Goal: Task Accomplishment & Management: Manage account settings

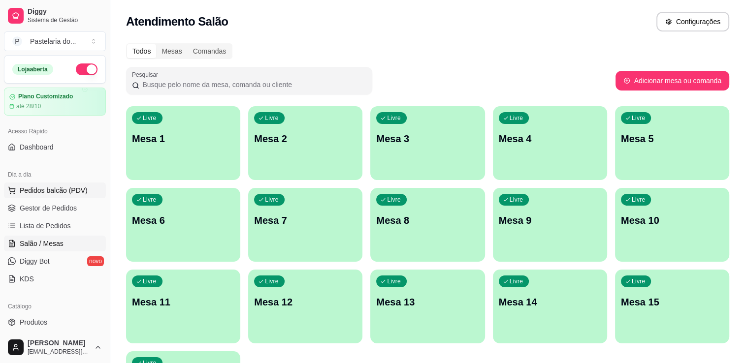
click at [26, 194] on span "Pedidos balcão (PDV)" at bounding box center [54, 191] width 68 height 10
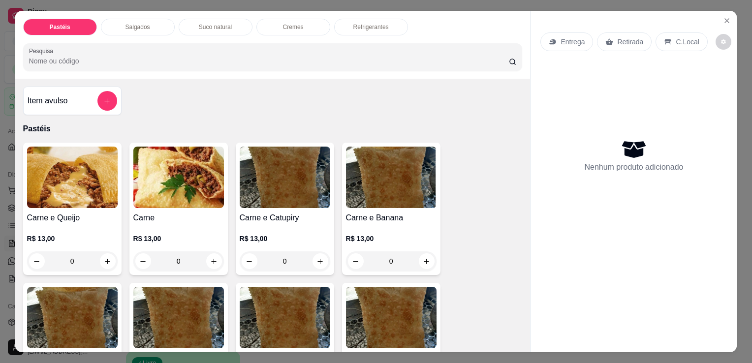
click at [83, 92] on div "Item avulso" at bounding box center [73, 101] width 90 height 20
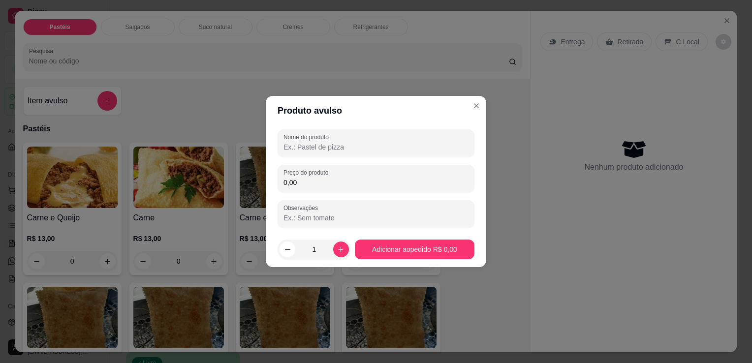
click at [308, 148] on input "Nome do produto" at bounding box center [376, 147] width 185 height 10
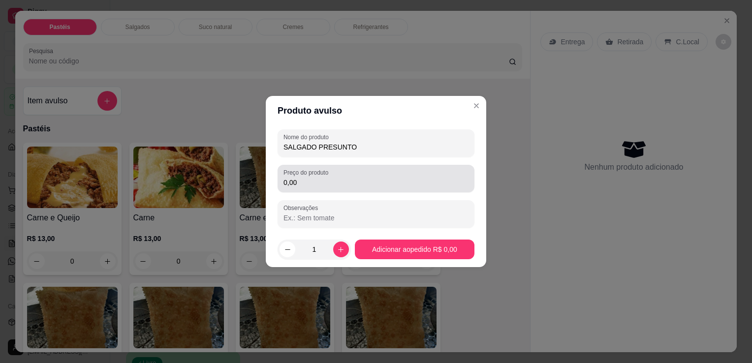
type input "SALGADO PRESUNTO"
click at [377, 188] on div "0,00" at bounding box center [376, 179] width 185 height 20
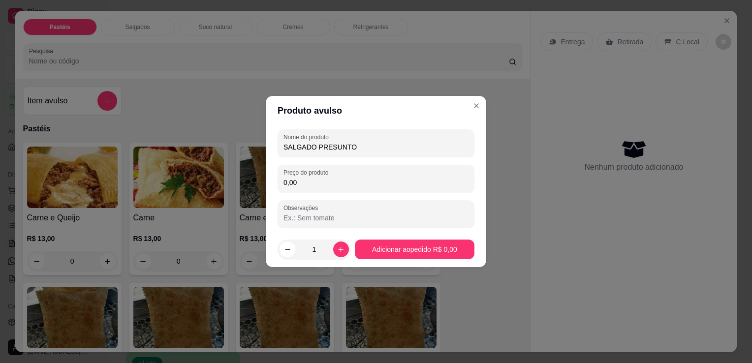
click at [377, 188] on div "0,00" at bounding box center [376, 179] width 185 height 20
type input "10,00"
click at [387, 247] on div "R$ 13,00 0" at bounding box center [391, 252] width 91 height 37
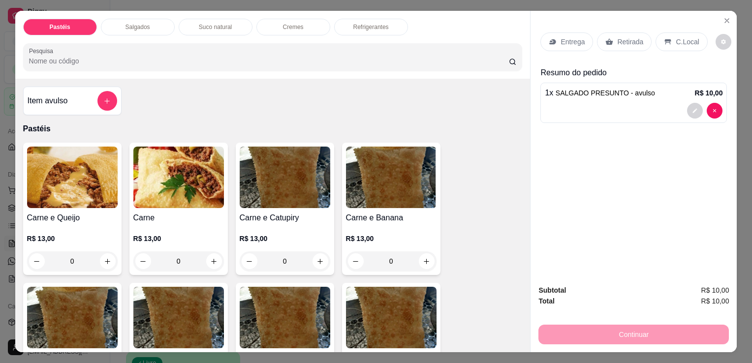
click at [604, 45] on div "Retirada" at bounding box center [624, 41] width 55 height 19
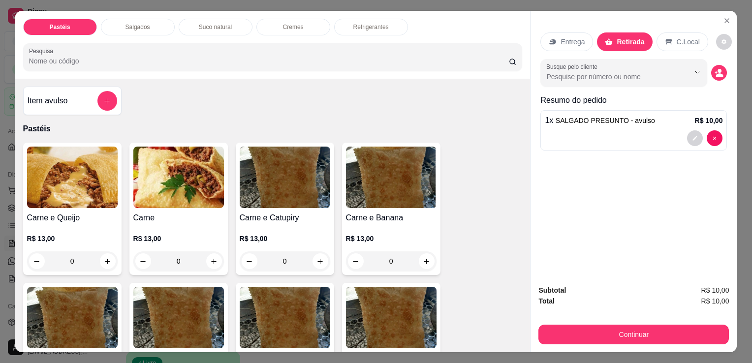
click at [584, 313] on div "Subtotal R$ 10,00 Total R$ 10,00 Continuar" at bounding box center [634, 315] width 191 height 60
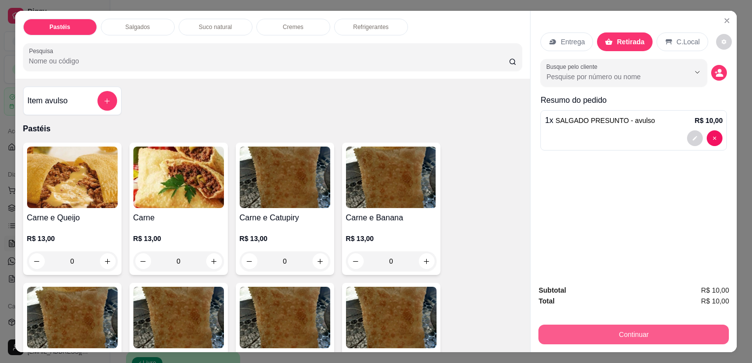
click at [581, 328] on button "Continuar" at bounding box center [634, 335] width 191 height 20
click at [563, 334] on button "Continuar" at bounding box center [634, 335] width 191 height 20
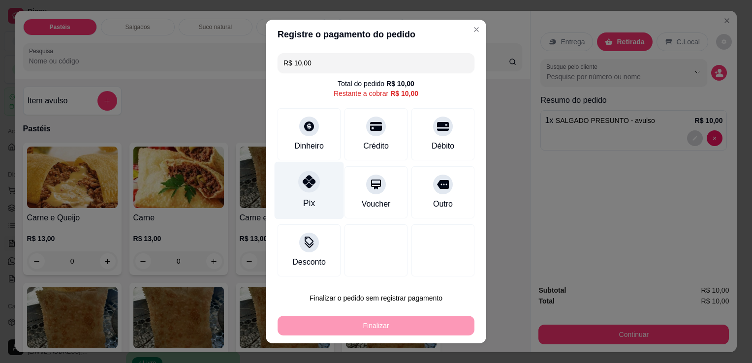
click at [301, 190] on div at bounding box center [309, 182] width 22 height 22
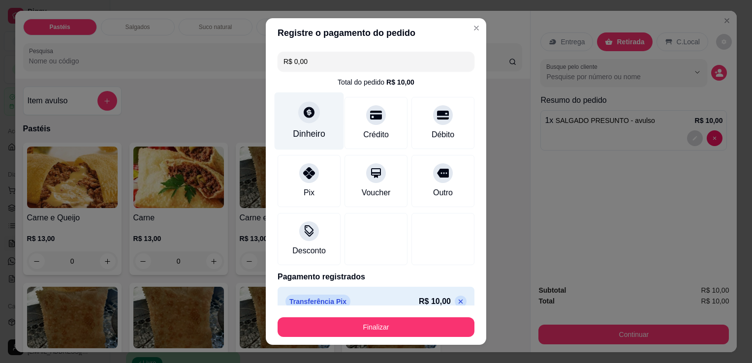
click at [311, 128] on div "Dinheiro" at bounding box center [309, 122] width 69 height 58
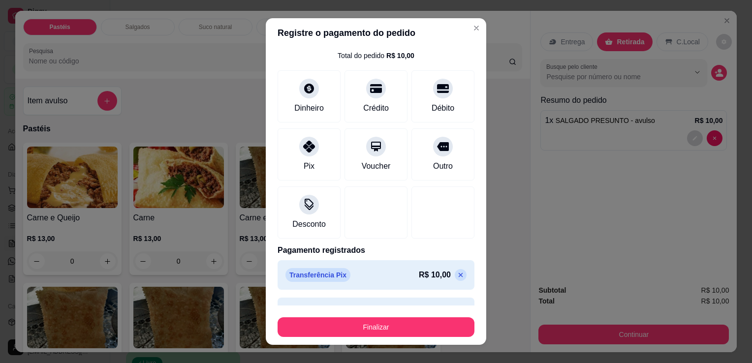
scroll to position [51, 0]
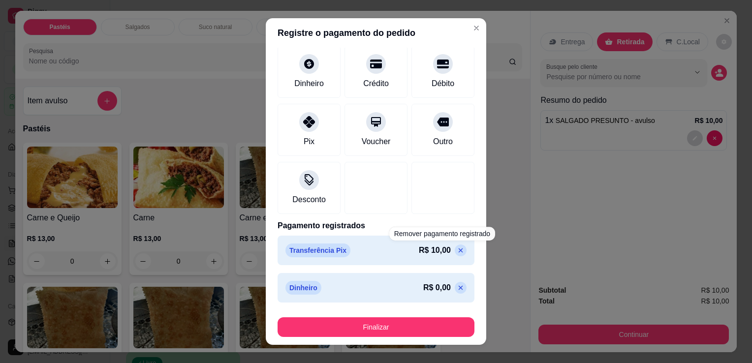
click at [457, 252] on icon at bounding box center [461, 251] width 8 height 8
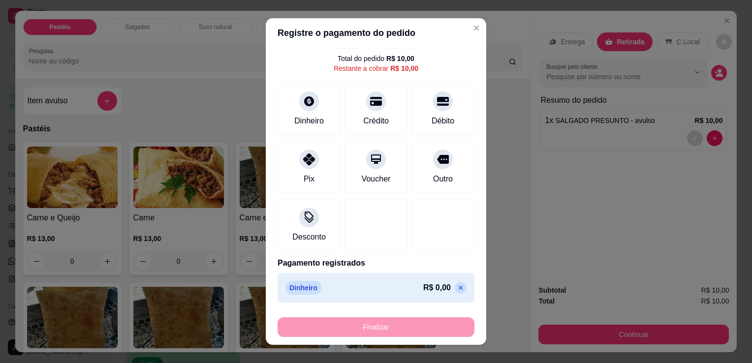
click at [448, 285] on div "Dinheiro R$ 0,00" at bounding box center [376, 288] width 197 height 30
click at [457, 287] on icon at bounding box center [461, 288] width 8 height 8
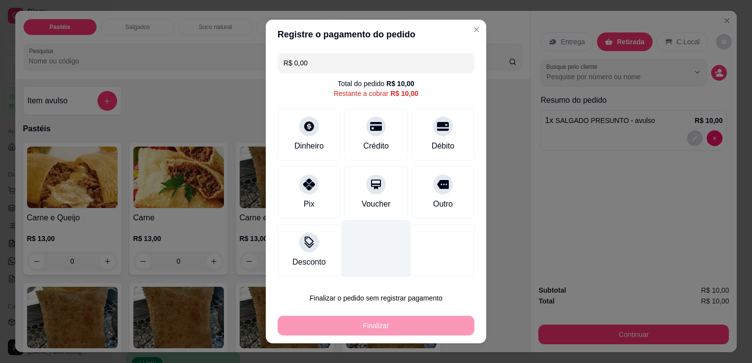
scroll to position [0, 0]
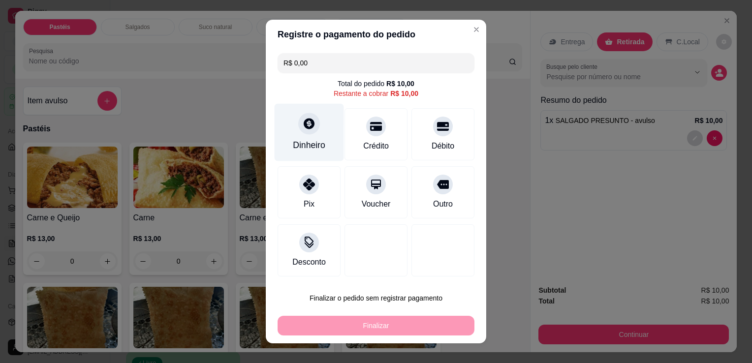
click at [331, 133] on div "Dinheiro" at bounding box center [309, 133] width 69 height 58
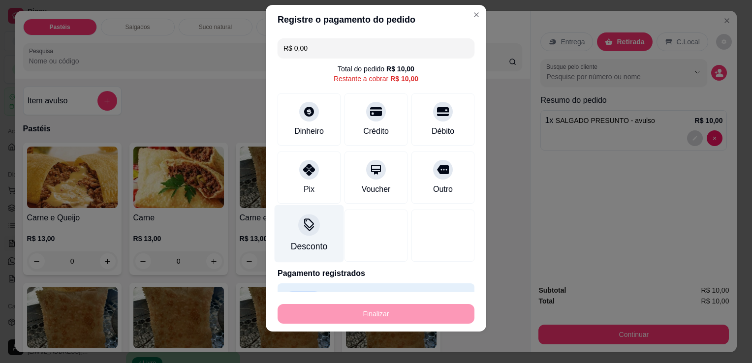
scroll to position [24, 0]
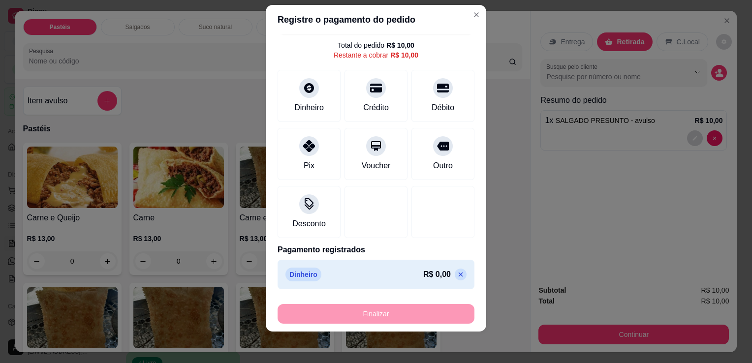
click at [335, 280] on div "Dinheiro R$ 0,00" at bounding box center [376, 275] width 181 height 14
click at [457, 275] on icon at bounding box center [461, 275] width 8 height 8
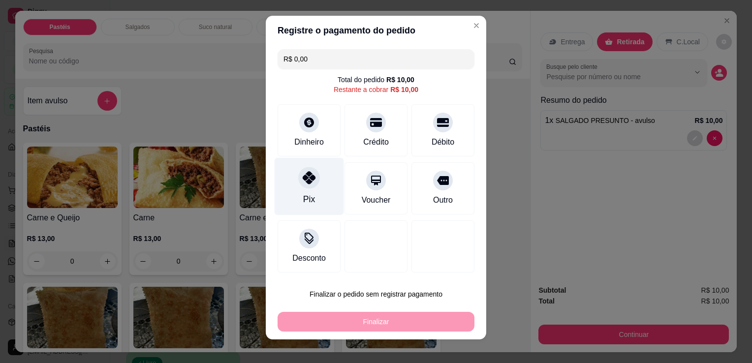
scroll to position [0, 0]
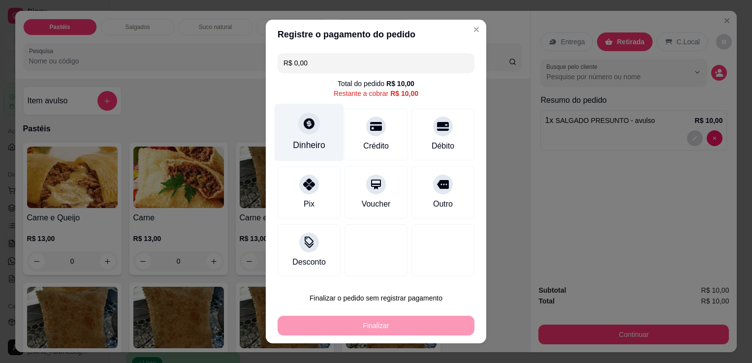
click at [310, 155] on div "Dinheiro" at bounding box center [309, 133] width 69 height 58
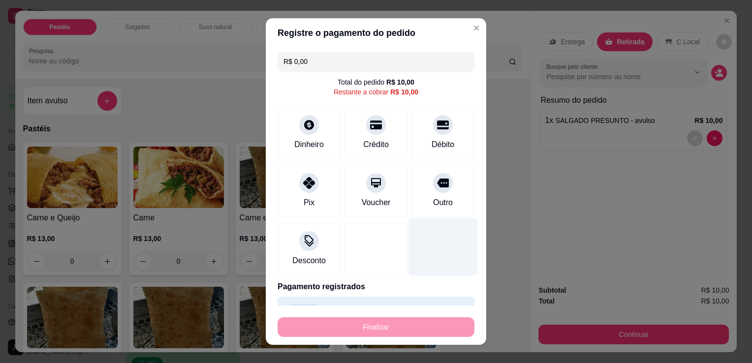
scroll to position [24, 0]
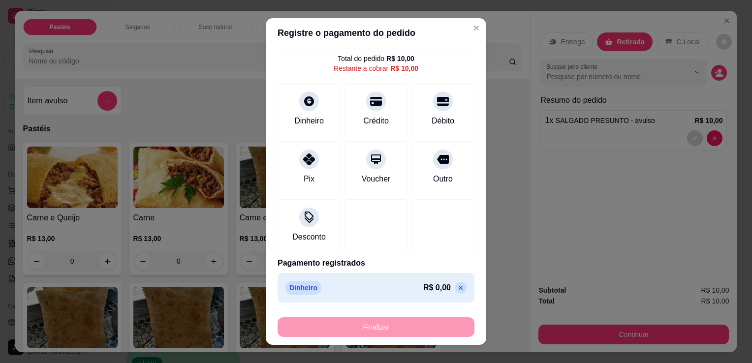
click at [393, 326] on div "Finalizar" at bounding box center [376, 328] width 197 height 20
click at [435, 288] on div "R$ 0,00" at bounding box center [444, 288] width 43 height 12
click at [436, 288] on div "R$ 0,00" at bounding box center [444, 288] width 43 height 12
click at [437, 287] on div "R$ 0,00" at bounding box center [444, 288] width 43 height 12
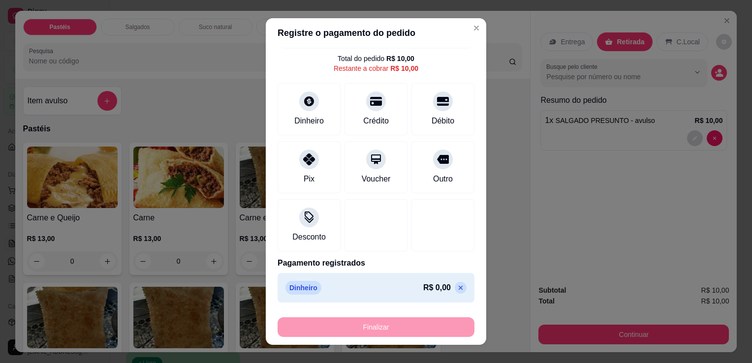
click at [457, 285] on icon at bounding box center [461, 288] width 8 height 8
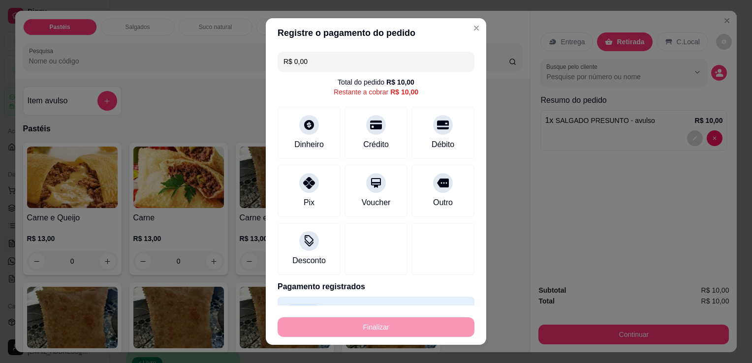
click at [445, 306] on footer "Finalizar" at bounding box center [376, 325] width 221 height 39
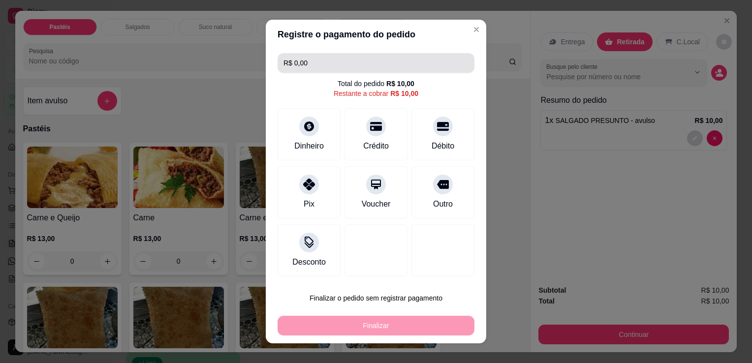
click at [374, 66] on input "R$ 0,00" at bounding box center [376, 63] width 185 height 20
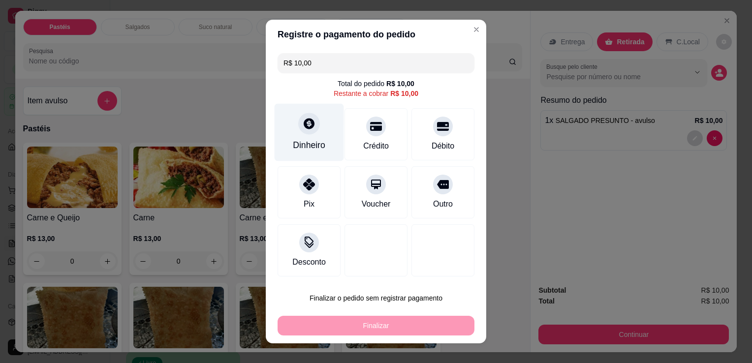
click at [304, 129] on icon at bounding box center [309, 123] width 11 height 11
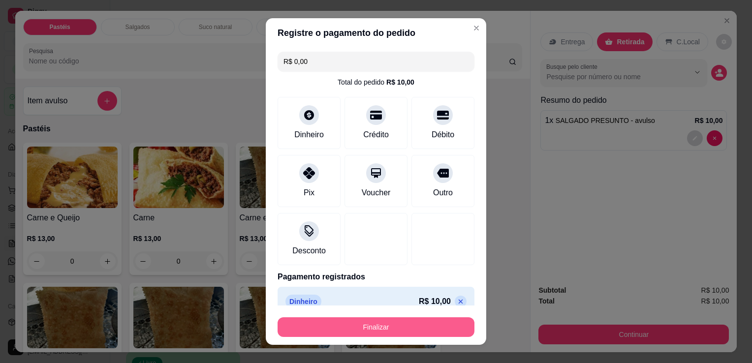
click at [397, 328] on button "Finalizar" at bounding box center [376, 328] width 197 height 20
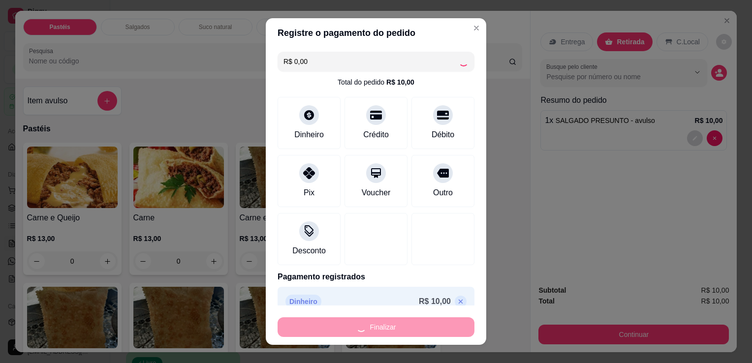
type input "-R$ 10,00"
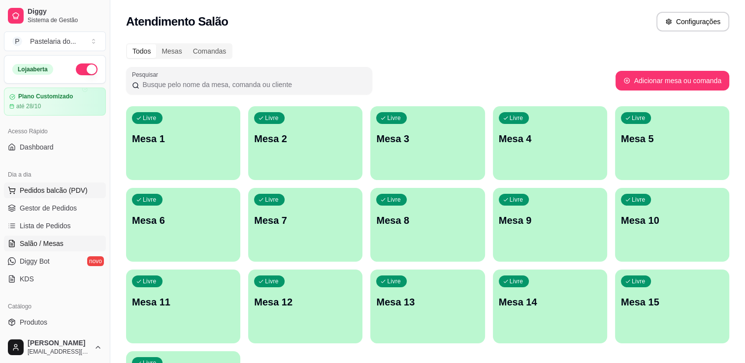
click at [55, 188] on span "Pedidos balcão (PDV)" at bounding box center [54, 191] width 68 height 10
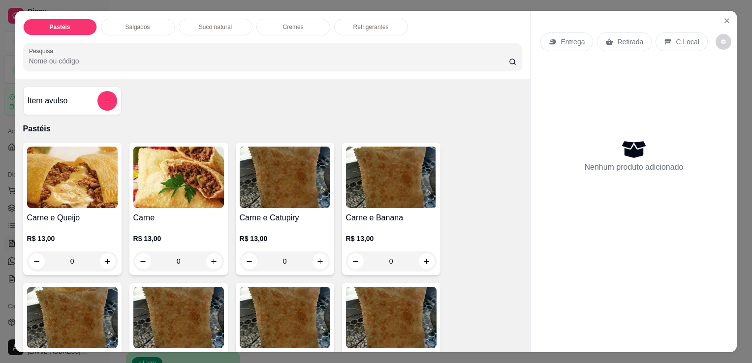
click at [41, 105] on div "Item avulso" at bounding box center [73, 101] width 90 height 20
click at [52, 95] on h4 "Item avulso" at bounding box center [48, 101] width 40 height 12
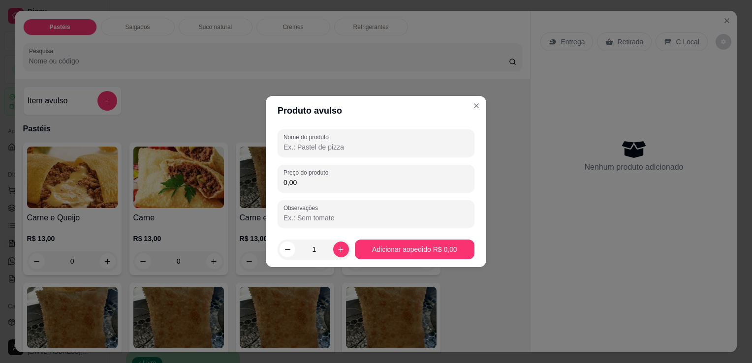
click at [335, 160] on div "Nome do produto Preço do produto 0,00 Observações" at bounding box center [376, 179] width 197 height 98
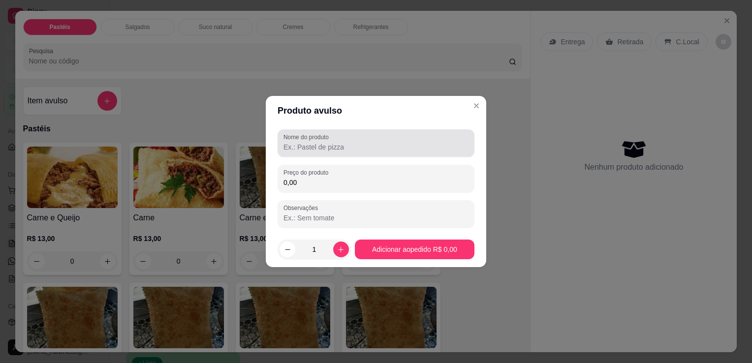
click at [334, 153] on div at bounding box center [376, 143] width 185 height 20
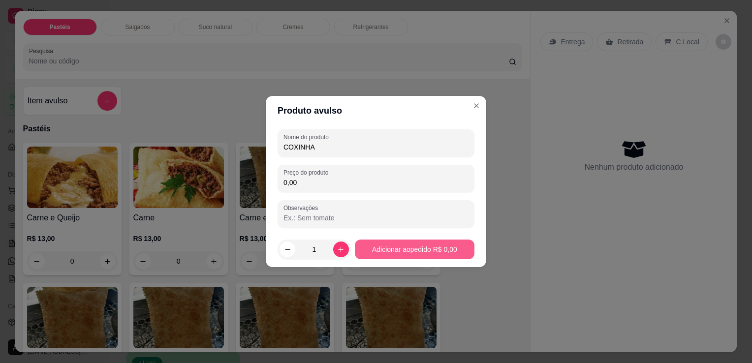
type input "COXINHA"
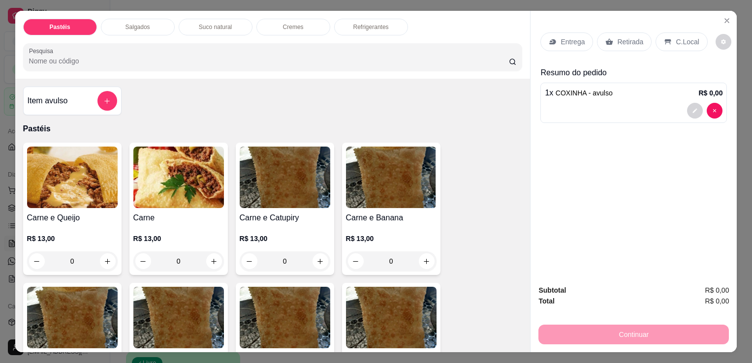
click at [206, 28] on div "Suco natural" at bounding box center [216, 27] width 74 height 17
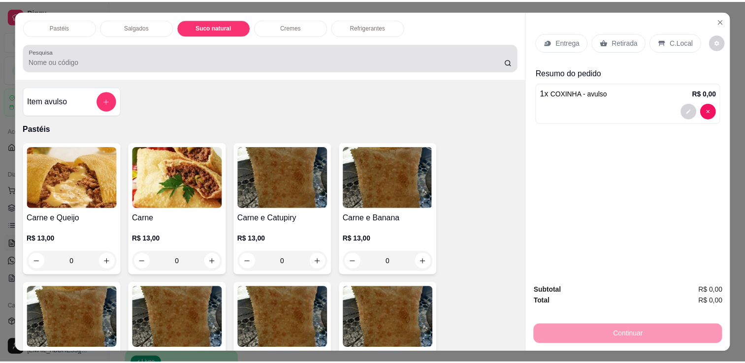
scroll to position [24, 0]
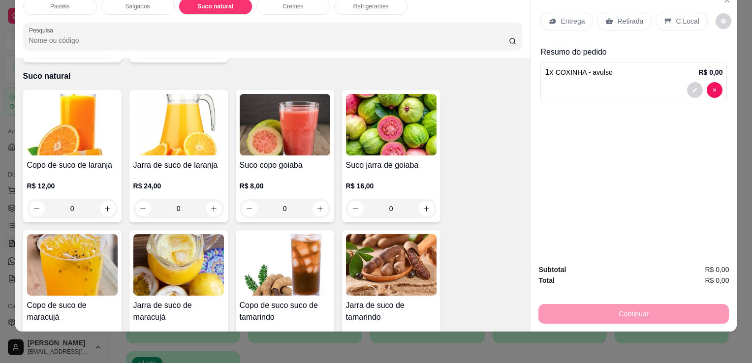
click at [177, 136] on div "Jarra de suco de laranja R$ 24,00 0" at bounding box center [179, 156] width 98 height 132
click at [51, 127] on img at bounding box center [72, 125] width 91 height 62
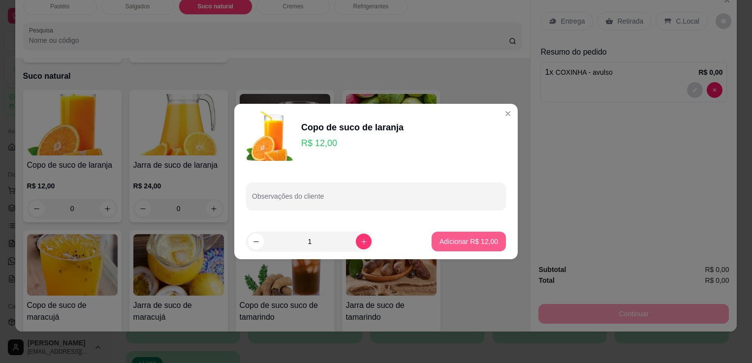
click at [473, 247] on button "Adicionar R$ 12,00" at bounding box center [469, 242] width 74 height 20
type input "1"
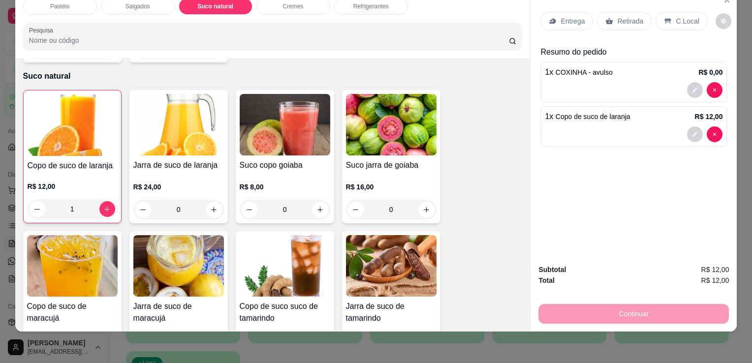
click at [620, 16] on p "Retirada" at bounding box center [630, 21] width 26 height 10
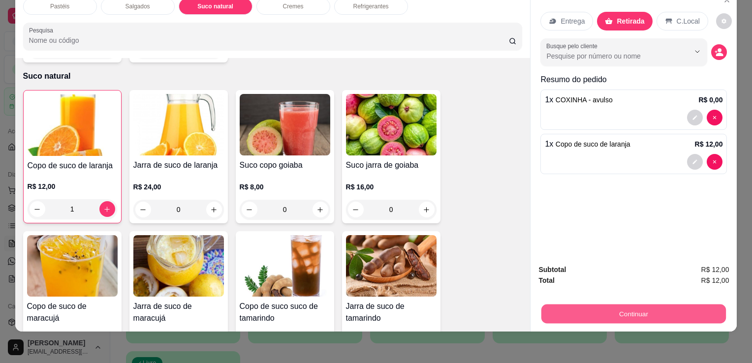
click at [595, 304] on button "Continuar" at bounding box center [634, 313] width 185 height 19
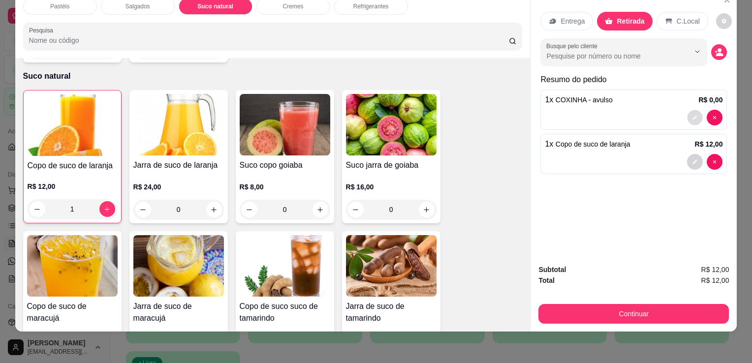
click at [693, 115] on icon "decrease-product-quantity" at bounding box center [696, 118] width 6 height 6
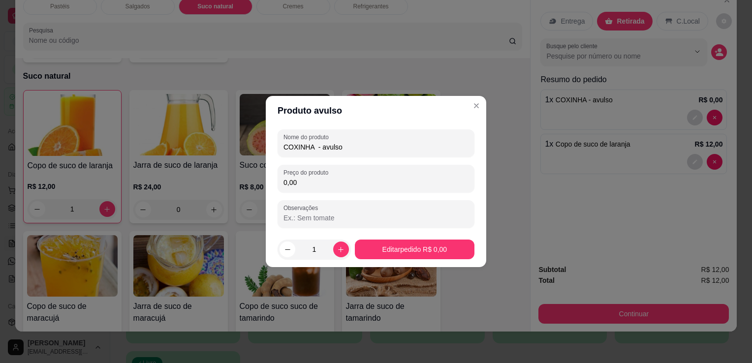
click at [346, 187] on input "0,00" at bounding box center [376, 183] width 185 height 10
type input "10,00"
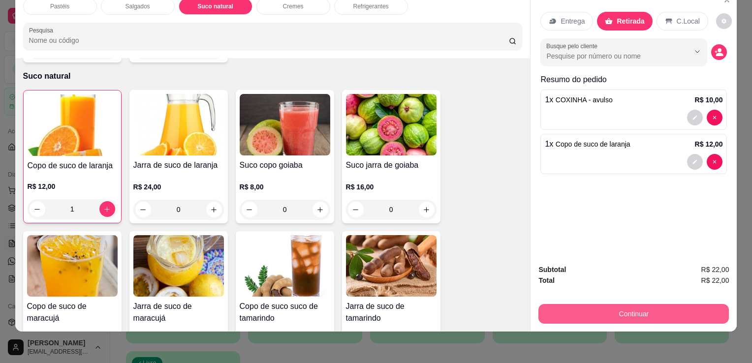
click at [579, 312] on button "Continuar" at bounding box center [634, 314] width 191 height 20
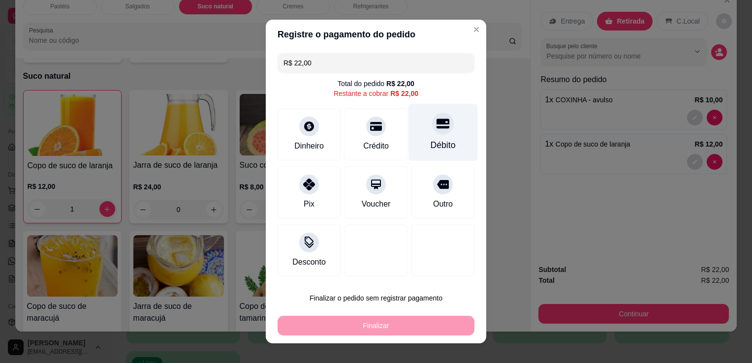
click at [437, 128] on icon at bounding box center [443, 123] width 13 height 13
type input "R$ 0,00"
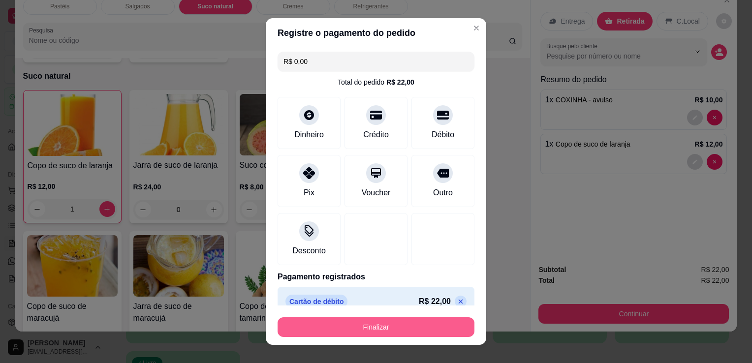
click at [360, 327] on button "Finalizar" at bounding box center [376, 328] width 197 height 20
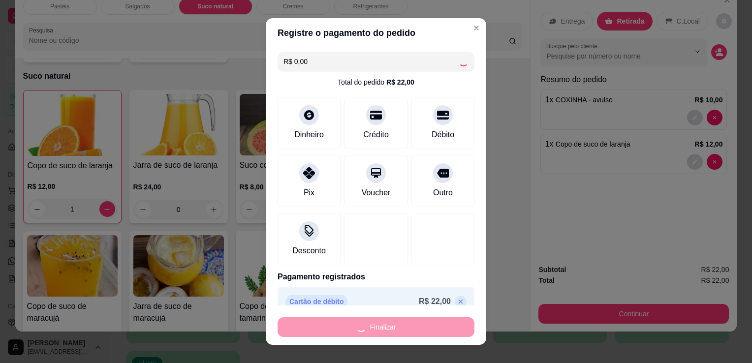
type input "0"
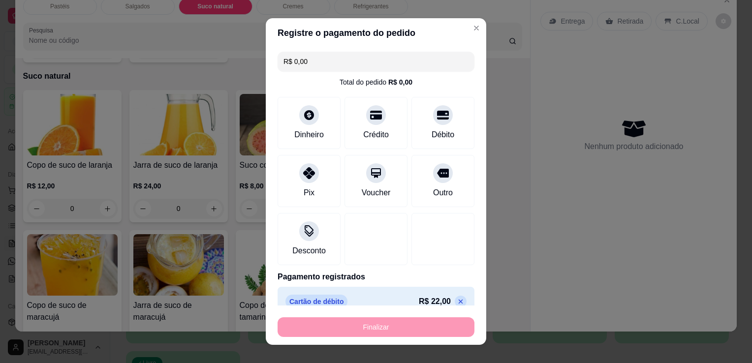
type input "-R$ 22,00"
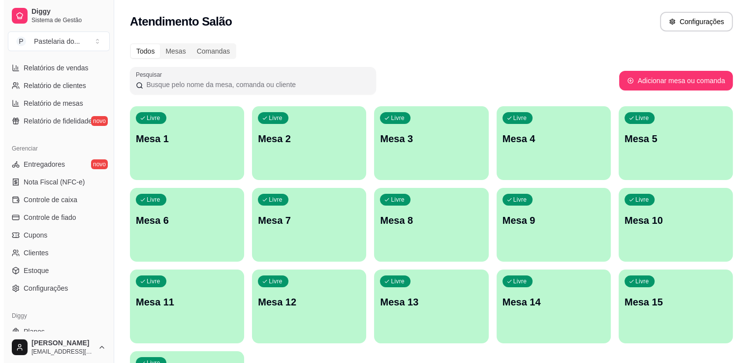
scroll to position [345, 0]
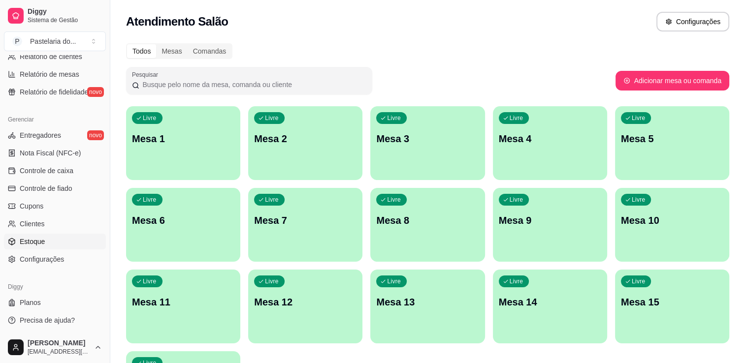
click at [44, 237] on link "Estoque" at bounding box center [55, 242] width 102 height 16
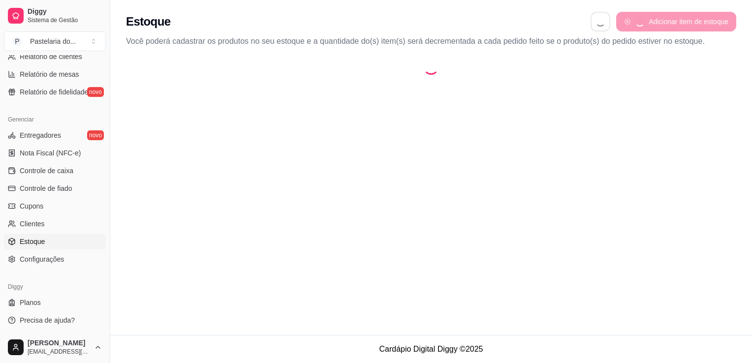
select select "QUANTITY_ORDER"
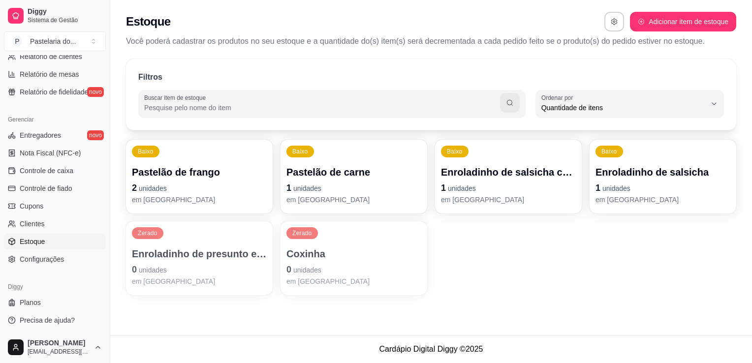
scroll to position [9, 0]
click at [201, 255] on p "Enroladinho de presunto e queijo" at bounding box center [199, 254] width 131 height 13
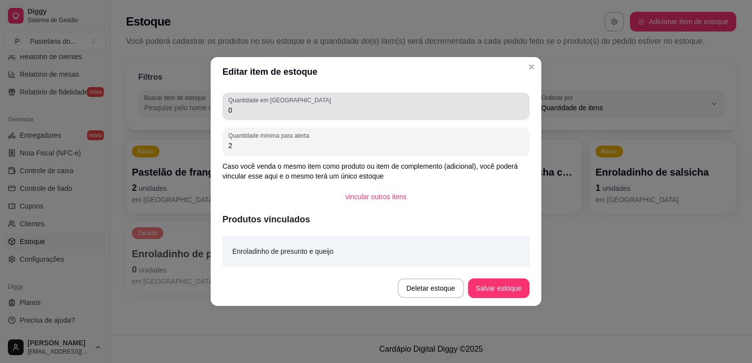
click at [295, 114] on input "0" at bounding box center [375, 110] width 295 height 10
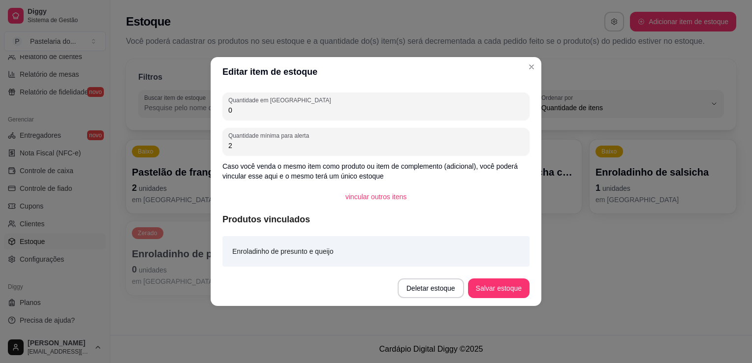
click at [295, 114] on input "0" at bounding box center [375, 110] width 295 height 10
type input "9"
click at [492, 280] on button "Salvar estoque" at bounding box center [499, 289] width 62 height 20
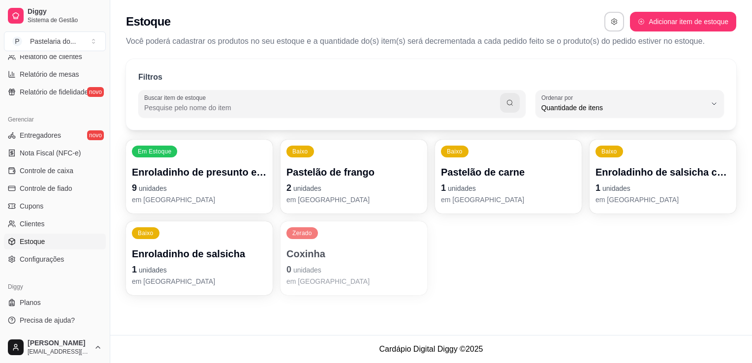
click at [358, 190] on p "2 unidades" at bounding box center [354, 188] width 135 height 14
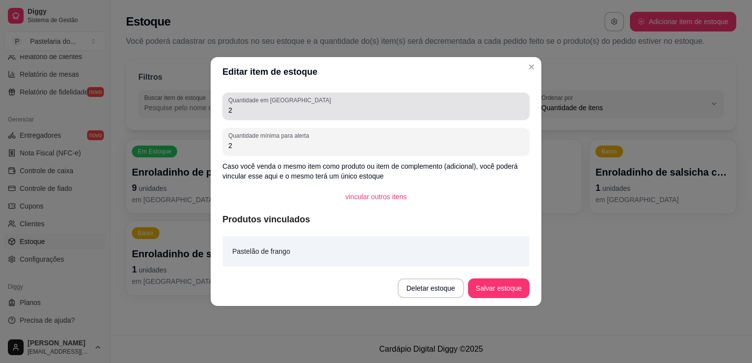
click at [265, 117] on div "Quantidade em estoque 2" at bounding box center [376, 107] width 307 height 28
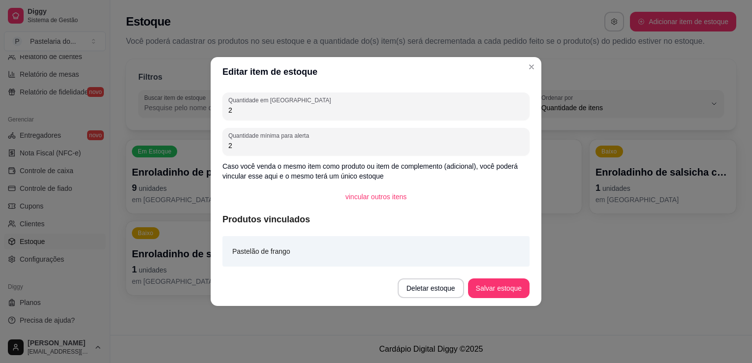
click at [265, 117] on div "Quantidade em estoque 2" at bounding box center [376, 107] width 307 height 28
type input "7"
click at [478, 294] on button "Salvar estoque" at bounding box center [499, 288] width 60 height 19
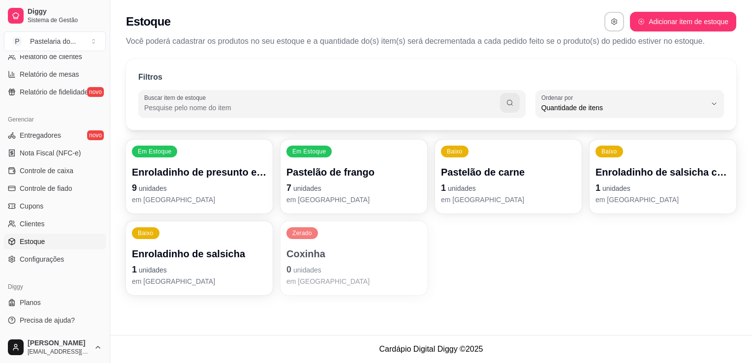
click at [492, 185] on p "1 unidades" at bounding box center [508, 188] width 135 height 14
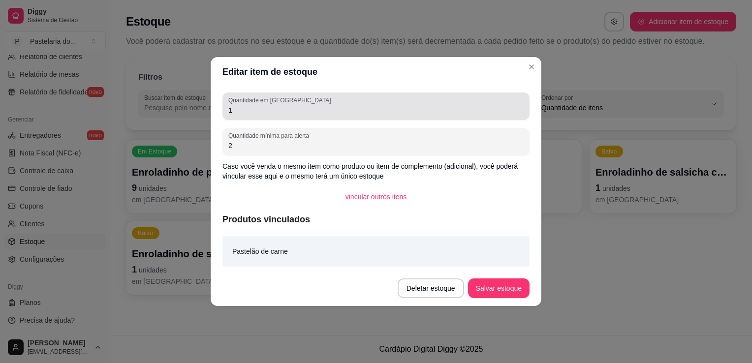
click at [390, 111] on input "1" at bounding box center [375, 110] width 295 height 10
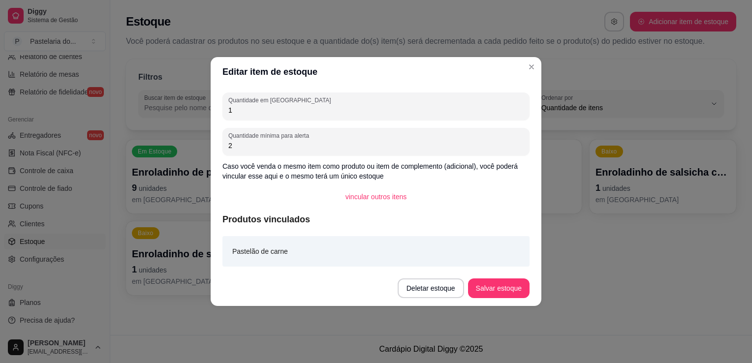
click at [390, 111] on input "1" at bounding box center [375, 110] width 295 height 10
type input "4"
type input "5"
click at [503, 287] on button "Salvar estoque" at bounding box center [499, 289] width 62 height 20
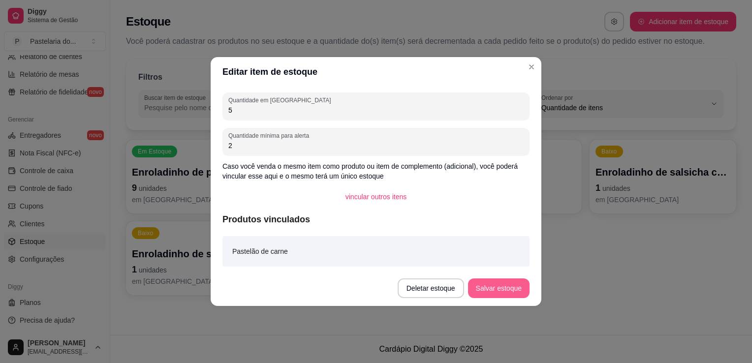
click at [503, 287] on div "Deletar estoque Salvar estoque" at bounding box center [464, 289] width 132 height 20
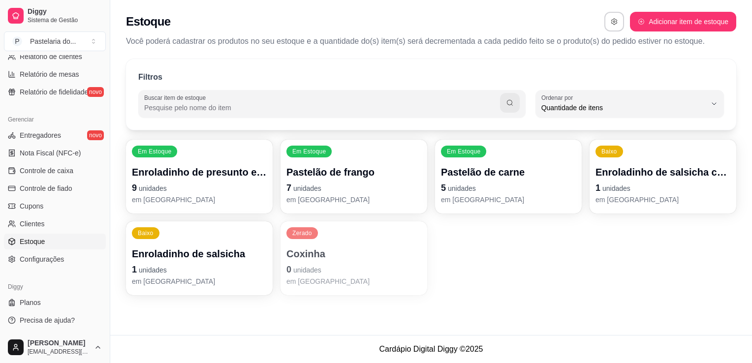
click at [380, 257] on p "Coxinha" at bounding box center [354, 254] width 135 height 14
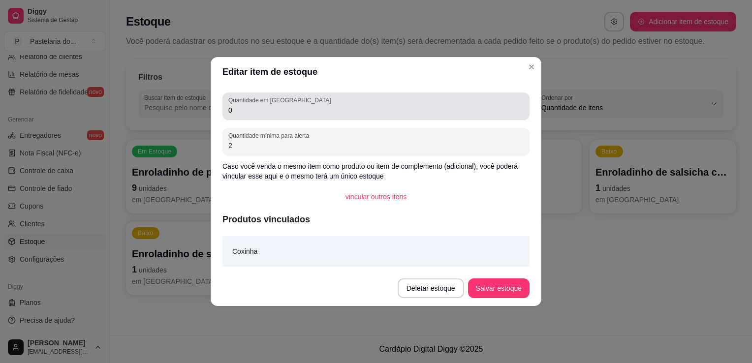
click at [366, 93] on div "Quantidade em estoque 0" at bounding box center [376, 107] width 307 height 28
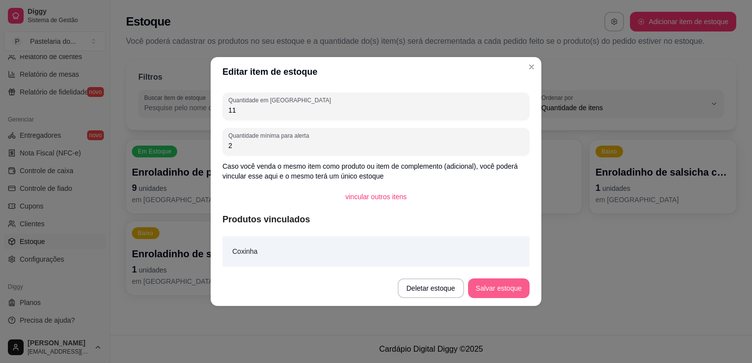
type input "11"
click at [492, 292] on button "Salvar estoque" at bounding box center [499, 289] width 62 height 20
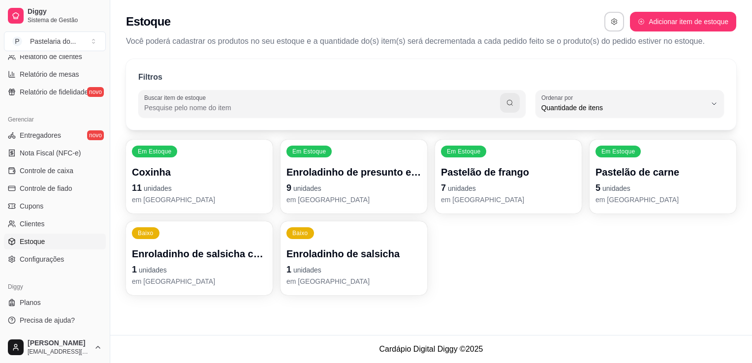
click at [211, 246] on div "Baixo Enroladinho de salsicha com queijo 1 unidades em [GEOGRAPHIC_DATA]" at bounding box center [199, 259] width 147 height 74
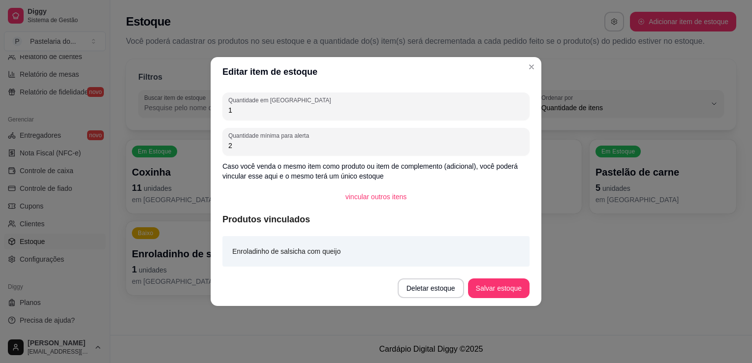
click at [275, 108] on input "1" at bounding box center [375, 110] width 295 height 10
type input "3"
click at [502, 283] on button "Salvar estoque" at bounding box center [499, 289] width 62 height 20
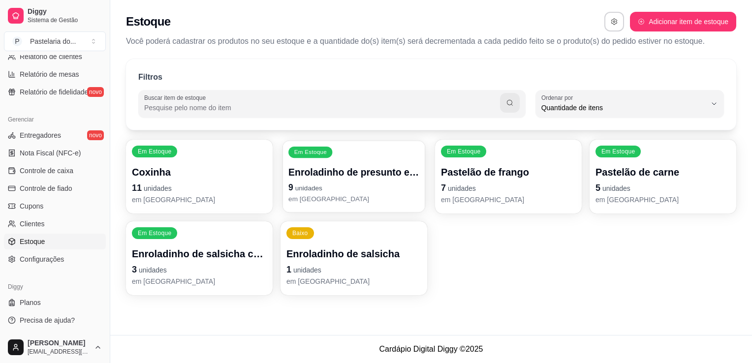
click at [335, 176] on p "Enroladinho de presunto e queijo" at bounding box center [354, 172] width 131 height 13
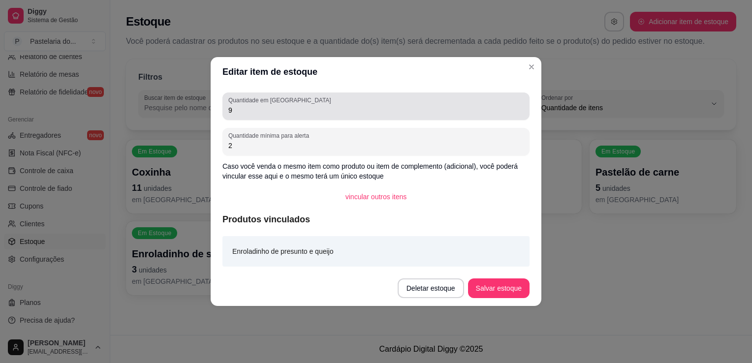
click at [319, 107] on input "9" at bounding box center [375, 110] width 295 height 10
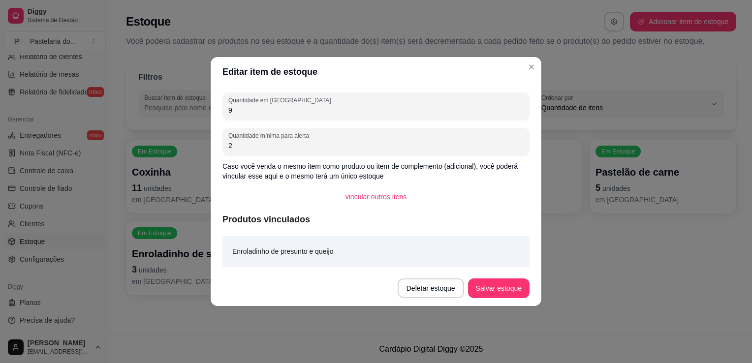
click at [319, 107] on input "9" at bounding box center [375, 110] width 295 height 10
type input "14"
click at [502, 285] on button "Salvar estoque" at bounding box center [499, 289] width 62 height 20
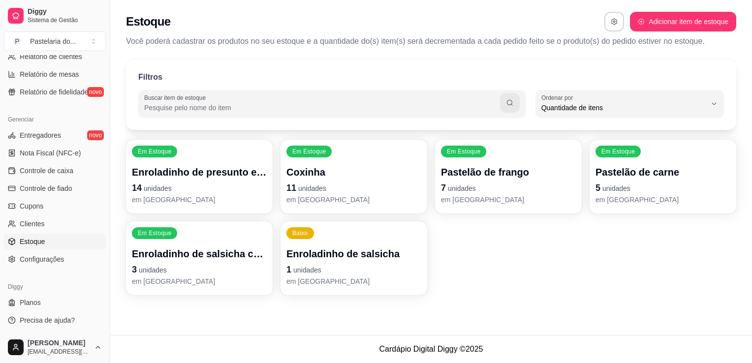
click at [323, 175] on p "Coxinha" at bounding box center [354, 172] width 135 height 14
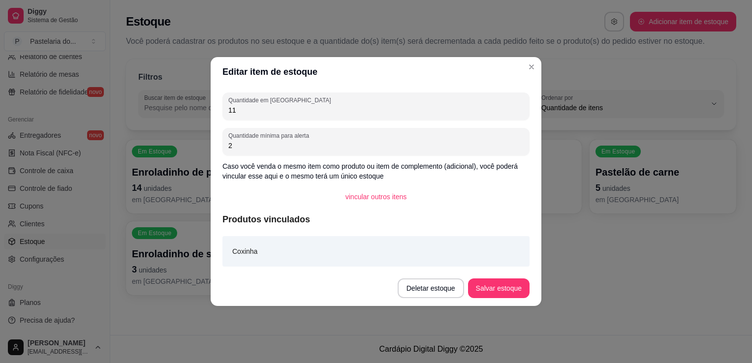
click at [372, 41] on p "Você poderá cadastrar os produtos no seu estoque e a quantidade do(s) item(s) s…" at bounding box center [431, 41] width 611 height 12
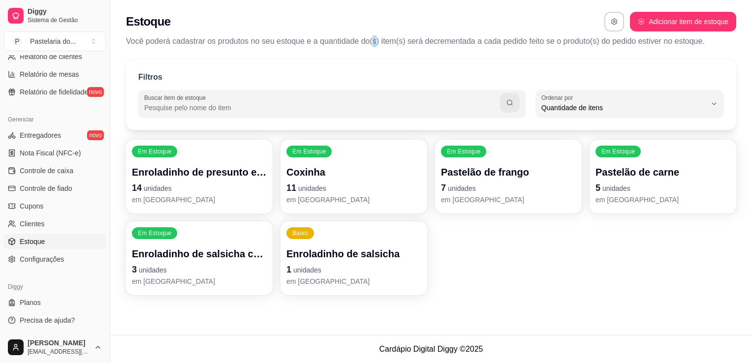
click at [372, 266] on p "1 unidades" at bounding box center [354, 270] width 135 height 14
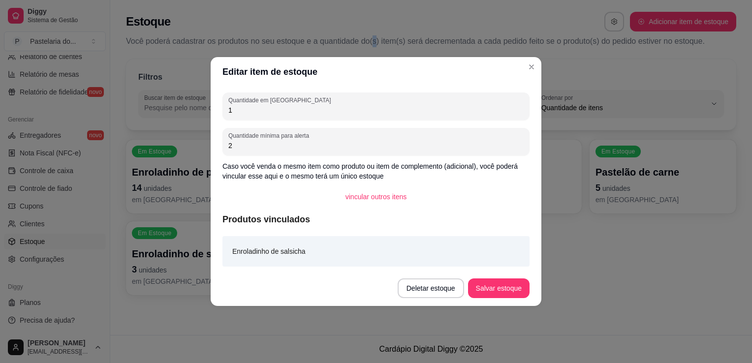
click at [287, 112] on input "1" at bounding box center [375, 110] width 295 height 10
type input "3"
click at [485, 287] on button "Salvar estoque" at bounding box center [499, 289] width 62 height 20
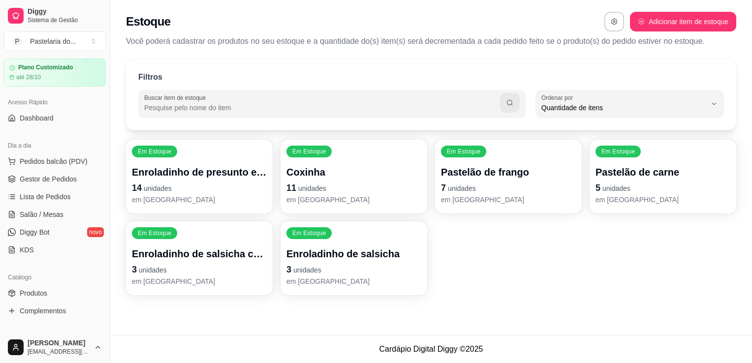
scroll to position [0, 0]
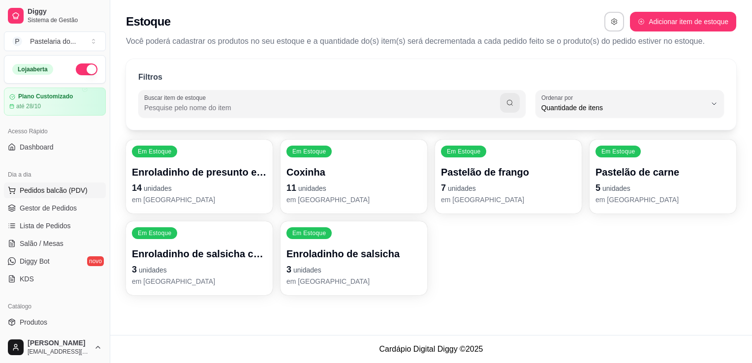
click at [32, 190] on span "Pedidos balcão (PDV)" at bounding box center [54, 191] width 68 height 10
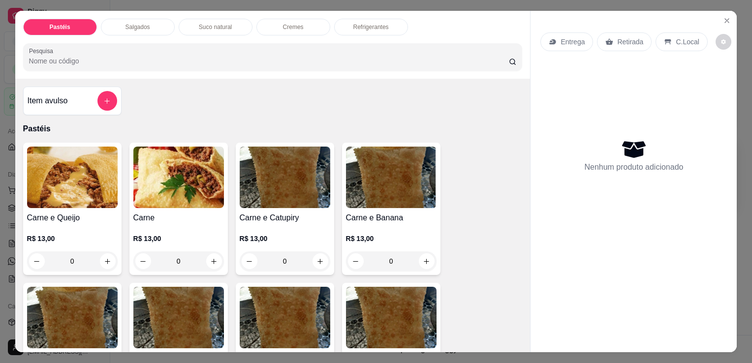
click at [79, 87] on div "Item avulso" at bounding box center [72, 101] width 98 height 29
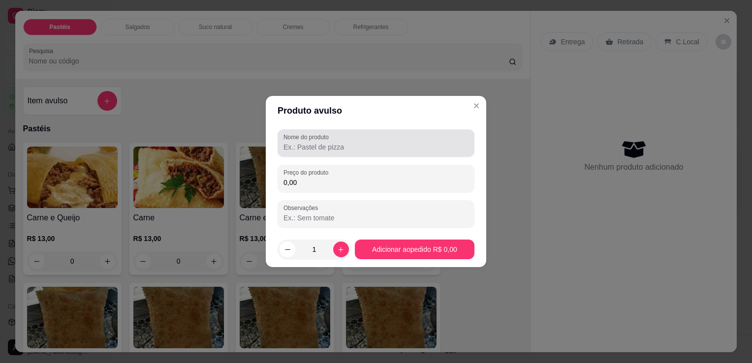
click at [306, 146] on input "Nome do produto" at bounding box center [376, 147] width 185 height 10
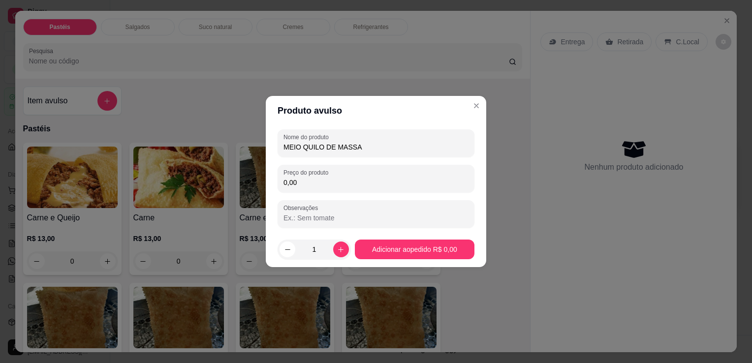
type input "MEIO QUILO DE MASSA"
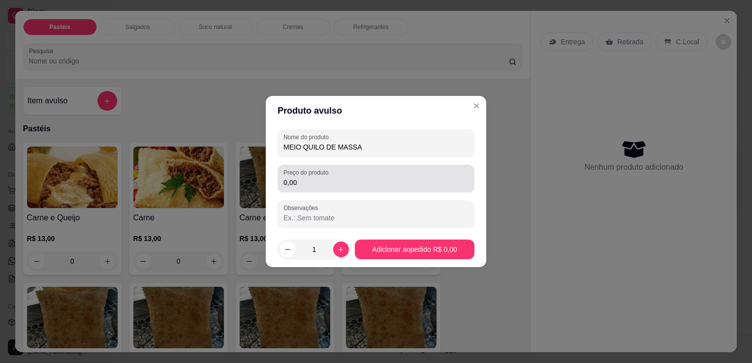
click at [380, 189] on div "Preço do produto 0,00" at bounding box center [376, 179] width 197 height 28
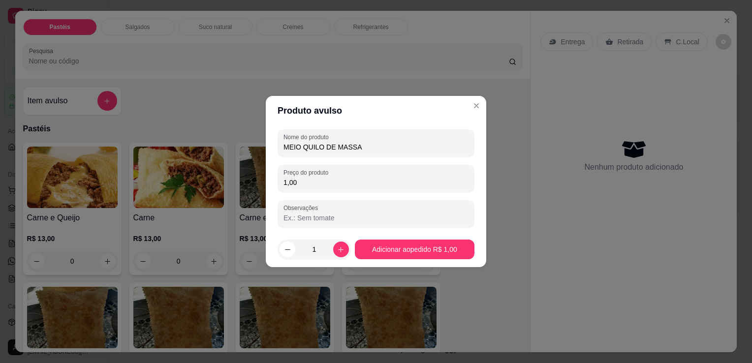
type input "10,00"
click at [397, 242] on div "R$ 13,00 0" at bounding box center [391, 252] width 91 height 37
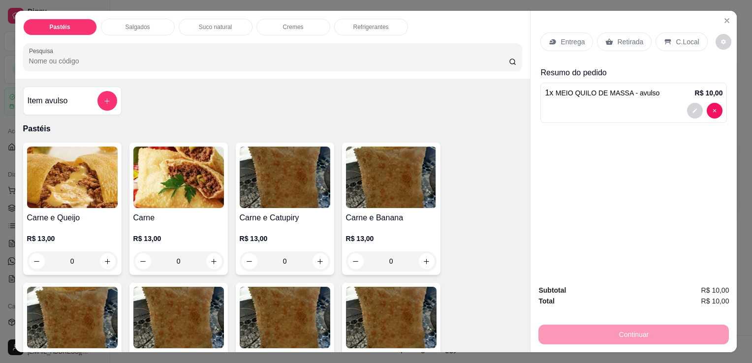
click at [617, 37] on p "Retirada" at bounding box center [630, 42] width 26 height 10
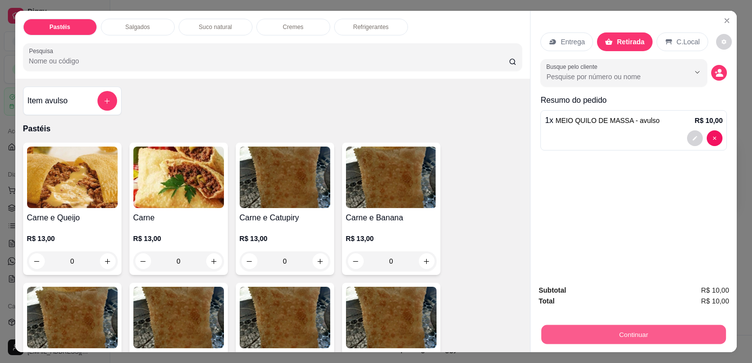
click at [599, 338] on button "Continuar" at bounding box center [634, 334] width 185 height 19
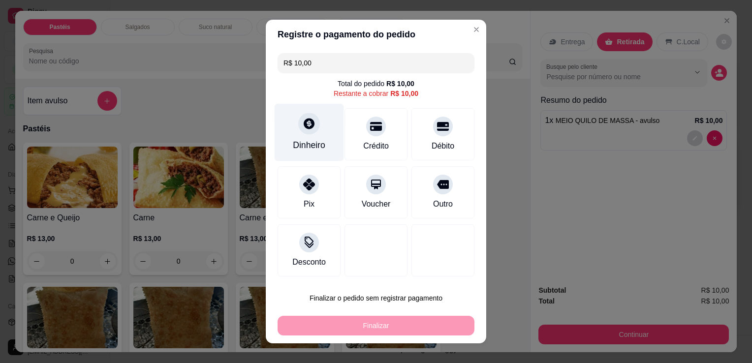
click at [308, 149] on div "Dinheiro" at bounding box center [309, 145] width 32 height 13
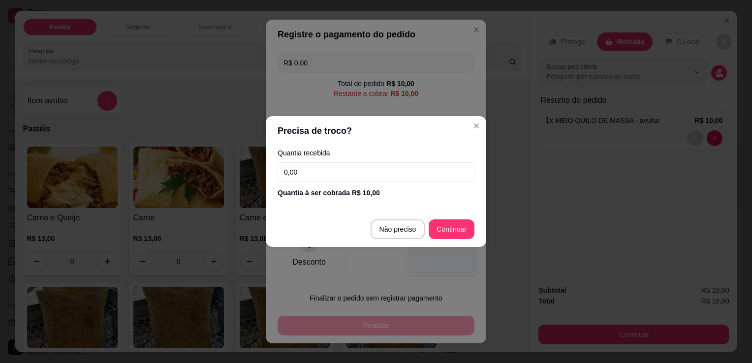
click at [409, 228] on div at bounding box center [443, 249] width 69 height 58
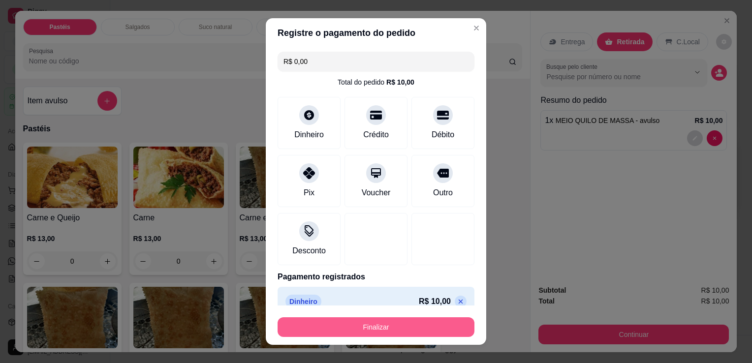
click at [364, 327] on button "Finalizar" at bounding box center [376, 328] width 197 height 20
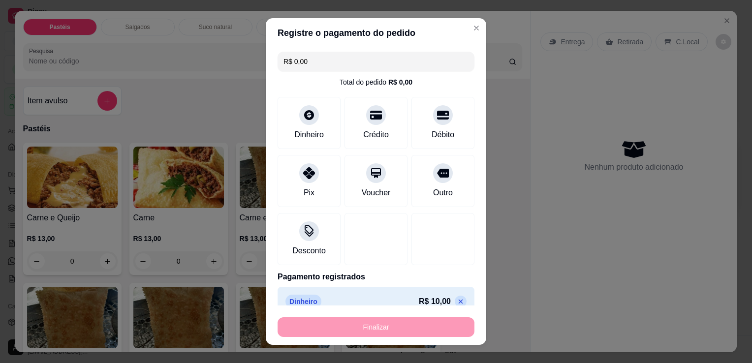
type input "-R$ 10,00"
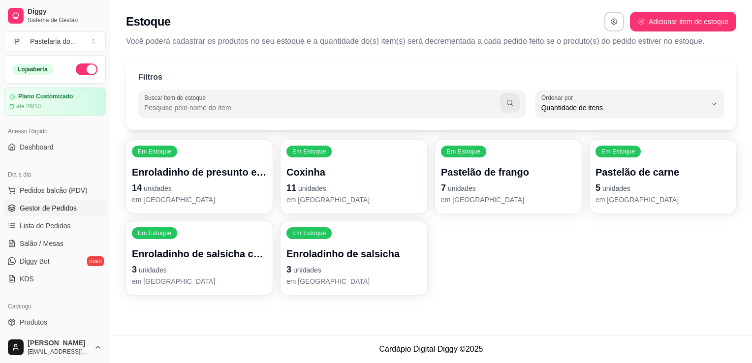
click at [43, 200] on link "Gestor de Pedidos" at bounding box center [55, 208] width 102 height 16
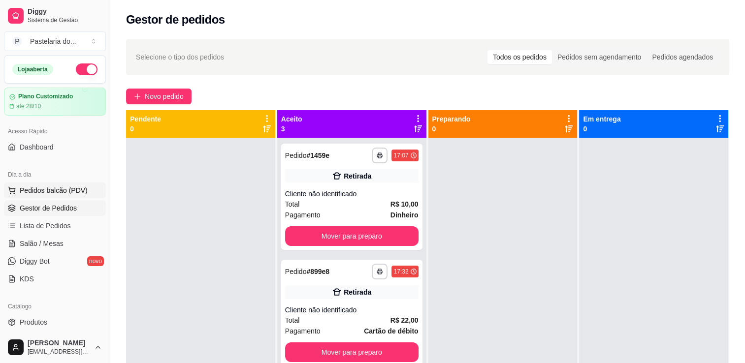
click at [38, 188] on span "Pedidos balcão (PDV)" at bounding box center [54, 191] width 68 height 10
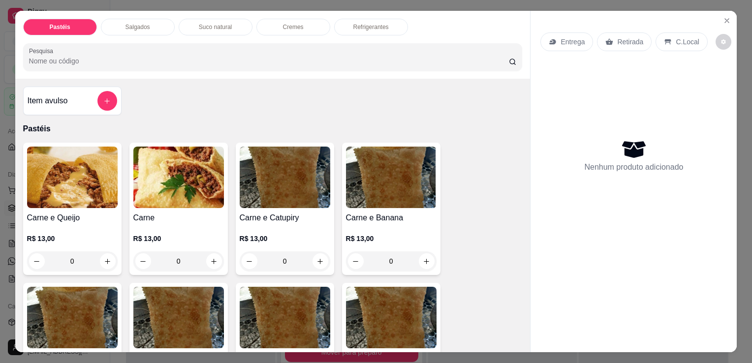
click at [136, 23] on p "Salgados" at bounding box center [138, 27] width 25 height 8
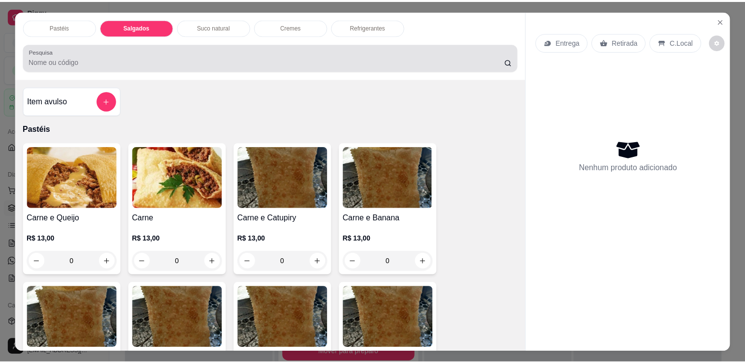
scroll to position [24, 0]
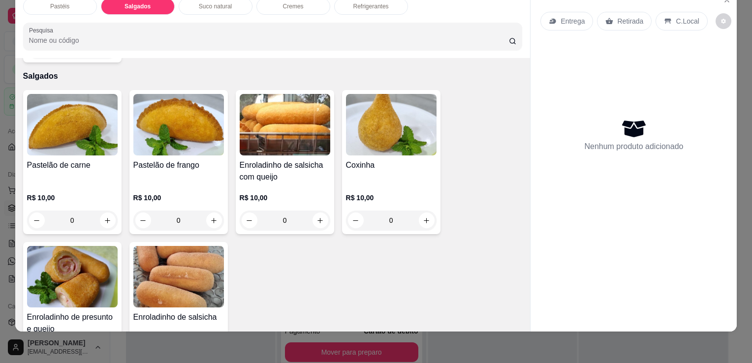
click at [140, 106] on img at bounding box center [178, 125] width 91 height 62
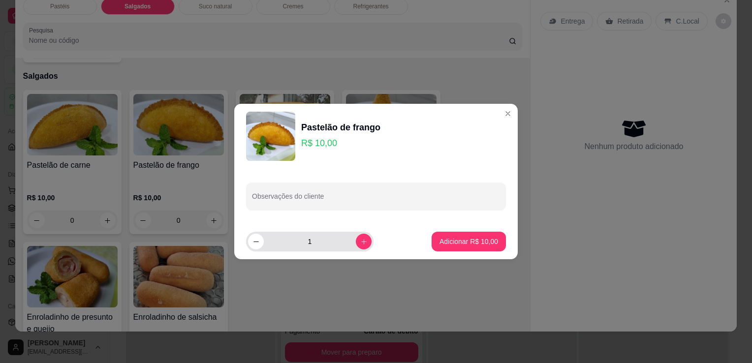
click at [371, 242] on div "1" at bounding box center [331, 242] width 170 height 20
click at [356, 243] on button "increase-product-quantity" at bounding box center [363, 241] width 15 height 15
click at [356, 242] on button "increase-product-quantity" at bounding box center [364, 242] width 16 height 16
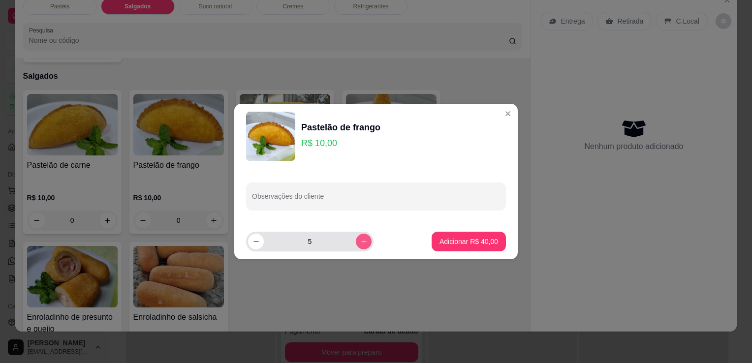
click at [356, 242] on button "increase-product-quantity" at bounding box center [364, 242] width 16 height 16
click at [255, 239] on icon "decrease-product-quantity" at bounding box center [256, 241] width 7 height 7
type input "5"
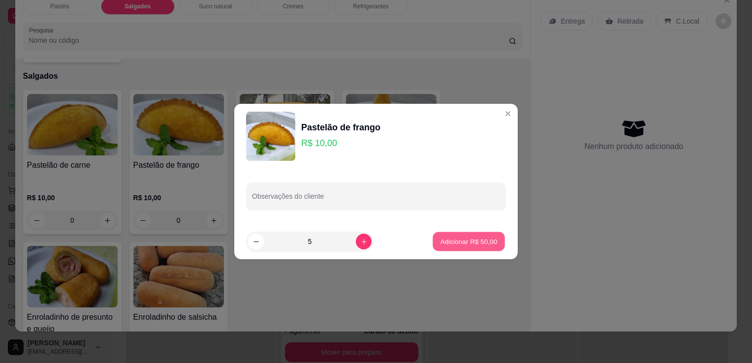
click at [449, 241] on p "Adicionar R$ 50,00" at bounding box center [469, 241] width 57 height 9
type input "5"
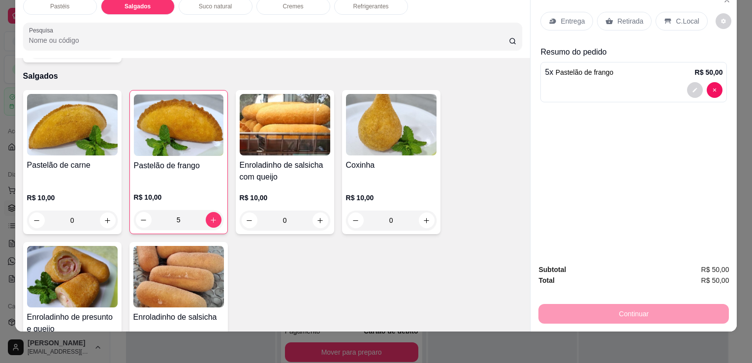
click at [607, 20] on div "Retirada" at bounding box center [624, 21] width 55 height 19
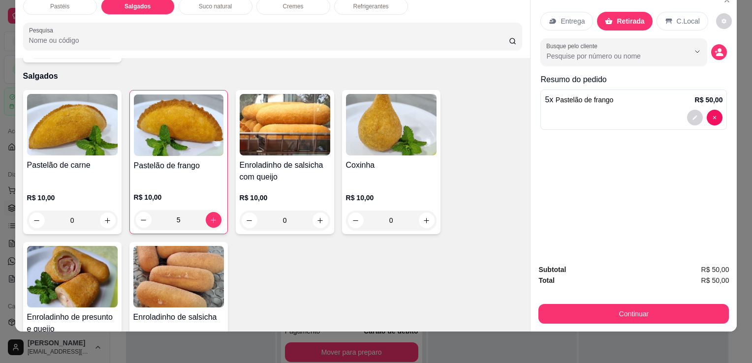
click at [626, 305] on button "Continuar" at bounding box center [634, 314] width 191 height 20
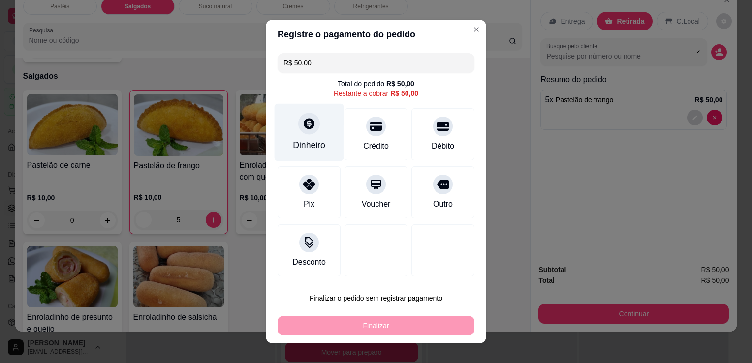
click at [288, 146] on div "Dinheiro" at bounding box center [309, 133] width 69 height 58
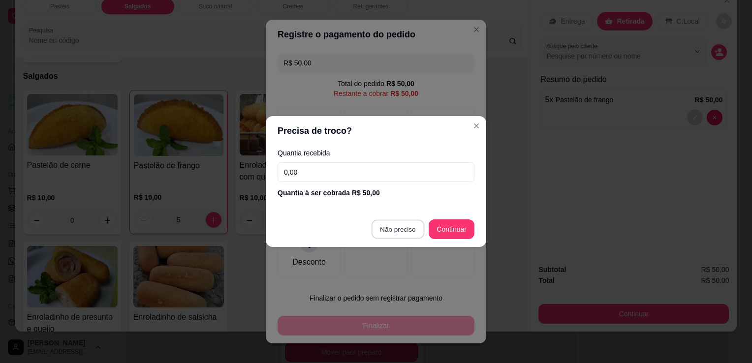
type input "R$ 0,00"
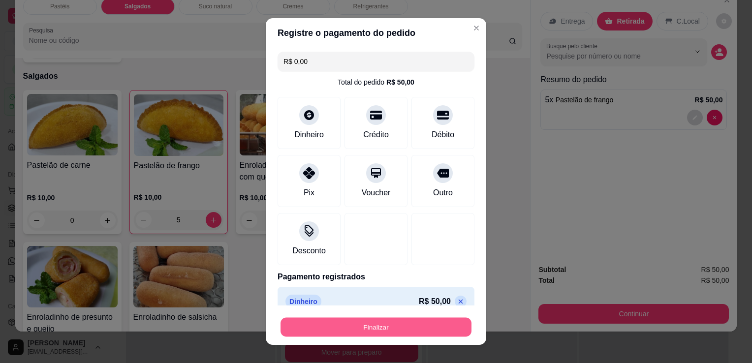
click at [338, 334] on button "Finalizar" at bounding box center [376, 327] width 191 height 19
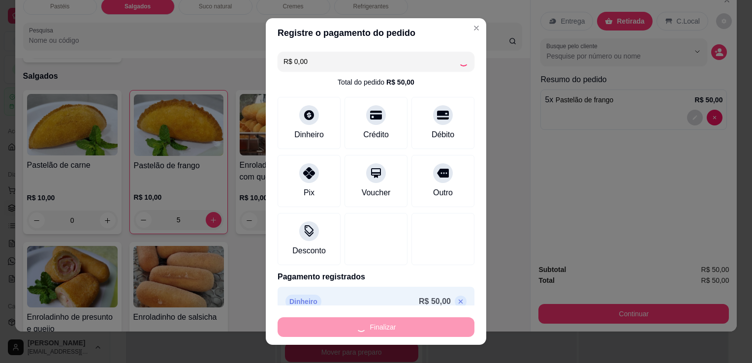
type input "0"
type input "-R$ 50,00"
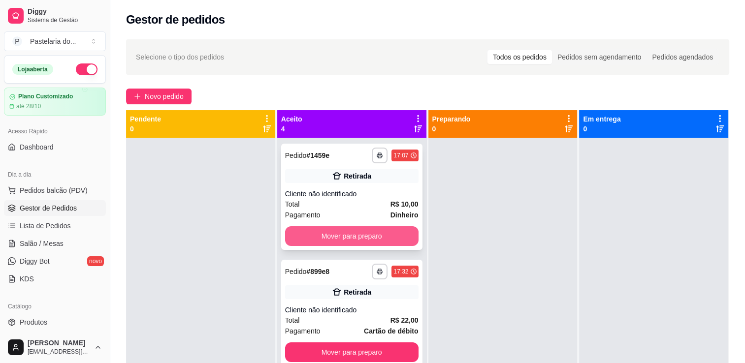
click at [341, 231] on button "Mover para preparo" at bounding box center [351, 237] width 133 height 20
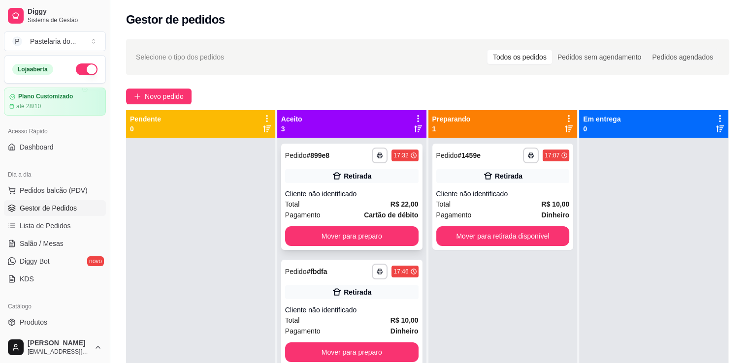
click at [363, 244] on button "Mover para preparo" at bounding box center [351, 237] width 133 height 20
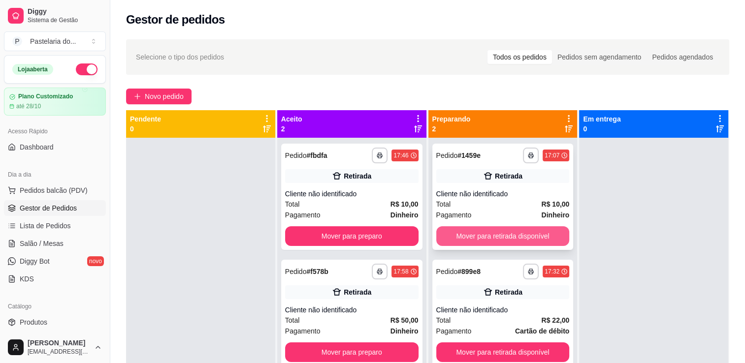
click at [519, 245] on button "Mover para retirada disponível" at bounding box center [502, 237] width 133 height 20
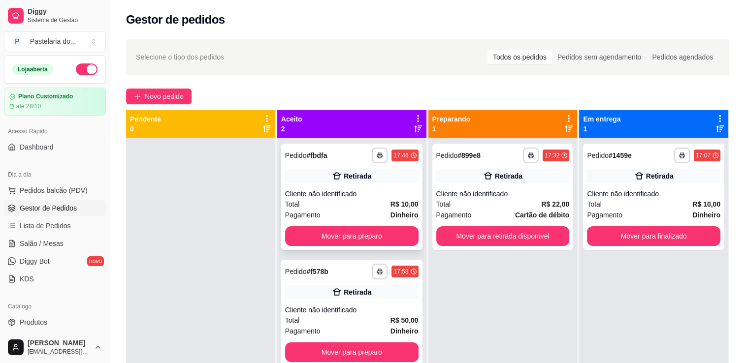
click at [364, 229] on button "Mover para preparo" at bounding box center [351, 237] width 133 height 20
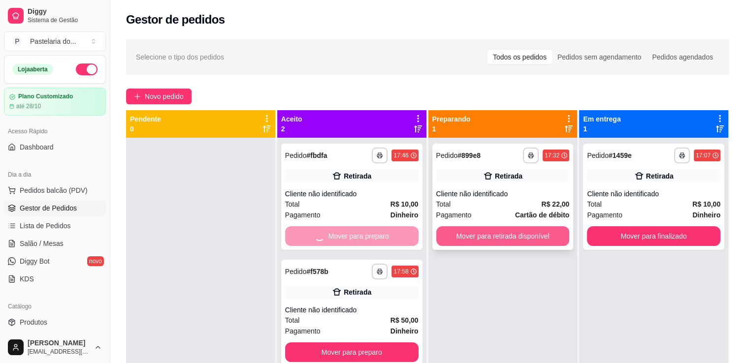
click at [487, 239] on button "Mover para retirada disponível" at bounding box center [502, 237] width 133 height 20
click at [487, 239] on div "Mover para retirada disponível" at bounding box center [502, 237] width 133 height 20
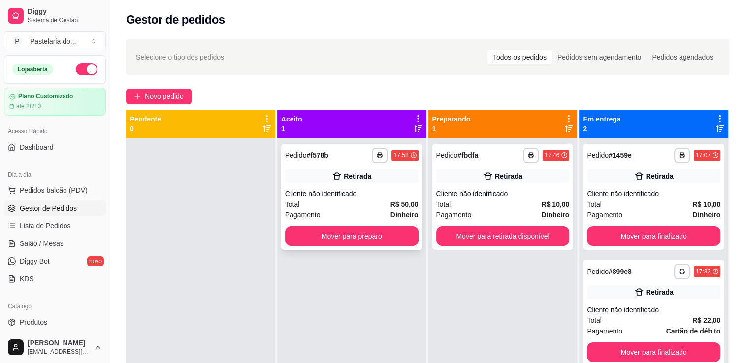
click at [367, 227] on button "Mover para preparo" at bounding box center [351, 237] width 133 height 20
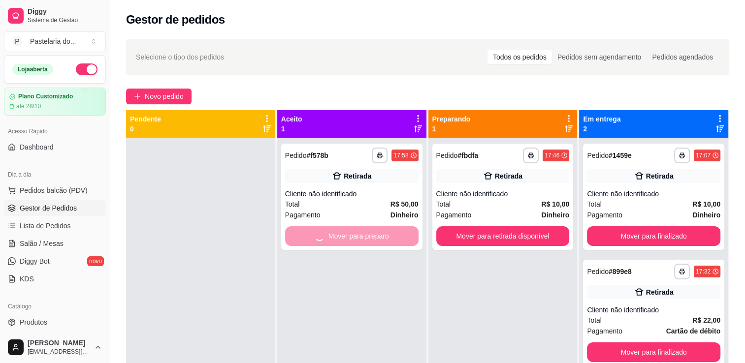
click at [504, 251] on div "**********" at bounding box center [502, 319] width 149 height 363
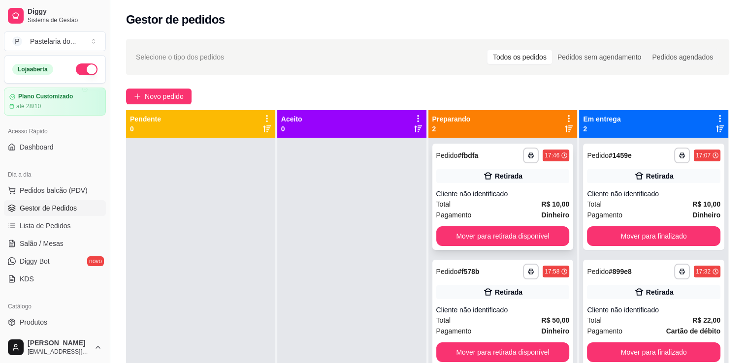
click at [513, 243] on button "Mover para retirada disponível" at bounding box center [502, 237] width 133 height 20
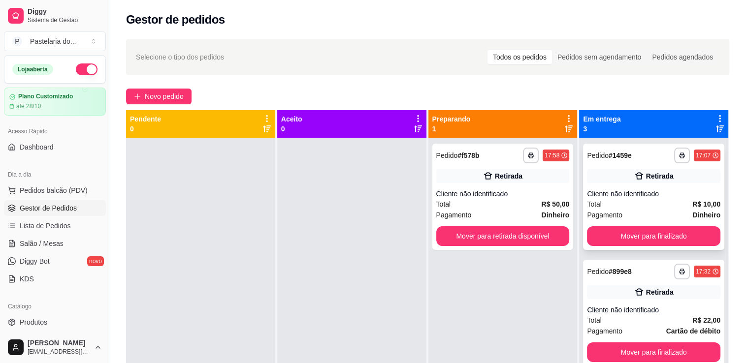
click at [622, 249] on div "**********" at bounding box center [653, 197] width 141 height 106
click at [627, 240] on button "Mover para finalizado" at bounding box center [653, 237] width 133 height 20
click at [508, 231] on button "Mover para retirada disponível" at bounding box center [502, 237] width 133 height 20
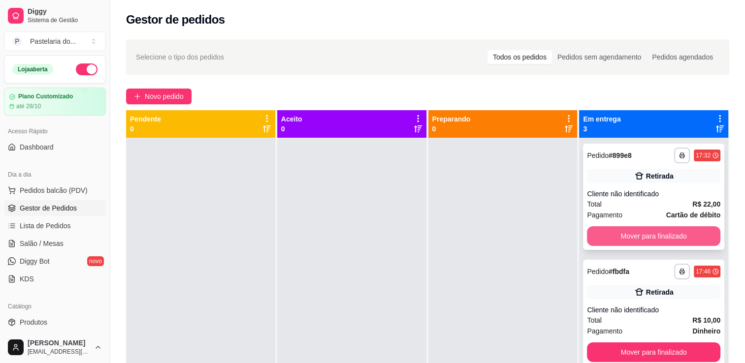
click at [632, 243] on button "Mover para finalizado" at bounding box center [653, 237] width 133 height 20
click at [632, 243] on div "Mover para finalizado" at bounding box center [653, 237] width 133 height 20
click at [632, 243] on button "Mover para finalizado" at bounding box center [653, 237] width 133 height 20
click at [632, 243] on div "Mover para finalizado" at bounding box center [653, 237] width 133 height 20
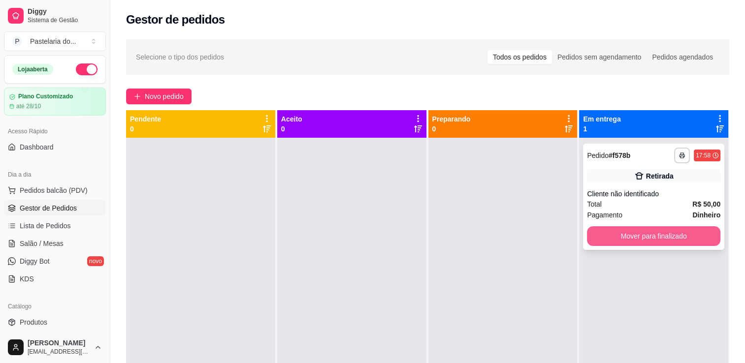
click at [634, 242] on button "Mover para finalizado" at bounding box center [653, 237] width 133 height 20
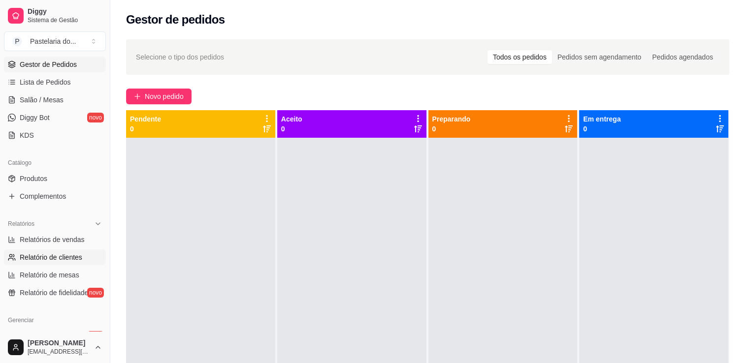
scroll to position [148, 0]
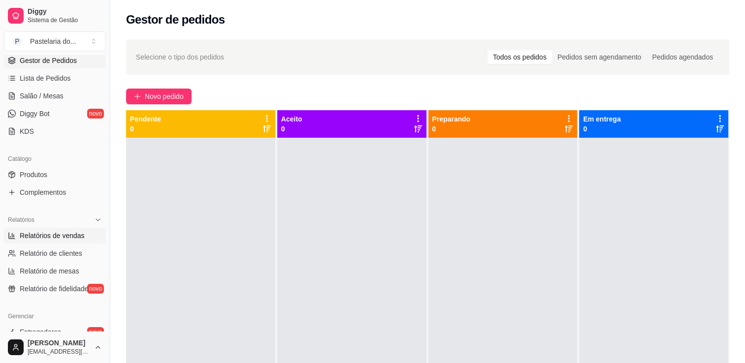
click at [54, 231] on span "Relatórios de vendas" at bounding box center [52, 236] width 65 height 10
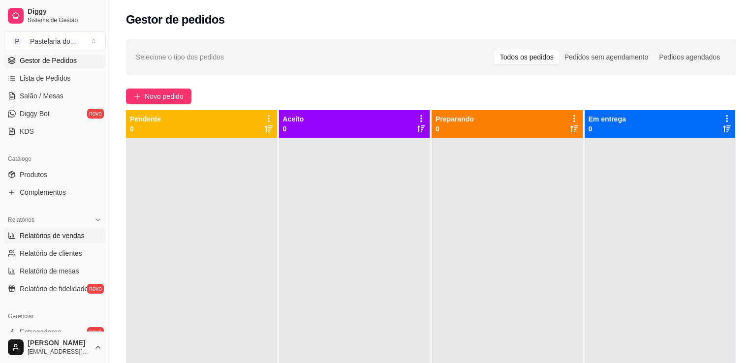
select select "ALL"
select select "0"
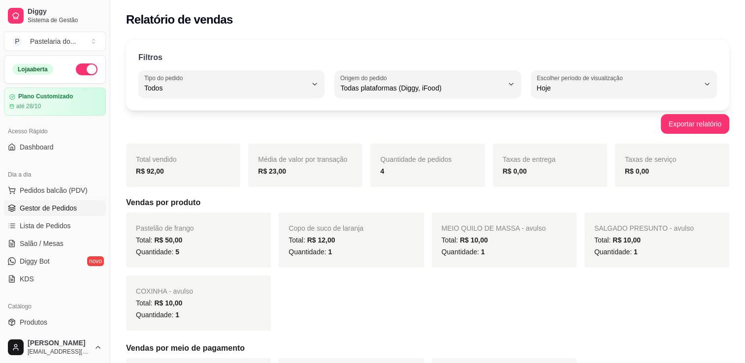
click at [57, 212] on span "Gestor de Pedidos" at bounding box center [48, 208] width 57 height 10
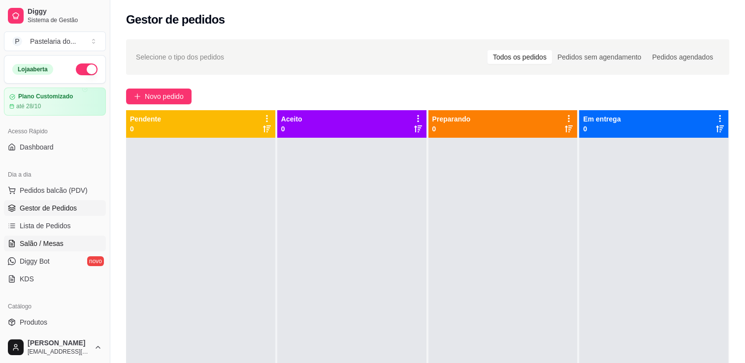
click at [21, 239] on span "Salão / Mesas" at bounding box center [42, 244] width 44 height 10
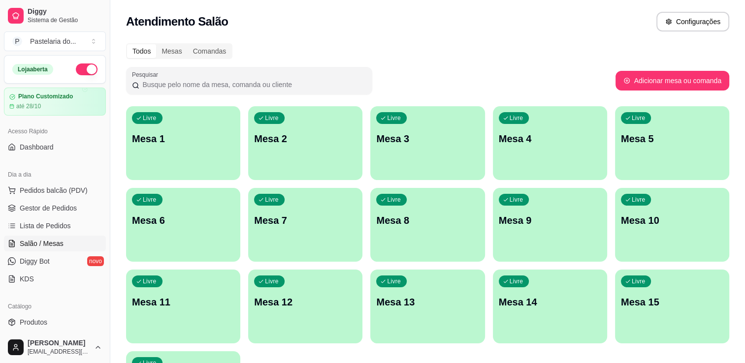
click at [277, 162] on div "Livre Mesa 2" at bounding box center [305, 137] width 114 height 62
click at [277, 162] on body "Diggy Sistema de Gestão P Pastelaria do ... Loja aberta Plano Customizado até 2…" at bounding box center [372, 181] width 745 height 363
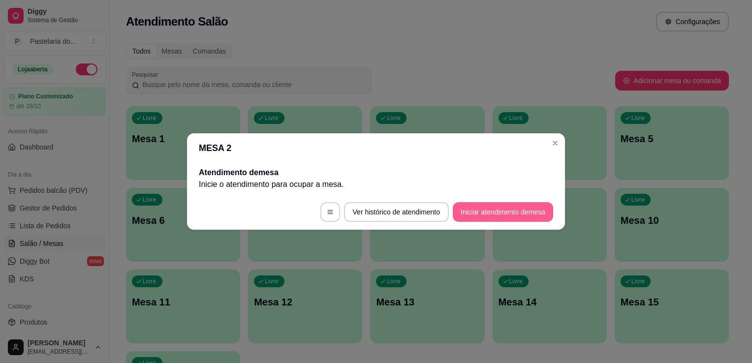
click at [488, 207] on button "Iniciar atendimento de mesa" at bounding box center [503, 212] width 100 height 20
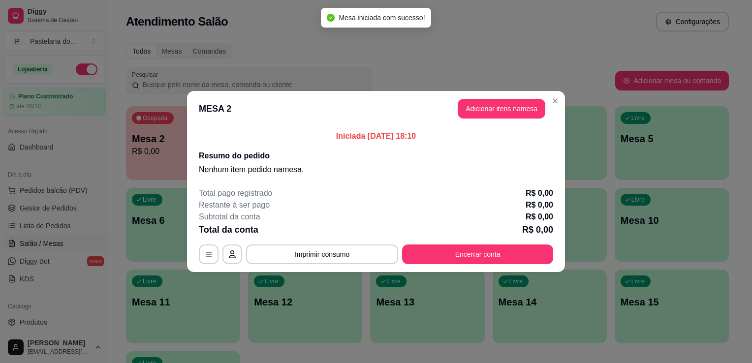
click at [470, 107] on button "Adicionar itens na mesa" at bounding box center [502, 109] width 88 height 20
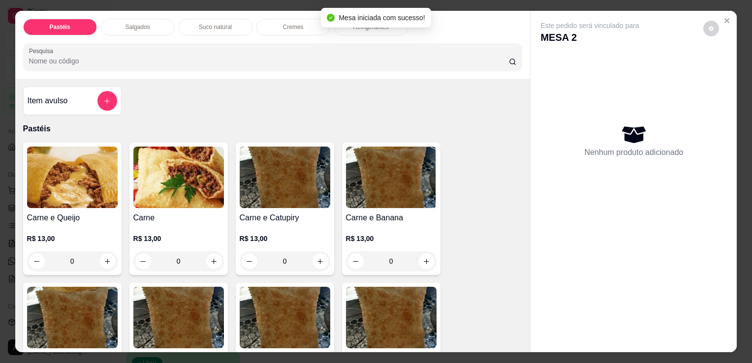
click at [139, 23] on p "Salgados" at bounding box center [138, 27] width 25 height 8
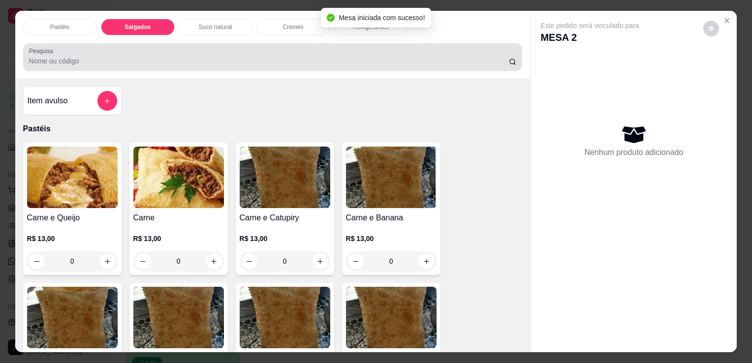
scroll to position [24, 0]
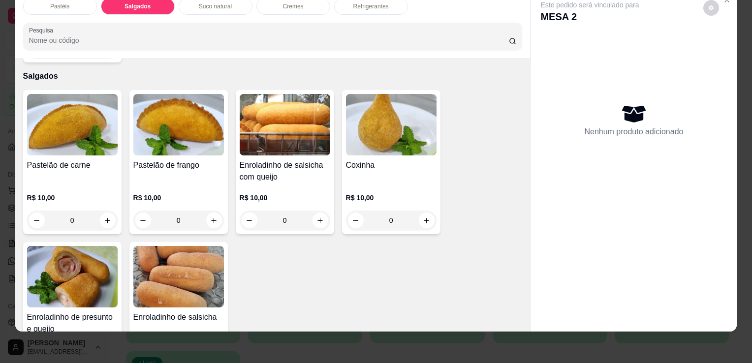
click at [157, 139] on div "Pastelão de frango R$ 10,00 0" at bounding box center [179, 162] width 98 height 144
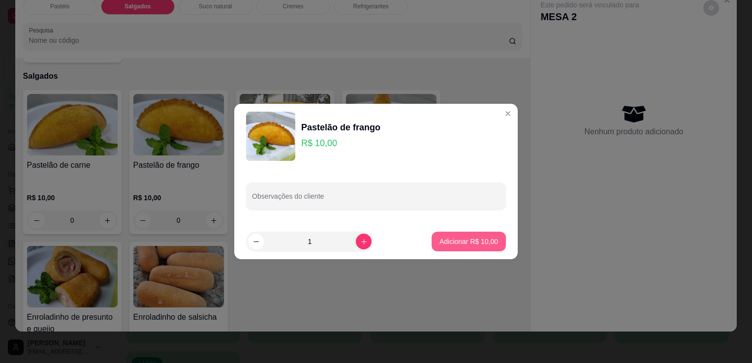
click at [437, 247] on button "Adicionar R$ 10,00" at bounding box center [469, 242] width 74 height 20
type input "1"
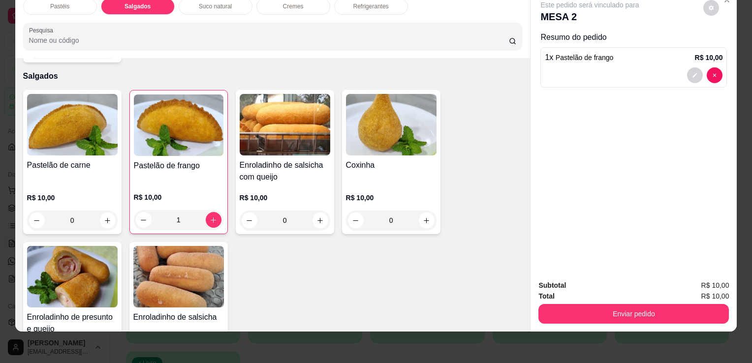
click at [73, 193] on div "R$ 10,00 0" at bounding box center [72, 211] width 91 height 37
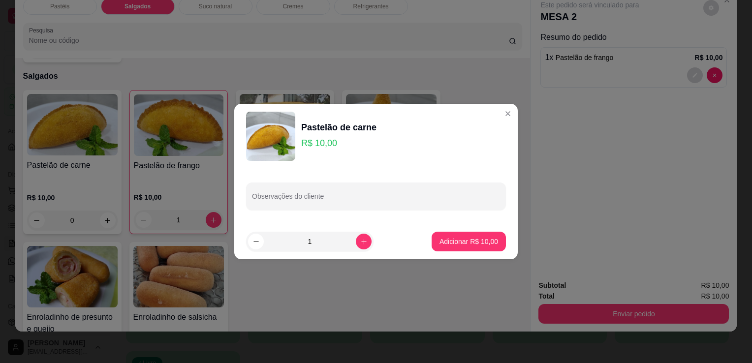
click at [440, 243] on p "Adicionar R$ 10,00" at bounding box center [469, 242] width 59 height 10
type input "1"
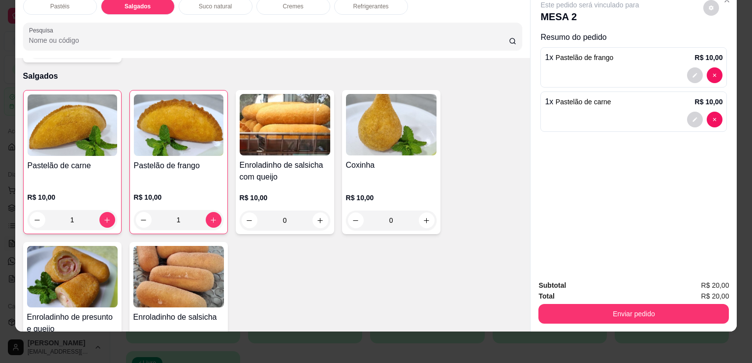
click at [96, 260] on img at bounding box center [72, 277] width 91 height 62
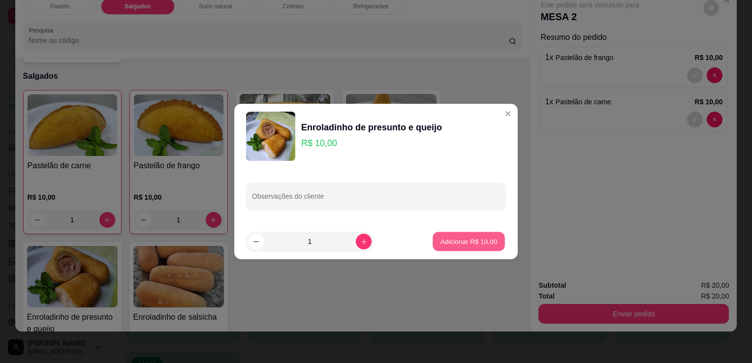
click at [456, 244] on p "Adicionar R$ 10,00" at bounding box center [469, 241] width 57 height 9
type input "1"
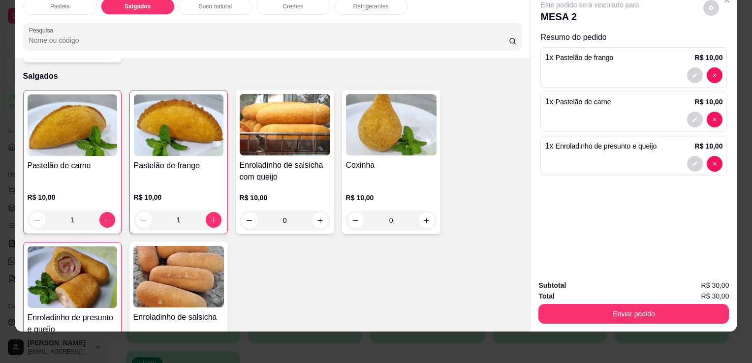
click at [205, 4] on div "Suco natural" at bounding box center [216, 6] width 74 height 17
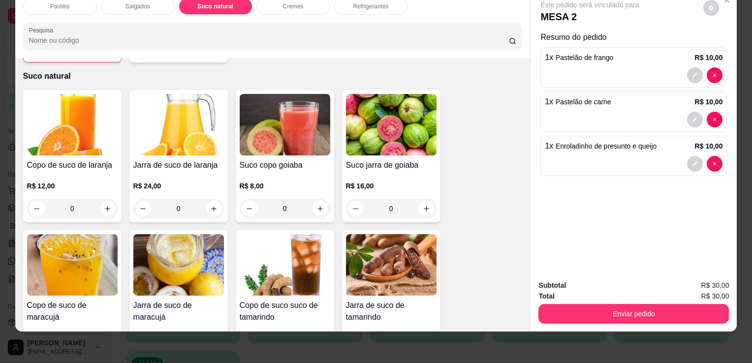
click at [84, 160] on h4 "Copo de suco de laranja" at bounding box center [72, 166] width 91 height 12
click at [184, 160] on h4 "Jarra de suco de laranja" at bounding box center [178, 166] width 91 height 12
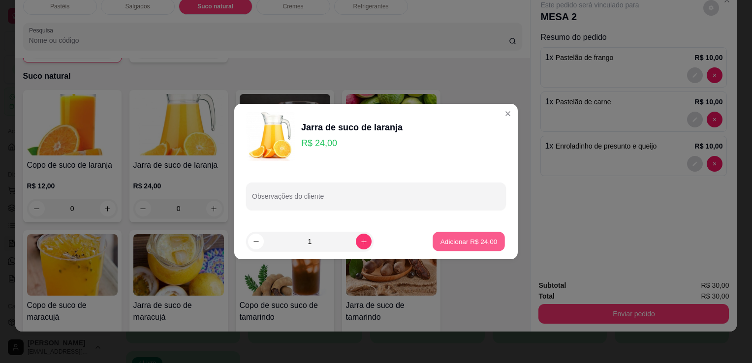
click at [444, 234] on button "Adicionar R$ 24,00" at bounding box center [469, 241] width 72 height 19
type input "1"
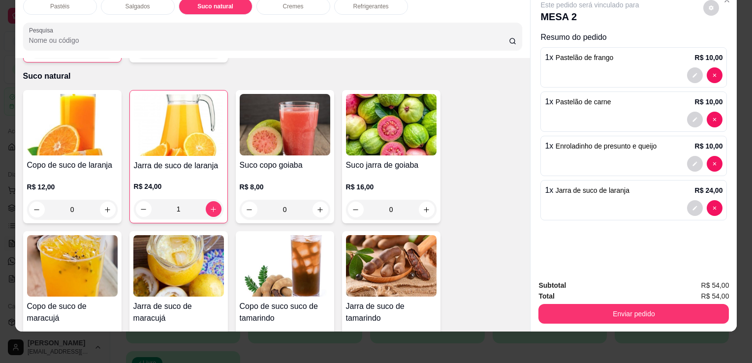
click at [356, 5] on div "Refrigerantes" at bounding box center [371, 6] width 74 height 17
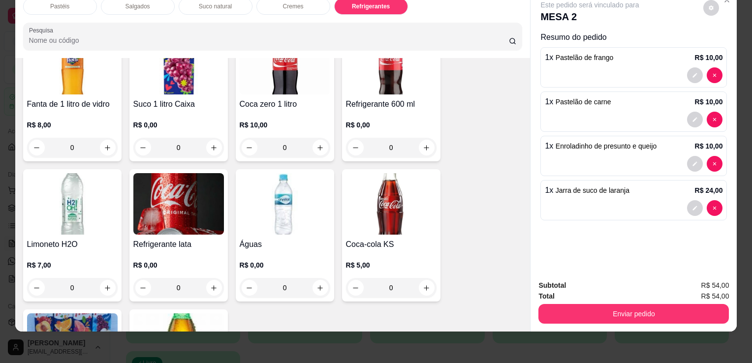
scroll to position [2622, 0]
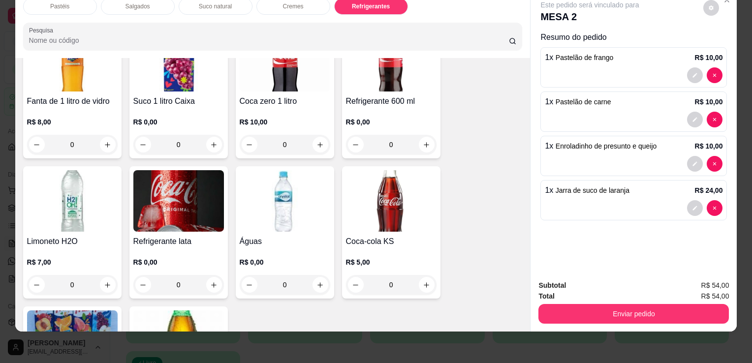
click at [43, 198] on img at bounding box center [72, 201] width 91 height 62
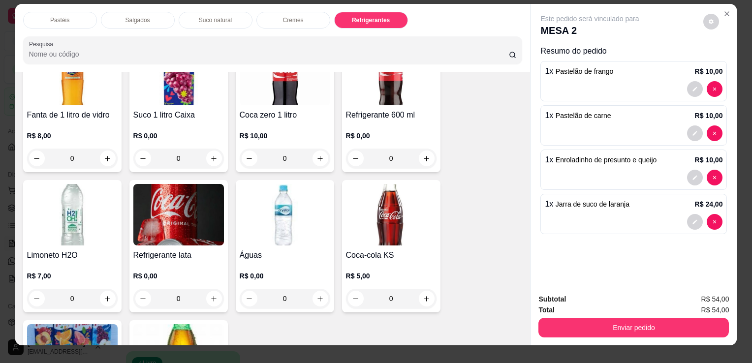
click at [69, 200] on img at bounding box center [72, 215] width 91 height 62
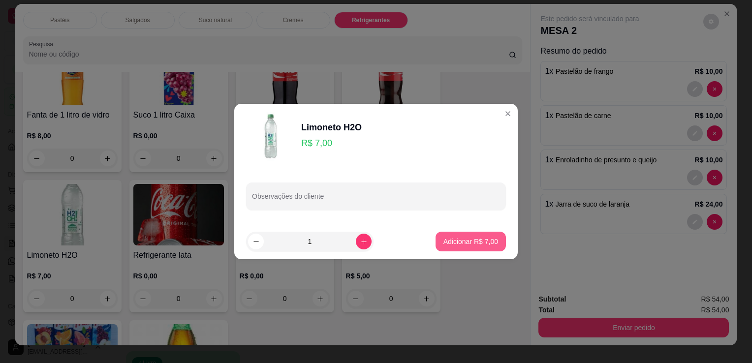
click at [436, 241] on button "Adicionar R$ 7,00" at bounding box center [471, 242] width 70 height 20
click at [433, 241] on div "Coca-cola KS R$ 5,00 0" at bounding box center [391, 246] width 98 height 132
type input "1"
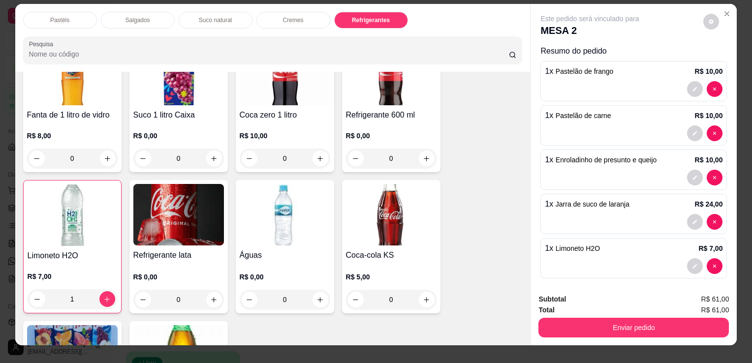
click at [372, 109] on h4 "Refrigerante 600 ml" at bounding box center [391, 115] width 91 height 12
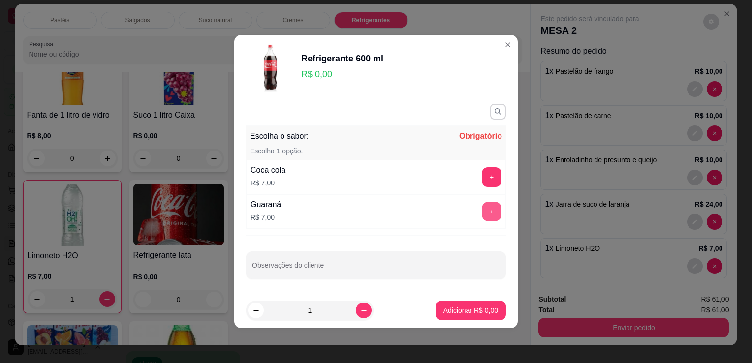
click at [483, 213] on button "+" at bounding box center [492, 211] width 19 height 19
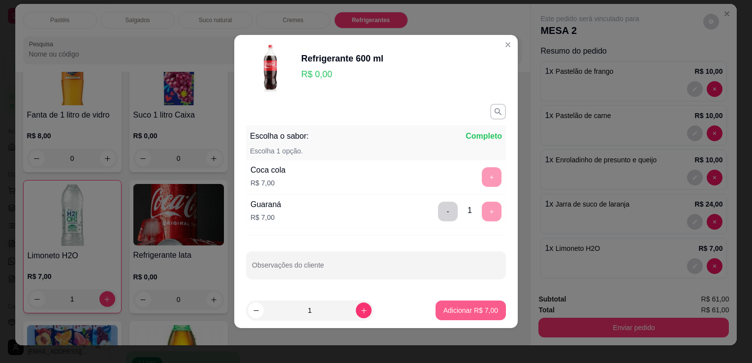
click at [453, 314] on p "Adicionar R$ 7,00" at bounding box center [471, 311] width 55 height 10
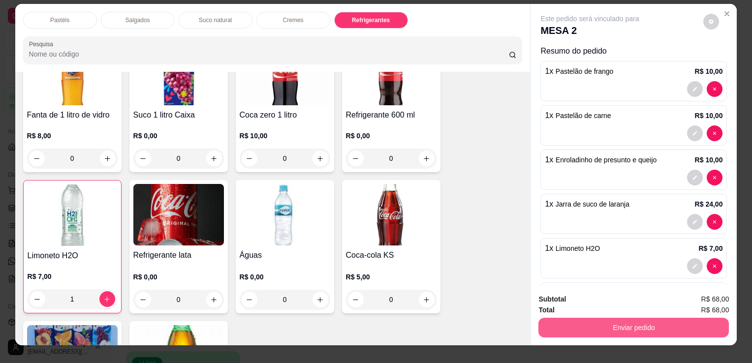
click at [601, 327] on button "Enviar pedido" at bounding box center [634, 328] width 191 height 20
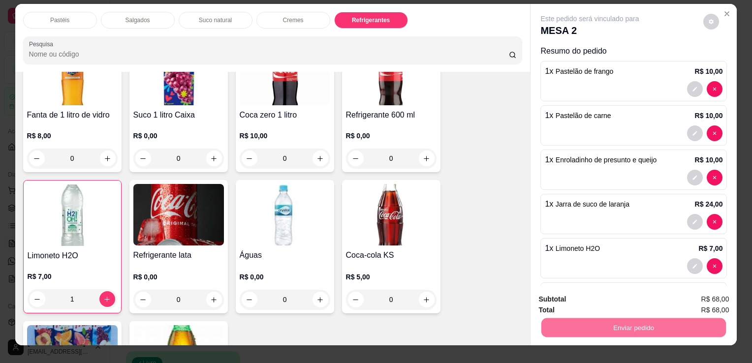
click at [711, 303] on button "Enviar pedido" at bounding box center [704, 300] width 56 height 19
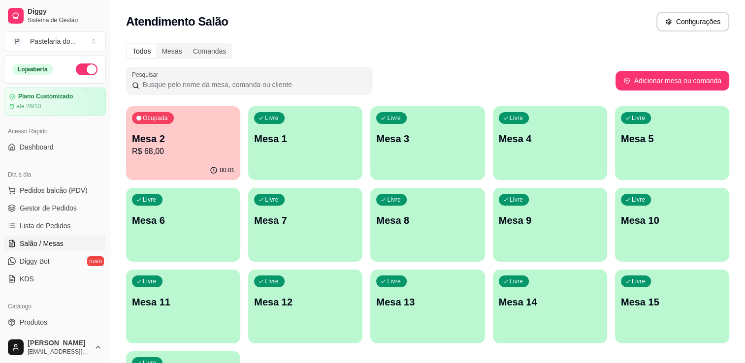
click at [148, 147] on p "R$ 68,00" at bounding box center [183, 152] width 102 height 12
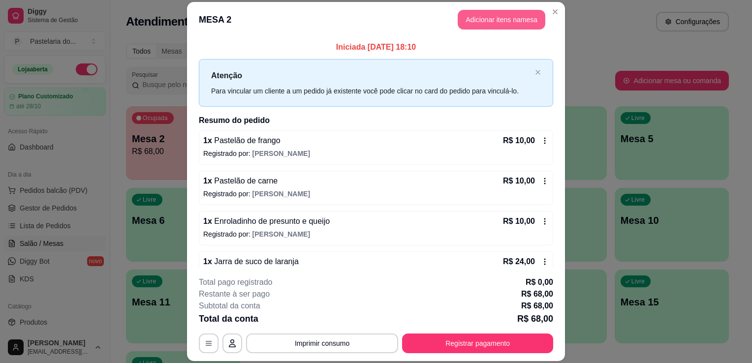
click at [491, 20] on button "Adicionar itens na mesa" at bounding box center [502, 20] width 88 height 20
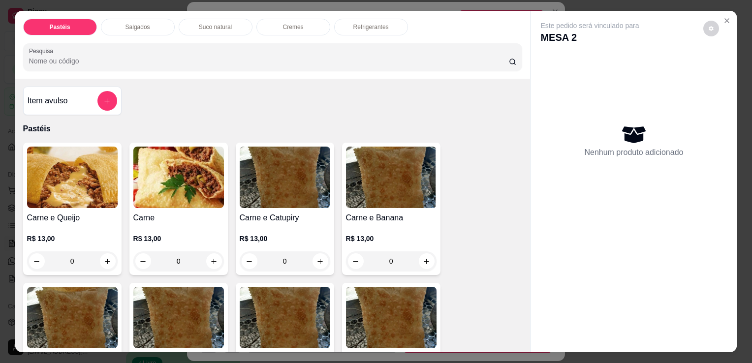
click at [117, 28] on div "Salgados" at bounding box center [138, 27] width 74 height 17
click at [117, 56] on input "Pesquisa" at bounding box center [269, 61] width 480 height 10
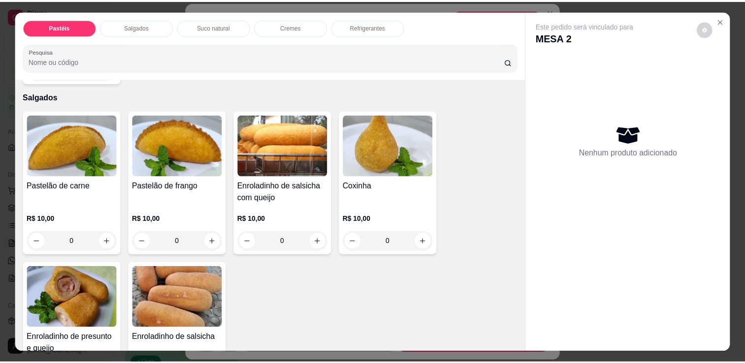
scroll to position [24, 0]
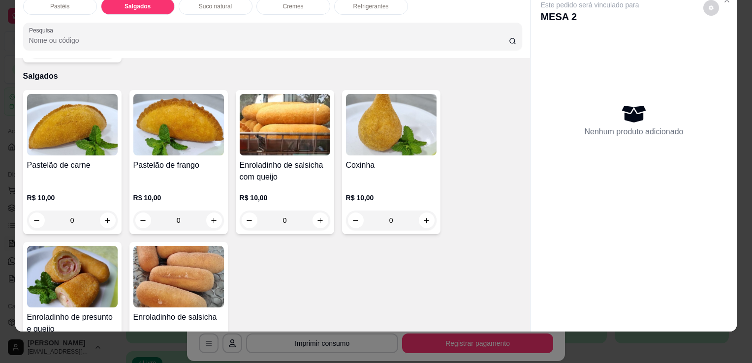
click at [150, 162] on div "Pastelão de frango" at bounding box center [178, 172] width 91 height 24
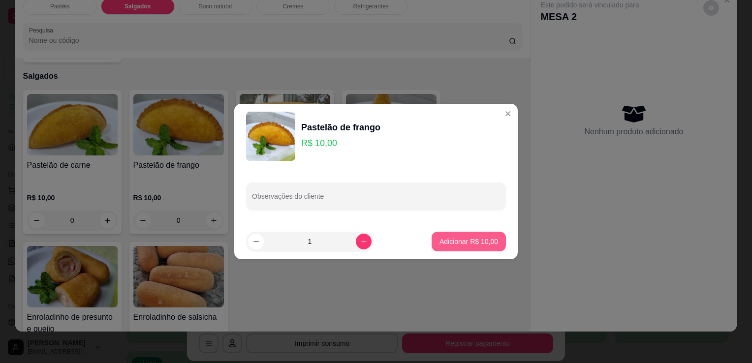
click at [456, 242] on p "Adicionar R$ 10,00" at bounding box center [469, 242] width 59 height 10
type input "1"
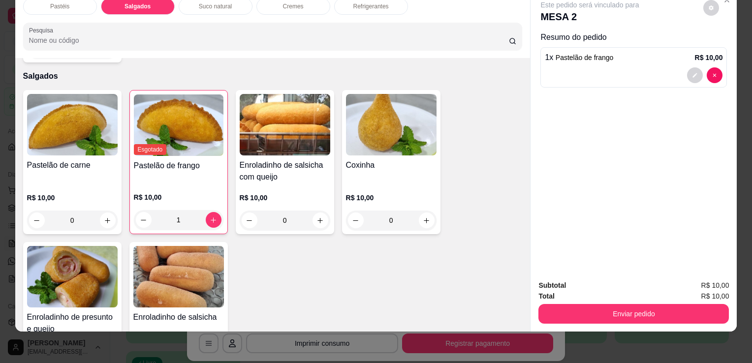
click at [50, 160] on div "Pastelão de carne" at bounding box center [72, 172] width 91 height 24
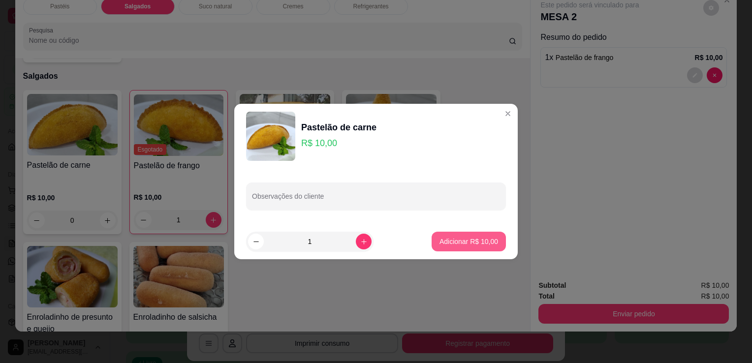
click at [475, 240] on p "Adicionar R$ 10,00" at bounding box center [469, 242] width 59 height 10
type input "1"
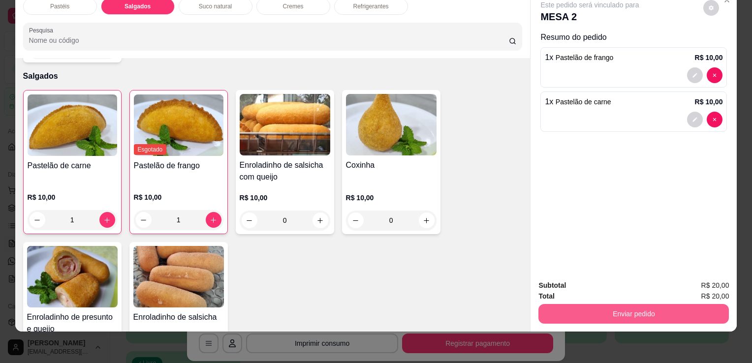
click at [616, 304] on button "Enviar pedido" at bounding box center [634, 314] width 191 height 20
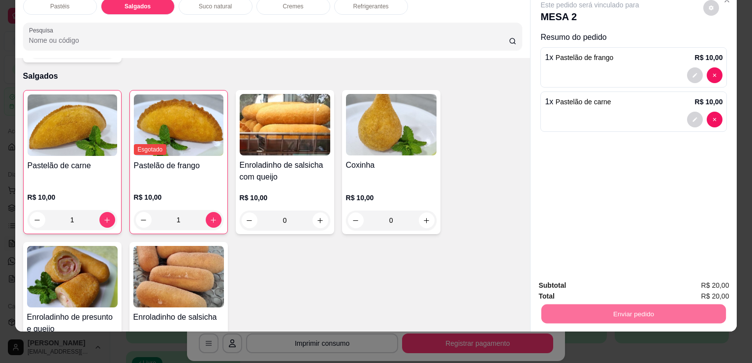
click at [715, 279] on button "Enviar pedido" at bounding box center [704, 282] width 56 height 19
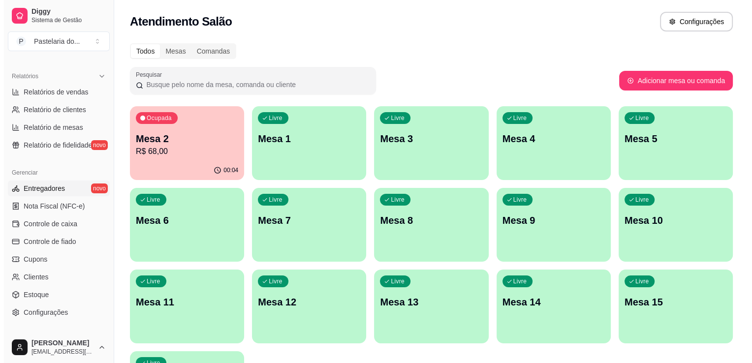
scroll to position [345, 0]
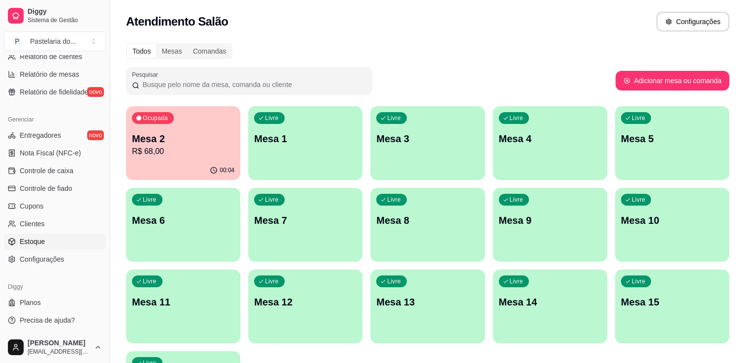
click at [44, 244] on link "Estoque" at bounding box center [55, 242] width 102 height 16
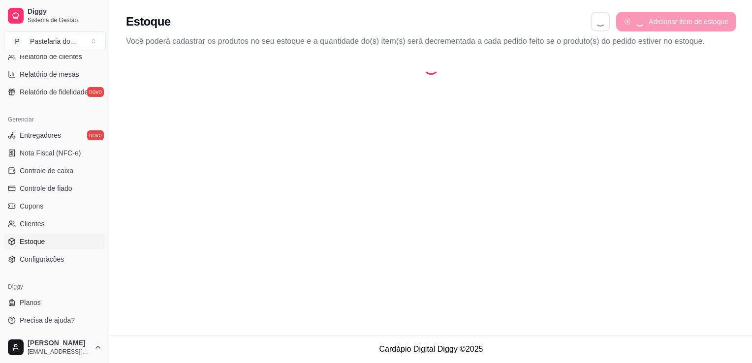
select select "QUANTITY_ORDER"
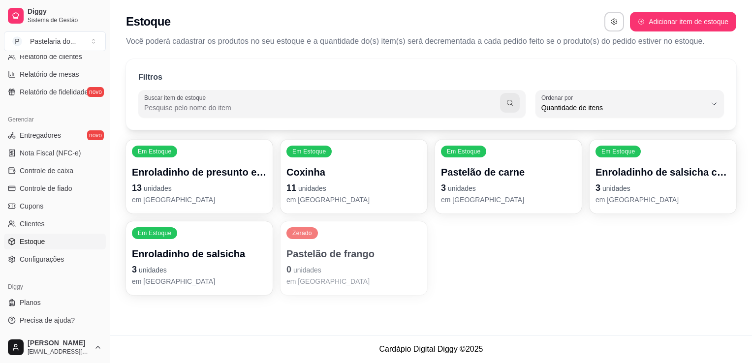
scroll to position [9, 0]
click at [309, 186] on span "unidades" at bounding box center [312, 189] width 28 height 8
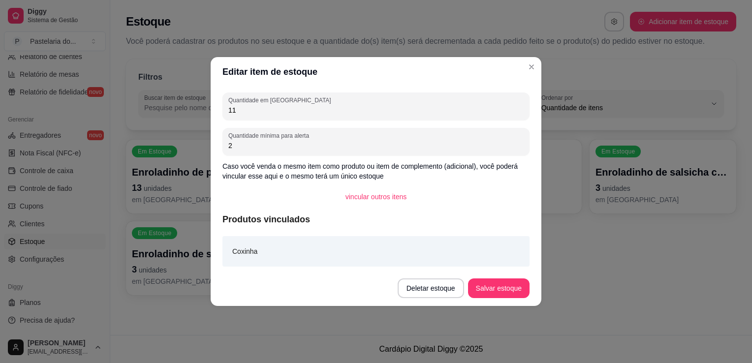
click at [292, 115] on div "11" at bounding box center [375, 107] width 295 height 20
type input "10"
click at [509, 284] on button "Salvar estoque" at bounding box center [499, 288] width 60 height 19
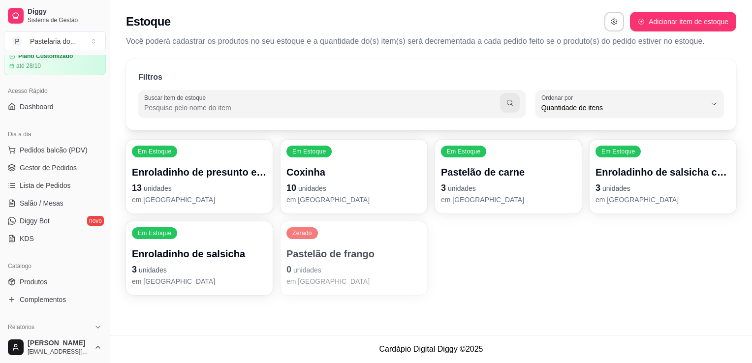
scroll to position [0, 0]
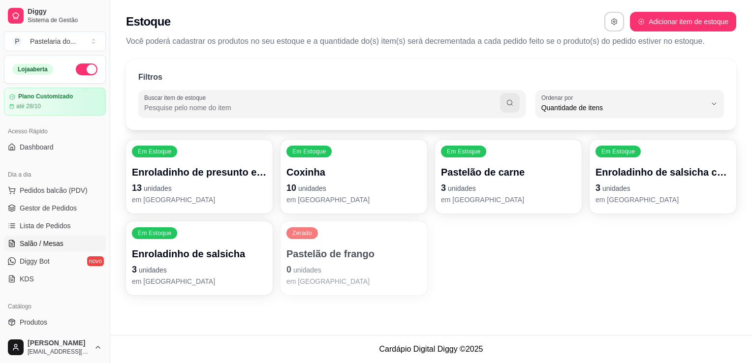
click at [51, 247] on span "Salão / Mesas" at bounding box center [42, 244] width 44 height 10
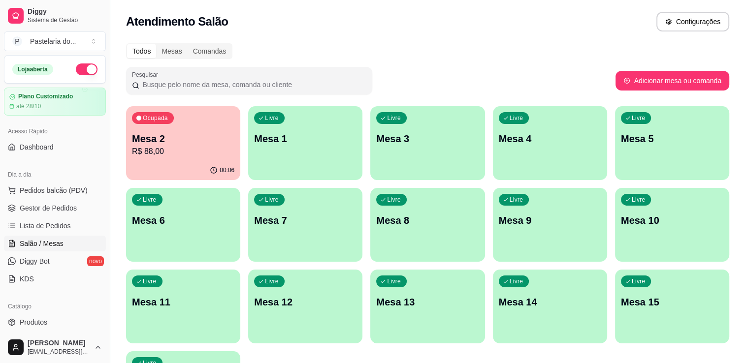
click at [204, 141] on p "Mesa 2" at bounding box center [183, 139] width 102 height 14
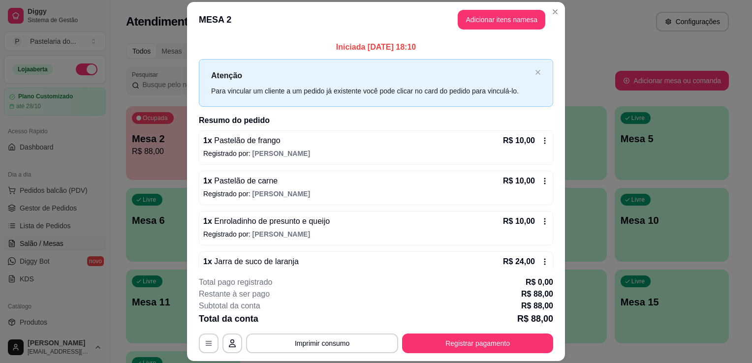
click at [490, 18] on button "Adicionar itens na mesa" at bounding box center [502, 20] width 88 height 20
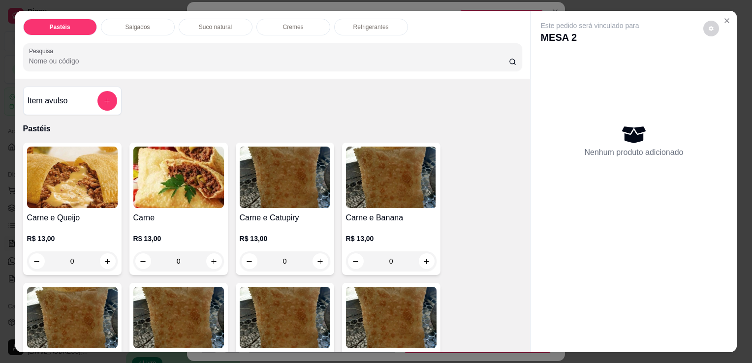
click at [134, 23] on p "Salgados" at bounding box center [138, 27] width 25 height 8
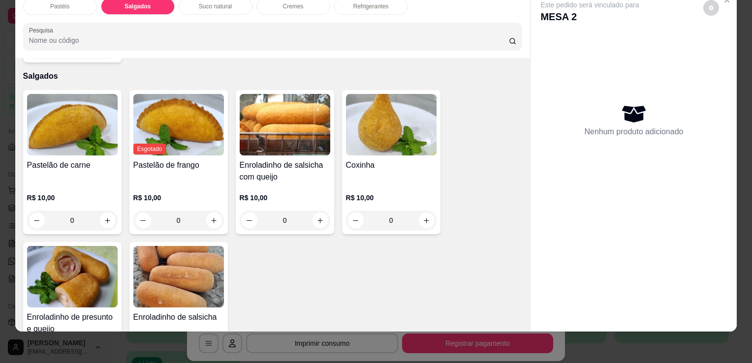
click at [267, 117] on img at bounding box center [285, 125] width 91 height 62
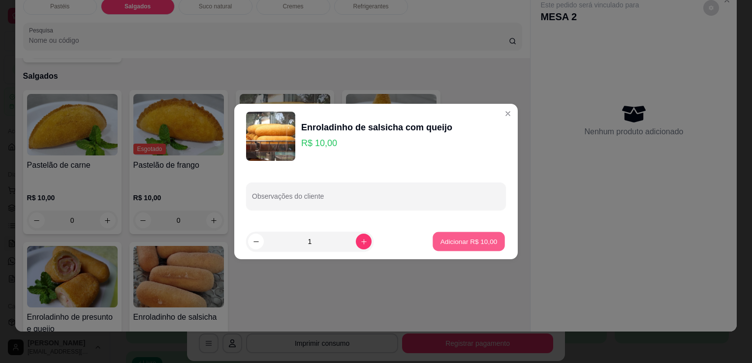
click at [454, 239] on button "Adicionar R$ 10,00" at bounding box center [469, 241] width 72 height 19
type input "1"
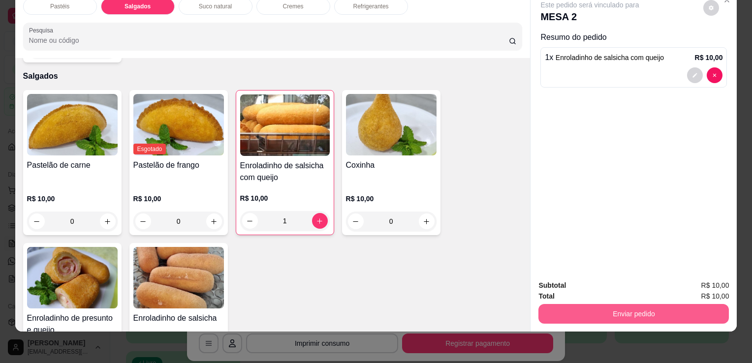
click at [611, 308] on button "Enviar pedido" at bounding box center [634, 314] width 191 height 20
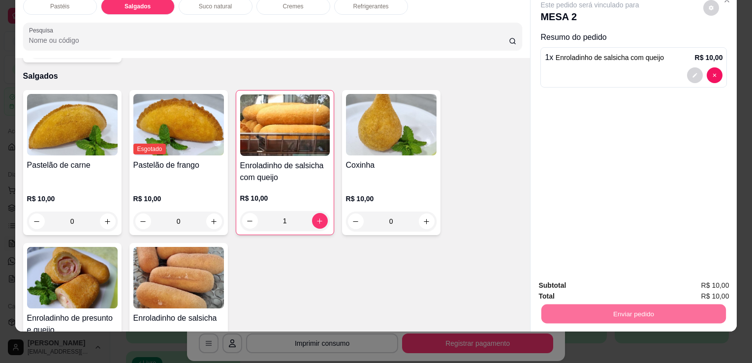
click at [705, 280] on button "Enviar pedido" at bounding box center [704, 282] width 56 height 19
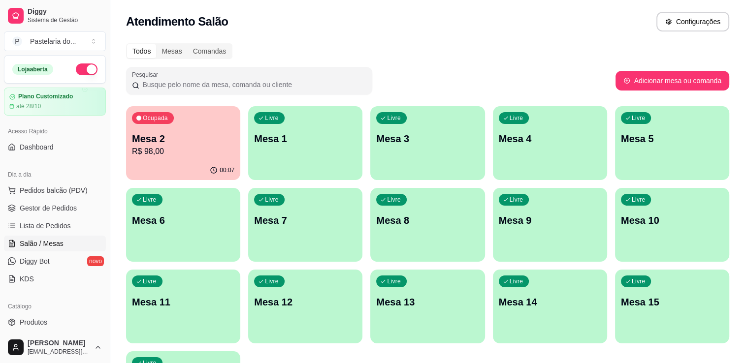
click at [152, 164] on div "00:07" at bounding box center [183, 170] width 114 height 19
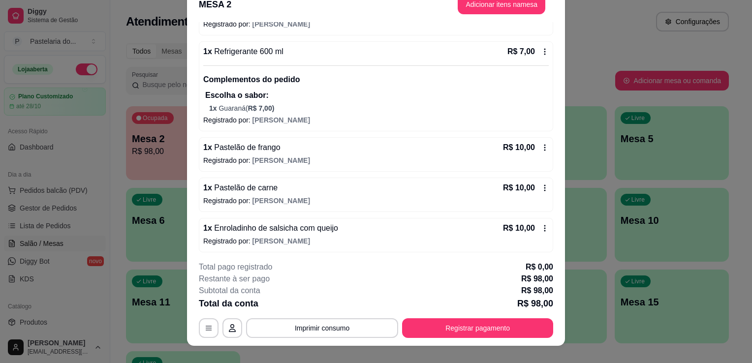
scroll to position [30, 0]
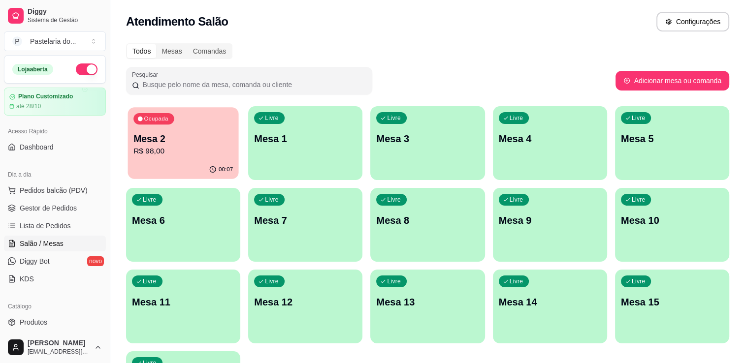
click at [173, 168] on div "00:07" at bounding box center [183, 170] width 111 height 19
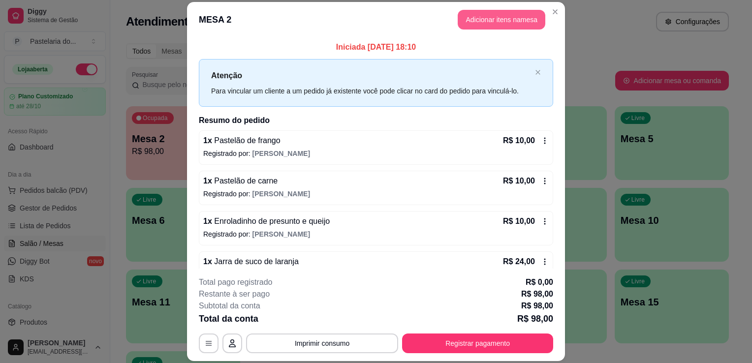
click at [492, 19] on button "Adicionar itens na mesa" at bounding box center [502, 20] width 88 height 20
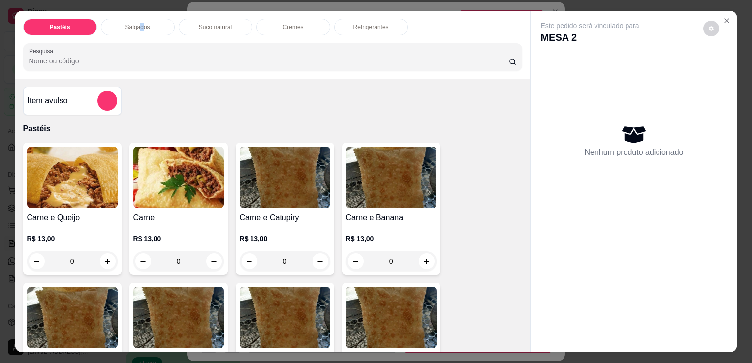
click at [138, 27] on p "Salgados" at bounding box center [138, 27] width 25 height 8
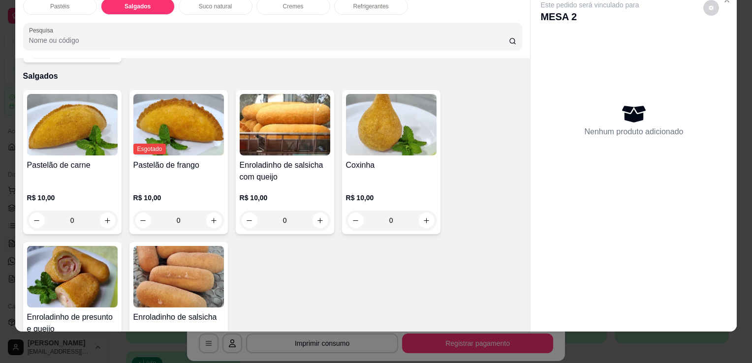
click at [78, 162] on div "Pastelão de carne" at bounding box center [72, 172] width 91 height 24
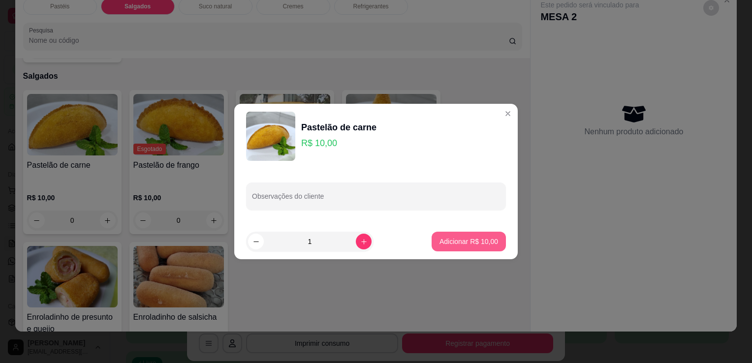
click at [496, 242] on button "Adicionar R$ 10,00" at bounding box center [469, 242] width 74 height 20
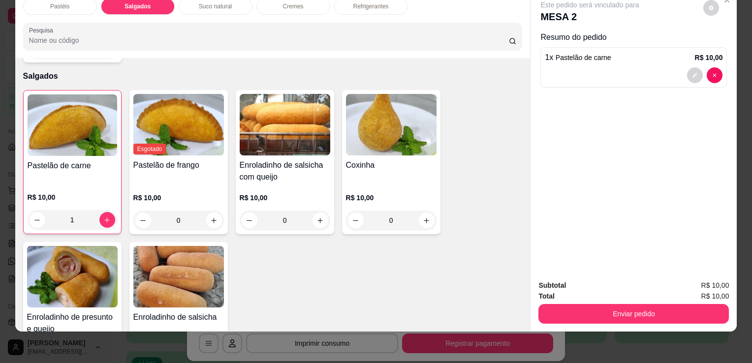
type input "1"
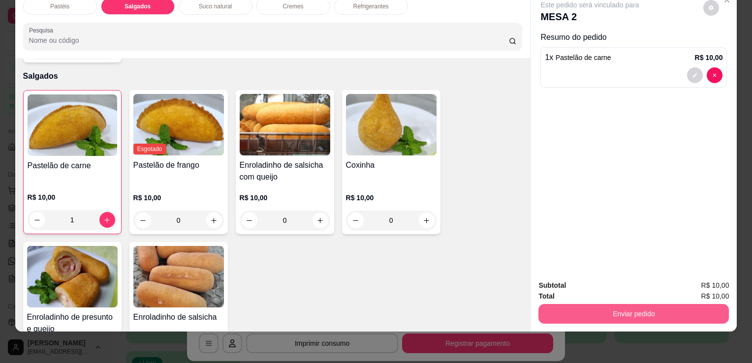
click at [594, 309] on button "Enviar pedido" at bounding box center [634, 314] width 191 height 20
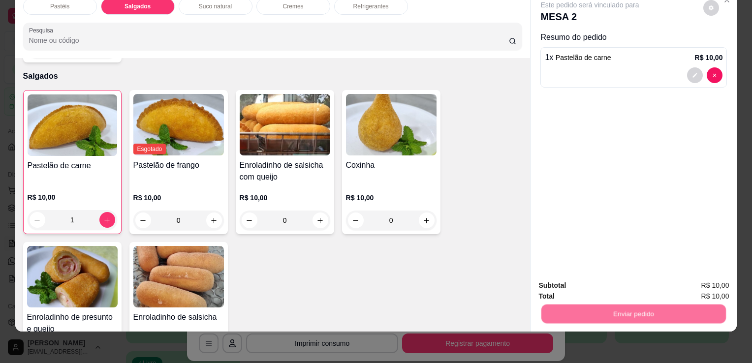
click at [721, 282] on button "Enviar pedido" at bounding box center [704, 282] width 54 height 18
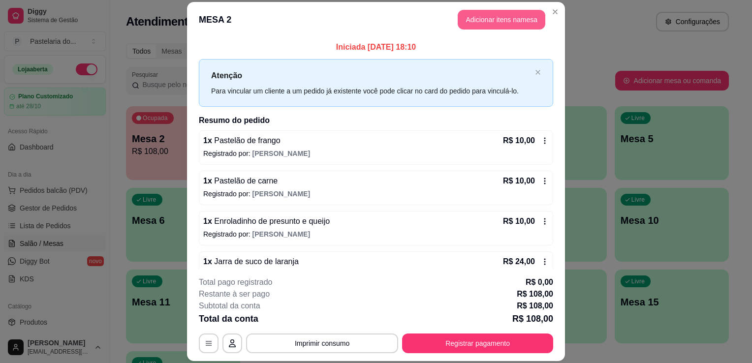
click at [488, 22] on button "Adicionar itens na mesa" at bounding box center [502, 20] width 88 height 20
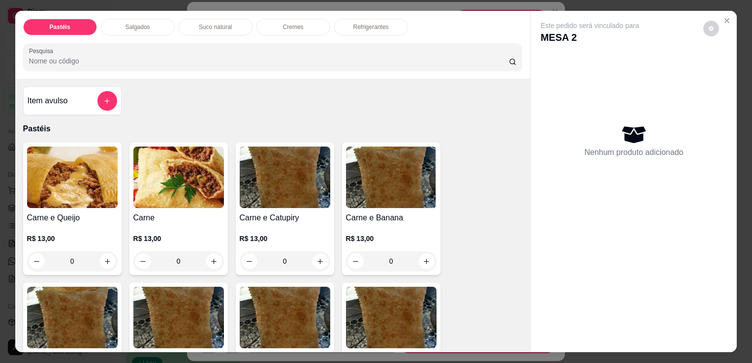
click at [130, 28] on div "Salgados" at bounding box center [138, 27] width 74 height 17
click at [130, 56] on input "Pesquisa" at bounding box center [269, 61] width 480 height 10
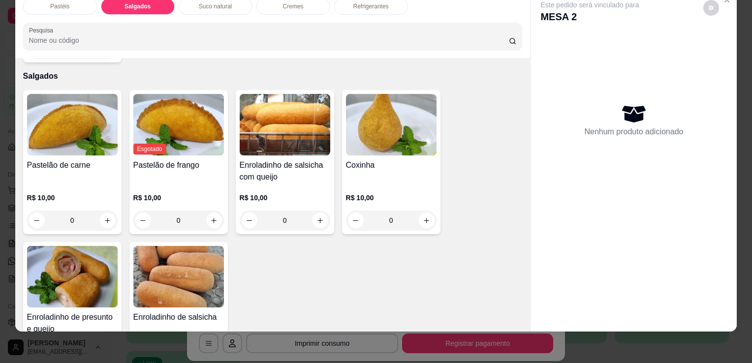
click at [274, 183] on div "R$ 10,00 0" at bounding box center [285, 206] width 91 height 47
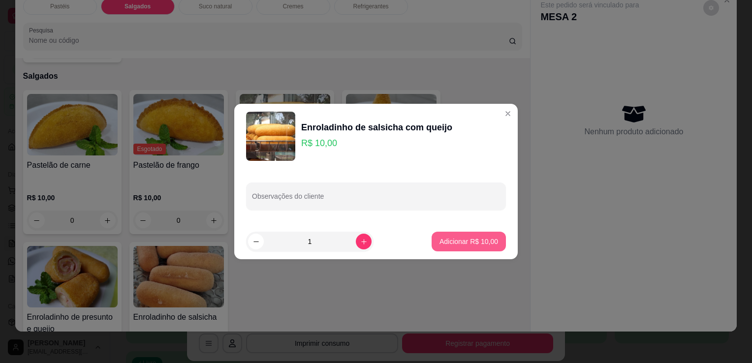
click at [448, 238] on p "Adicionar R$ 10,00" at bounding box center [469, 242] width 59 height 10
type input "1"
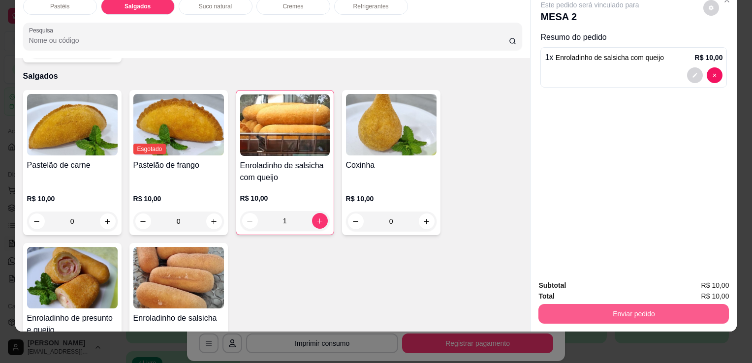
click at [594, 309] on button "Enviar pedido" at bounding box center [634, 314] width 191 height 20
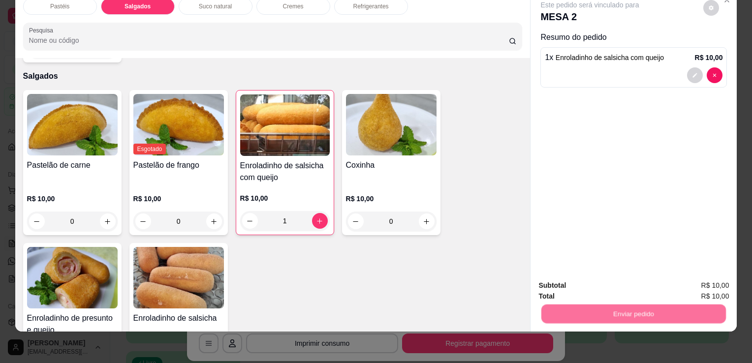
click at [703, 280] on button "Enviar pedido" at bounding box center [704, 282] width 56 height 19
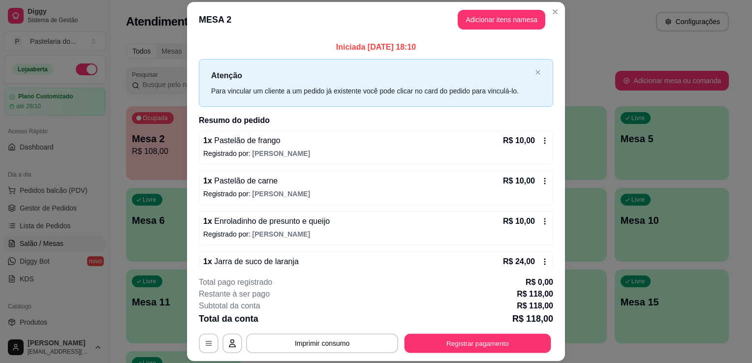
click at [430, 344] on button "Registrar pagamento" at bounding box center [478, 343] width 147 height 19
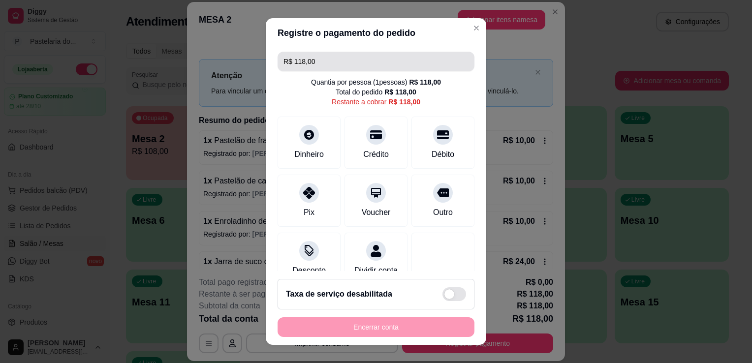
click at [326, 66] on input "R$ 118,00" at bounding box center [376, 62] width 185 height 20
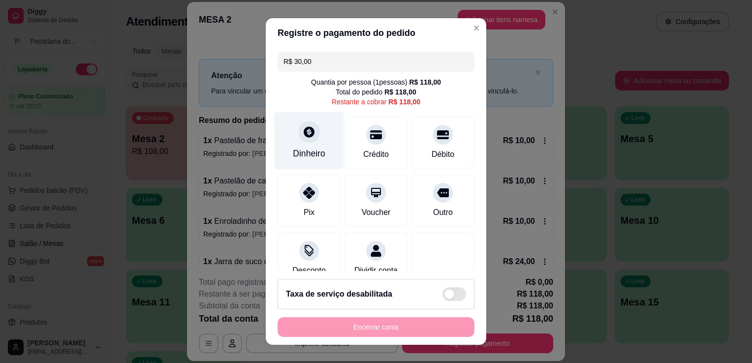
click at [312, 143] on div "Dinheiro" at bounding box center [309, 141] width 69 height 58
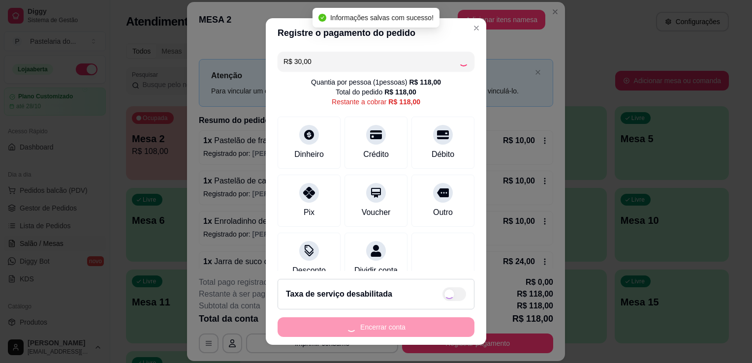
type input "R$ 88,00"
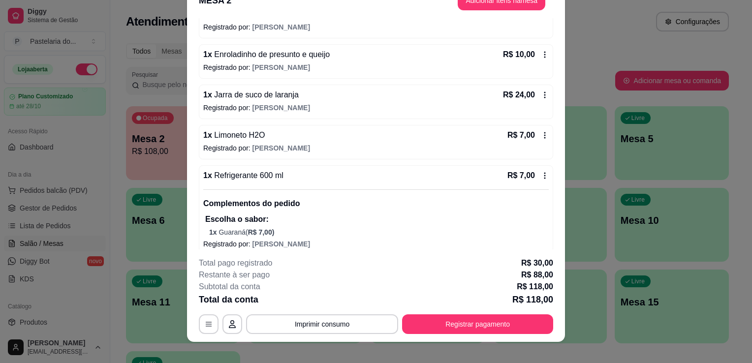
scroll to position [30, 0]
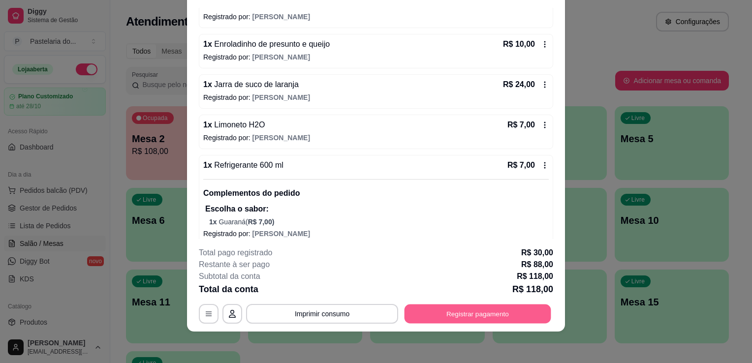
click at [484, 313] on button "Registrar pagamento" at bounding box center [478, 314] width 147 height 19
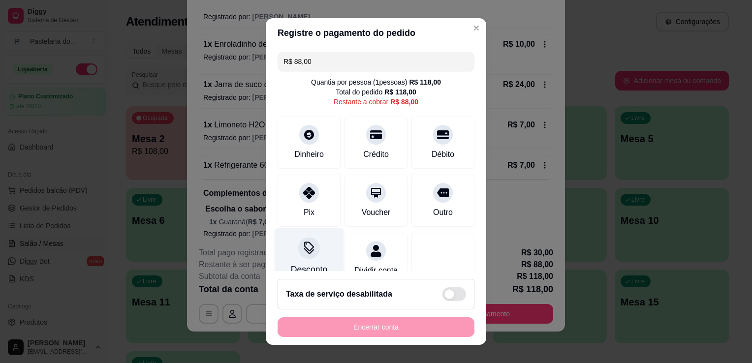
click at [279, 259] on div "Desconto" at bounding box center [309, 257] width 69 height 58
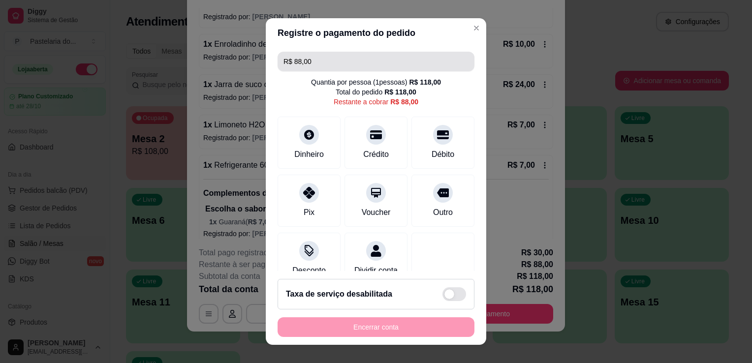
click at [327, 61] on input "R$ 88,00" at bounding box center [376, 62] width 185 height 20
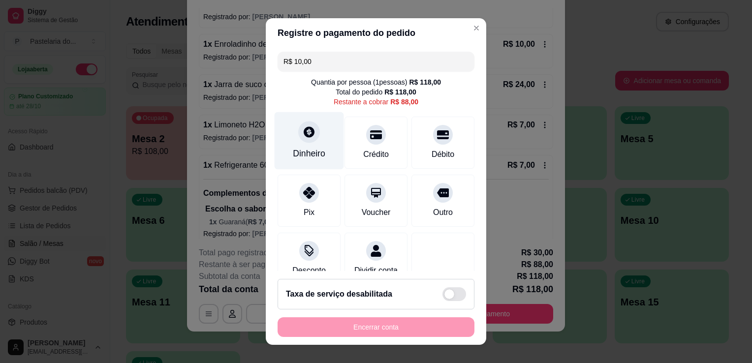
click at [302, 141] on div at bounding box center [309, 132] width 22 height 22
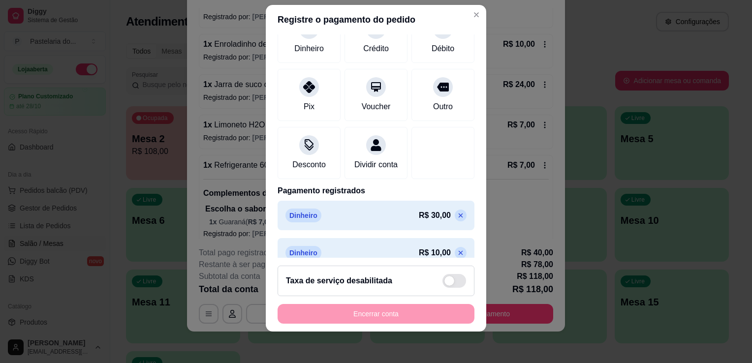
scroll to position [117, 0]
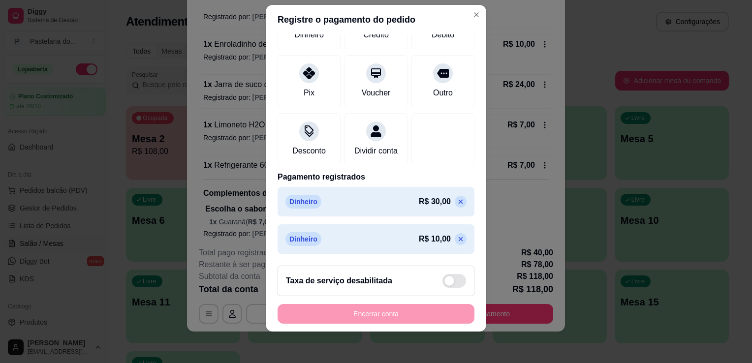
click at [435, 204] on div "R$ 30,00" at bounding box center [443, 202] width 48 height 12
click at [457, 202] on icon at bounding box center [461, 202] width 8 height 8
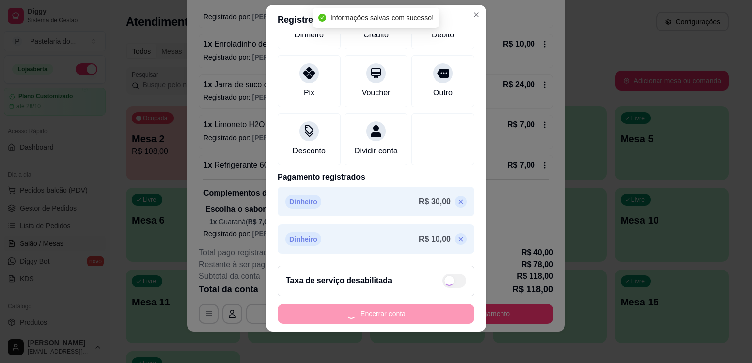
click at [459, 238] on icon at bounding box center [461, 239] width 4 height 4
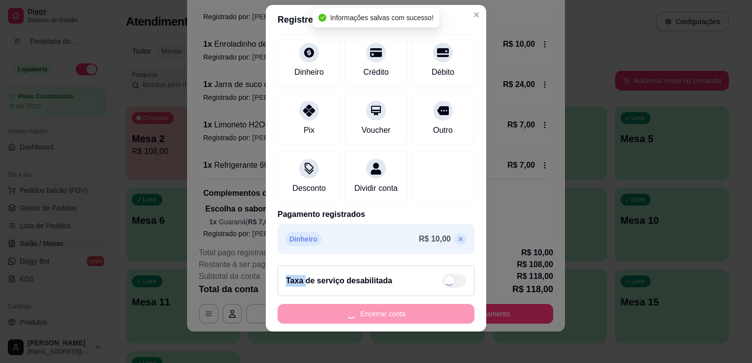
click at [459, 238] on icon at bounding box center [461, 239] width 4 height 4
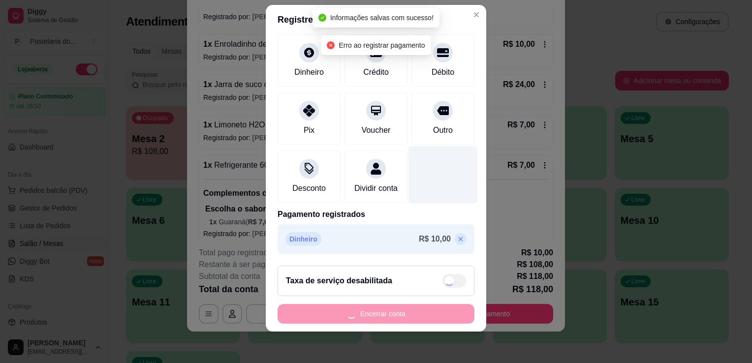
type input "R$ 118,00"
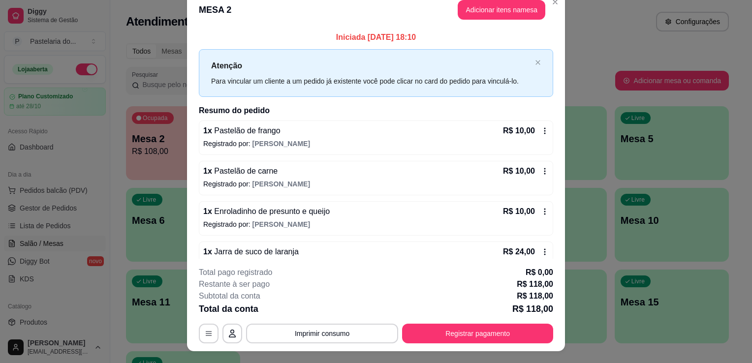
scroll to position [0, 0]
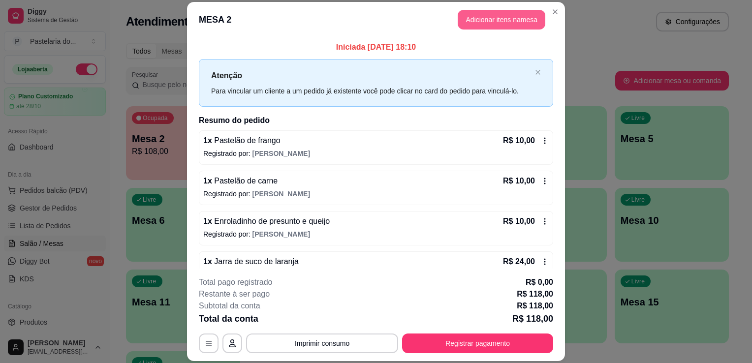
click at [514, 26] on button "Adicionar itens na mesa" at bounding box center [502, 20] width 88 height 20
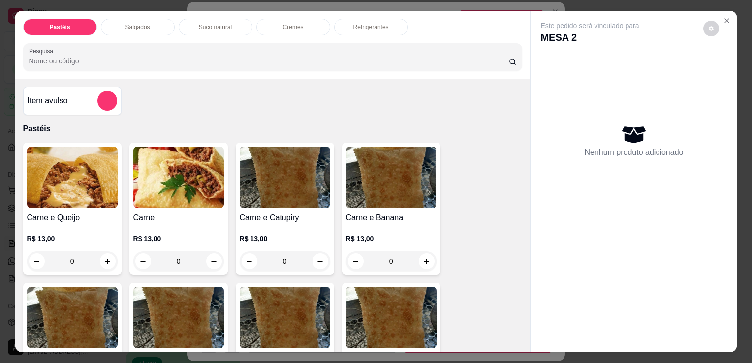
click at [147, 27] on div "Salgados" at bounding box center [138, 27] width 74 height 17
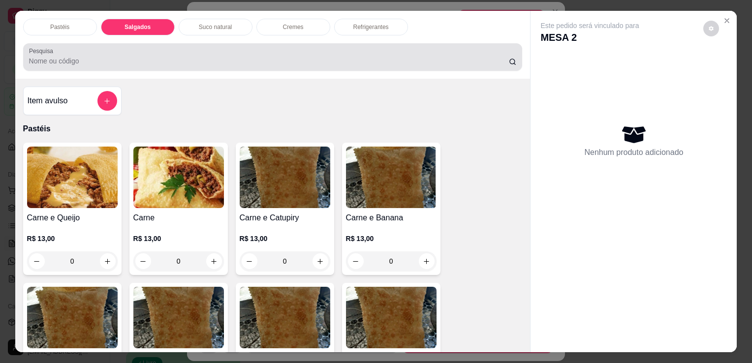
scroll to position [24, 0]
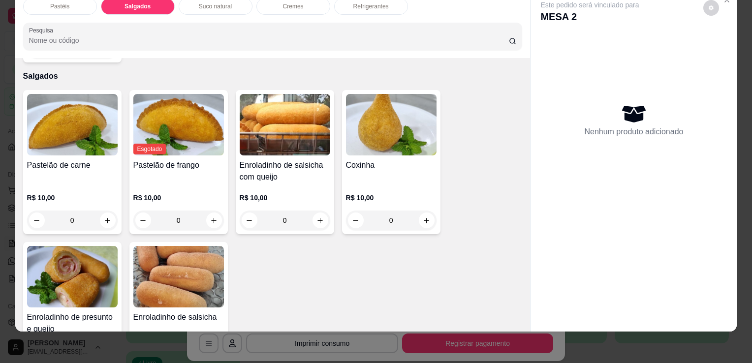
click at [65, 271] on img at bounding box center [72, 277] width 91 height 62
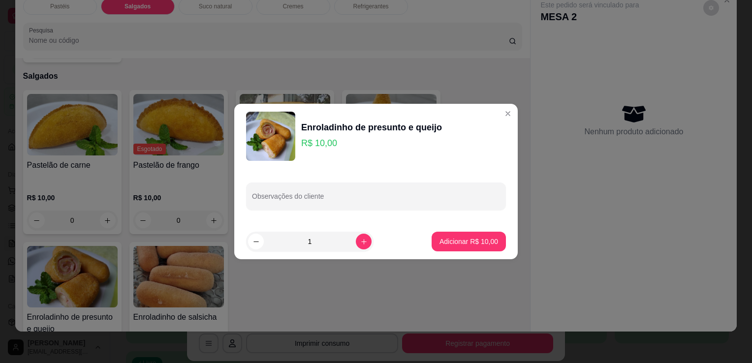
click at [360, 243] on icon "increase-product-quantity" at bounding box center [363, 241] width 7 height 7
type input "2"
click at [433, 242] on button "Adicionar R$ 20,00" at bounding box center [469, 242] width 74 height 20
type input "2"
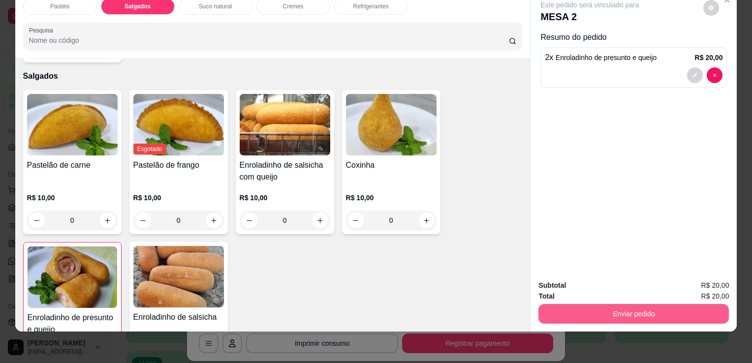
click at [596, 306] on button "Enviar pedido" at bounding box center [634, 314] width 191 height 20
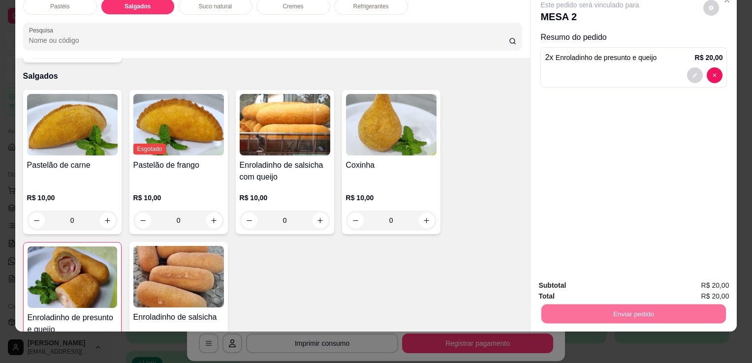
click at [695, 283] on button "Enviar pedido" at bounding box center [704, 282] width 56 height 19
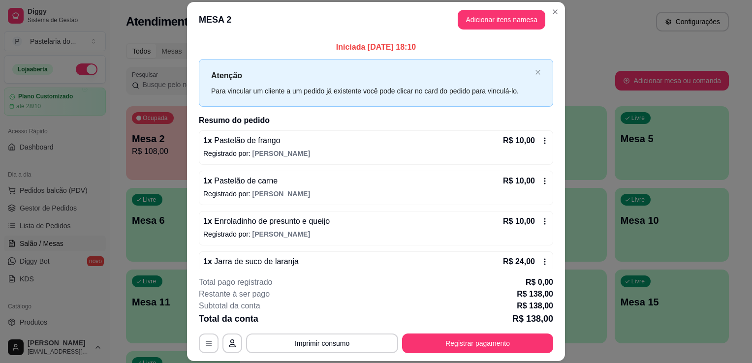
click at [483, 24] on button "Adicionar itens na mesa" at bounding box center [502, 20] width 88 height 20
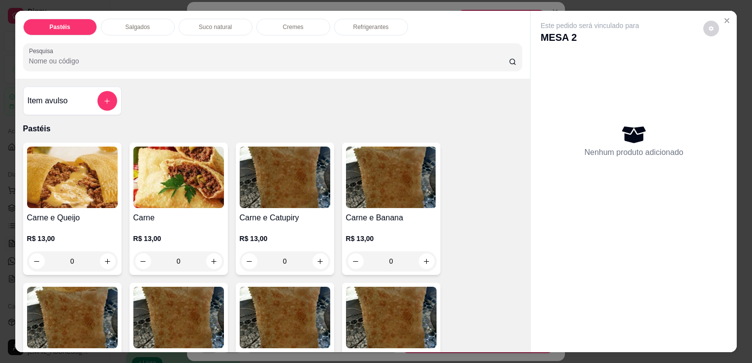
click at [137, 26] on p "Salgados" at bounding box center [138, 27] width 25 height 8
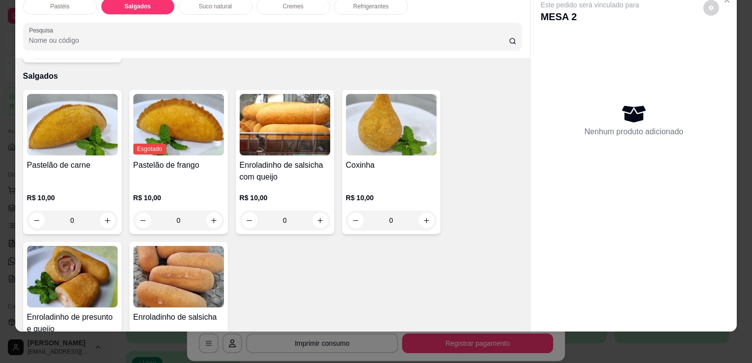
click at [308, 4] on div "Cremes" at bounding box center [294, 6] width 74 height 17
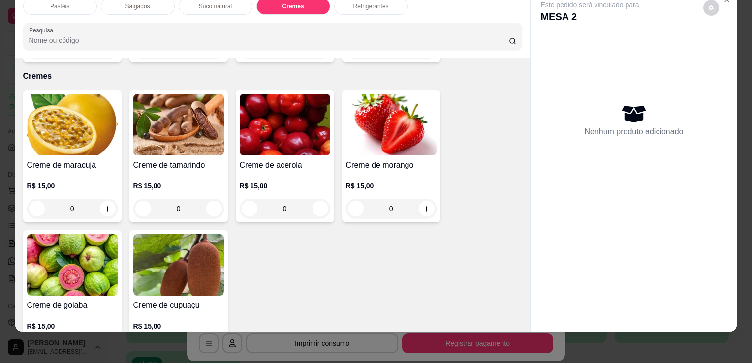
click at [344, 8] on div "Pastéis Salgados Suco natural Cremes Refrigerantes Pesquisa" at bounding box center [273, 24] width 516 height 68
click at [349, 3] on div "Refrigerantes" at bounding box center [371, 6] width 74 height 17
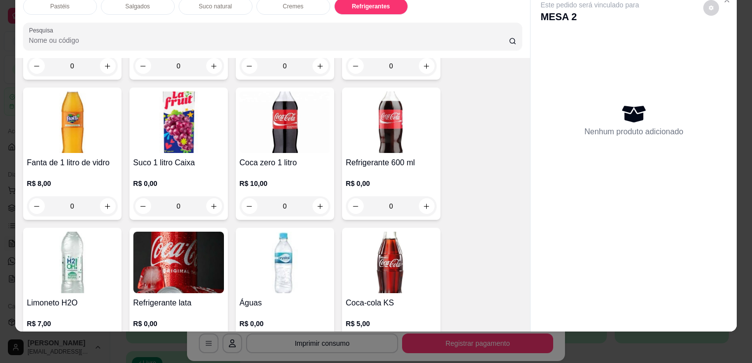
scroll to position [2718, 0]
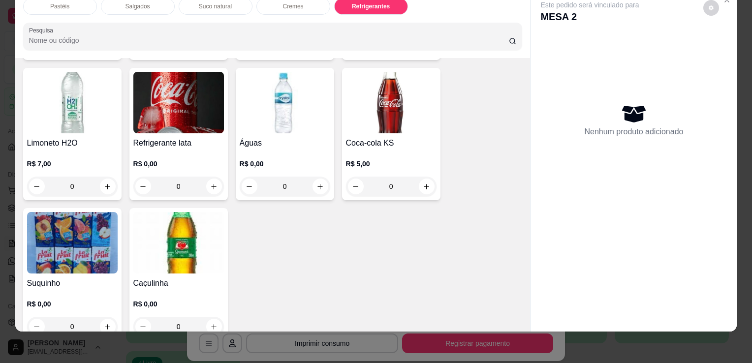
click at [374, 149] on div "R$ 5,00 0" at bounding box center [391, 172] width 91 height 47
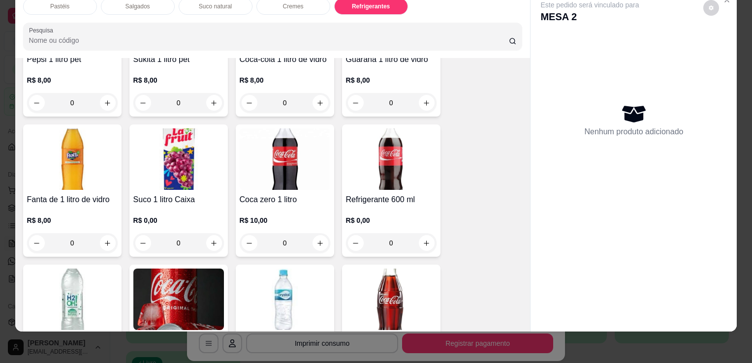
click at [358, 147] on img at bounding box center [391, 160] width 91 height 62
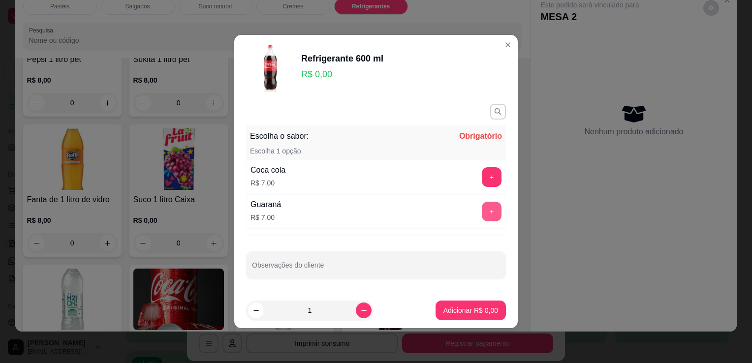
click at [482, 211] on button "+" at bounding box center [492, 212] width 20 height 20
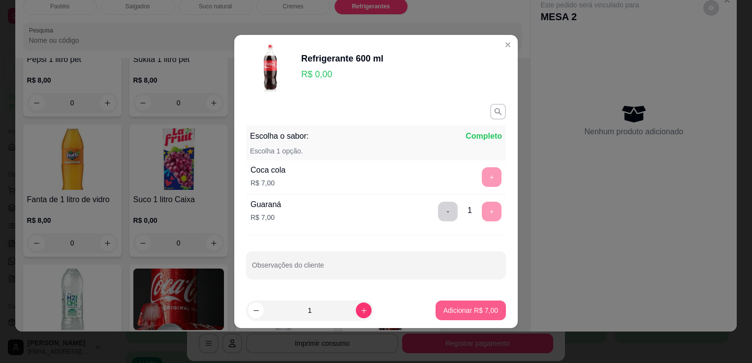
click at [461, 308] on p "Adicionar R$ 7,00" at bounding box center [471, 311] width 55 height 10
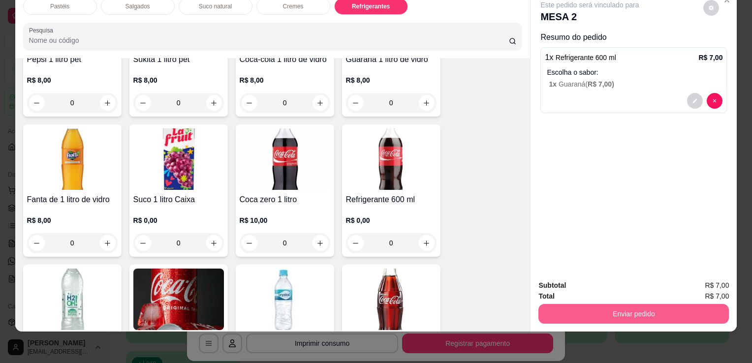
click at [593, 305] on button "Enviar pedido" at bounding box center [634, 314] width 191 height 20
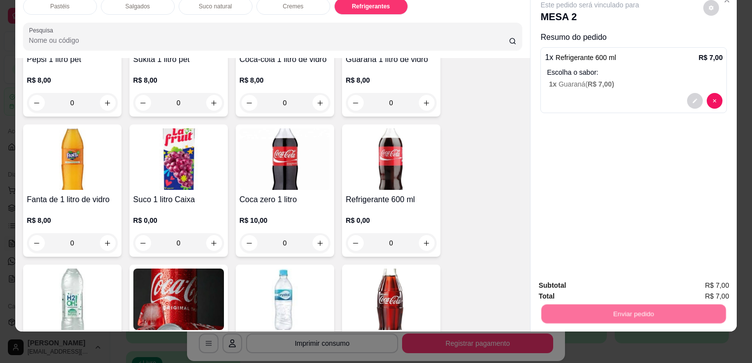
click at [699, 280] on button "Enviar pedido" at bounding box center [704, 282] width 56 height 19
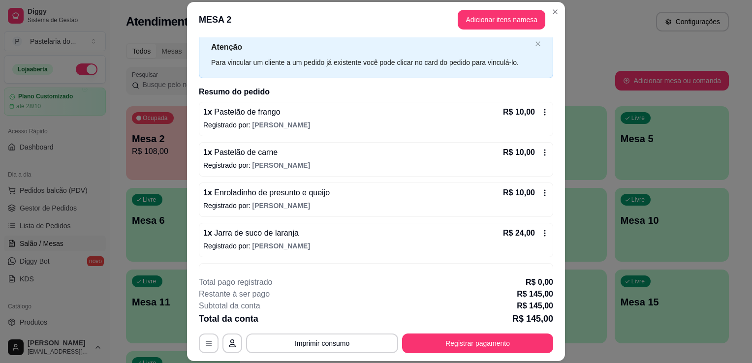
scroll to position [0, 0]
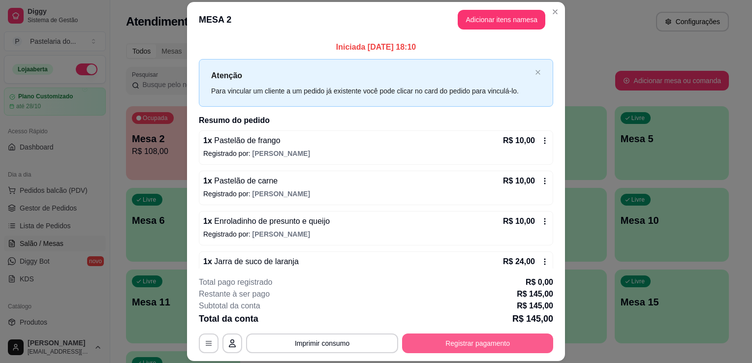
click at [443, 344] on button "Registrar pagamento" at bounding box center [477, 344] width 151 height 20
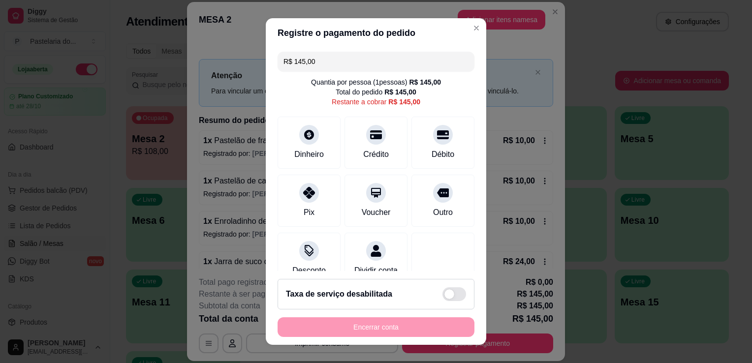
click at [329, 67] on input "R$ 145,00" at bounding box center [376, 62] width 185 height 20
click at [329, 65] on input "R$ 145,00" at bounding box center [376, 62] width 185 height 20
click at [315, 142] on div "Dinheiro" at bounding box center [309, 141] width 69 height 58
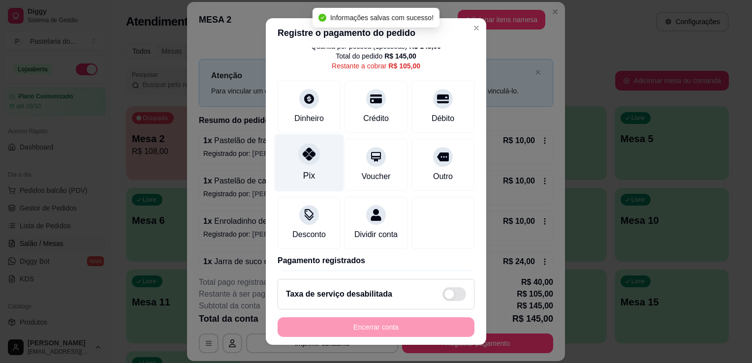
scroll to position [79, 0]
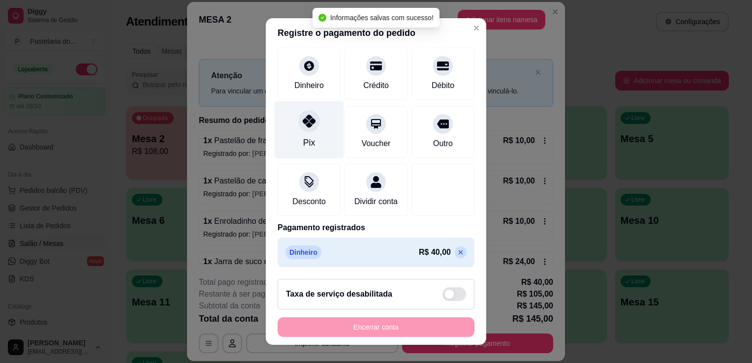
click at [303, 115] on icon at bounding box center [309, 121] width 13 height 13
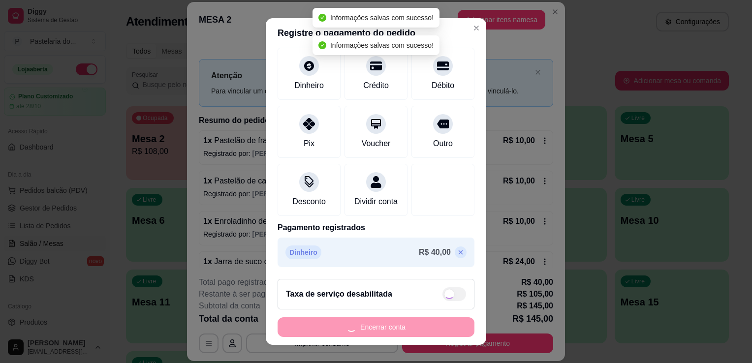
type input "R$ 0,00"
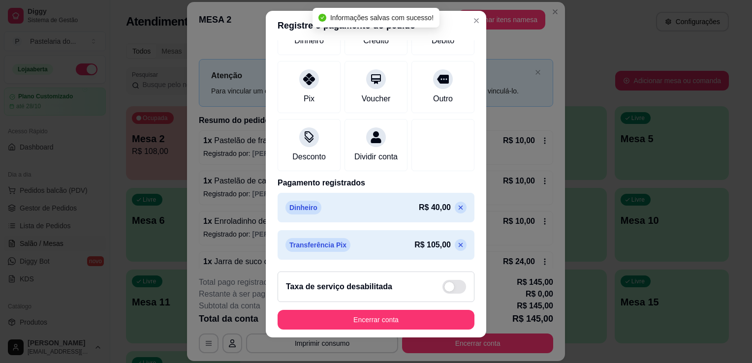
scroll to position [13, 0]
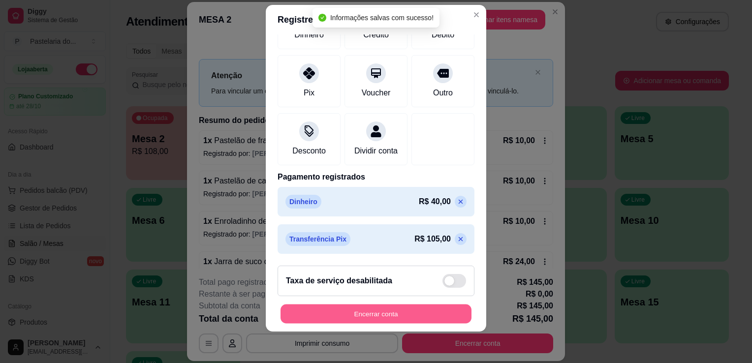
click at [379, 319] on button "Encerrar conta" at bounding box center [376, 314] width 191 height 19
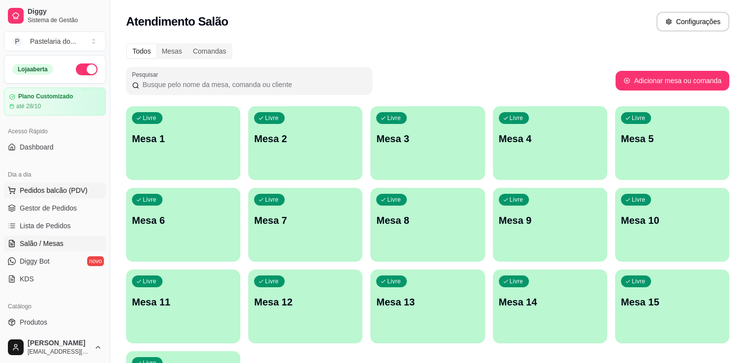
click at [37, 194] on span "Pedidos balcão (PDV)" at bounding box center [54, 191] width 68 height 10
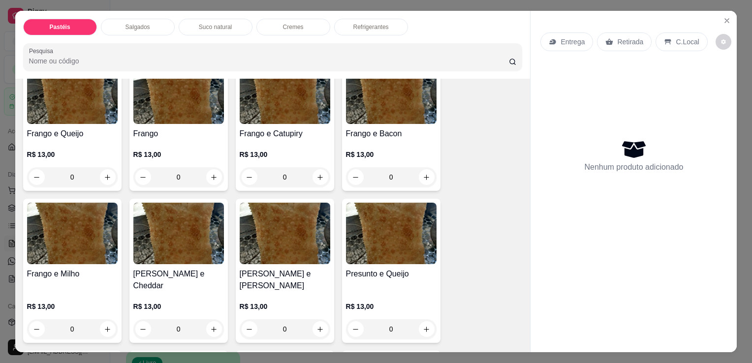
scroll to position [295, 0]
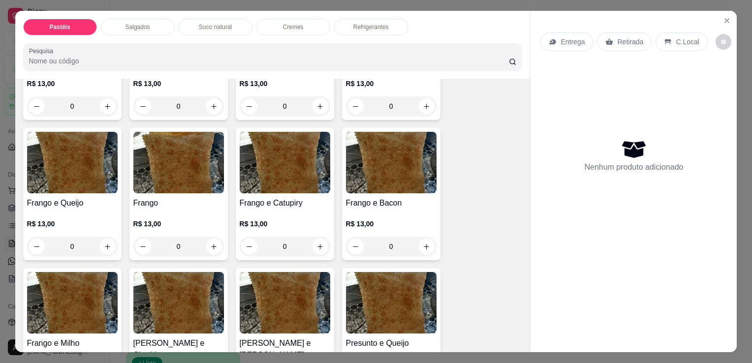
click at [73, 180] on img at bounding box center [72, 163] width 91 height 62
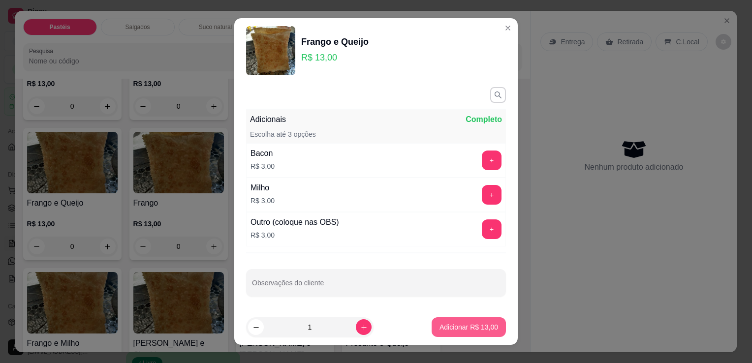
click at [448, 331] on p "Adicionar R$ 13,00" at bounding box center [469, 328] width 59 height 10
click at [452, 331] on div "Carne e Queijo R$ 13,00 0 Carne R$ 13,00 0 Carne e Catupiry R$ 13,00 0 Carne e …" at bounding box center [273, 340] width 500 height 986
type input "1"
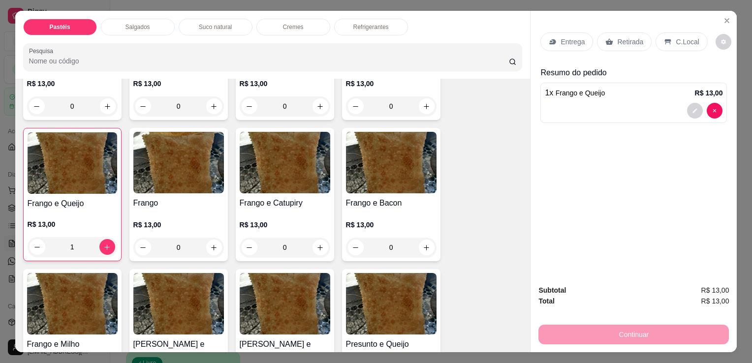
click at [610, 33] on div "Retirada" at bounding box center [624, 41] width 55 height 19
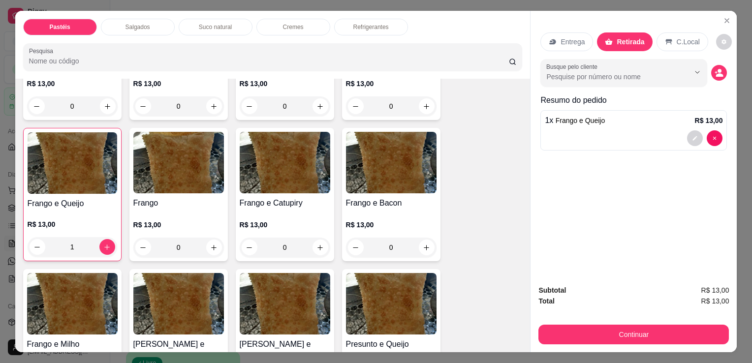
click at [638, 328] on button "Continuar" at bounding box center [634, 335] width 191 height 20
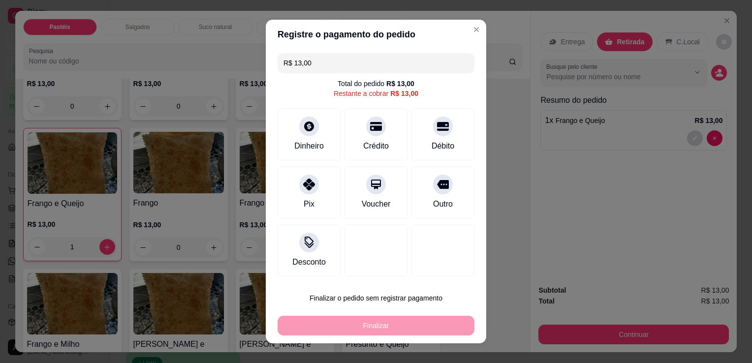
click at [304, 205] on div "Pix" at bounding box center [309, 204] width 11 height 12
type input "R$ 0,00"
click at [301, 205] on div "Pix" at bounding box center [309, 192] width 63 height 52
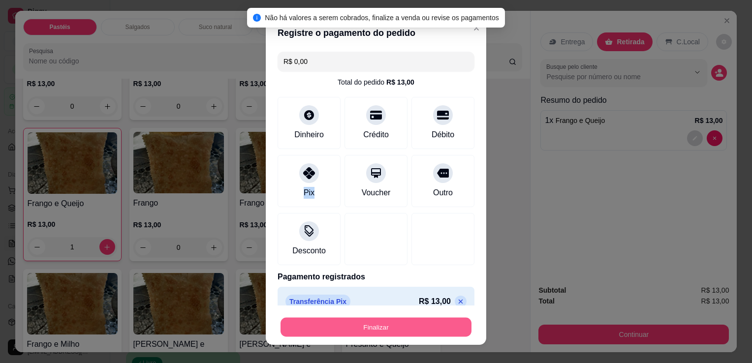
click at [360, 330] on button "Finalizar" at bounding box center [376, 327] width 191 height 19
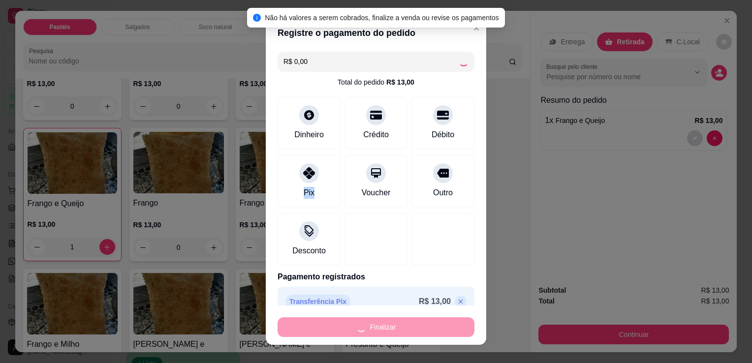
type input "0"
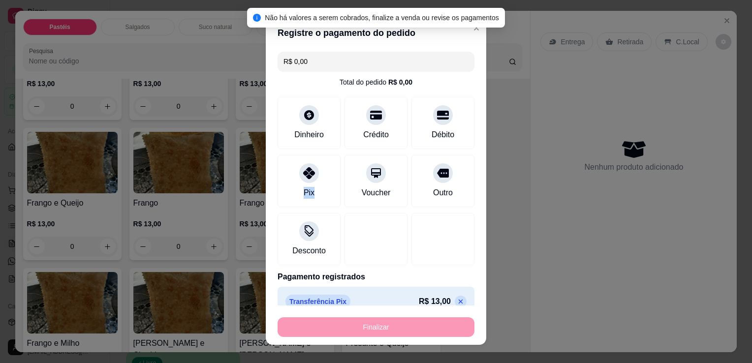
type input "-R$ 13,00"
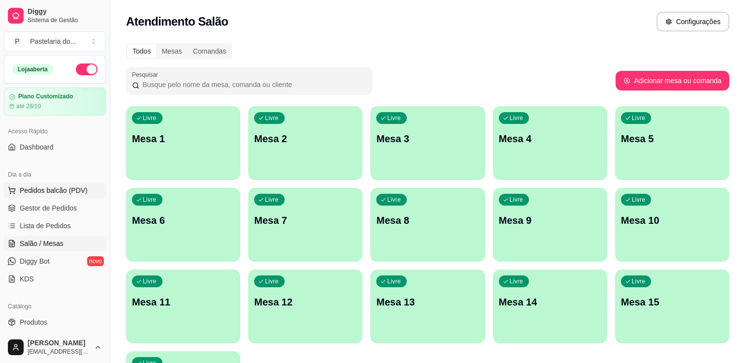
click at [59, 195] on span "Pedidos balcão (PDV)" at bounding box center [54, 191] width 68 height 10
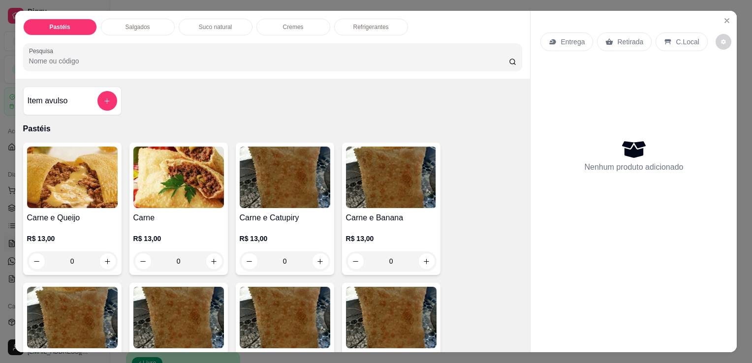
click at [58, 191] on img at bounding box center [72, 178] width 91 height 62
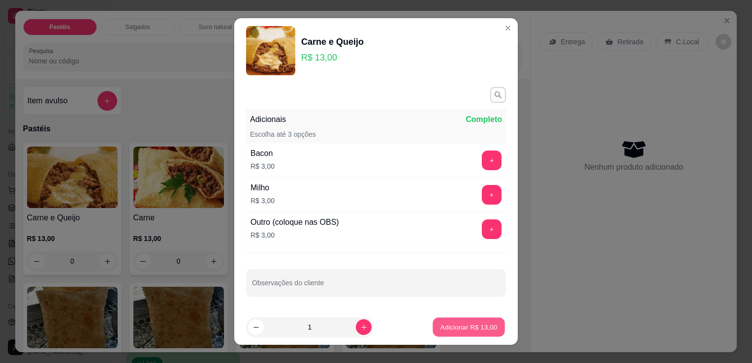
click at [467, 321] on button "Adicionar R$ 13,00" at bounding box center [469, 327] width 72 height 19
type input "1"
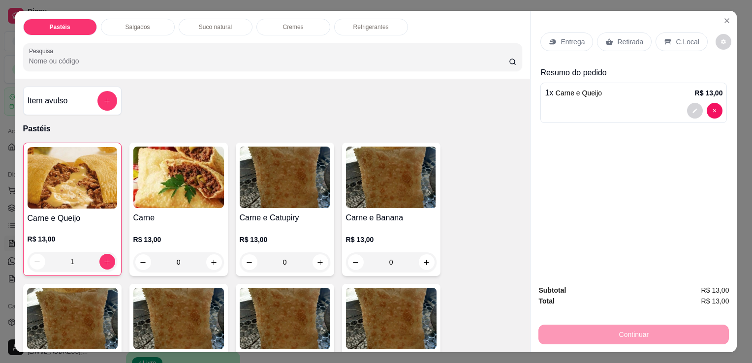
click at [630, 50] on div "Entrega Retirada C.Local" at bounding box center [634, 42] width 187 height 34
click at [605, 42] on div "Retirada" at bounding box center [624, 41] width 55 height 19
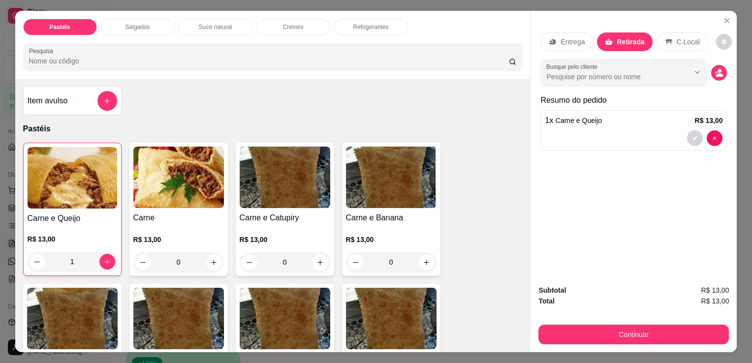
click at [596, 331] on button "Continuar" at bounding box center [634, 335] width 191 height 20
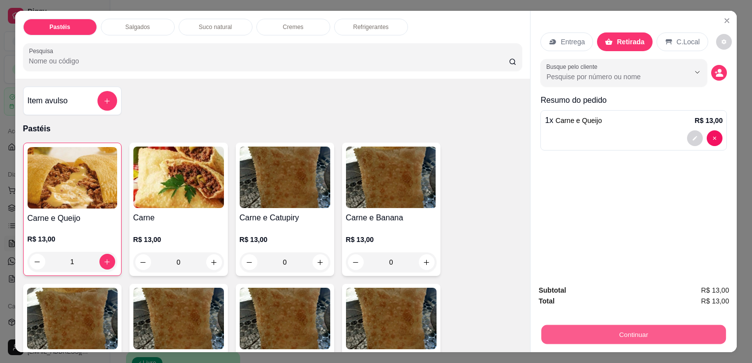
click at [592, 328] on button "Continuar" at bounding box center [634, 334] width 185 height 19
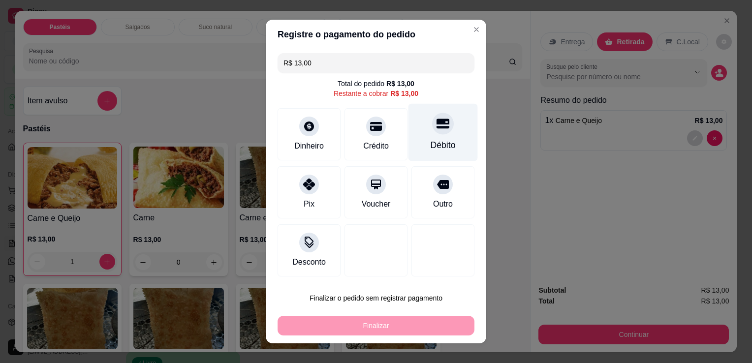
click at [411, 131] on div "Débito" at bounding box center [443, 133] width 69 height 58
type input "R$ 0,00"
click at [411, 131] on div "Débito" at bounding box center [443, 133] width 69 height 58
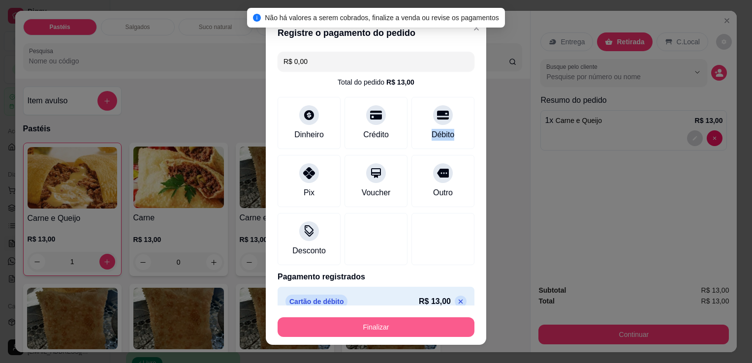
click at [363, 331] on button "Finalizar" at bounding box center [376, 328] width 197 height 20
click at [363, 331] on div "Finalizar" at bounding box center [376, 328] width 197 height 20
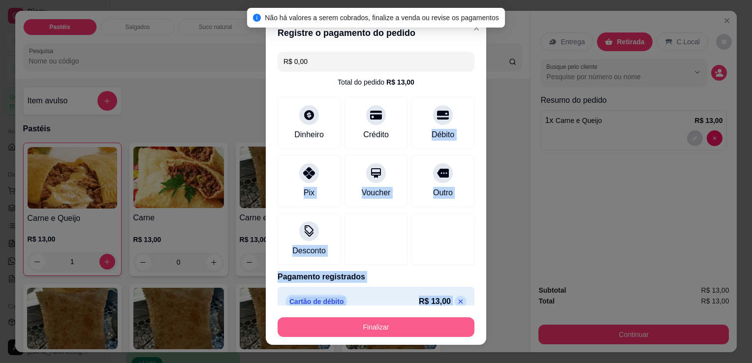
click at [363, 331] on div "Finalizar" at bounding box center [376, 328] width 197 height 20
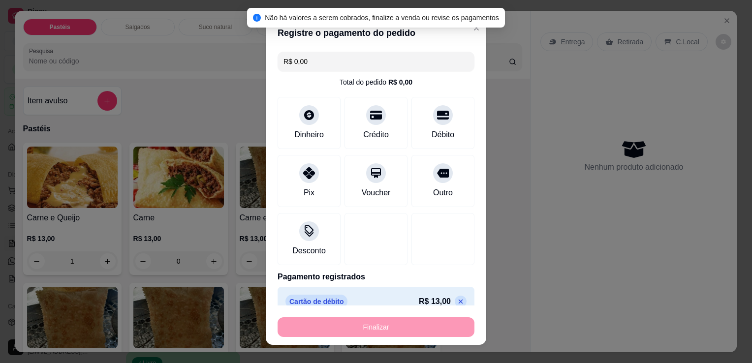
type input "0"
type input "-R$ 13,00"
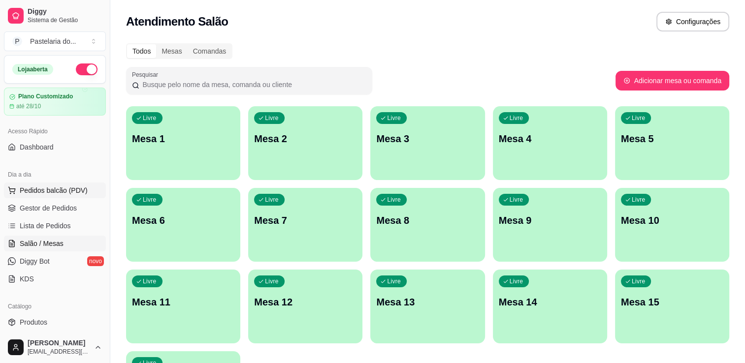
click at [40, 190] on span "Pedidos balcão (PDV)" at bounding box center [54, 191] width 68 height 10
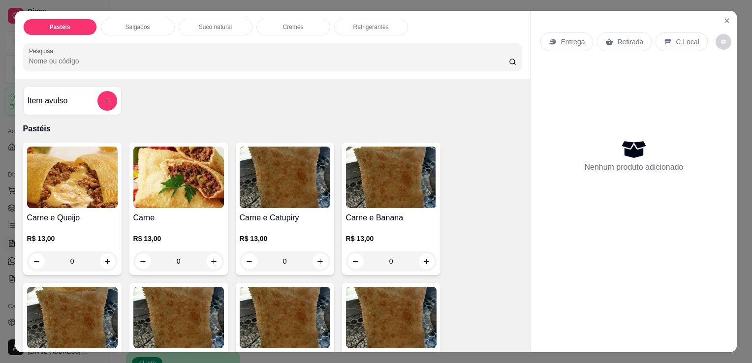
click at [134, 24] on p "Salgados" at bounding box center [138, 27] width 25 height 8
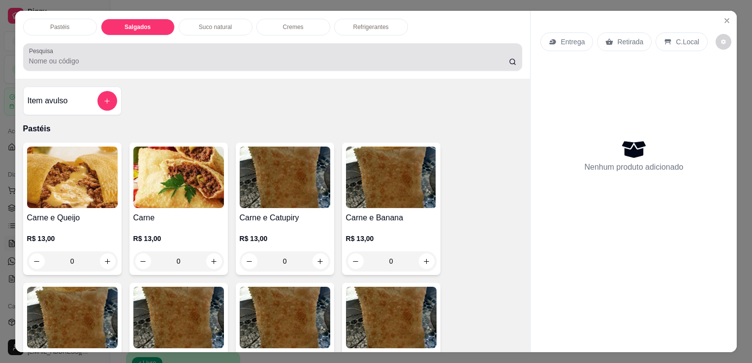
scroll to position [24, 0]
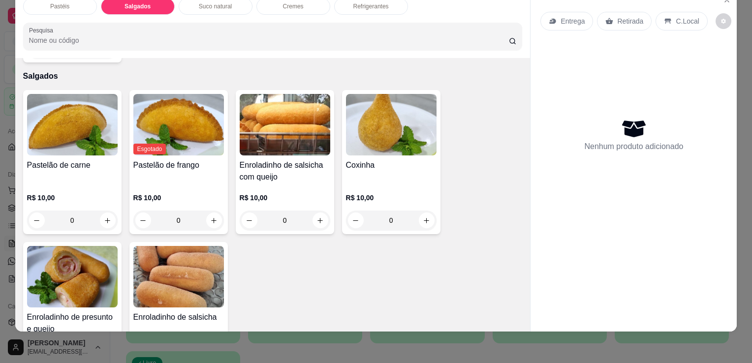
click at [369, 160] on h4 "Coxinha" at bounding box center [391, 166] width 91 height 12
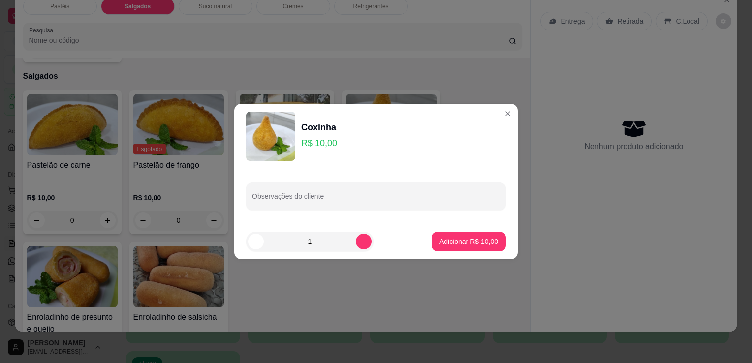
click at [432, 243] on button "Adicionar R$ 10,00" at bounding box center [469, 242] width 74 height 20
type input "1"
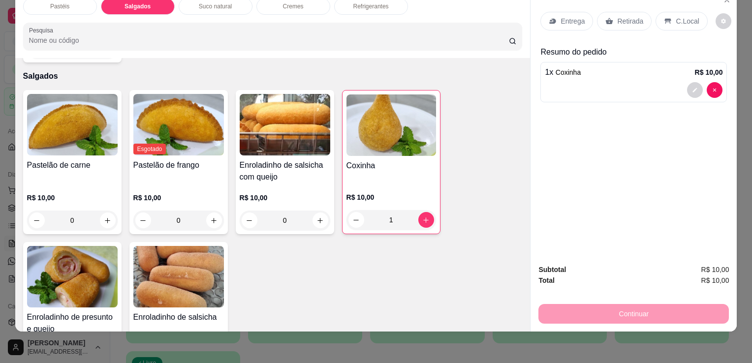
click at [626, 16] on p "Retirada" at bounding box center [630, 21] width 26 height 10
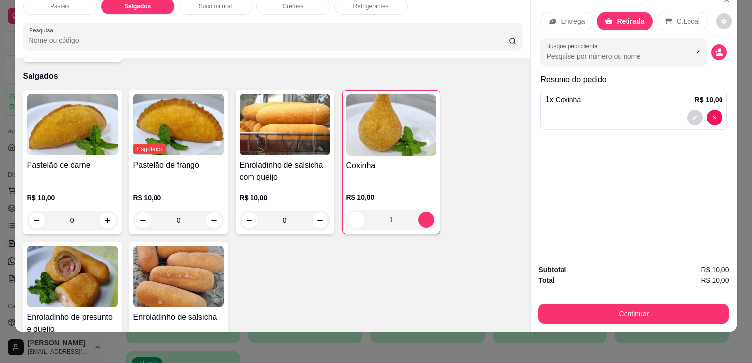
click at [566, 306] on button "Continuar" at bounding box center [634, 314] width 191 height 20
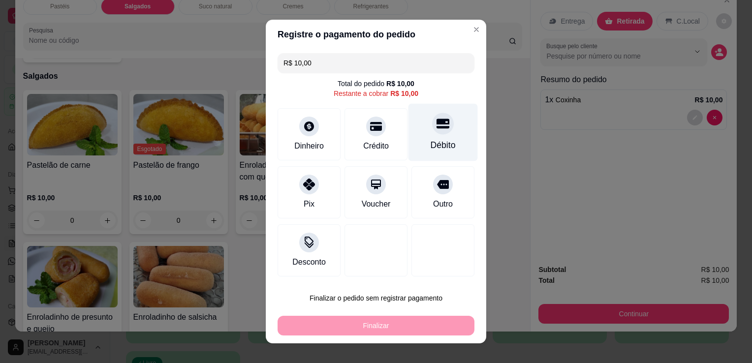
click at [442, 115] on div "Débito" at bounding box center [443, 133] width 69 height 58
type input "R$ 0,00"
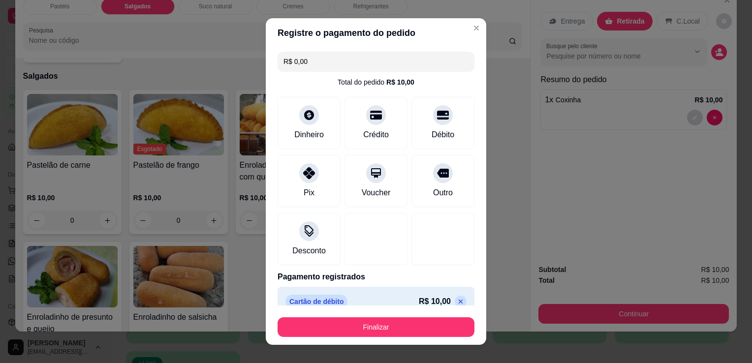
click at [326, 315] on div "Finalizar" at bounding box center [376, 326] width 197 height 24
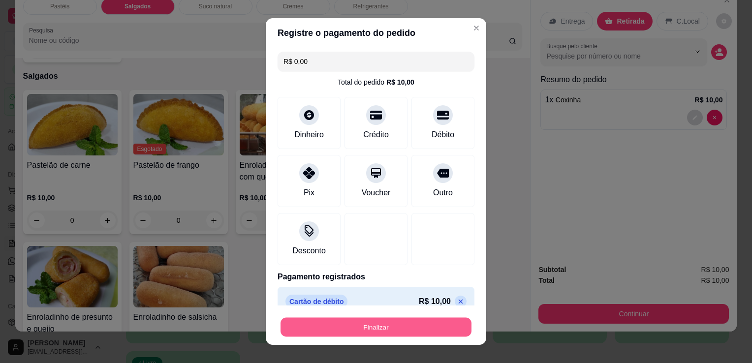
click at [312, 326] on button "Finalizar" at bounding box center [376, 327] width 191 height 19
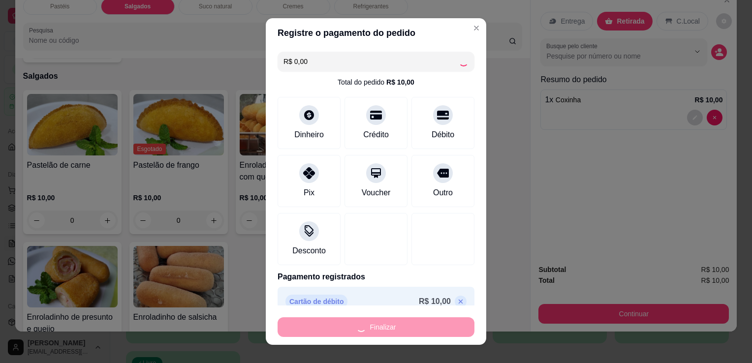
type input "0"
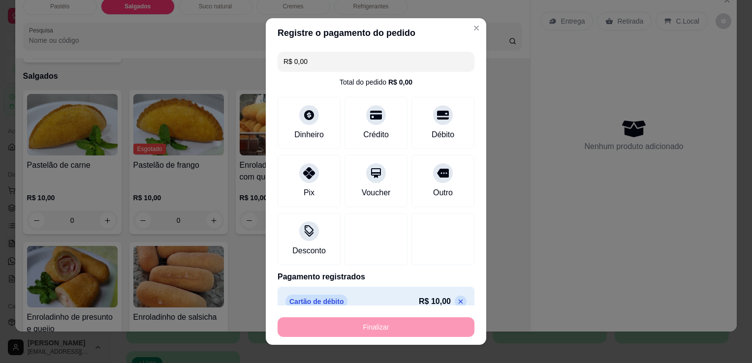
type input "-R$ 10,00"
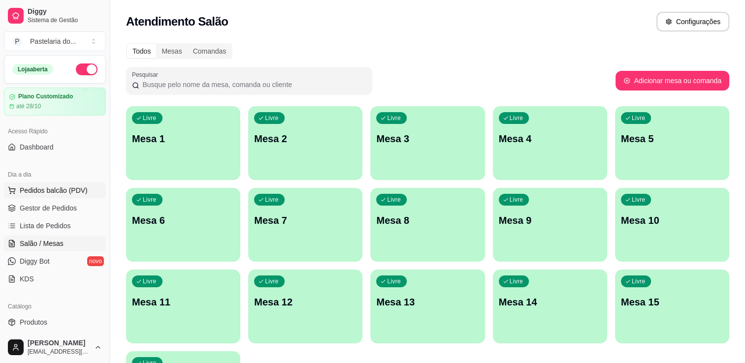
click at [68, 189] on span "Pedidos balcão (PDV)" at bounding box center [54, 191] width 68 height 10
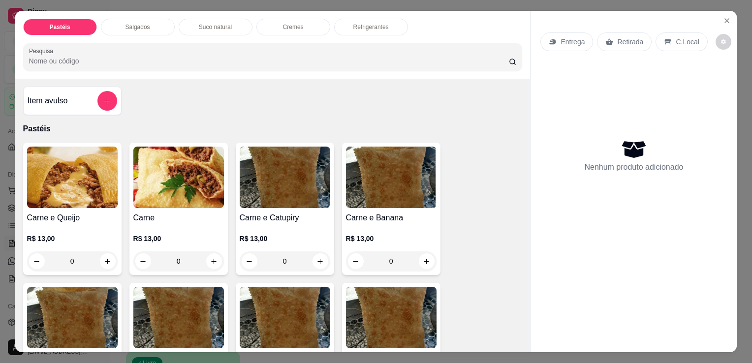
click at [133, 23] on p "Salgados" at bounding box center [138, 27] width 25 height 8
click at [133, 47] on div at bounding box center [273, 57] width 488 height 20
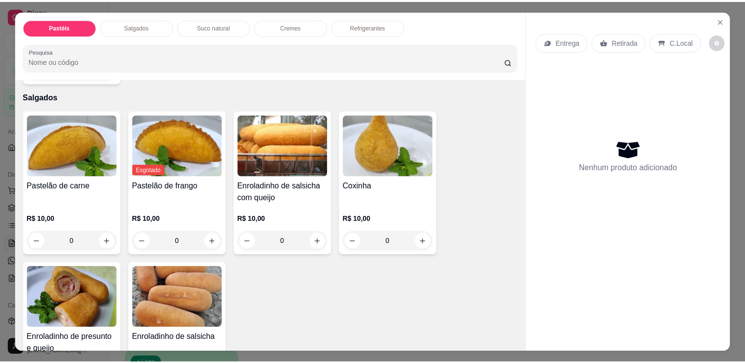
scroll to position [24, 0]
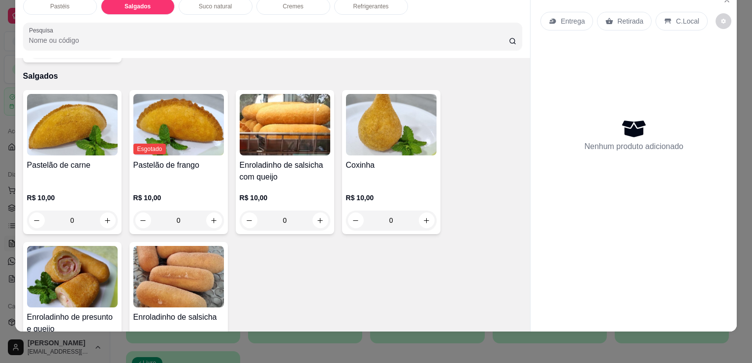
click at [26, 162] on div "Item avulso Pastéis Carne e Queijo R$ 13,00 0 Carne R$ 13,00 0 Carne e Catupiry…" at bounding box center [273, 195] width 516 height 274
click at [108, 183] on div "R$ 10,00 0" at bounding box center [72, 206] width 91 height 47
click at [97, 135] on div "Pastelão de carne R$ 10,00 0" at bounding box center [72, 162] width 98 height 144
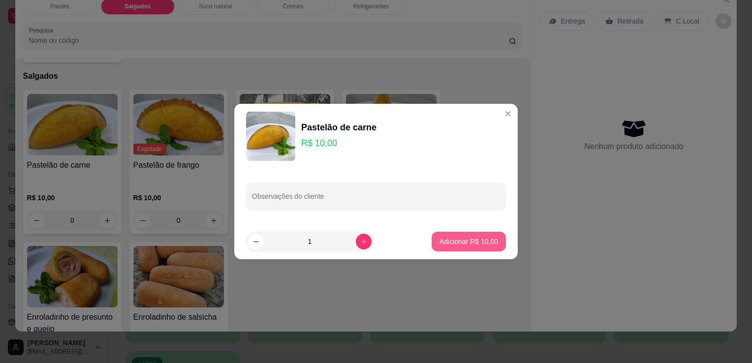
click at [440, 242] on p "Adicionar R$ 10,00" at bounding box center [469, 242] width 59 height 10
click at [435, 242] on div "Pastelão de carne R$ 10,00 0 Esgotado Pastelão de frango R$ 10,00 0 Enroladinho…" at bounding box center [273, 238] width 500 height 296
type input "1"
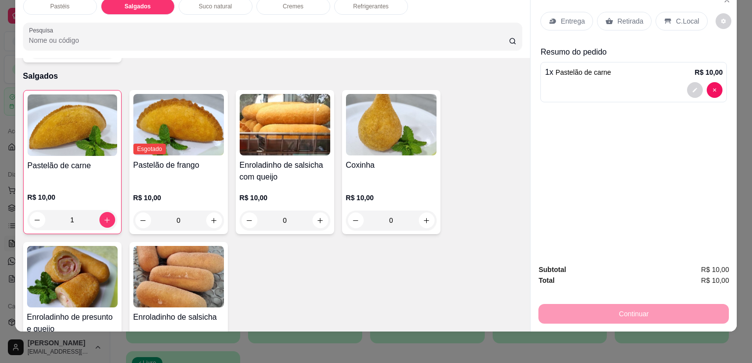
click at [622, 12] on div "Retirada" at bounding box center [624, 21] width 55 height 19
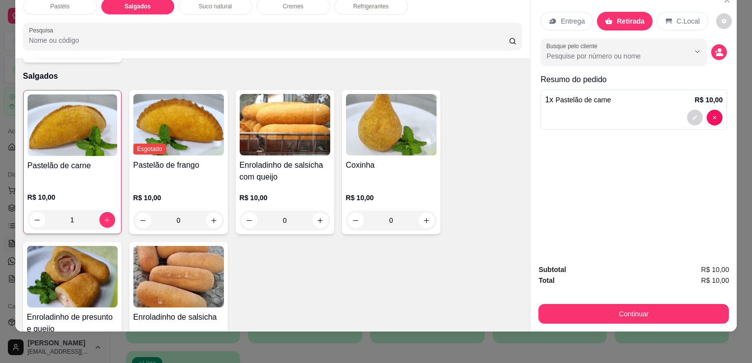
click at [557, 313] on button "Continuar" at bounding box center [634, 314] width 191 height 20
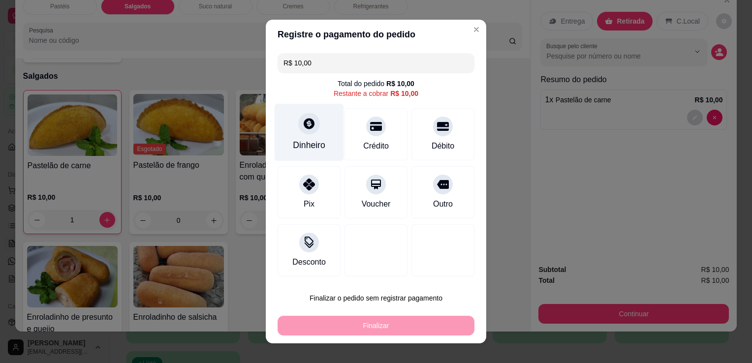
click at [307, 158] on div "Dinheiro" at bounding box center [309, 133] width 69 height 58
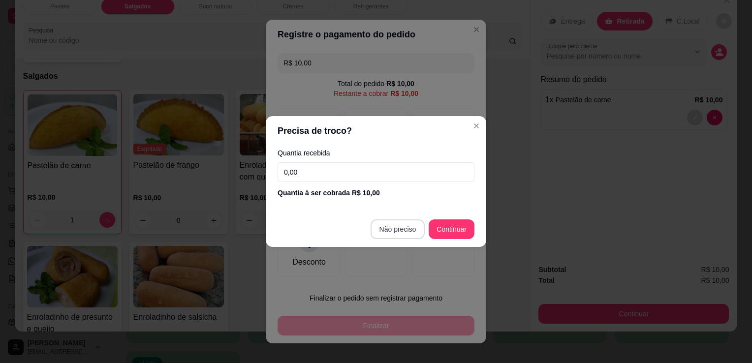
type input "R$ 0,00"
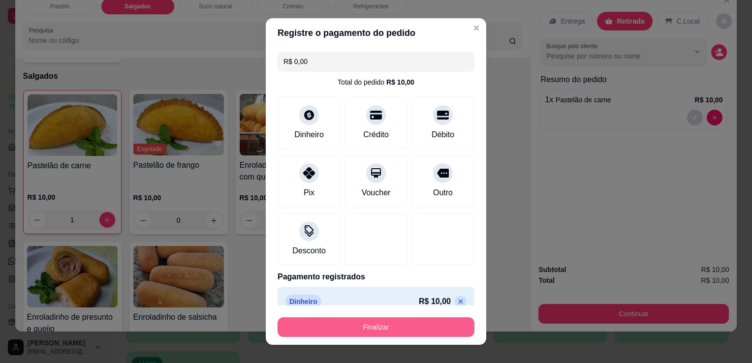
click at [379, 326] on button "Finalizar" at bounding box center [376, 328] width 197 height 20
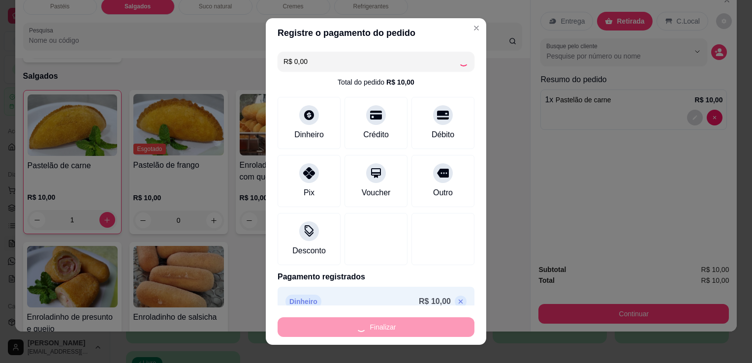
type input "0"
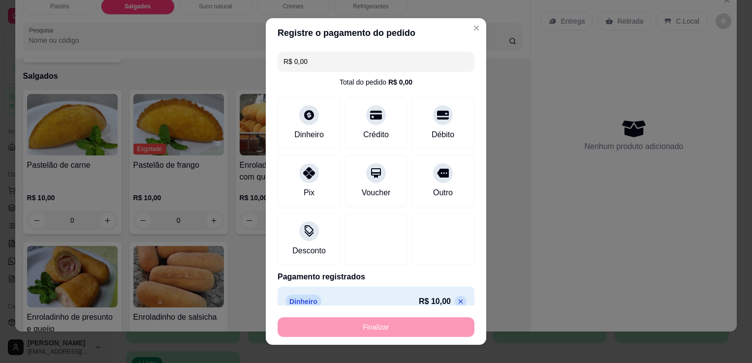
type input "-R$ 10,00"
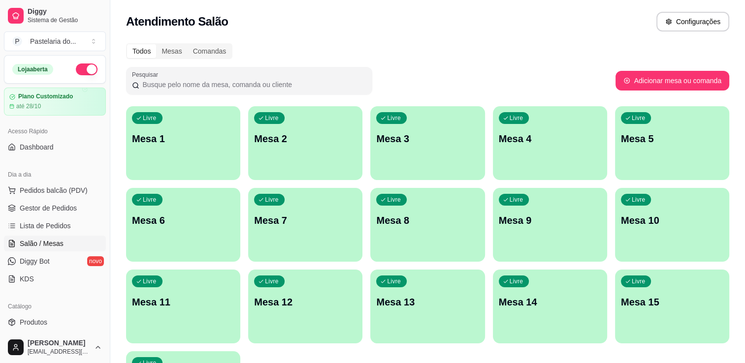
click at [36, 217] on ul "Pedidos balcão (PDV) Gestor de Pedidos Lista de Pedidos Salão / Mesas Diggy Bot…" at bounding box center [55, 235] width 102 height 104
click at [40, 210] on span "Gestor de Pedidos" at bounding box center [48, 208] width 57 height 10
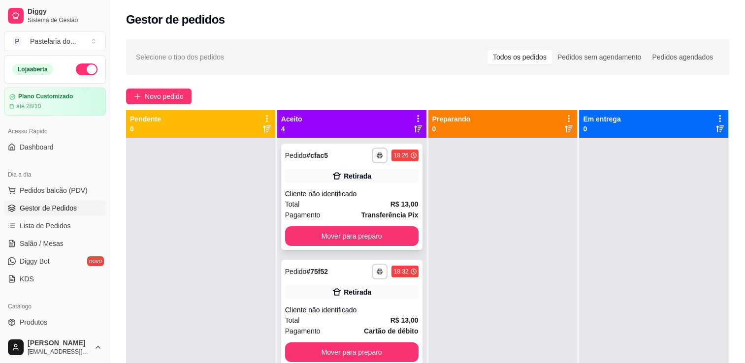
click at [300, 242] on button "Mover para preparo" at bounding box center [351, 237] width 133 height 20
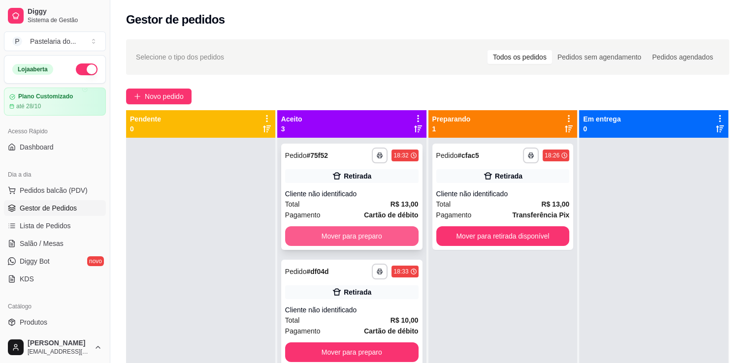
click at [334, 242] on button "Mover para preparo" at bounding box center [351, 237] width 133 height 20
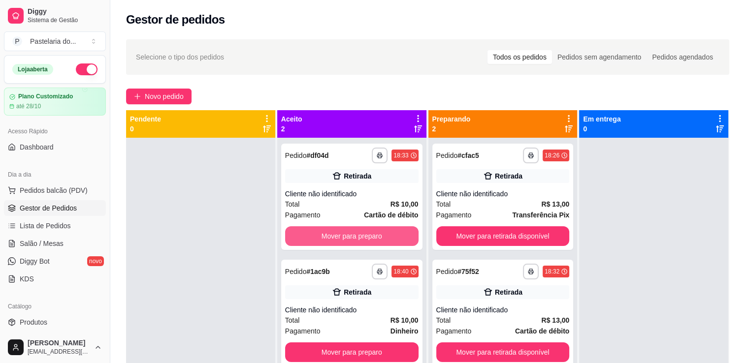
click at [350, 239] on button "Mover para preparo" at bounding box center [351, 237] width 133 height 20
click at [352, 343] on button "Mover para preparo" at bounding box center [351, 353] width 133 height 20
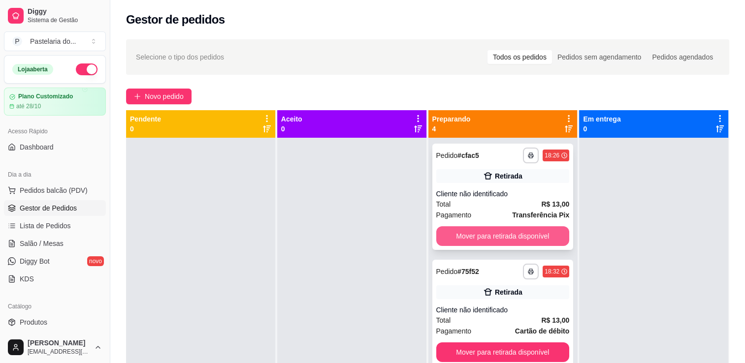
click at [466, 232] on button "Mover para retirada disponível" at bounding box center [502, 237] width 133 height 20
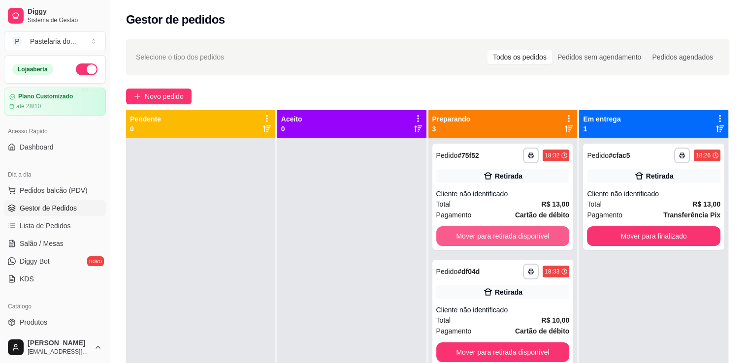
click at [466, 232] on button "Mover para retirada disponível" at bounding box center [502, 237] width 133 height 20
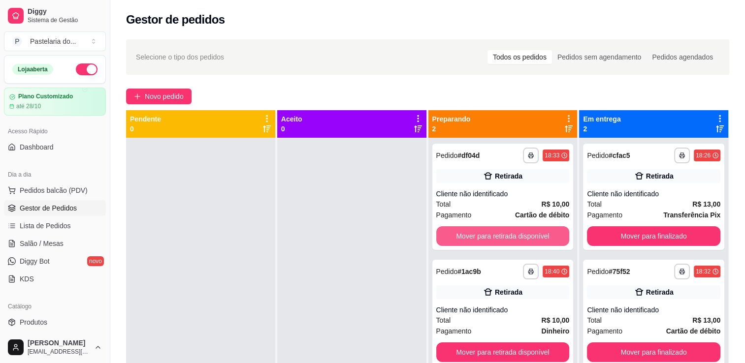
click at [466, 232] on button "Mover para retirada disponível" at bounding box center [502, 237] width 133 height 20
click at [466, 343] on button "Mover para retirada disponível" at bounding box center [502, 353] width 133 height 20
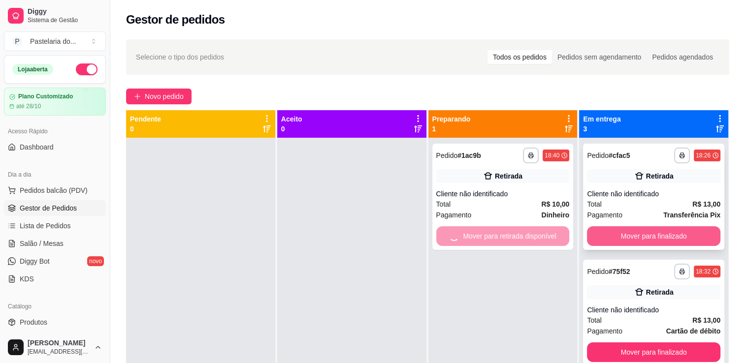
click at [622, 231] on button "Mover para finalizado" at bounding box center [653, 237] width 133 height 20
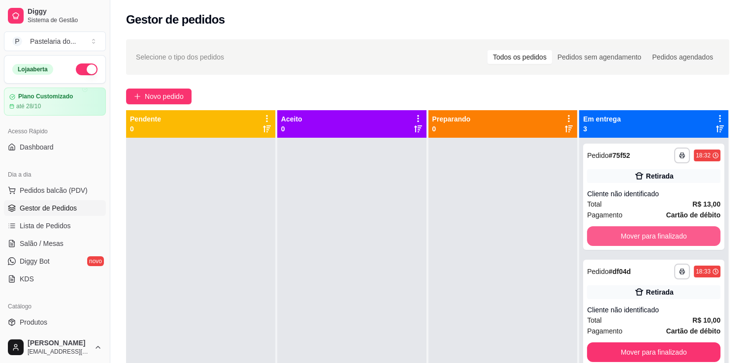
click at [622, 231] on button "Mover para finalizado" at bounding box center [653, 237] width 133 height 20
click at [622, 231] on button "Mover para finalizado" at bounding box center [654, 236] width 130 height 19
click at [622, 343] on button "Mover para finalizado" at bounding box center [653, 353] width 133 height 20
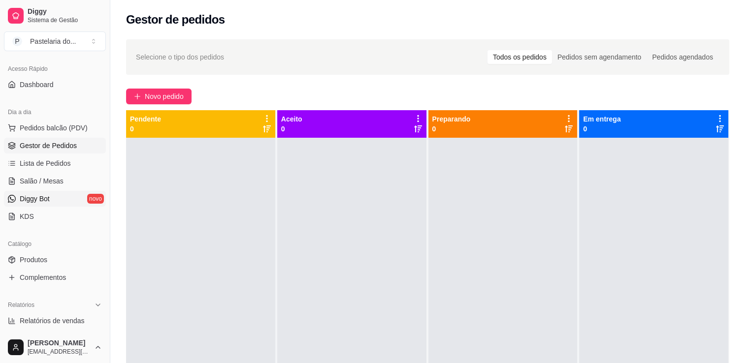
scroll to position [197, 0]
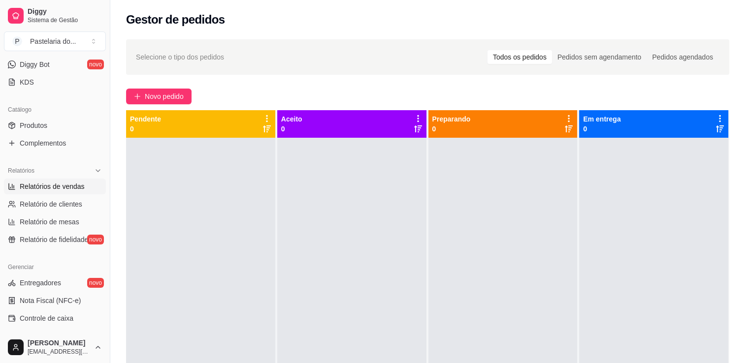
click at [30, 187] on span "Relatórios de vendas" at bounding box center [52, 187] width 65 height 10
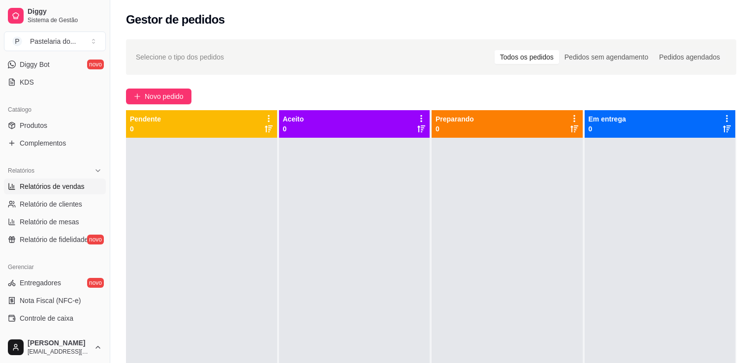
select select "ALL"
select select "0"
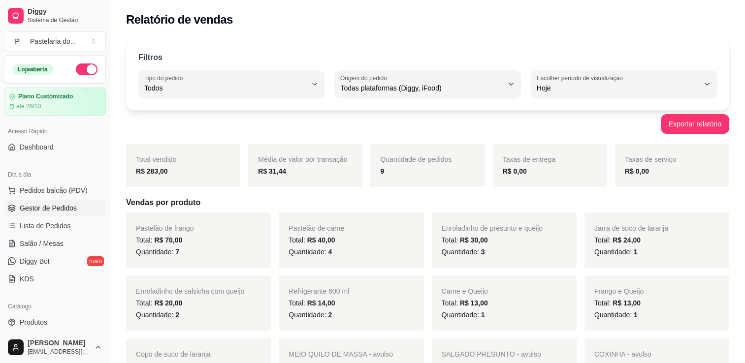
click at [48, 208] on span "Gestor de Pedidos" at bounding box center [48, 208] width 57 height 10
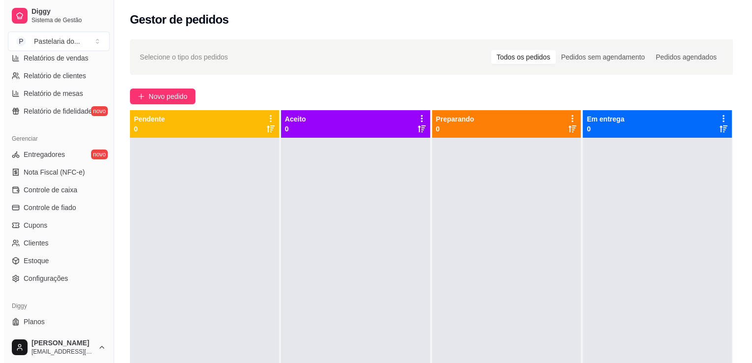
scroll to position [345, 0]
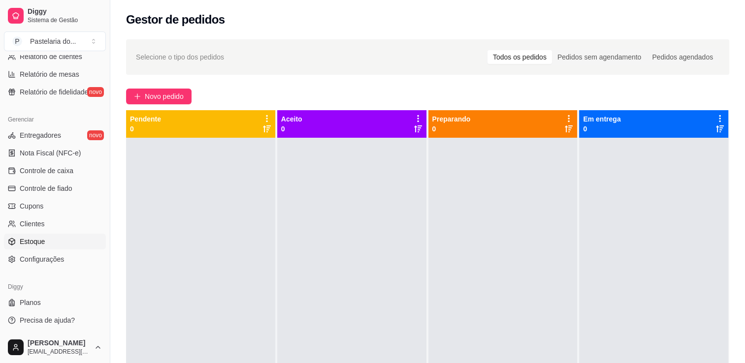
click at [47, 241] on link "Estoque" at bounding box center [55, 242] width 102 height 16
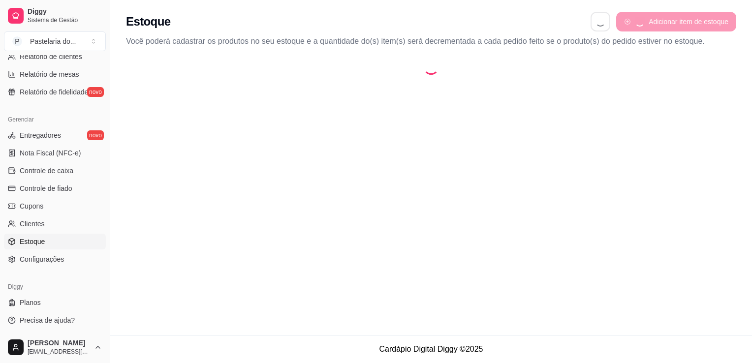
select select "QUANTITY_ORDER"
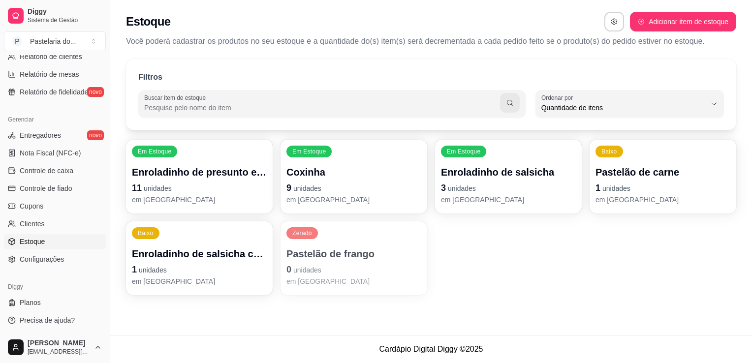
scroll to position [9, 0]
click at [148, 188] on span "unidades" at bounding box center [158, 189] width 28 height 8
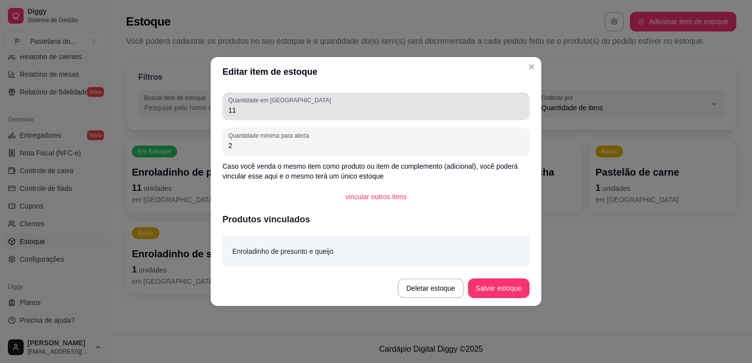
click at [284, 115] on input "11" at bounding box center [375, 110] width 295 height 10
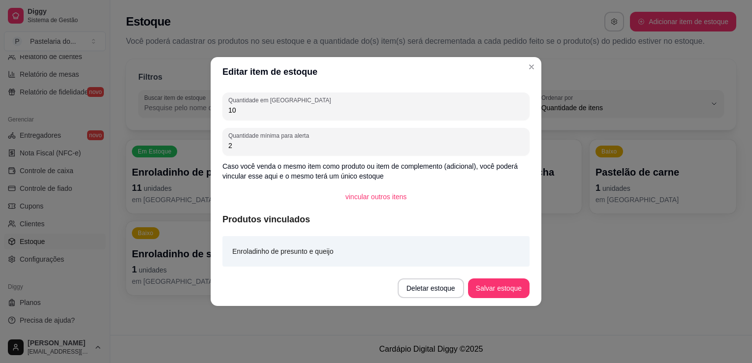
type input "10"
click at [494, 279] on button "Salvar estoque" at bounding box center [499, 289] width 62 height 20
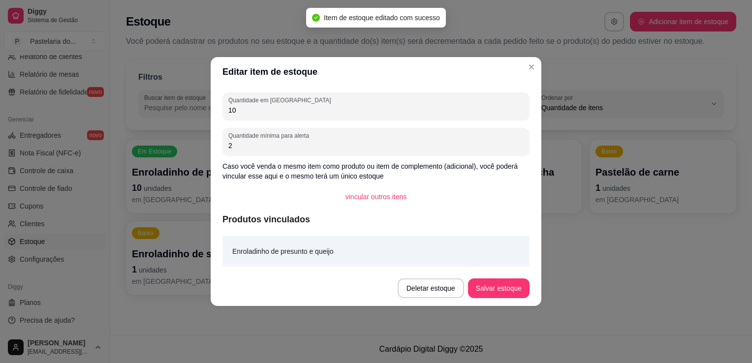
click at [532, 269] on div "Quantidade em estoque 10 Quantidade mínima para alerta 2 Caso você venda o mesm…" at bounding box center [376, 179] width 331 height 184
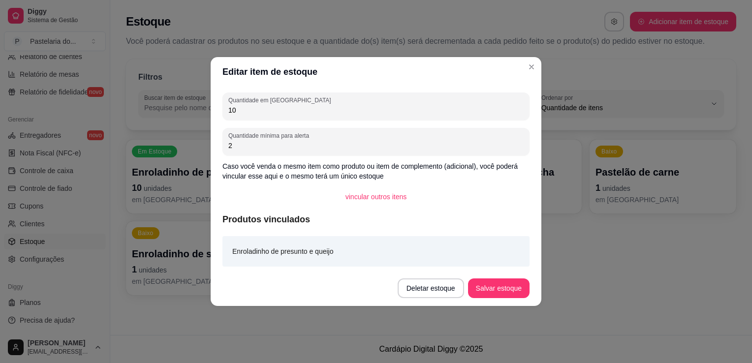
drag, startPoint x: 530, startPoint y: 265, endPoint x: 473, endPoint y: 198, distance: 88.0
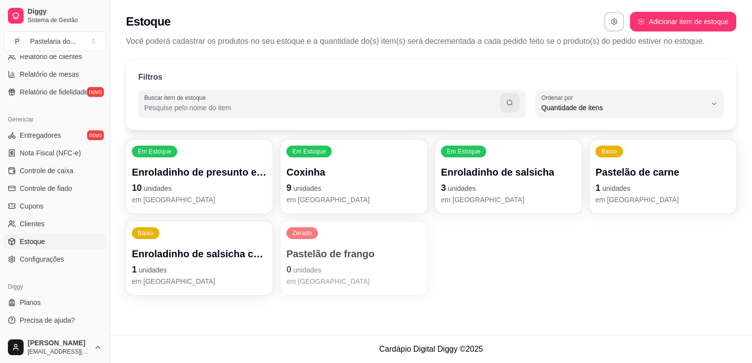
click at [613, 284] on div "Em Estoque Enroladinho de presunto e queijo 10 unidades em estoque Em Estoque C…" at bounding box center [431, 218] width 611 height 156
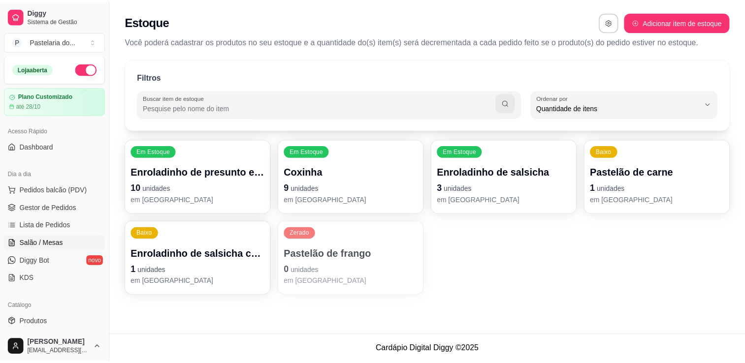
scroll to position [0, 0]
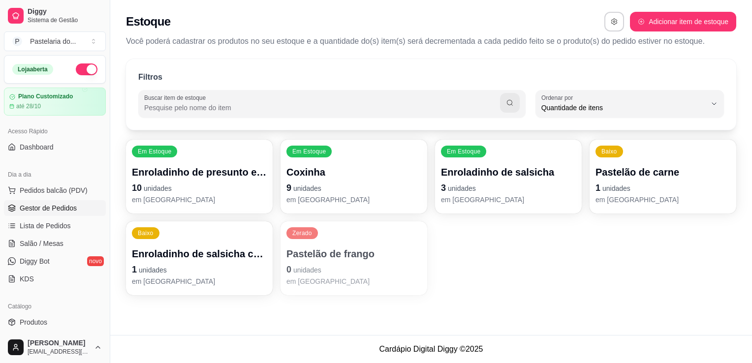
click at [54, 210] on span "Gestor de Pedidos" at bounding box center [48, 208] width 57 height 10
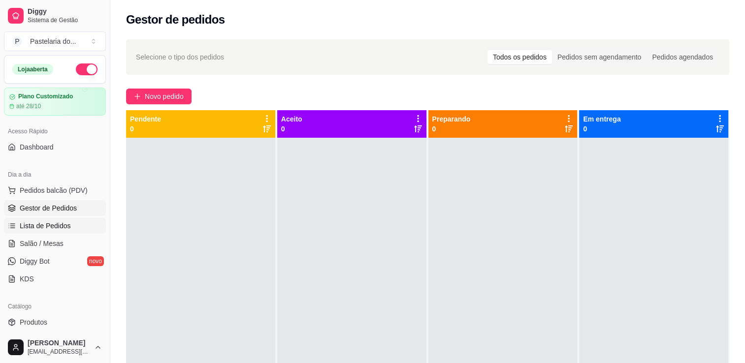
click at [42, 227] on span "Lista de Pedidos" at bounding box center [45, 226] width 51 height 10
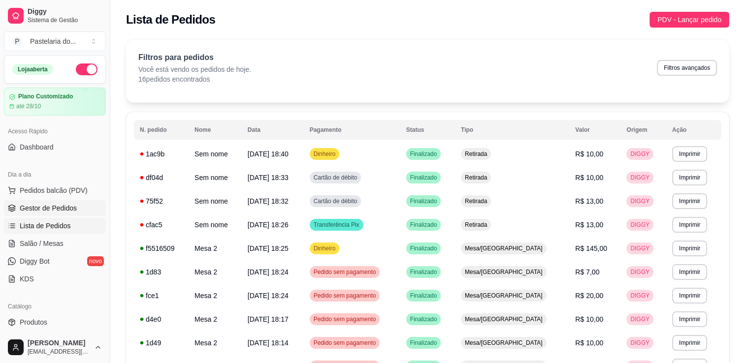
click at [44, 210] on span "Gestor de Pedidos" at bounding box center [48, 208] width 57 height 10
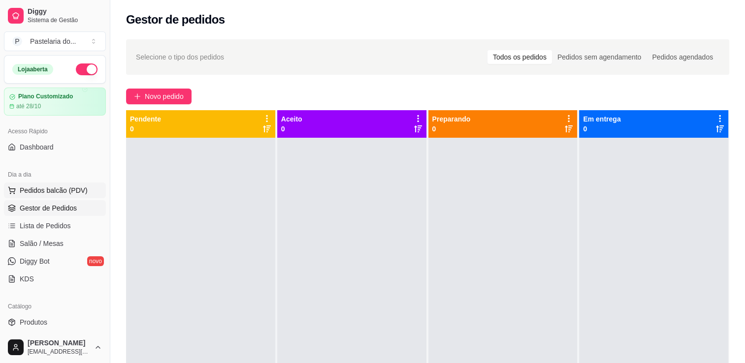
click at [30, 188] on span "Pedidos balcão (PDV)" at bounding box center [54, 191] width 68 height 10
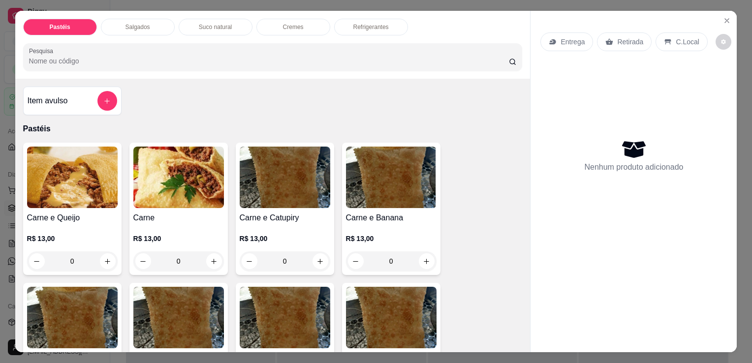
click at [90, 200] on img at bounding box center [72, 178] width 91 height 62
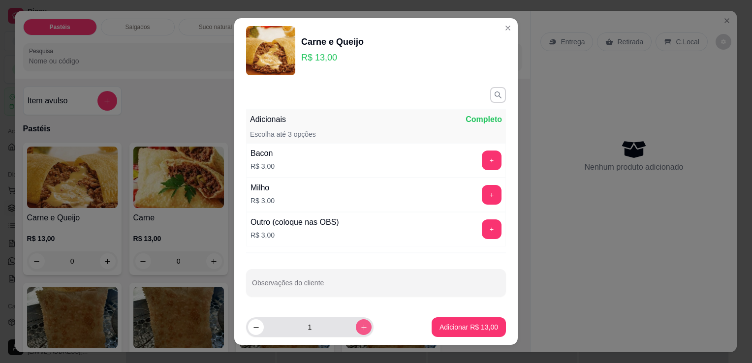
click at [357, 328] on button "increase-product-quantity" at bounding box center [364, 328] width 16 height 16
click at [253, 330] on icon "decrease-product-quantity" at bounding box center [256, 327] width 7 height 7
type input "2"
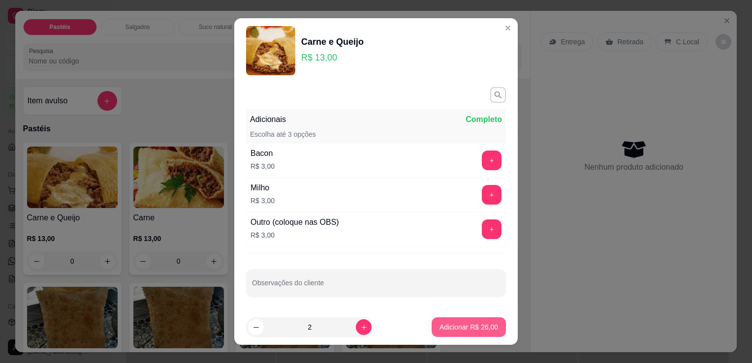
click at [453, 325] on p "Adicionar R$ 26,00" at bounding box center [469, 328] width 59 height 10
type input "2"
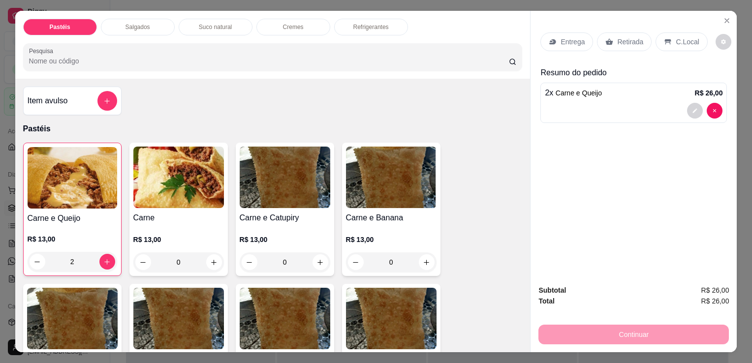
click at [617, 37] on p "Retirada" at bounding box center [630, 42] width 26 height 10
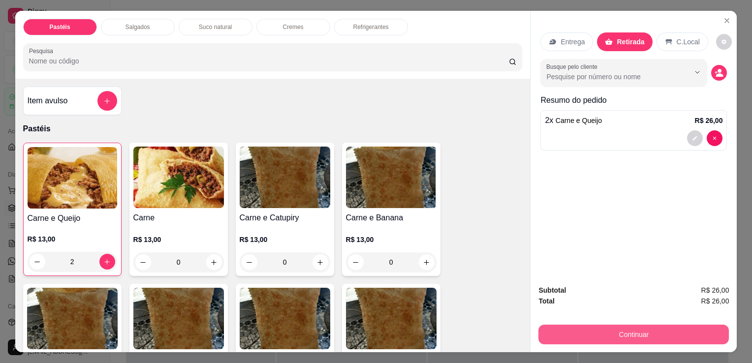
click at [642, 333] on button "Continuar" at bounding box center [634, 335] width 191 height 20
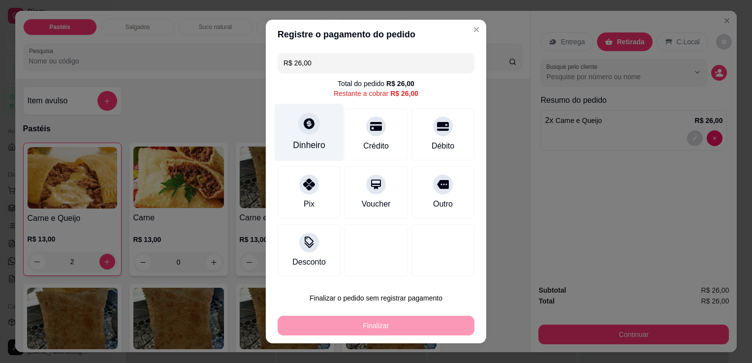
click at [291, 129] on div "Dinheiro" at bounding box center [309, 133] width 69 height 58
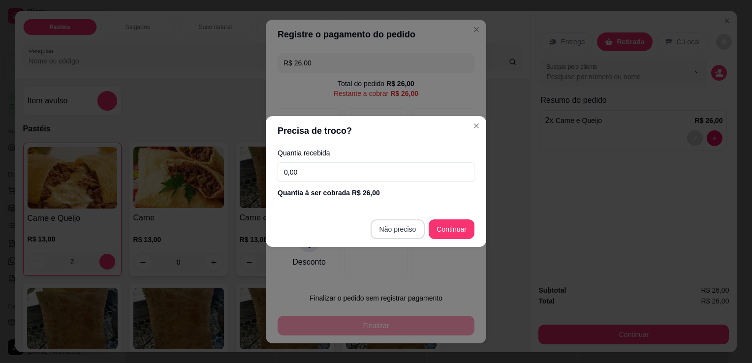
type input "R$ 0,00"
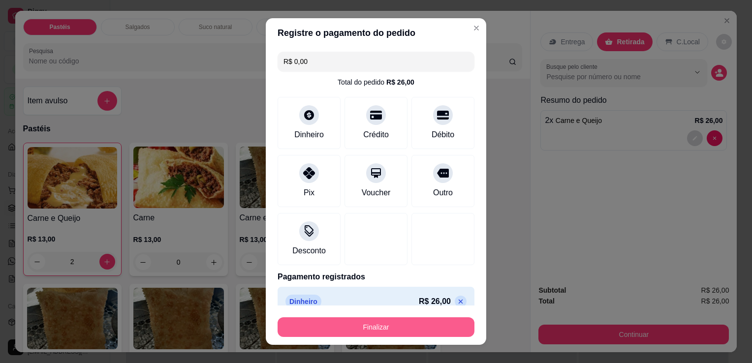
click at [401, 328] on button "Finalizar" at bounding box center [376, 328] width 197 height 20
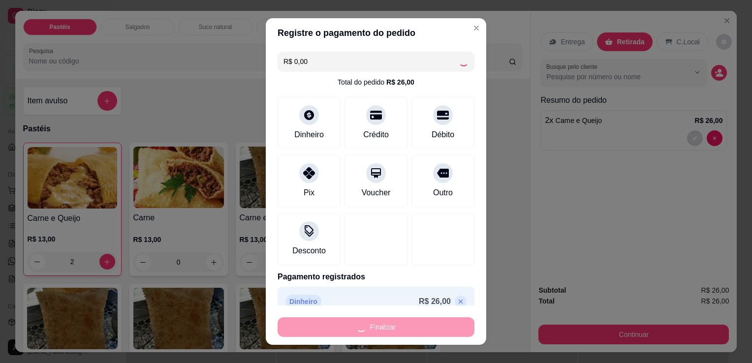
type input "0"
type input "-R$ 26,00"
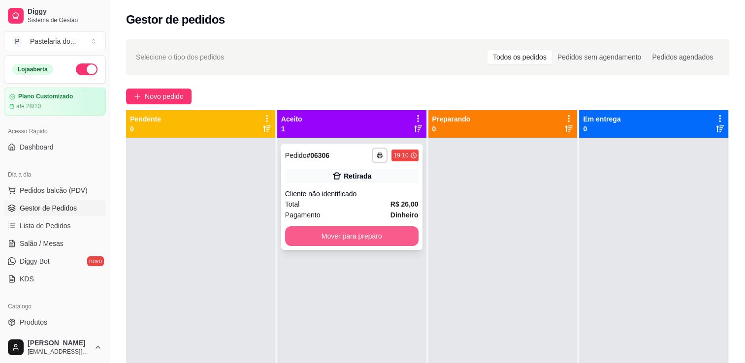
click at [358, 227] on button "Mover para preparo" at bounding box center [351, 237] width 133 height 20
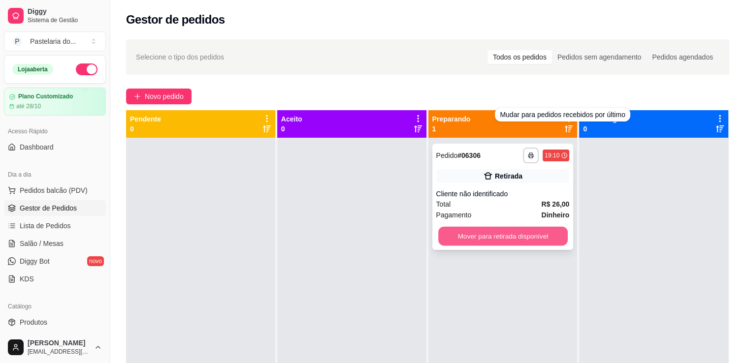
click at [531, 233] on button "Mover para retirada disponível" at bounding box center [503, 236] width 130 height 19
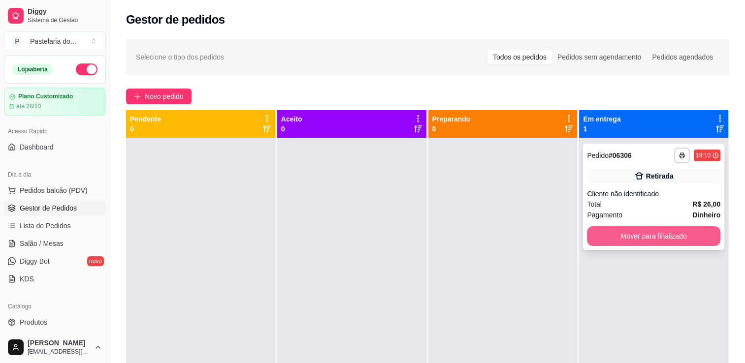
click at [614, 240] on button "Mover para finalizado" at bounding box center [653, 237] width 133 height 20
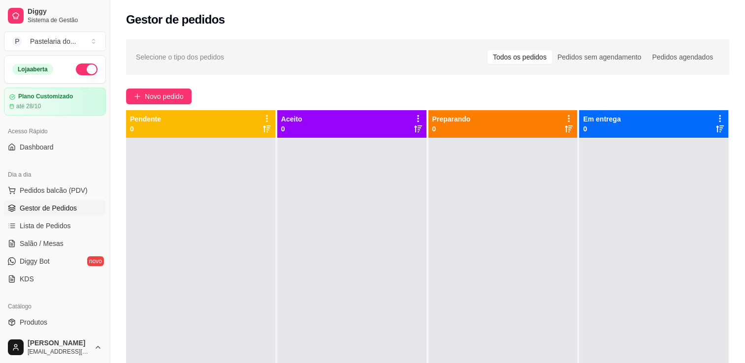
click at [73, 175] on div "Dia a dia" at bounding box center [55, 175] width 102 height 16
click at [55, 227] on span "Lista de Pedidos" at bounding box center [45, 226] width 51 height 10
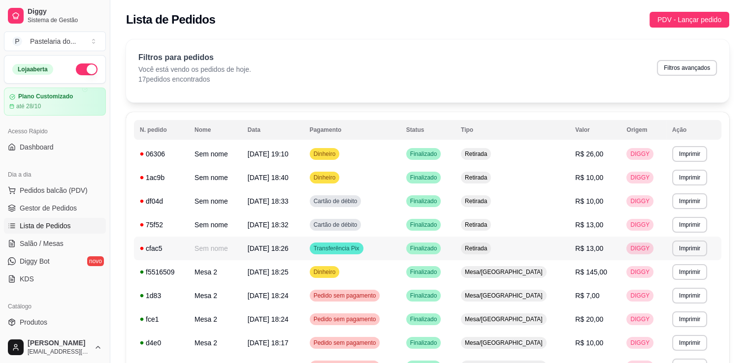
click at [573, 237] on td "R$ 13,00" at bounding box center [594, 249] width 51 height 24
click at [37, 189] on span "Pedidos balcão (PDV)" at bounding box center [54, 191] width 68 height 10
click at [32, 239] on span "Salão / Mesas" at bounding box center [42, 244] width 44 height 10
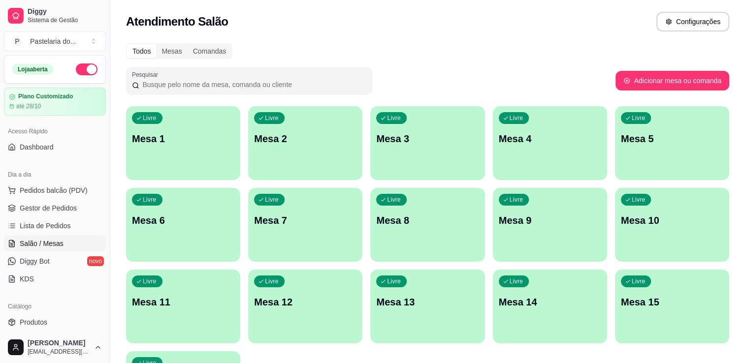
click at [640, 145] on p "Mesa 5" at bounding box center [672, 139] width 102 height 14
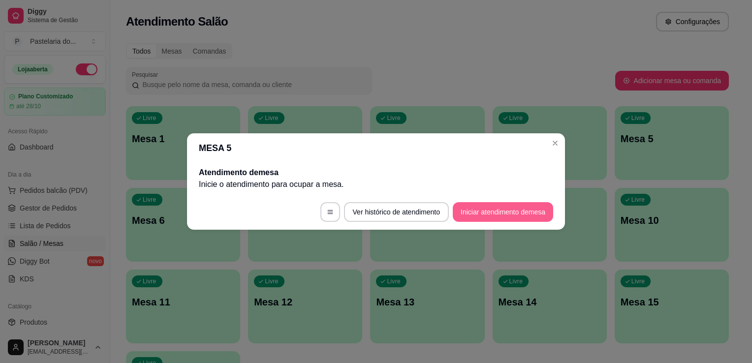
click at [463, 209] on button "Iniciar atendimento de mesa" at bounding box center [503, 212] width 100 height 20
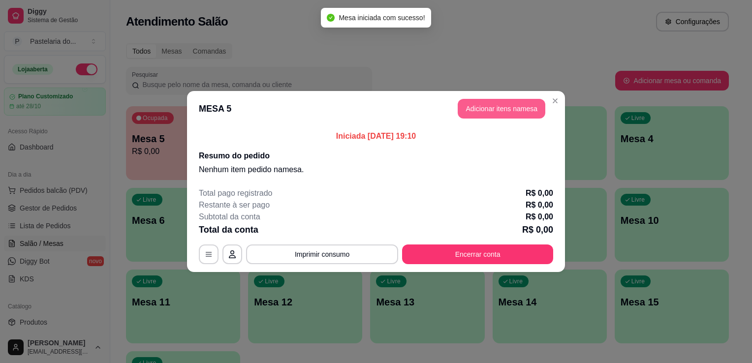
click at [477, 105] on button "Adicionar itens na mesa" at bounding box center [502, 109] width 88 height 20
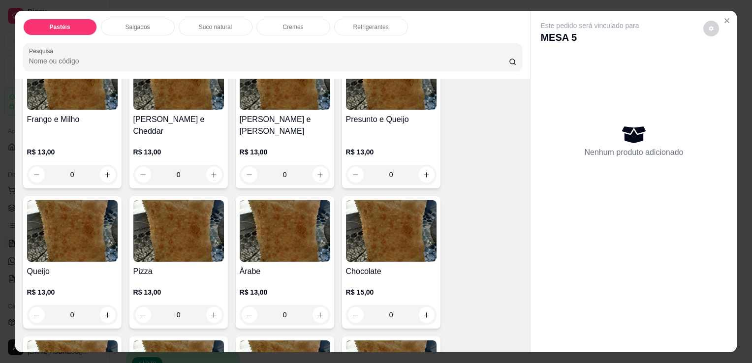
scroll to position [591, 0]
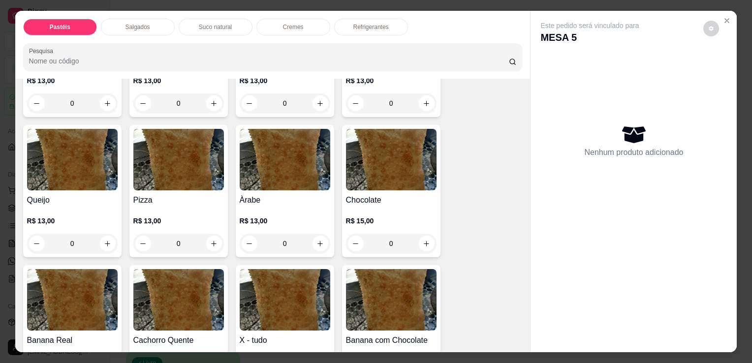
click at [264, 168] on img at bounding box center [285, 160] width 91 height 62
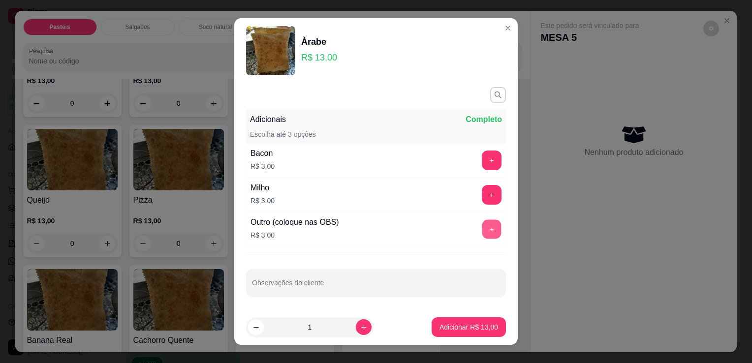
click at [483, 229] on button "+" at bounding box center [492, 229] width 19 height 19
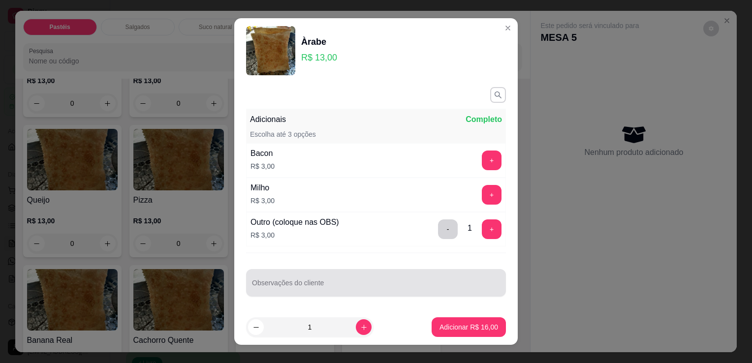
click at [342, 274] on div at bounding box center [376, 283] width 248 height 20
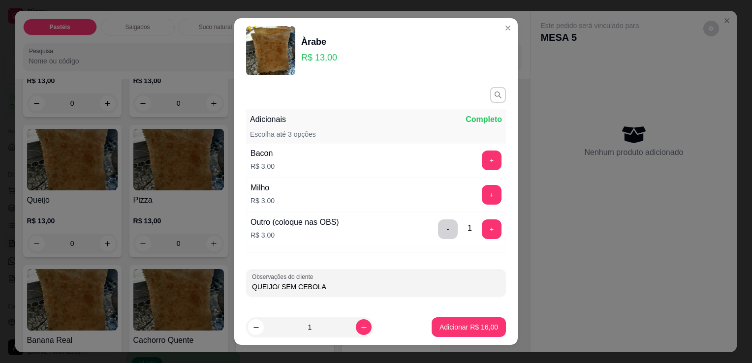
type input "QUEIJO/ SEM CEBOLA"
click at [449, 326] on p "Adicionar R$ 16,00" at bounding box center [469, 328] width 59 height 10
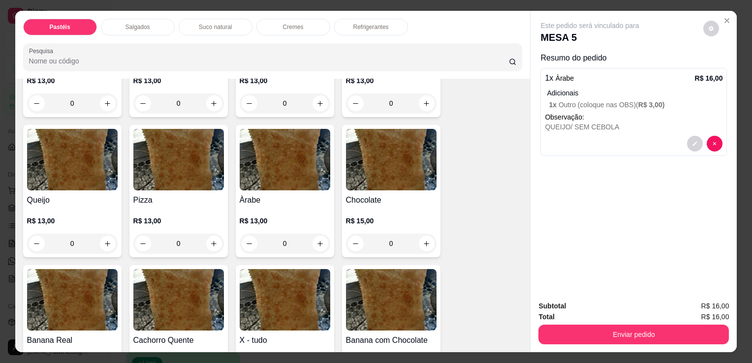
click at [126, 23] on p "Salgados" at bounding box center [138, 27] width 25 height 8
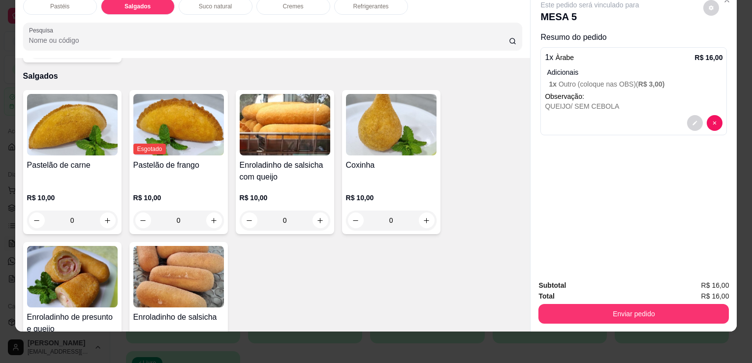
click at [400, 160] on div "Coxinha" at bounding box center [391, 172] width 91 height 24
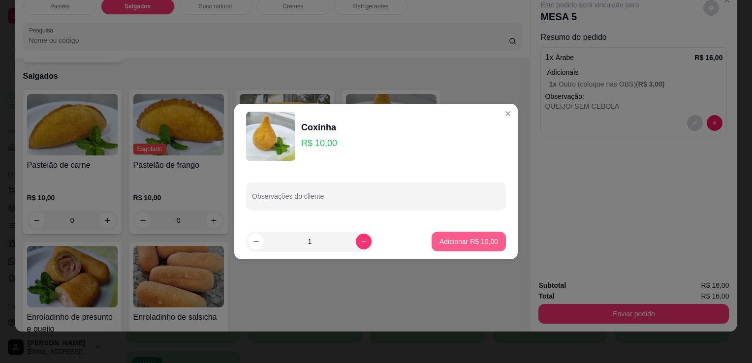
click at [469, 242] on p "Adicionar R$ 10,00" at bounding box center [469, 242] width 59 height 10
type input "1"
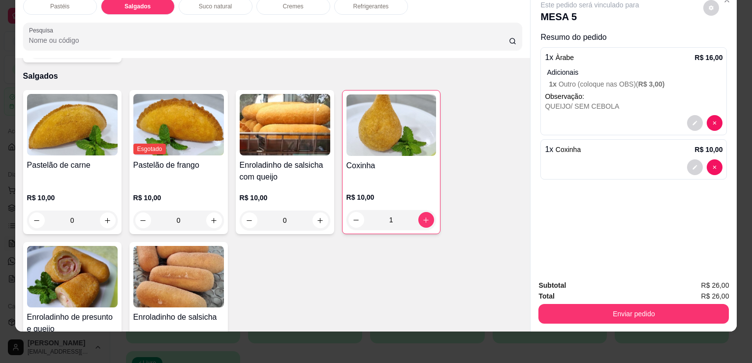
click at [51, 6] on div "Pastéis" at bounding box center [60, 6] width 74 height 17
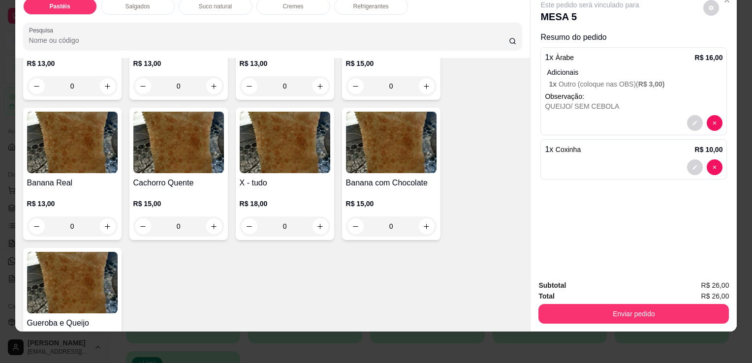
scroll to position [733, 0]
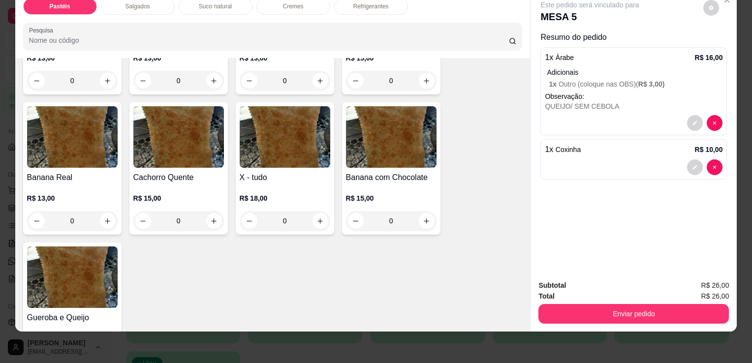
click at [266, 144] on img at bounding box center [285, 137] width 91 height 62
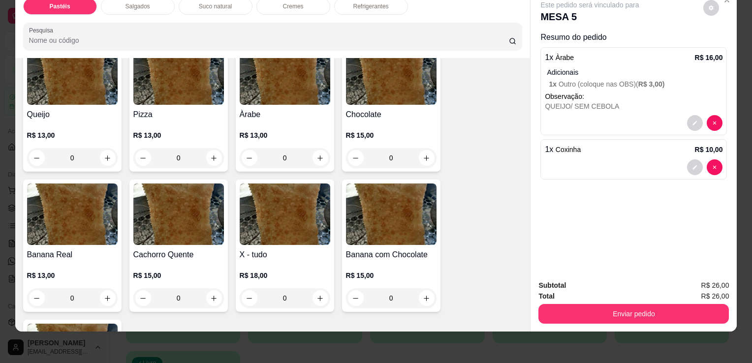
scroll to position [585, 0]
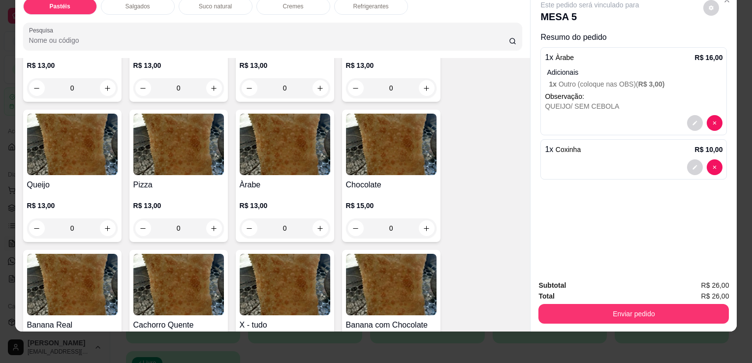
click at [250, 145] on img at bounding box center [285, 145] width 91 height 62
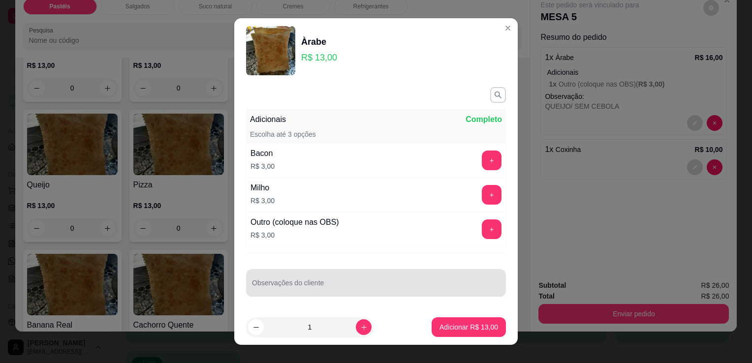
drag, startPoint x: 272, startPoint y: 292, endPoint x: 242, endPoint y: 280, distance: 32.3
click at [272, 291] on div at bounding box center [376, 283] width 248 height 20
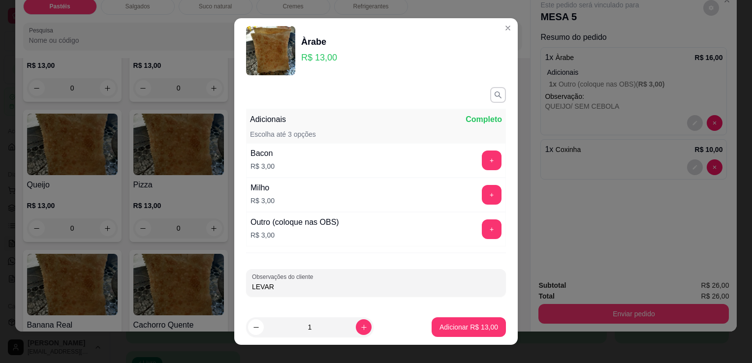
type input "LEVAR"
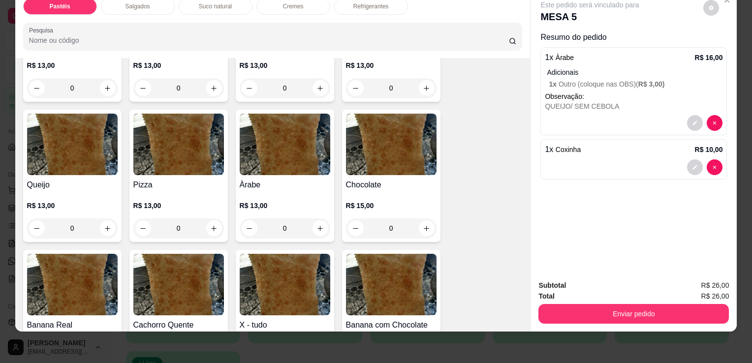
click at [305, 201] on p "R$ 13,00" at bounding box center [285, 206] width 91 height 10
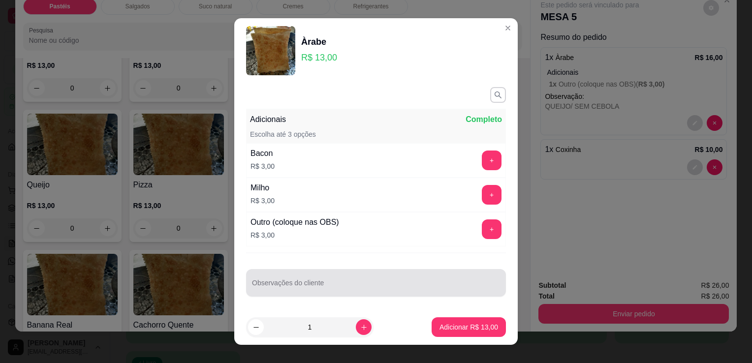
click at [326, 289] on input "Observações do cliente" at bounding box center [376, 287] width 248 height 10
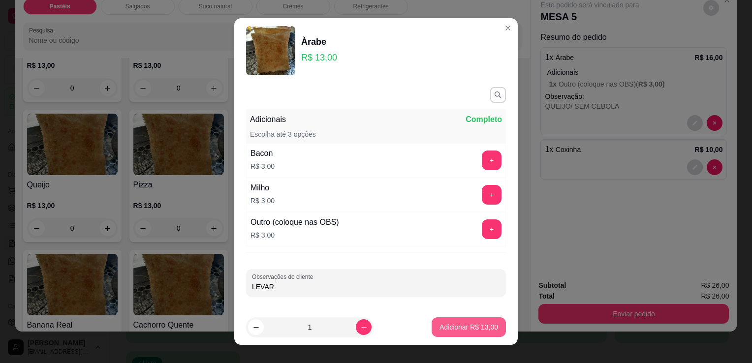
type input "LEVAR"
click at [467, 325] on p "Adicionar R$ 13,00" at bounding box center [469, 328] width 59 height 10
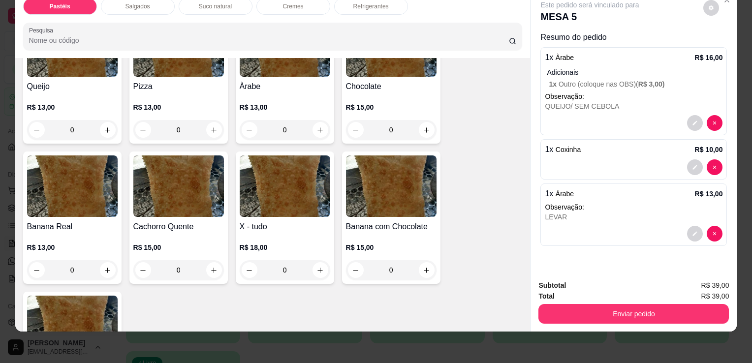
scroll to position [782, 0]
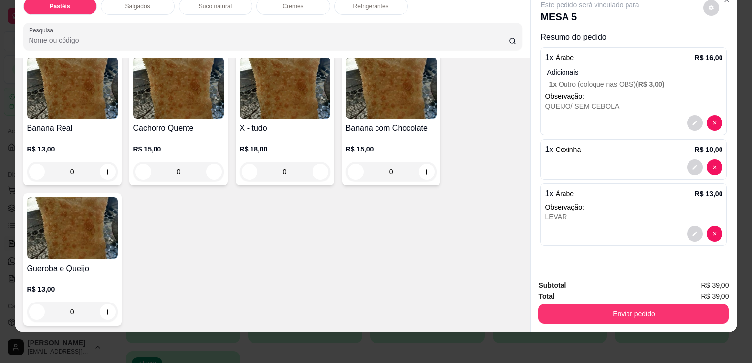
click at [93, 123] on h4 "Banana Real" at bounding box center [72, 129] width 91 height 12
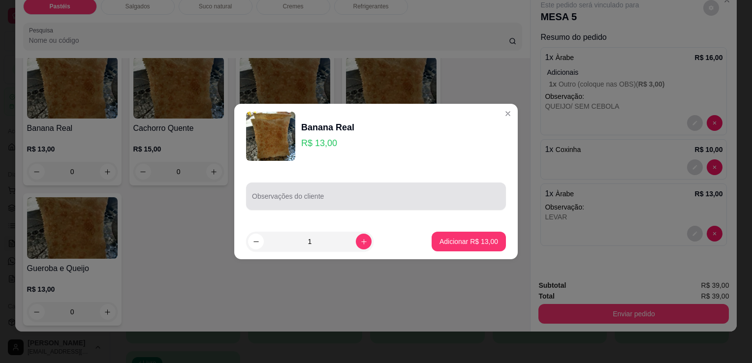
click at [289, 208] on div "Observações do cliente" at bounding box center [376, 197] width 260 height 28
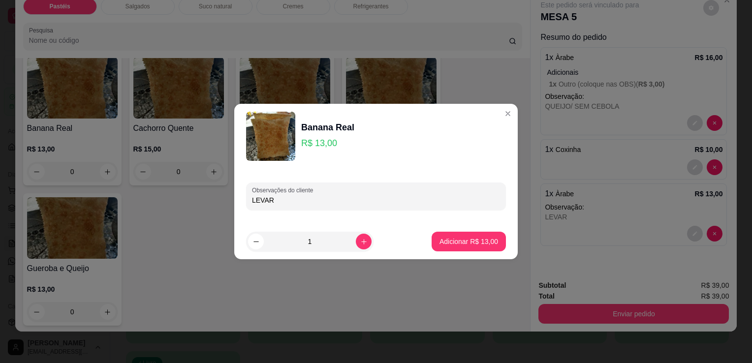
type input "LEVAR"
click at [476, 247] on button "Adicionar R$ 13,00" at bounding box center [469, 241] width 72 height 19
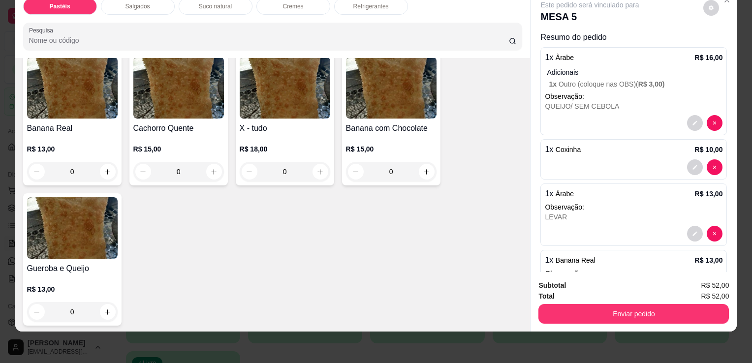
click at [353, 3] on div "Refrigerantes" at bounding box center [371, 6] width 74 height 17
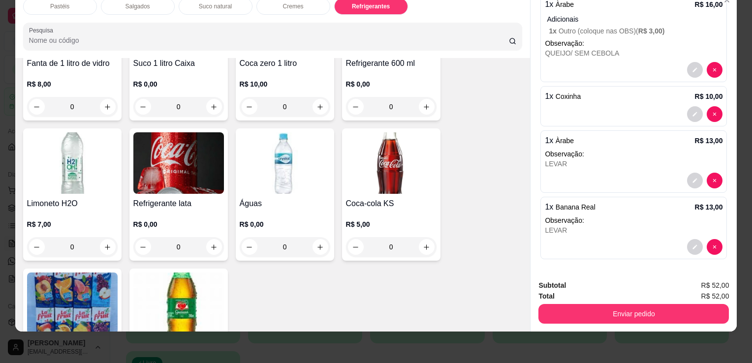
scroll to position [2722, 0]
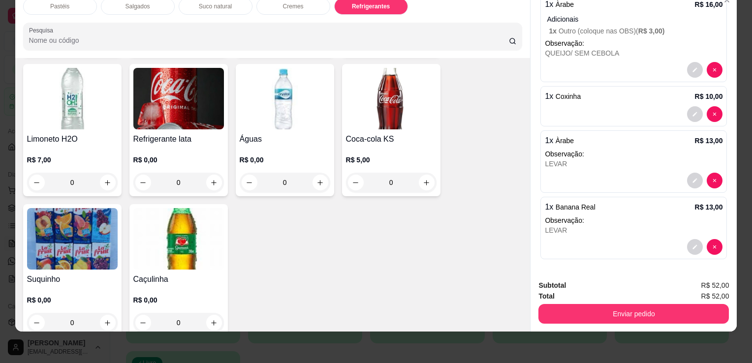
click at [400, 107] on img at bounding box center [391, 99] width 91 height 62
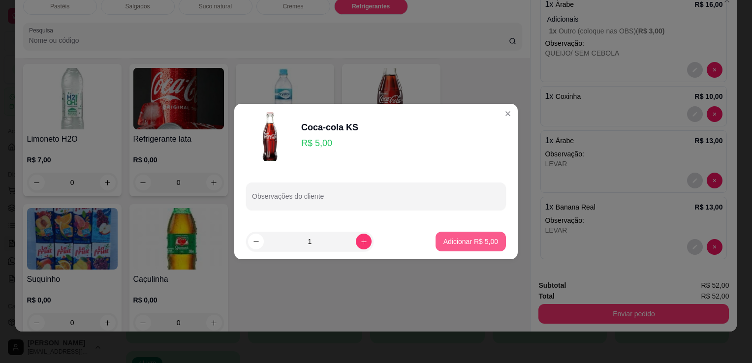
click at [455, 242] on p "Adicionar R$ 5,00" at bounding box center [471, 242] width 55 height 10
type input "1"
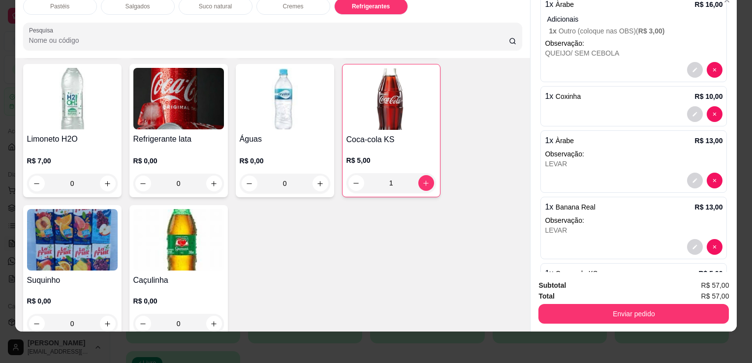
click at [81, 229] on img at bounding box center [72, 240] width 91 height 62
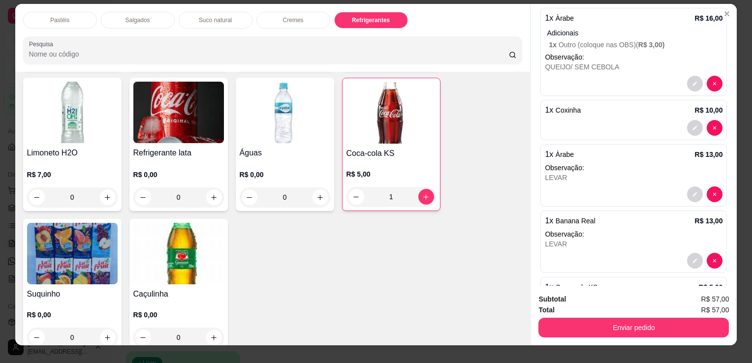
click at [253, 253] on div "Coca-cola 2 litros R$ 13,00 0 Guaraná 2 litros R$ 10,00 0 Coca-cola 1 litro pet…" at bounding box center [273, 4] width 500 height 695
click at [75, 244] on img at bounding box center [72, 254] width 91 height 62
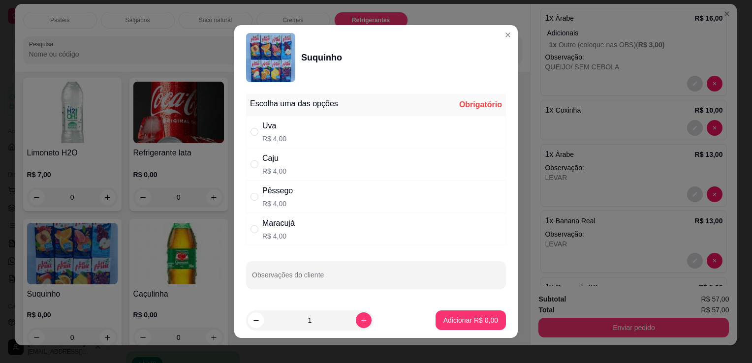
click at [262, 137] on p "R$ 4,00" at bounding box center [274, 139] width 24 height 10
radio input "true"
click at [444, 317] on p "Adicionar R$ 4,00" at bounding box center [471, 321] width 55 height 10
type input "1"
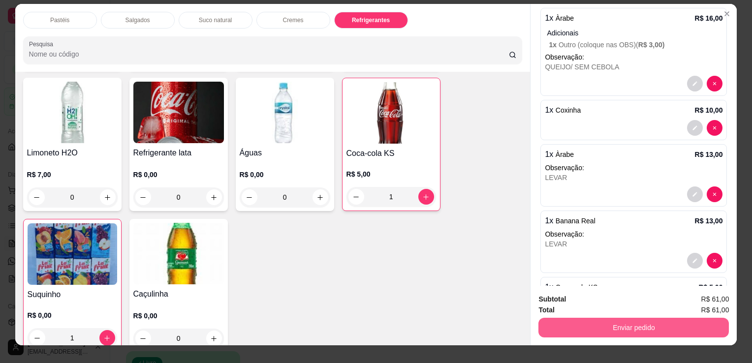
click at [600, 337] on div "Subtotal R$ 61,00 Total R$ 61,00 Enviar pedido" at bounding box center [634, 316] width 206 height 60
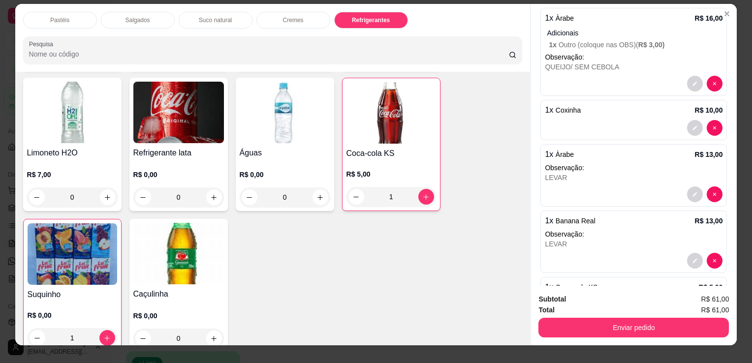
click at [601, 329] on button "Enviar pedido" at bounding box center [634, 328] width 191 height 20
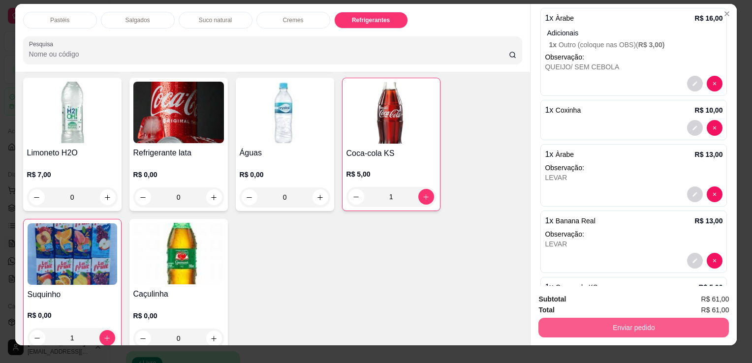
click at [684, 323] on button "Enviar pedido" at bounding box center [634, 328] width 191 height 20
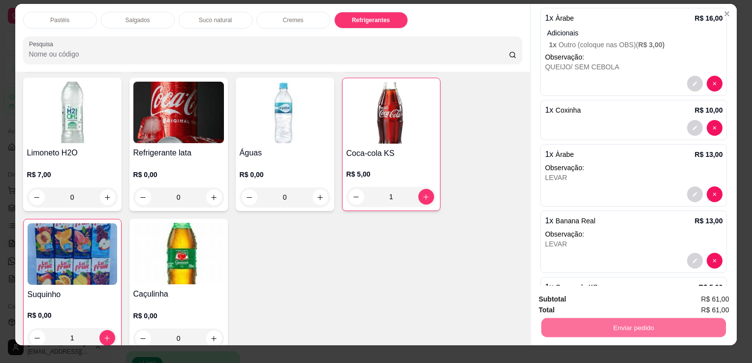
click at [701, 296] on button "Enviar pedido" at bounding box center [704, 300] width 56 height 19
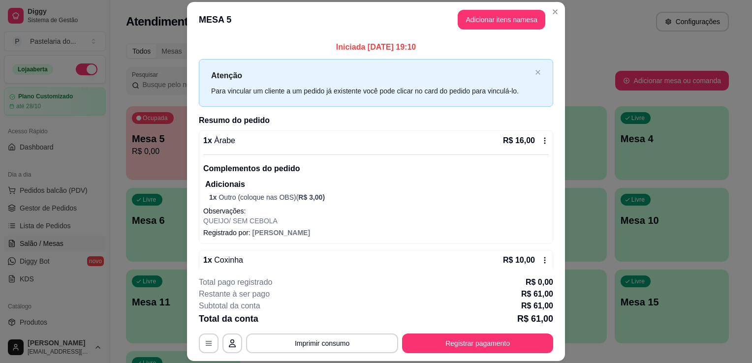
click at [354, 135] on div "1 x Àrabe R$ 16,00" at bounding box center [376, 141] width 346 height 12
click at [508, 14] on button "Adicionar itens na mesa" at bounding box center [502, 20] width 88 height 20
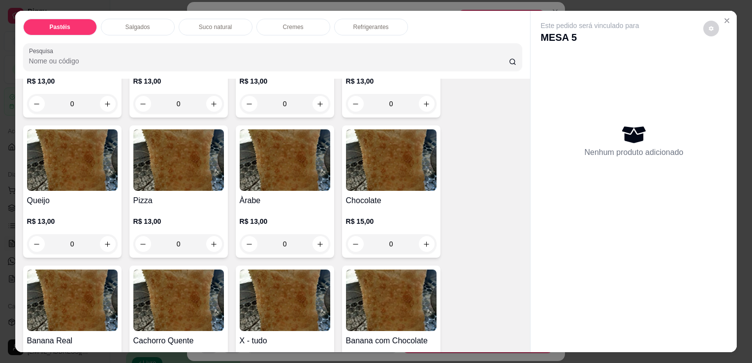
scroll to position [591, 0]
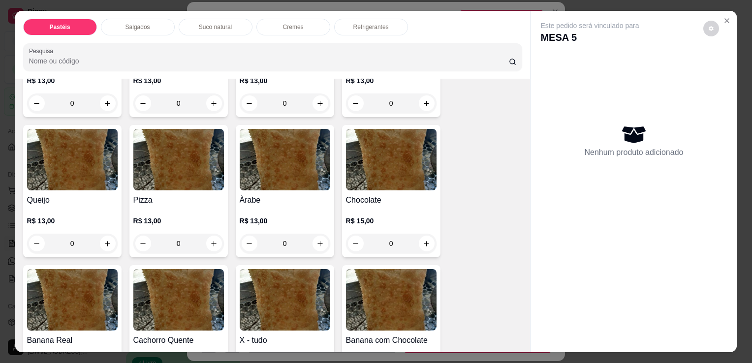
click at [277, 195] on h4 "Àrabe" at bounding box center [285, 201] width 91 height 12
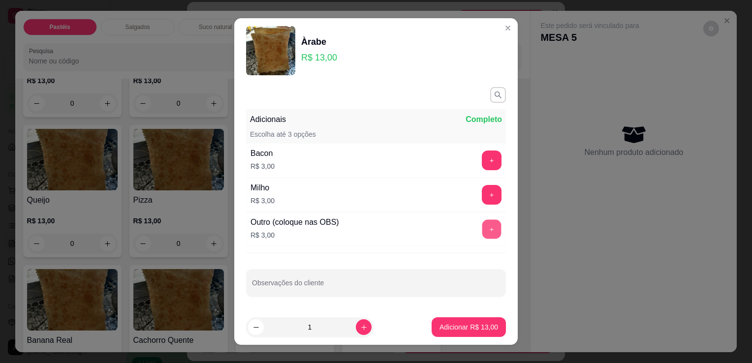
click at [483, 234] on button "+" at bounding box center [492, 229] width 19 height 19
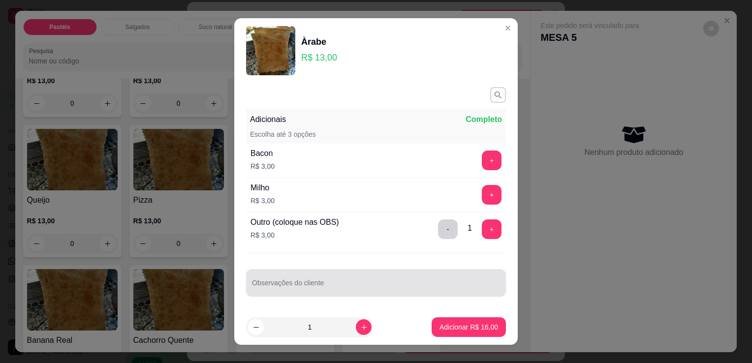
click at [346, 285] on input "Observações do cliente" at bounding box center [376, 287] width 248 height 10
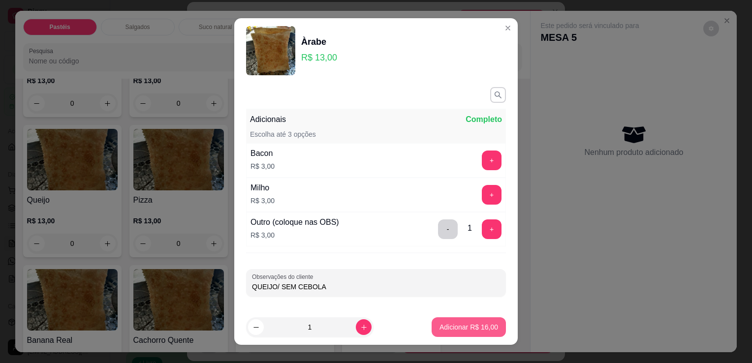
type input "QUEIJO/ SEM CEBOLA"
click at [461, 328] on p "Adicionar R$ 16,00" at bounding box center [469, 327] width 57 height 9
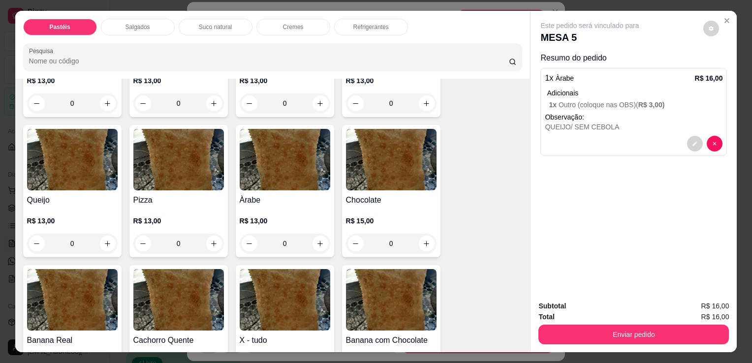
click at [677, 332] on button "Enviar pedido" at bounding box center [634, 335] width 191 height 20
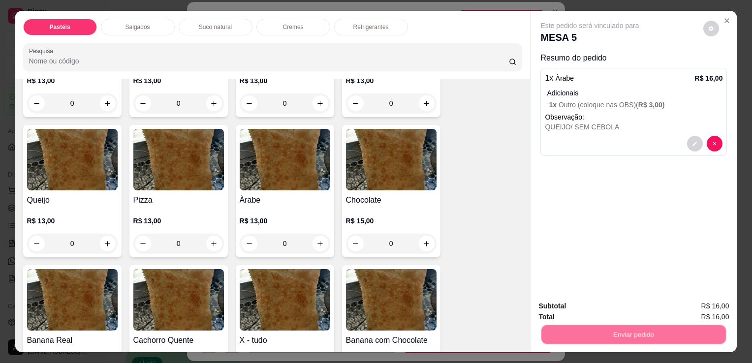
click at [706, 314] on button "Enviar pedido" at bounding box center [704, 306] width 54 height 18
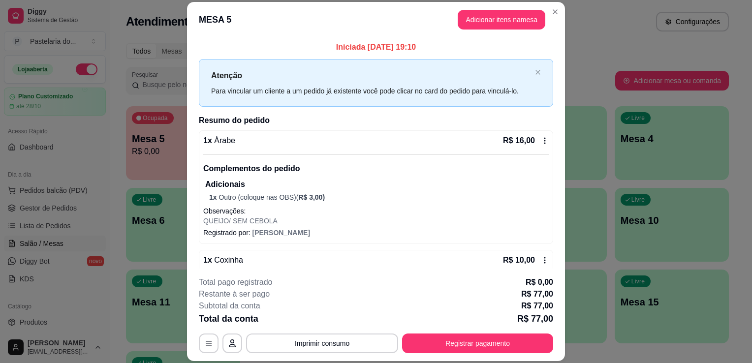
click at [575, 69] on div "Pesquisar" at bounding box center [370, 81] width 489 height 28
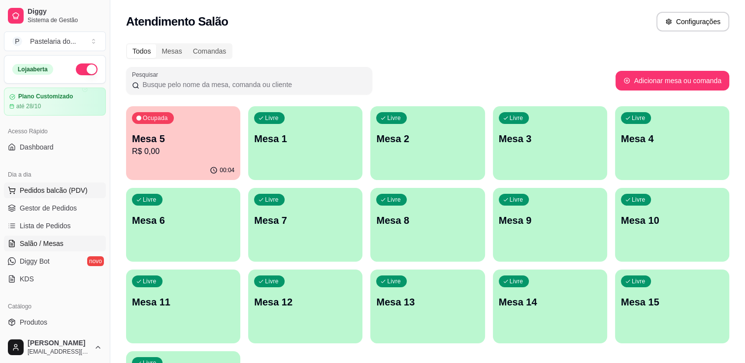
click at [45, 192] on span "Pedidos balcão (PDV)" at bounding box center [54, 191] width 68 height 10
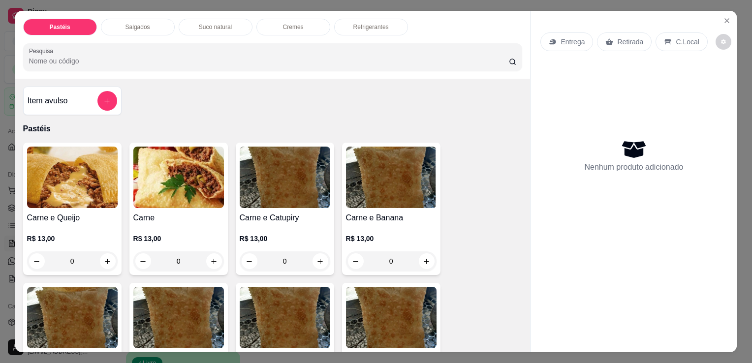
click at [126, 29] on div "Salgados" at bounding box center [138, 27] width 74 height 17
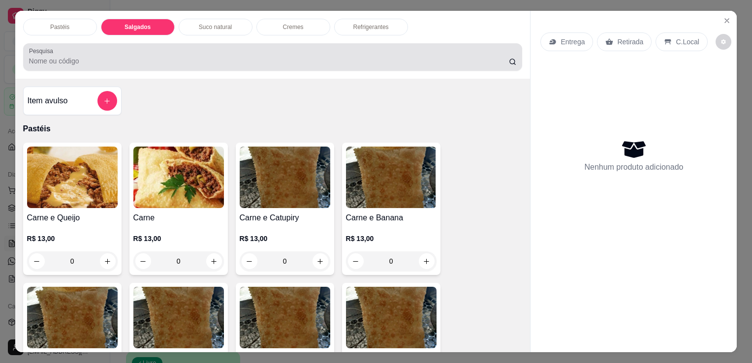
scroll to position [24, 0]
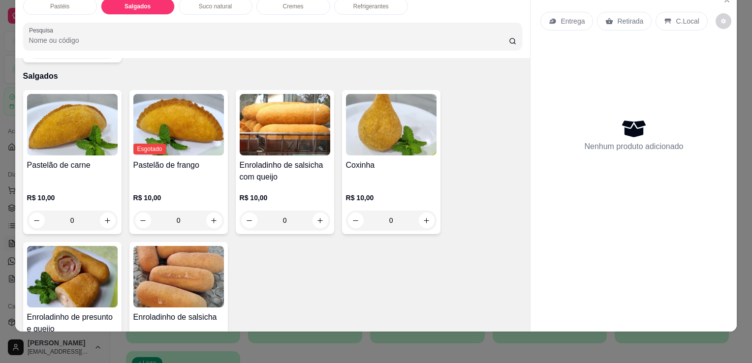
click at [391, 160] on div "Coxinha" at bounding box center [391, 172] width 91 height 24
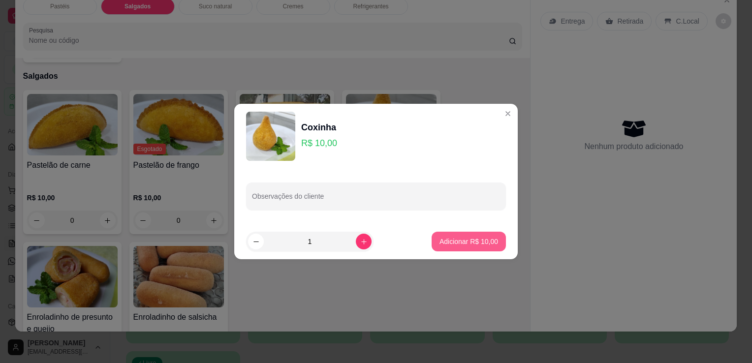
click at [471, 244] on p "Adicionar R$ 10,00" at bounding box center [469, 242] width 59 height 10
type input "1"
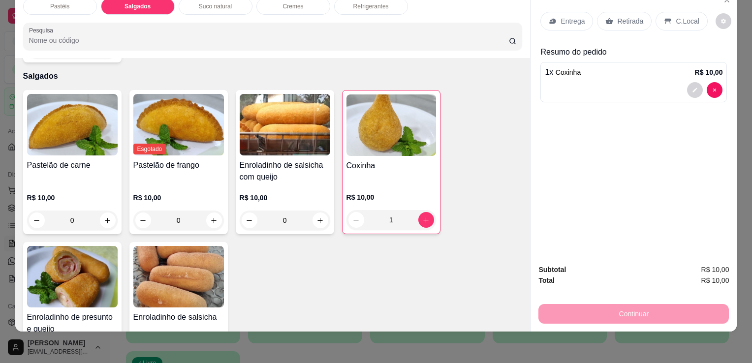
click at [619, 16] on p "Retirada" at bounding box center [630, 21] width 26 height 10
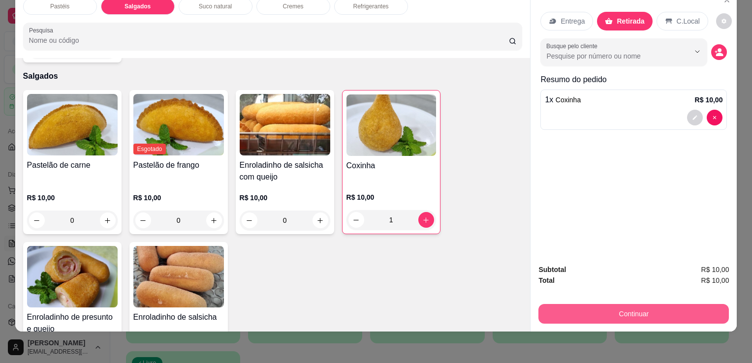
click at [597, 304] on button "Continuar" at bounding box center [634, 314] width 191 height 20
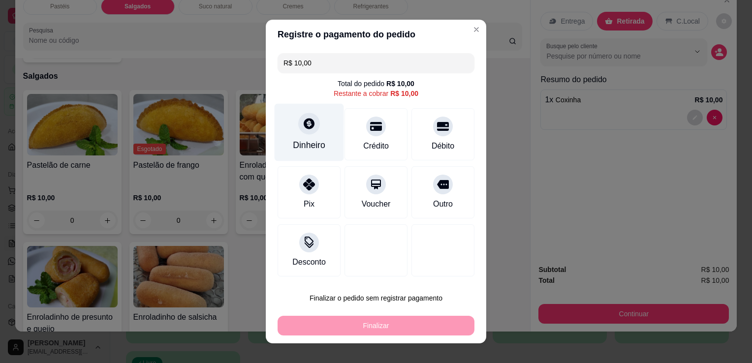
click at [311, 135] on div "Dinheiro" at bounding box center [309, 133] width 69 height 58
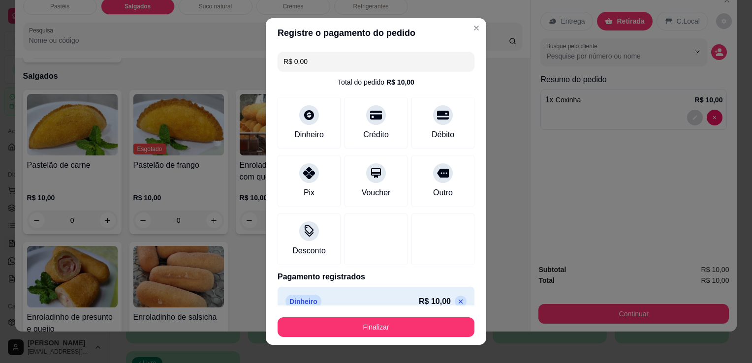
type input "R$ 0,00"
click at [394, 225] on div "Desconto" at bounding box center [376, 239] width 197 height 52
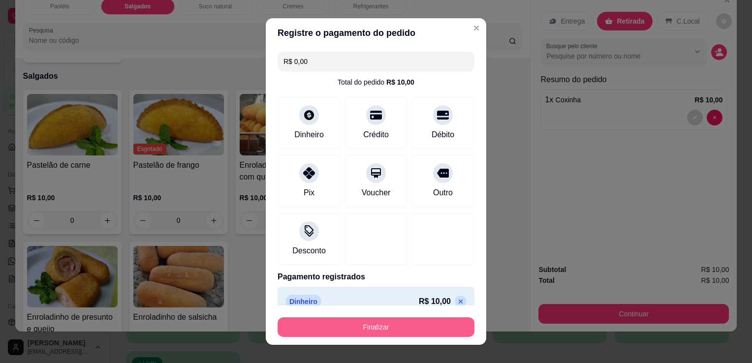
click at [373, 328] on button "Finalizar" at bounding box center [376, 328] width 197 height 20
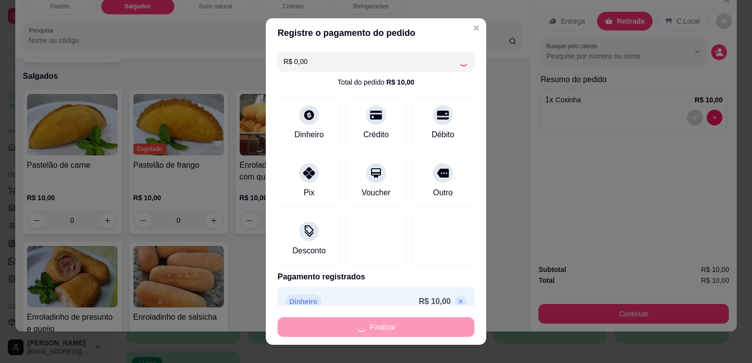
type input "0"
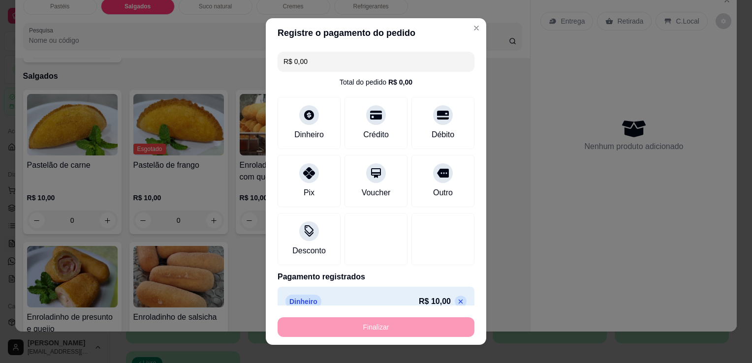
type input "-R$ 10,00"
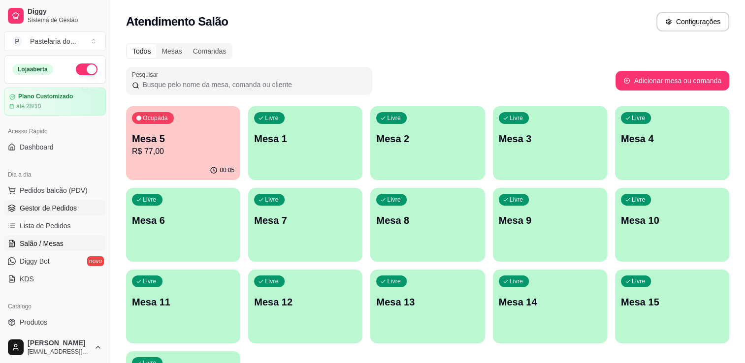
click at [68, 207] on span "Gestor de Pedidos" at bounding box center [48, 208] width 57 height 10
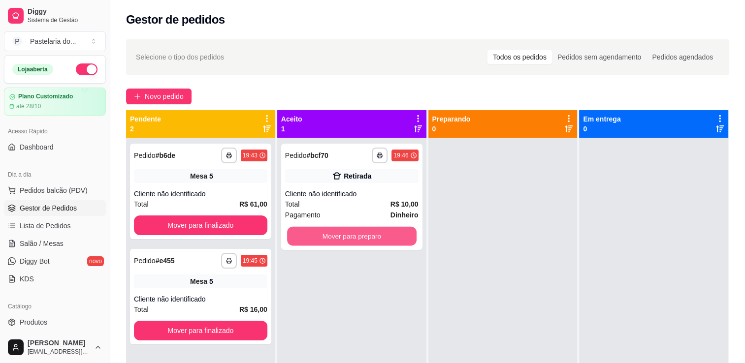
click at [372, 239] on button "Mover para preparo" at bounding box center [352, 236] width 130 height 19
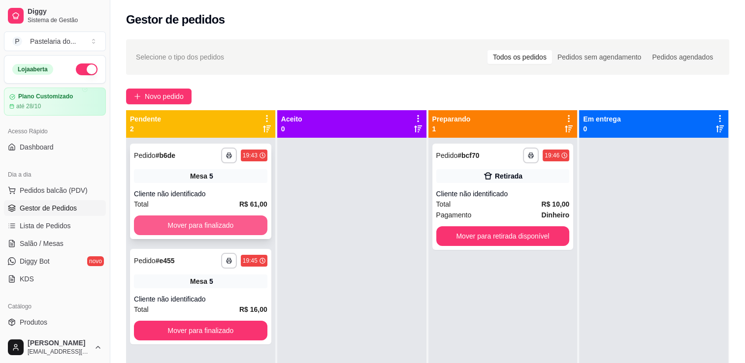
click at [188, 221] on button "Mover para finalizado" at bounding box center [200, 226] width 133 height 20
click at [188, 221] on div "Mover para finalizado" at bounding box center [200, 226] width 133 height 20
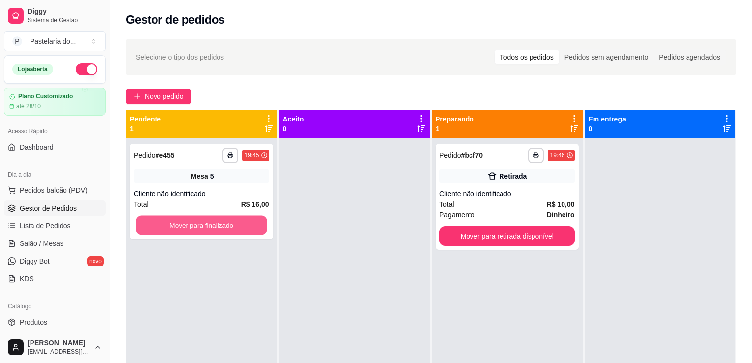
click at [161, 226] on button "Mover para finalizado" at bounding box center [201, 225] width 131 height 19
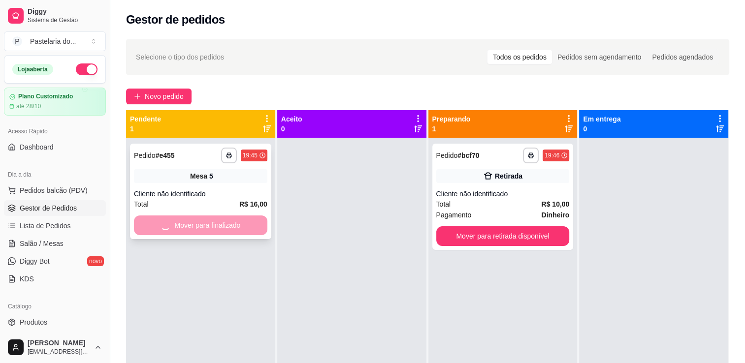
click at [175, 227] on div "Mover para finalizado" at bounding box center [200, 226] width 133 height 20
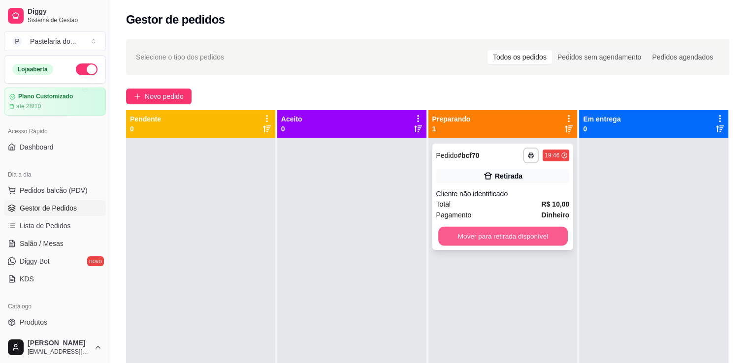
click at [542, 237] on button "Mover para retirada disponível" at bounding box center [503, 236] width 130 height 19
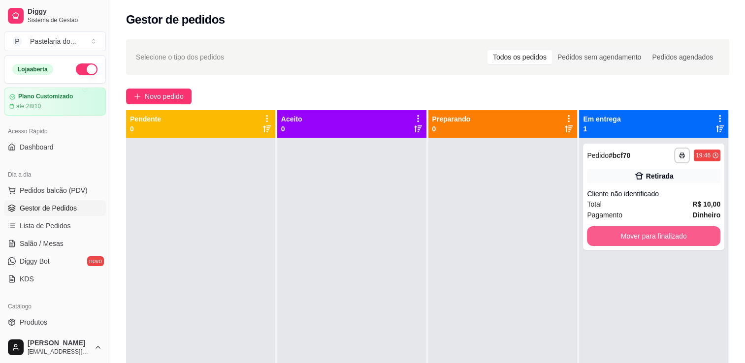
click at [601, 235] on button "Mover para finalizado" at bounding box center [653, 237] width 133 height 20
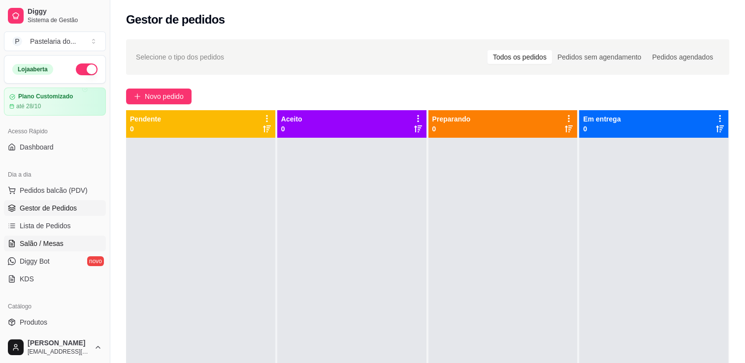
click at [39, 249] on ul "Pedidos balcão (PDV) Gestor de Pedidos Lista de Pedidos Salão / Mesas Diggy Bot…" at bounding box center [55, 235] width 102 height 104
click at [42, 245] on span "Salão / Mesas" at bounding box center [42, 244] width 44 height 10
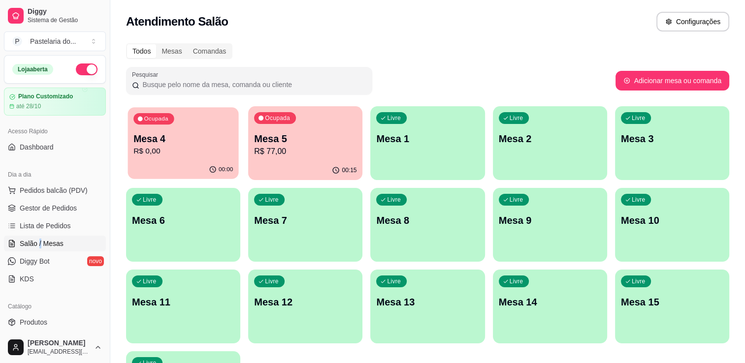
click at [184, 154] on p "R$ 0,00" at bounding box center [182, 151] width 99 height 11
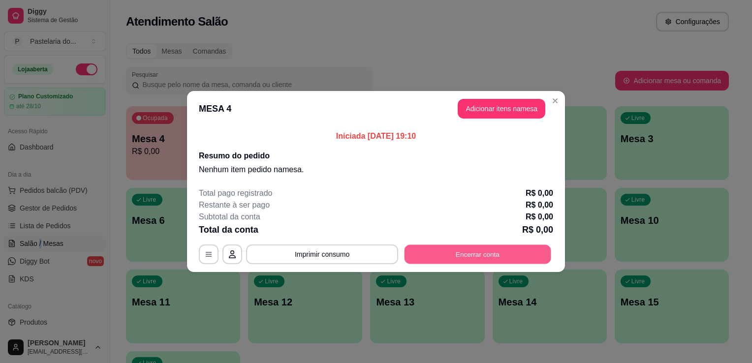
click at [443, 251] on button "Encerrar conta" at bounding box center [478, 254] width 147 height 19
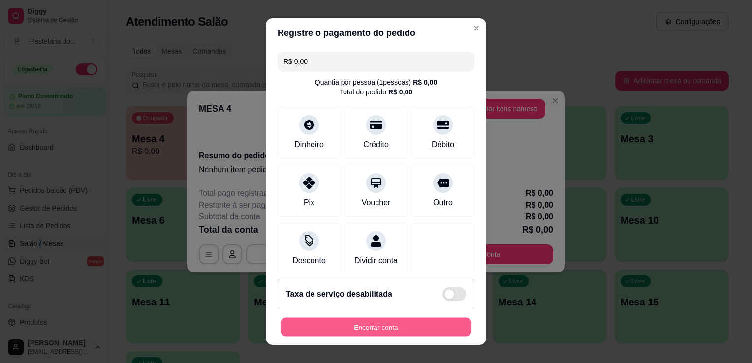
click at [339, 329] on button "Encerrar conta" at bounding box center [376, 327] width 191 height 19
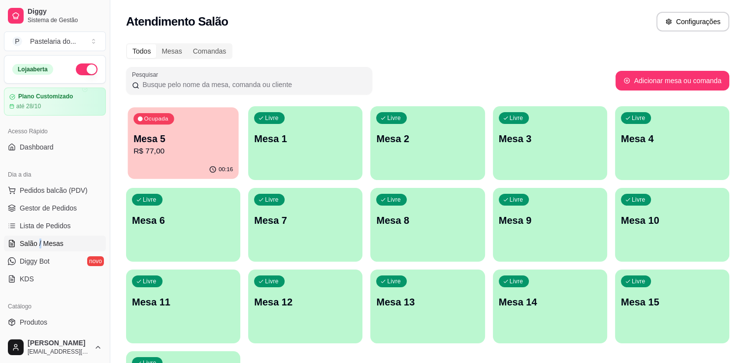
click at [188, 157] on p "R$ 77,00" at bounding box center [182, 151] width 99 height 11
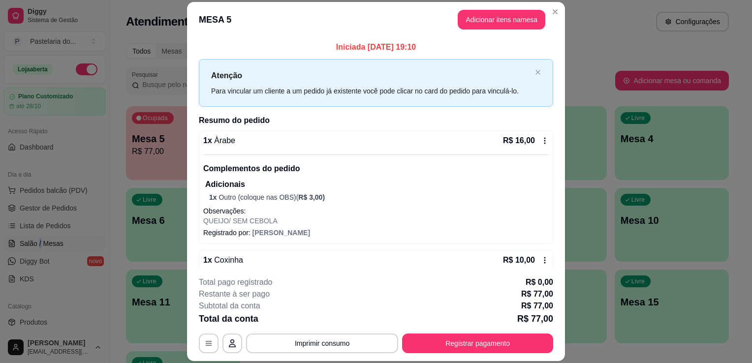
click at [205, 347] on icon "button" at bounding box center [209, 344] width 8 height 8
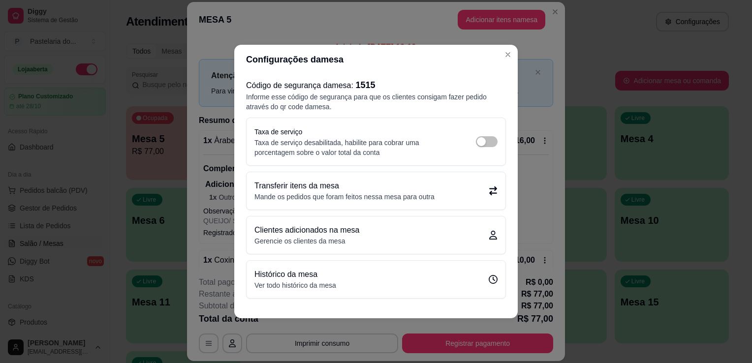
click at [378, 204] on div "Transferir itens da mesa Mande os pedidos que foram feitos nessa mesa para outra" at bounding box center [376, 190] width 259 height 37
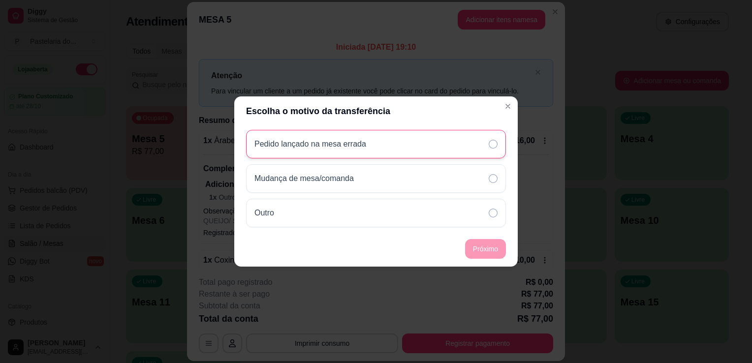
click at [402, 153] on div "Pedido lançado na mesa errada" at bounding box center [376, 144] width 260 height 29
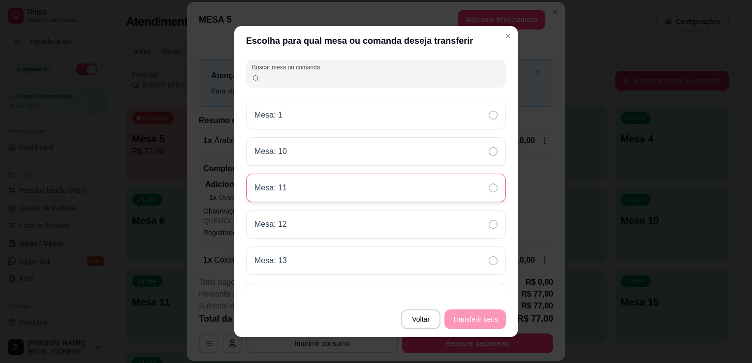
click at [343, 180] on div "Mesa: 11" at bounding box center [376, 188] width 260 height 29
click at [475, 310] on button "Transferir itens" at bounding box center [476, 319] width 60 height 19
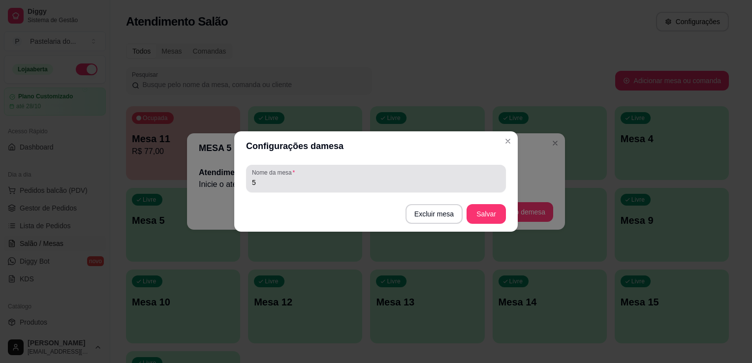
click at [422, 188] on div "5" at bounding box center [376, 179] width 248 height 20
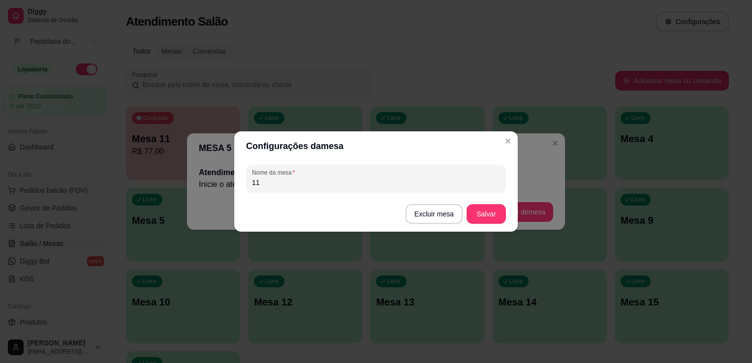
type input "11"
click at [514, 217] on footer "Excluir mesa Salvar" at bounding box center [376, 213] width 284 height 35
click at [488, 212] on button "Salvar" at bounding box center [486, 214] width 39 height 20
click at [509, 143] on header "MESA 5" at bounding box center [376, 148] width 378 height 30
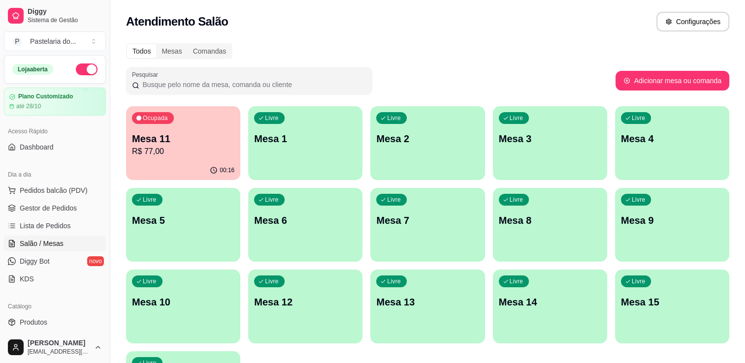
click at [217, 229] on div "Livre Mesa 5" at bounding box center [183, 219] width 114 height 62
click at [217, 229] on body "Diggy Sistema de Gestão P Pastelaria do ... Loja aberta Plano Customizado até 2…" at bounding box center [372, 181] width 745 height 363
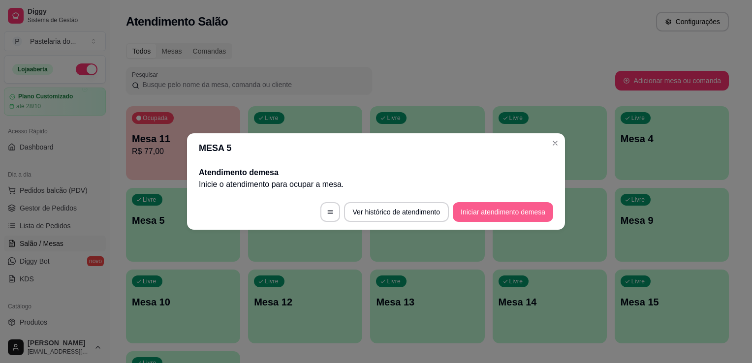
click at [509, 219] on button "Iniciar atendimento de mesa" at bounding box center [503, 212] width 100 height 20
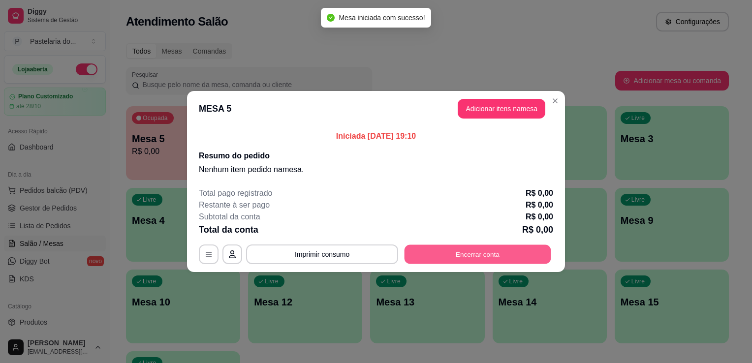
click at [498, 254] on button "Encerrar conta" at bounding box center [478, 254] width 147 height 19
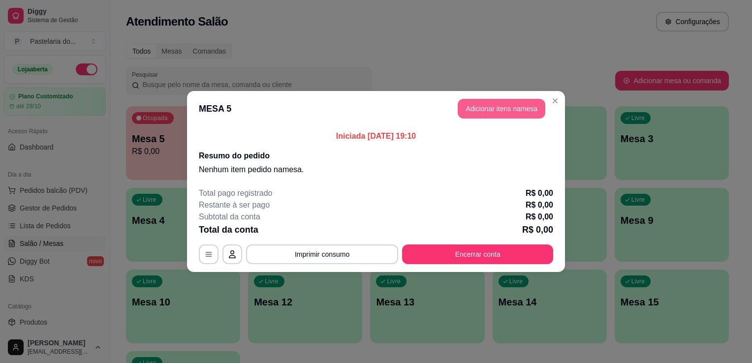
click at [523, 113] on button "Adicionar itens na mesa" at bounding box center [502, 109] width 88 height 20
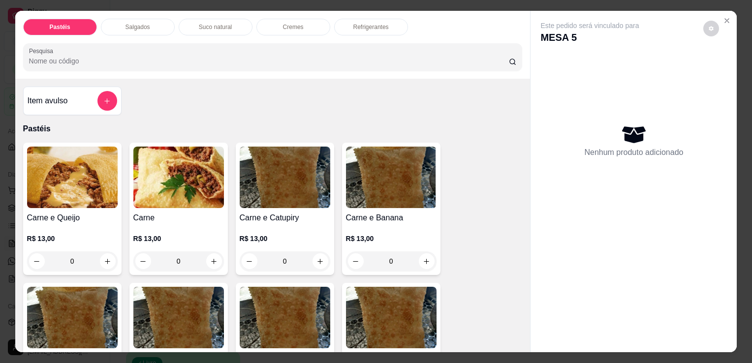
click at [178, 186] on img at bounding box center [178, 178] width 91 height 62
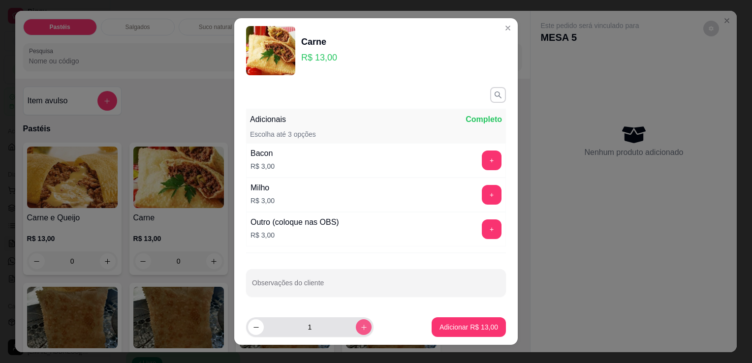
click at [360, 325] on icon "increase-product-quantity" at bounding box center [363, 327] width 7 height 7
type input "2"
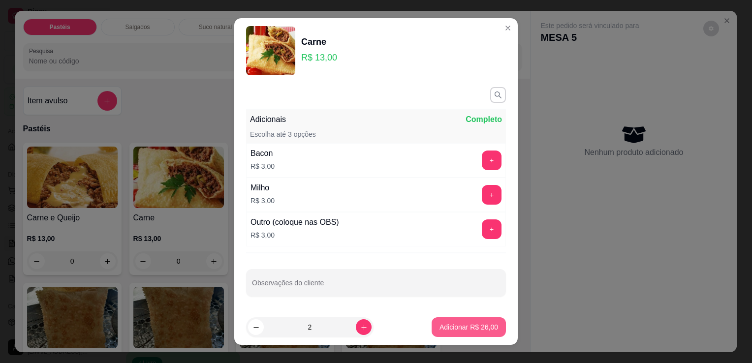
click at [432, 331] on button "Adicionar R$ 26,00" at bounding box center [469, 328] width 74 height 20
type input "2"
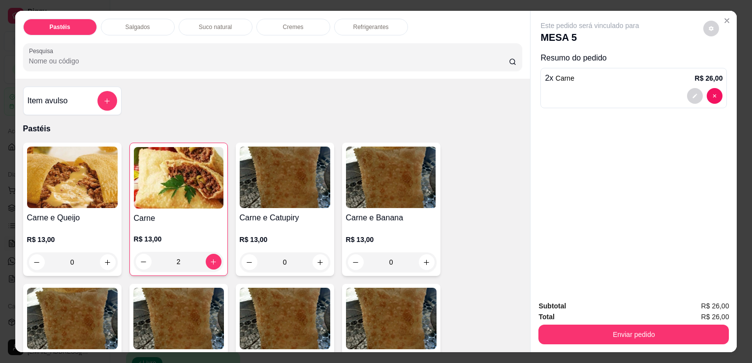
click at [218, 31] on div "Suco natural" at bounding box center [216, 27] width 74 height 17
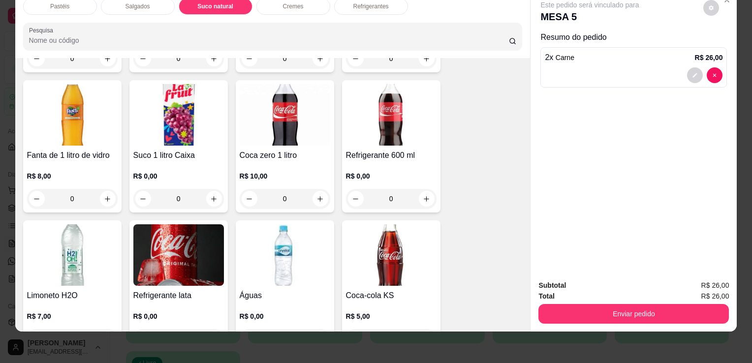
scroll to position [2454, 0]
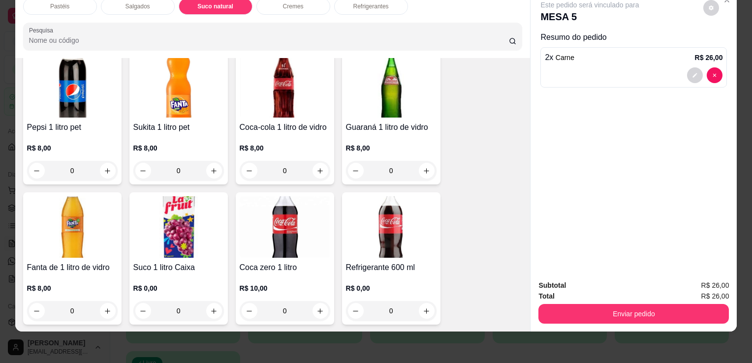
click at [152, 208] on img at bounding box center [178, 227] width 91 height 62
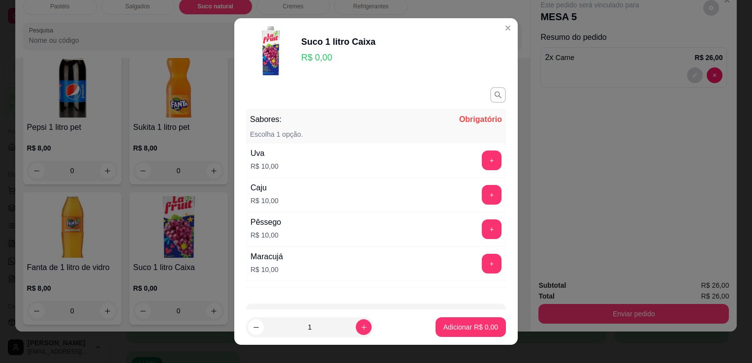
click at [482, 160] on button "+" at bounding box center [492, 161] width 20 height 20
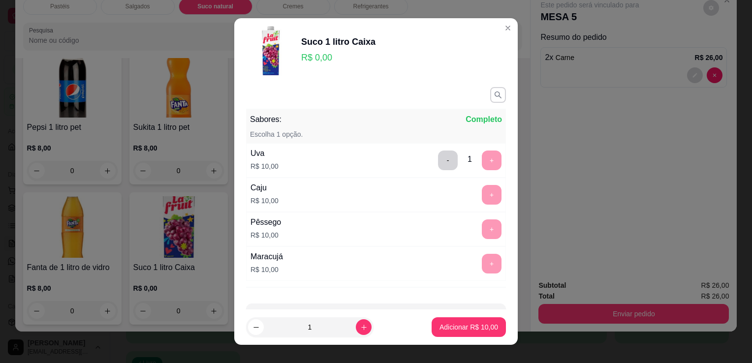
click at [462, 328] on p "Adicionar R$ 10,00" at bounding box center [469, 328] width 59 height 10
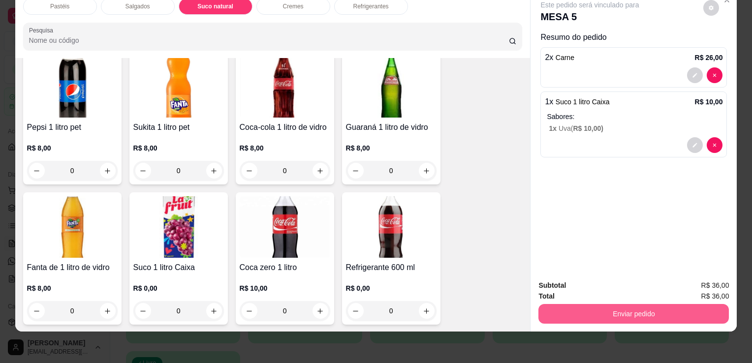
click at [664, 306] on button "Enviar pedido" at bounding box center [634, 314] width 191 height 20
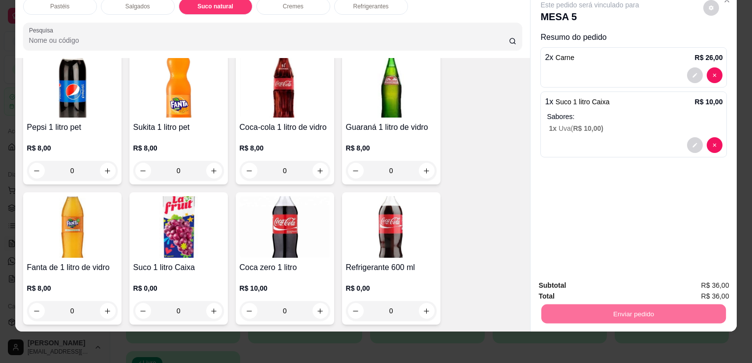
click at [712, 281] on button "Enviar pedido" at bounding box center [704, 282] width 56 height 19
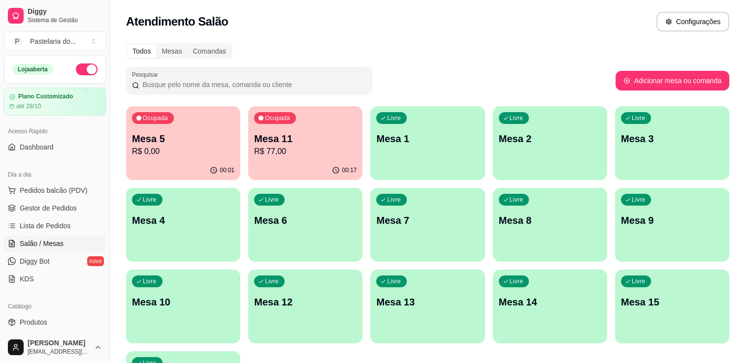
click at [261, 156] on p "R$ 77,00" at bounding box center [305, 152] width 102 height 12
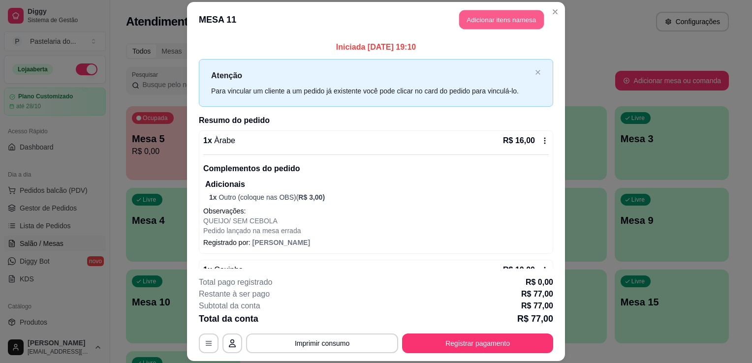
click at [461, 25] on button "Adicionar itens na mesa" at bounding box center [501, 19] width 85 height 19
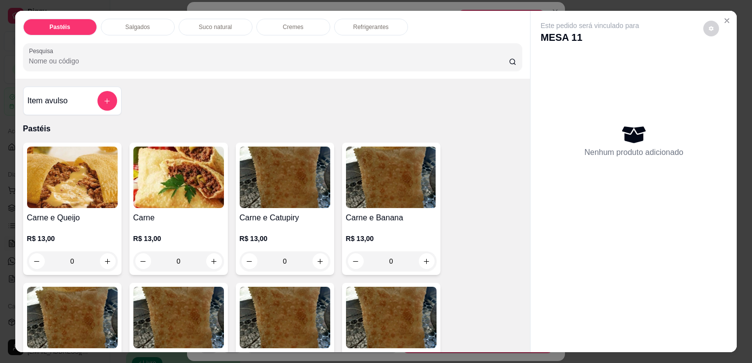
click at [340, 26] on div "Refrigerantes" at bounding box center [371, 27] width 74 height 17
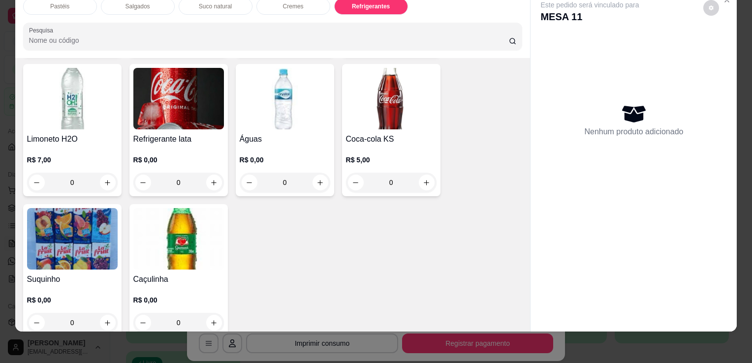
scroll to position [2722, 0]
click at [48, 246] on img at bounding box center [72, 239] width 91 height 62
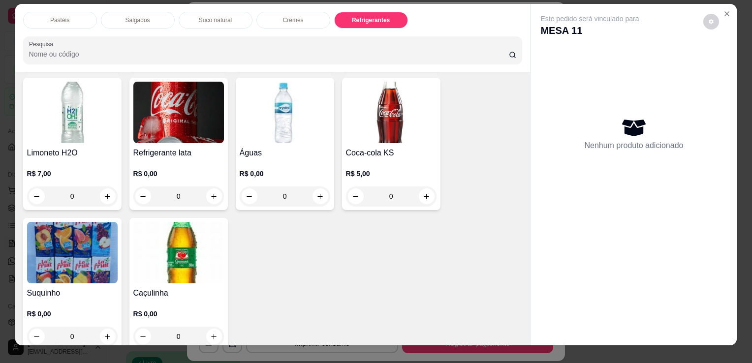
click at [44, 241] on img at bounding box center [72, 253] width 91 height 62
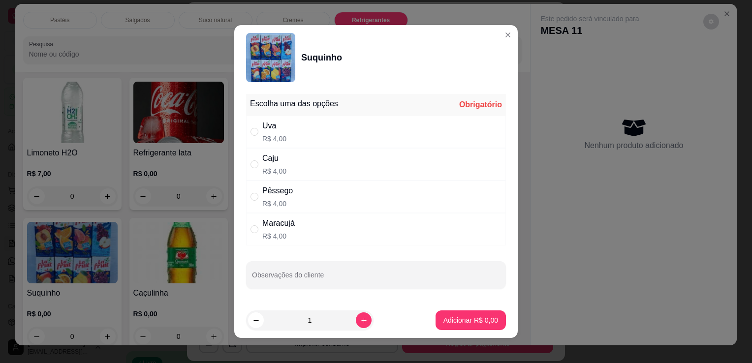
click at [292, 162] on div "Caju R$ 4,00" at bounding box center [376, 164] width 260 height 32
radio input "true"
click at [476, 317] on p "Adicionar R$ 4,00" at bounding box center [471, 321] width 55 height 10
type input "1"
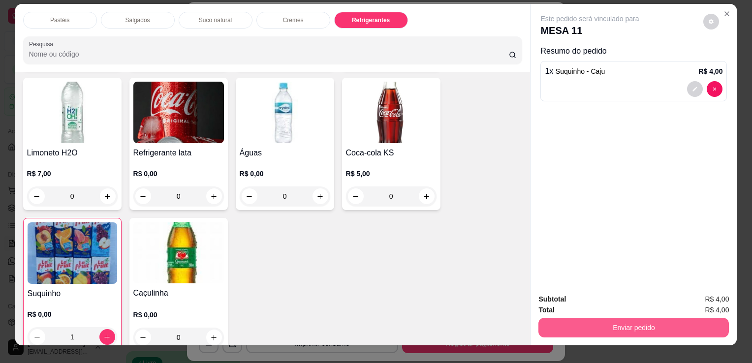
click at [579, 321] on button "Enviar pedido" at bounding box center [634, 328] width 191 height 20
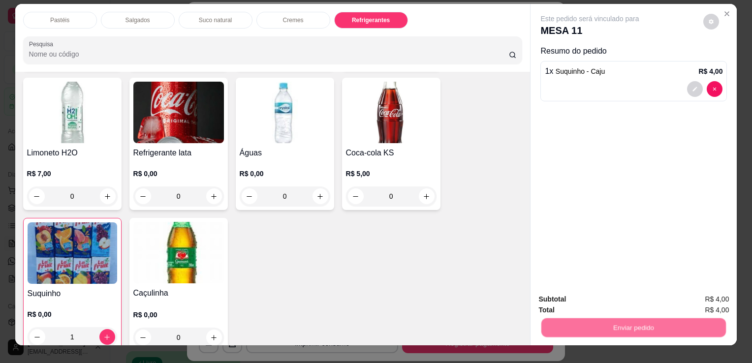
click at [724, 298] on button "Enviar pedido" at bounding box center [704, 300] width 56 height 19
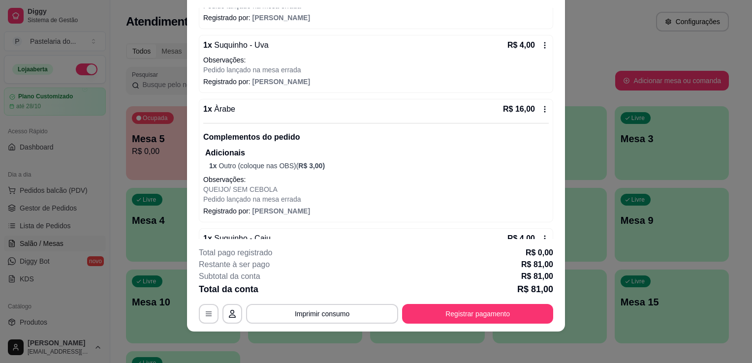
scroll to position [496, 0]
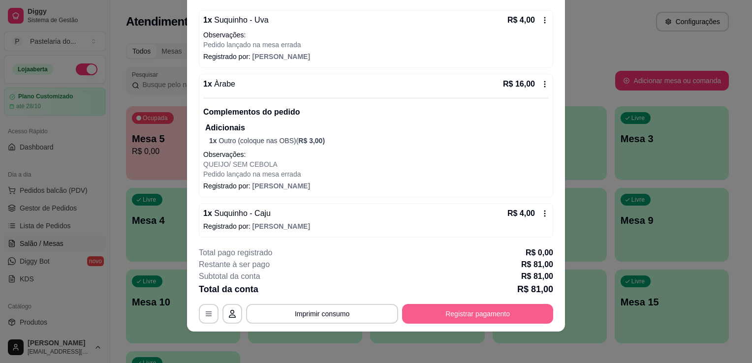
click at [435, 308] on button "Registrar pagamento" at bounding box center [477, 314] width 151 height 20
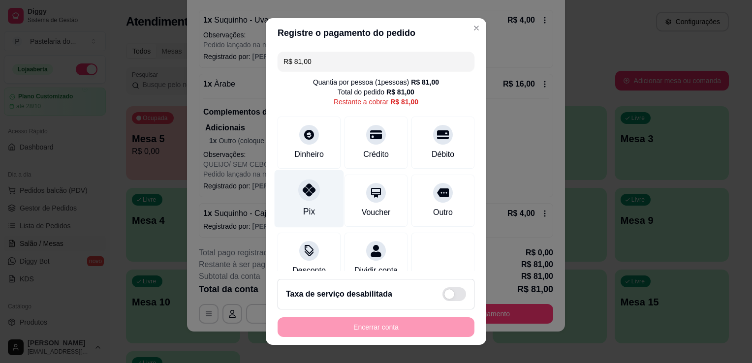
click at [305, 196] on div at bounding box center [309, 190] width 22 height 22
type input "R$ 0,00"
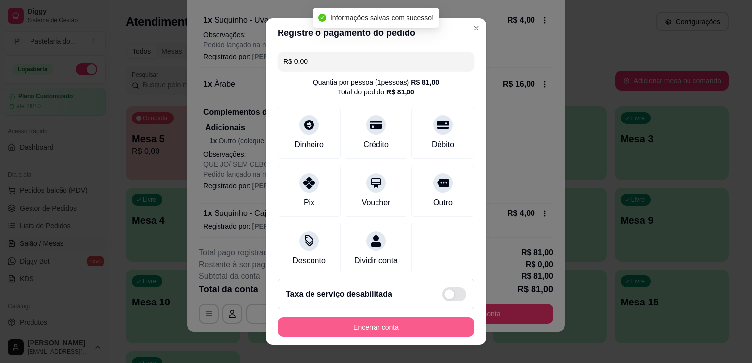
click at [334, 320] on button "Encerrar conta" at bounding box center [376, 328] width 197 height 20
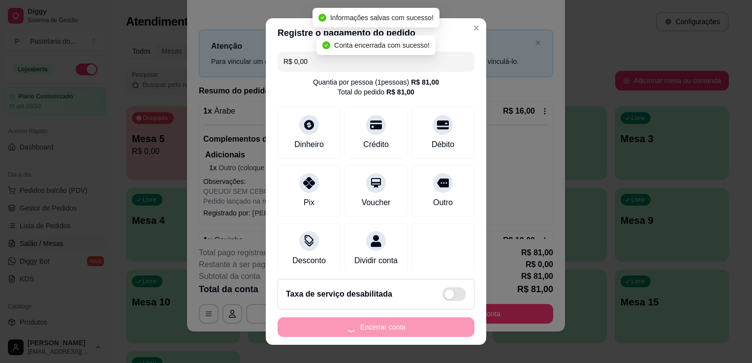
scroll to position [0, 0]
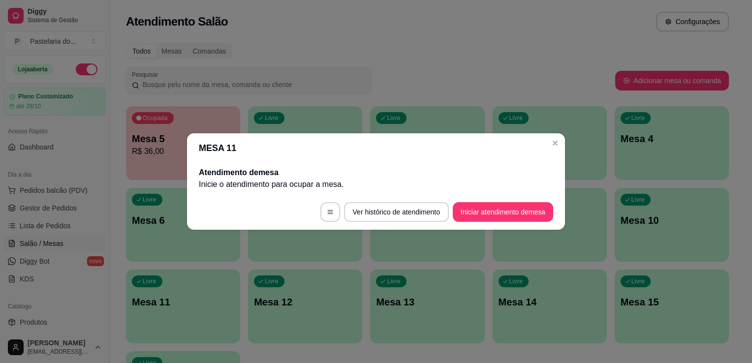
drag, startPoint x: 333, startPoint y: 324, endPoint x: 268, endPoint y: 82, distance: 249.9
click at [260, 82] on input "Pesquisar" at bounding box center [252, 85] width 227 height 10
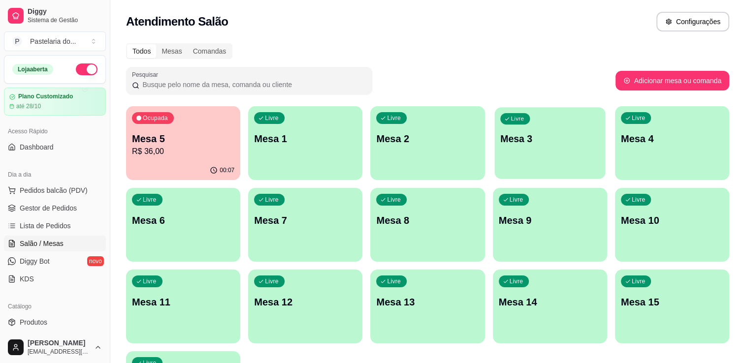
click at [539, 134] on p "Mesa 3" at bounding box center [549, 138] width 99 height 13
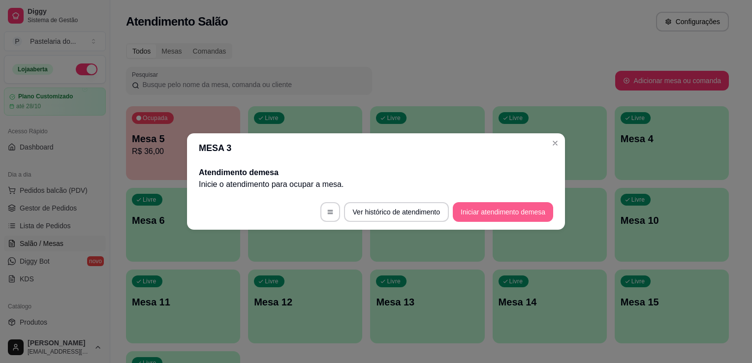
click at [507, 212] on button "Iniciar atendimento de mesa" at bounding box center [503, 212] width 100 height 20
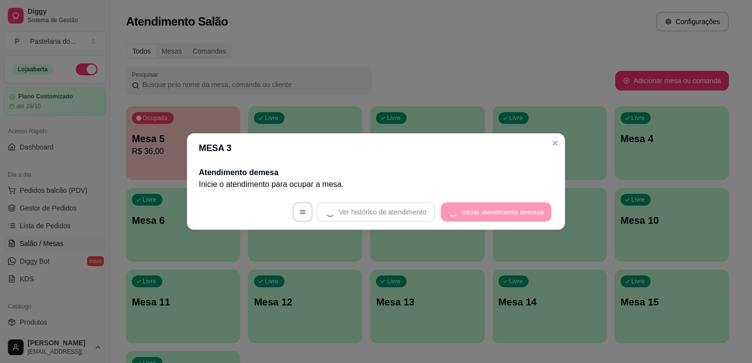
click at [507, 212] on footer "Ver histórico de atendimento Iniciar atendimento de mesa" at bounding box center [376, 212] width 378 height 35
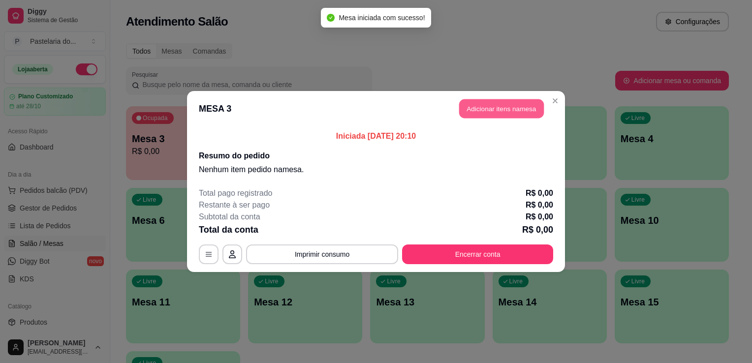
click at [488, 110] on button "Adicionar itens na mesa" at bounding box center [501, 108] width 85 height 19
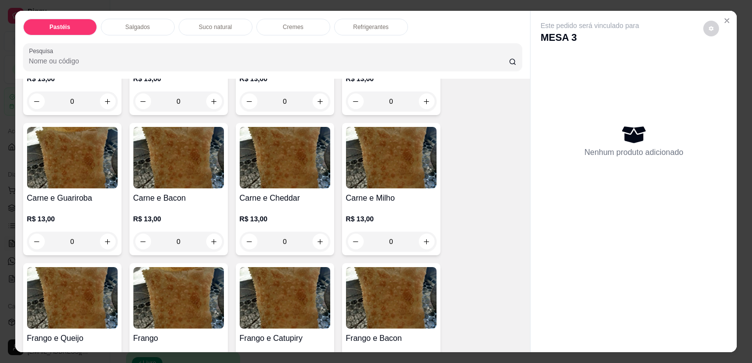
scroll to position [295, 0]
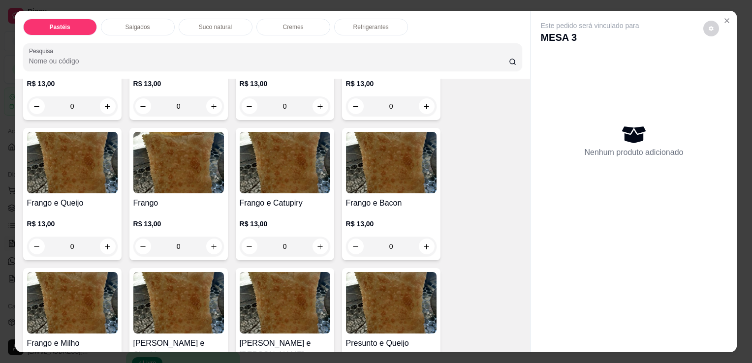
click at [73, 202] on h4 "Frango e Queijo" at bounding box center [72, 203] width 91 height 12
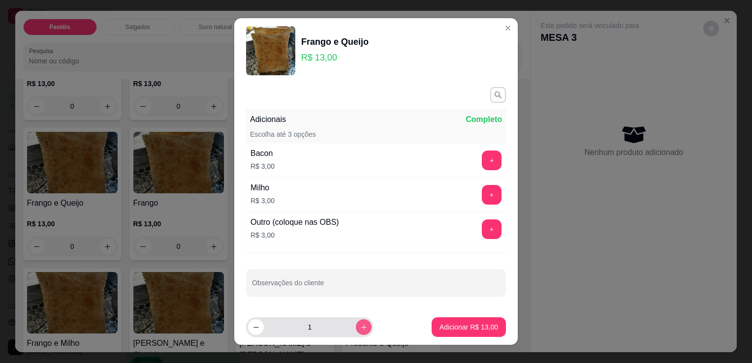
click at [356, 327] on button "increase-product-quantity" at bounding box center [364, 328] width 16 height 16
type input "2"
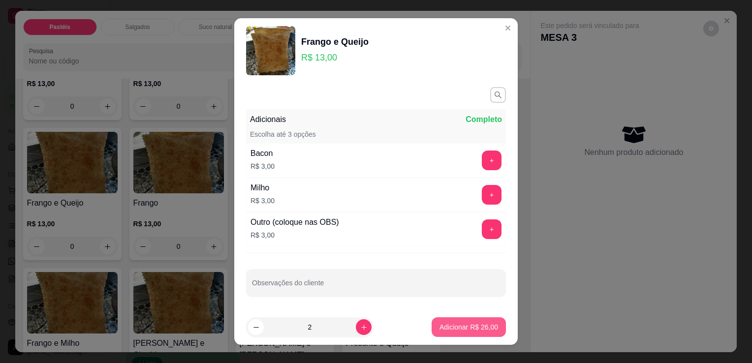
click at [443, 332] on button "Adicionar R$ 26,00" at bounding box center [469, 328] width 74 height 20
type input "2"
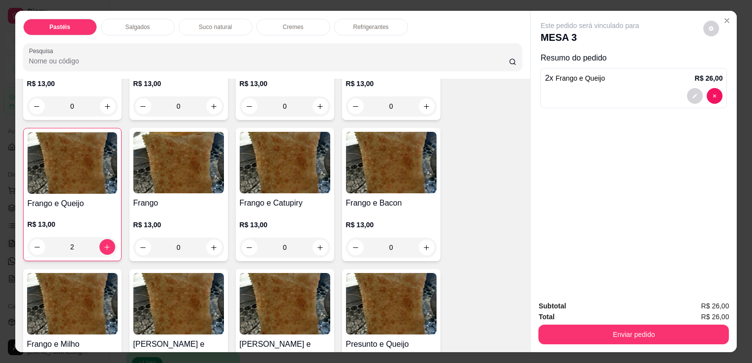
click at [219, 31] on div "Suco natural" at bounding box center [216, 27] width 74 height 17
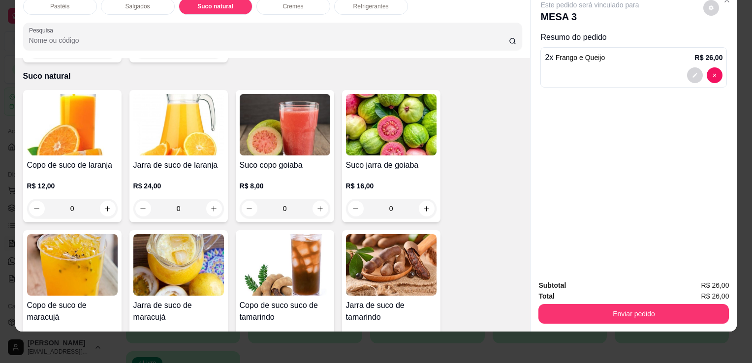
click at [205, 171] on div "R$ 24,00 0" at bounding box center [178, 194] width 91 height 47
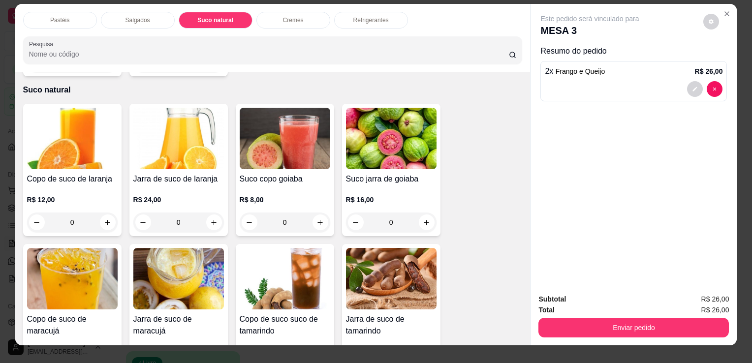
click at [197, 173] on h4 "Jarra de suco de laranja" at bounding box center [178, 179] width 91 height 12
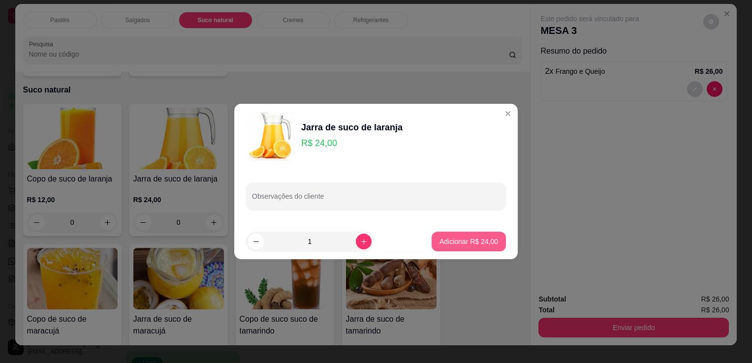
click at [454, 256] on footer "1 Adicionar R$ 24,00" at bounding box center [376, 241] width 284 height 35
click at [483, 251] on button "Adicionar R$ 24,00" at bounding box center [469, 242] width 74 height 20
type input "1"
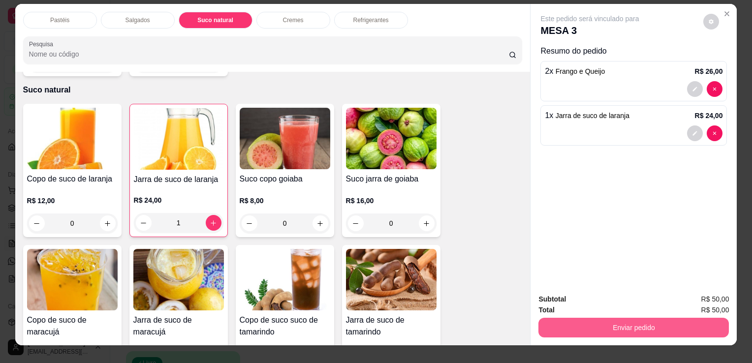
click at [557, 331] on button "Enviar pedido" at bounding box center [634, 328] width 191 height 20
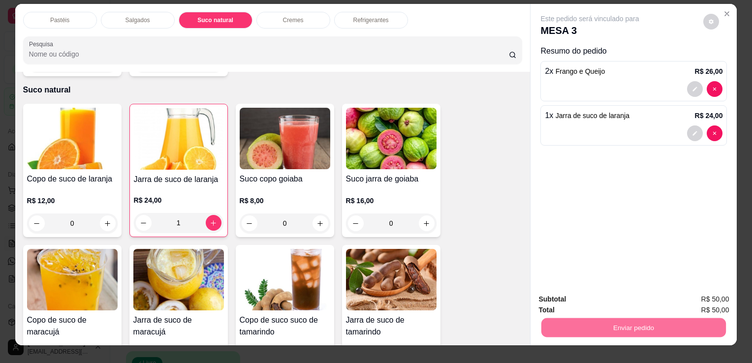
click at [701, 302] on button "Enviar pedido" at bounding box center [704, 300] width 56 height 19
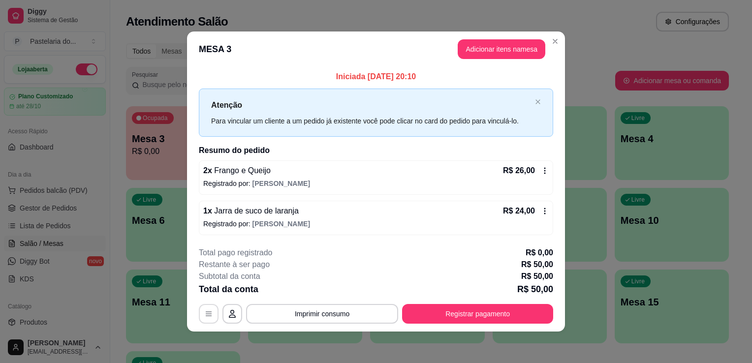
click at [203, 312] on button "button" at bounding box center [209, 314] width 20 height 20
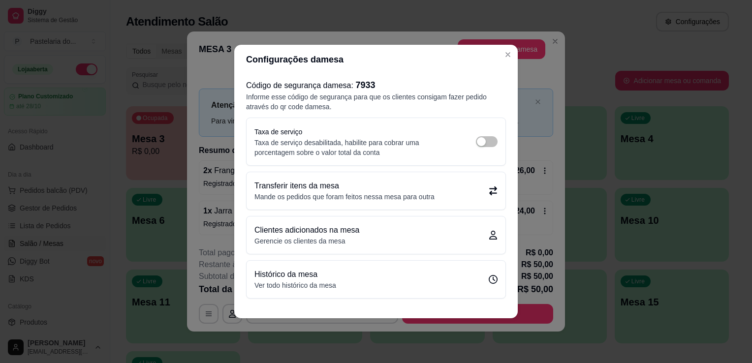
click at [378, 192] on p "Mande os pedidos que foram feitos nessa mesa para outra" at bounding box center [345, 197] width 180 height 10
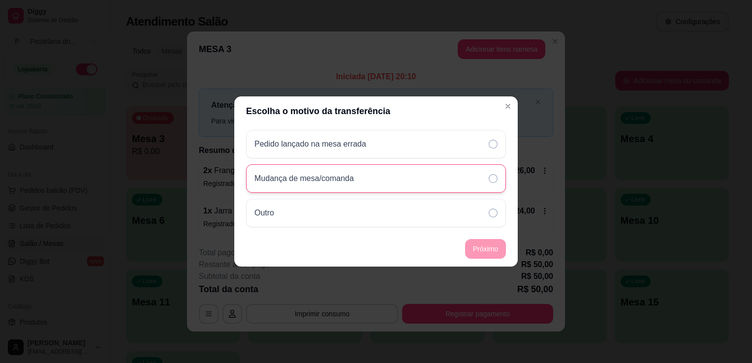
click at [362, 176] on div "Mudança de mesa/comanda" at bounding box center [308, 179] width 107 height 12
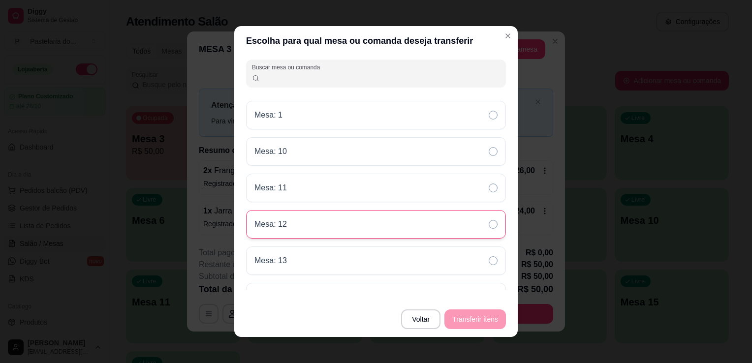
click at [337, 226] on div "Mesa: 12" at bounding box center [376, 224] width 260 height 29
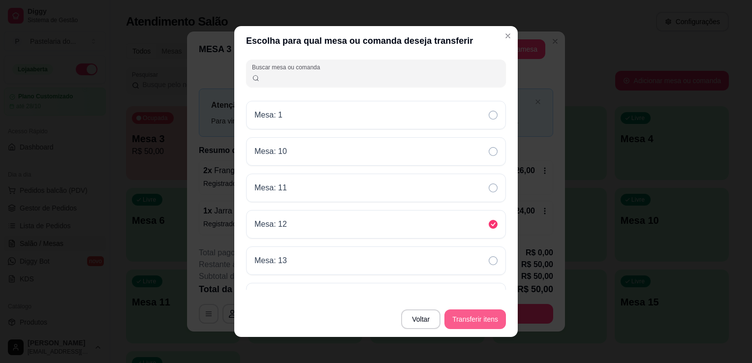
click at [490, 318] on button "Transferir itens" at bounding box center [476, 320] width 62 height 20
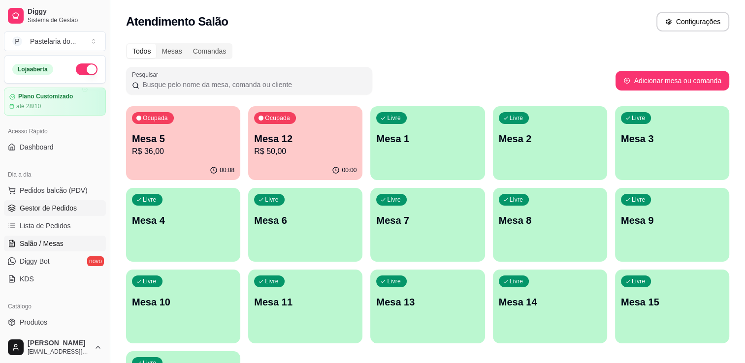
click at [46, 204] on span "Gestor de Pedidos" at bounding box center [48, 208] width 57 height 10
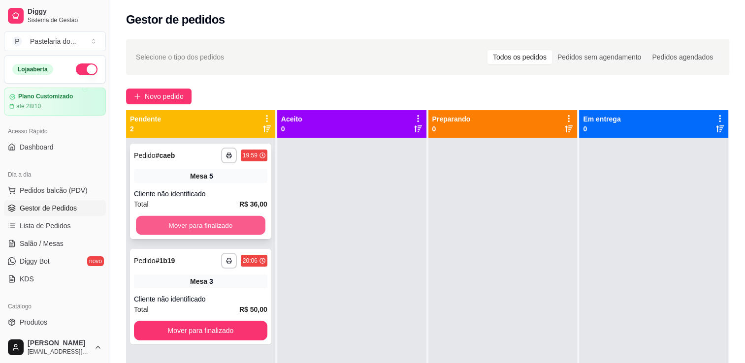
click at [221, 234] on button "Mover para finalizado" at bounding box center [201, 225] width 130 height 19
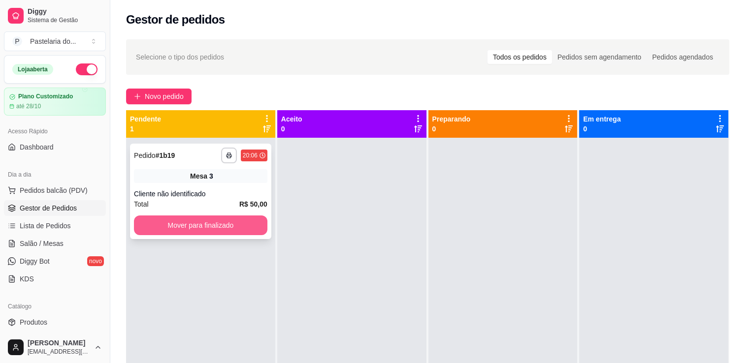
click at [222, 231] on button "Mover para finalizado" at bounding box center [200, 226] width 133 height 20
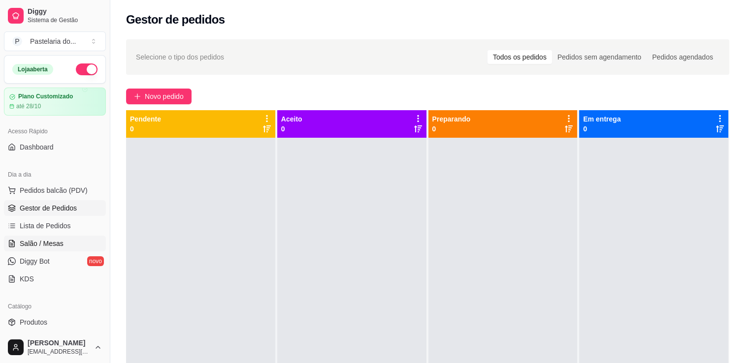
click at [52, 242] on span "Salão / Mesas" at bounding box center [42, 244] width 44 height 10
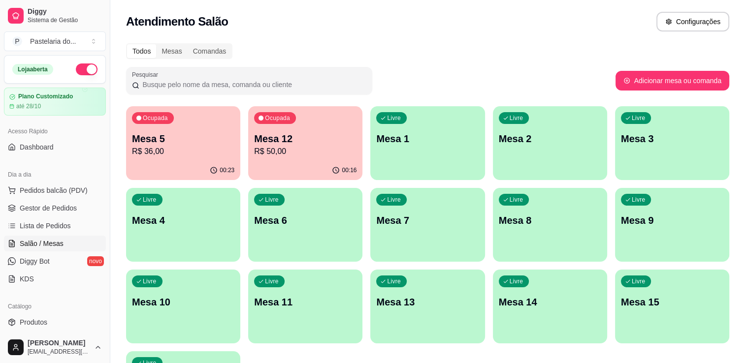
click at [199, 156] on p "R$ 36,00" at bounding box center [183, 152] width 102 height 12
click at [334, 114] on div "Ocupada Mesa 12 R$ 50,00" at bounding box center [305, 133] width 114 height 55
click at [180, 147] on p "R$ 36,00" at bounding box center [183, 152] width 102 height 12
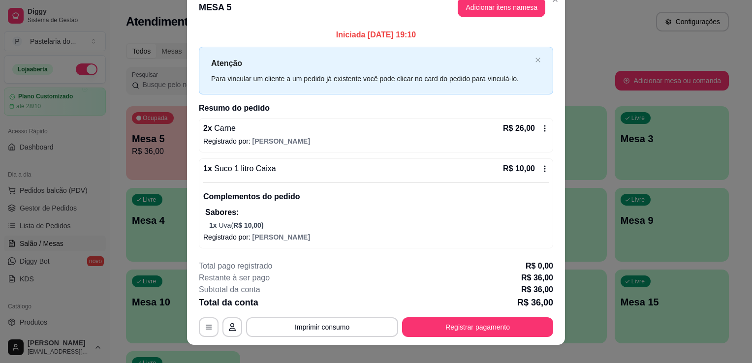
scroll to position [27, 0]
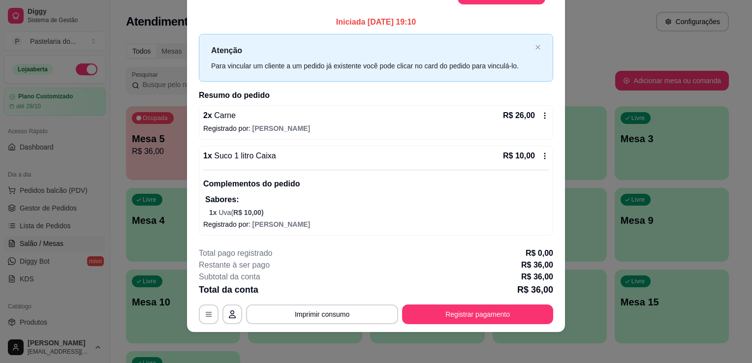
click at [482, 316] on button "Registrar pagamento" at bounding box center [477, 315] width 151 height 20
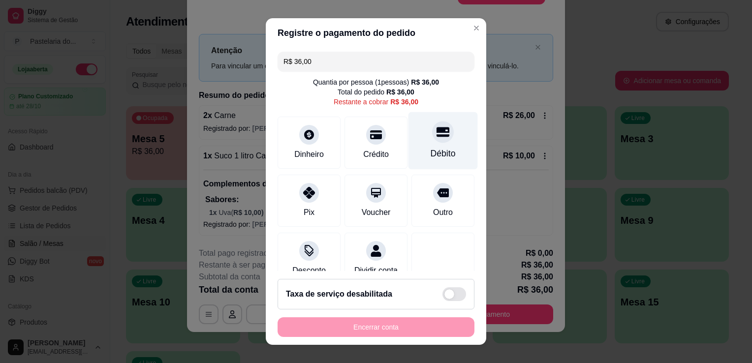
click at [431, 149] on div "Débito" at bounding box center [443, 153] width 25 height 13
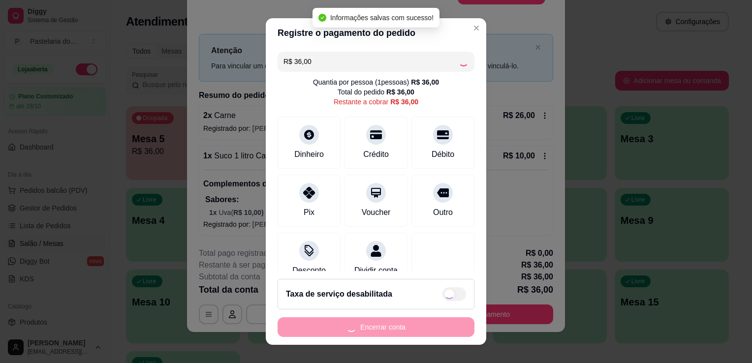
type input "R$ 0,00"
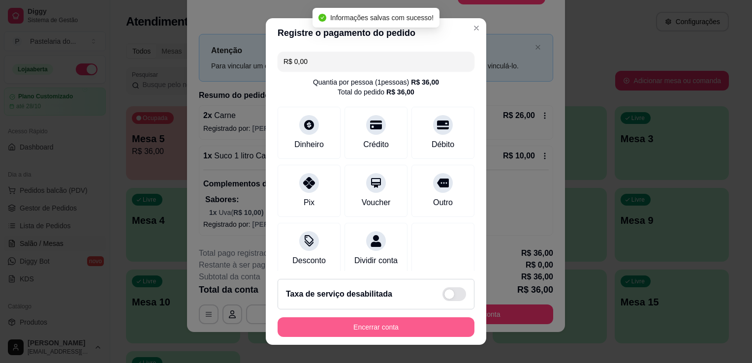
click at [381, 329] on button "Encerrar conta" at bounding box center [376, 328] width 197 height 20
click at [381, 329] on div "Encerrar conta" at bounding box center [376, 328] width 197 height 20
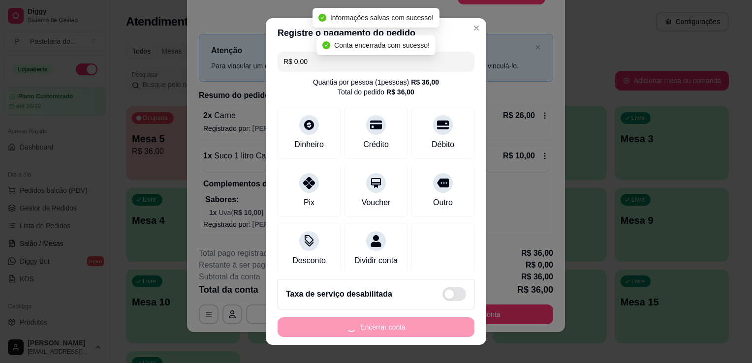
scroll to position [0, 0]
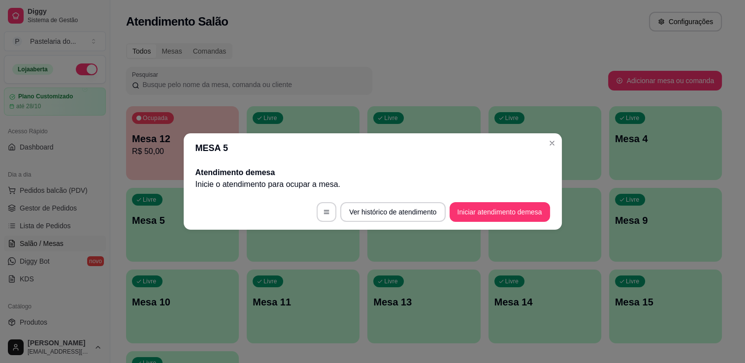
click at [135, 127] on div "Ocupada Mesa 12 R$ 50,00" at bounding box center [182, 133] width 113 height 55
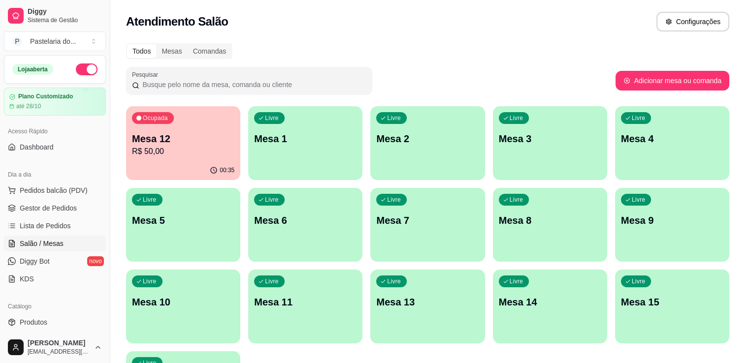
click at [521, 152] on div "Livre Mesa 3" at bounding box center [550, 137] width 114 height 62
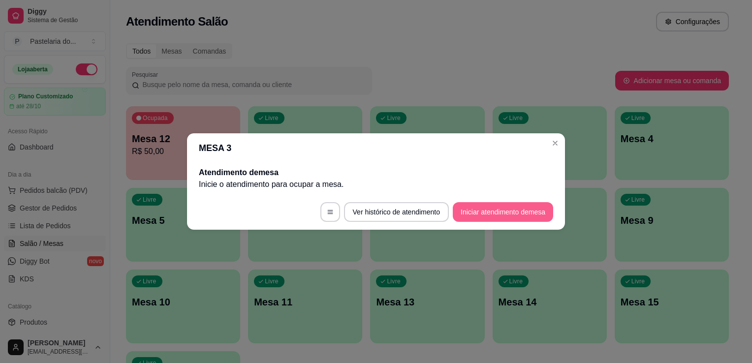
click at [522, 219] on button "Iniciar atendimento de mesa" at bounding box center [503, 212] width 100 height 20
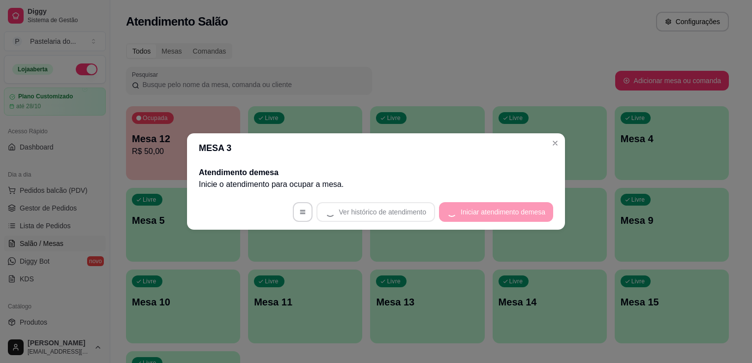
click at [518, 217] on footer "Ver histórico de atendimento Iniciar atendimento de mesa" at bounding box center [376, 212] width 378 height 35
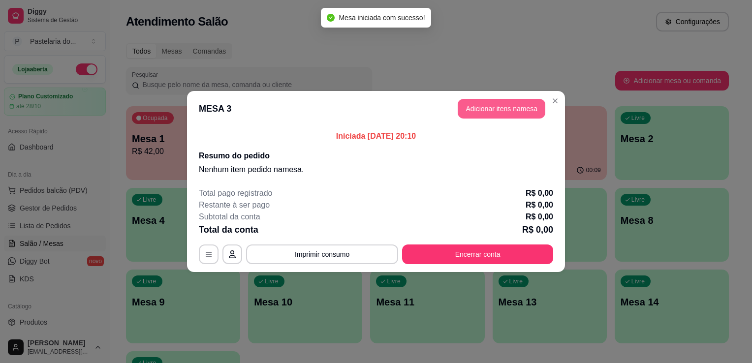
click at [476, 111] on button "Adicionar itens na mesa" at bounding box center [502, 109] width 88 height 20
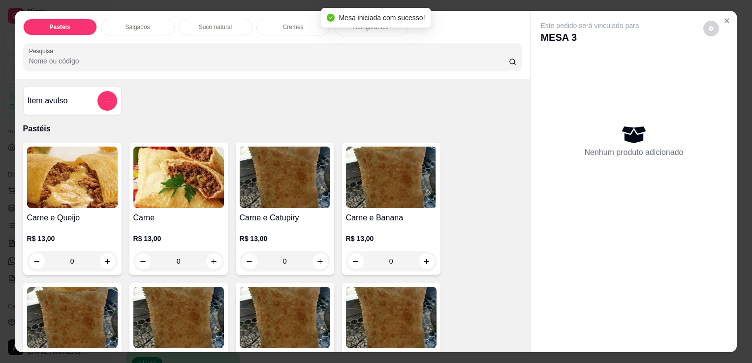
drag, startPoint x: 136, startPoint y: 38, endPoint x: 134, endPoint y: 32, distance: 6.2
click at [136, 36] on div "Pastéis Salgados Suco natural Cremes Refrigerantes Pesquisa" at bounding box center [273, 45] width 516 height 68
click at [133, 28] on div "Salgados" at bounding box center [138, 27] width 74 height 17
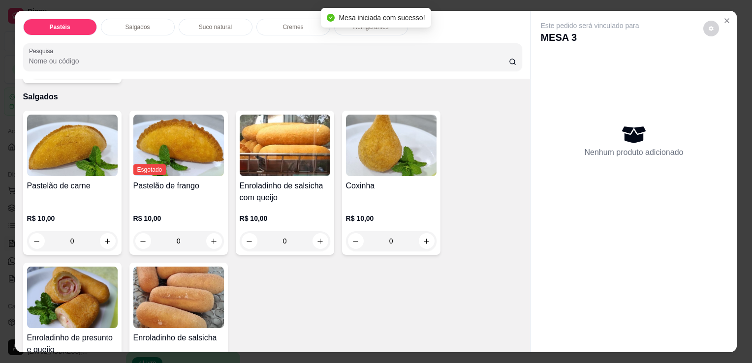
scroll to position [24, 0]
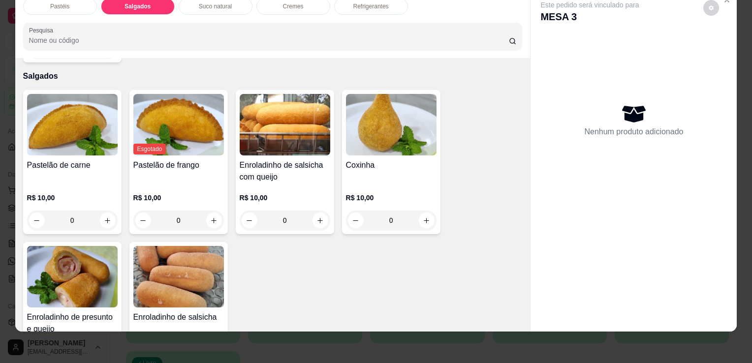
click at [64, 246] on img at bounding box center [72, 277] width 91 height 62
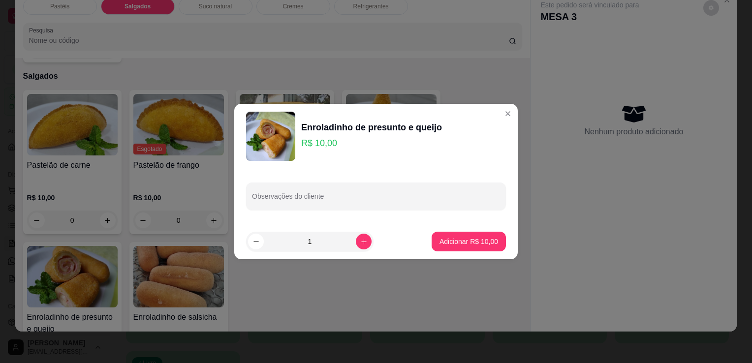
drag, startPoint x: 465, startPoint y: 254, endPoint x: 465, endPoint y: 246, distance: 7.9
click at [465, 249] on footer "1 Adicionar R$ 10,00" at bounding box center [376, 241] width 284 height 35
click at [465, 245] on p "Adicionar R$ 10,00" at bounding box center [469, 242] width 59 height 10
type input "1"
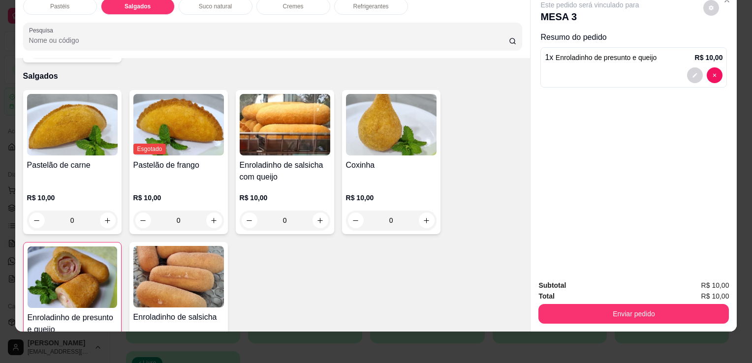
click at [228, 2] on div "Suco natural" at bounding box center [216, 6] width 74 height 17
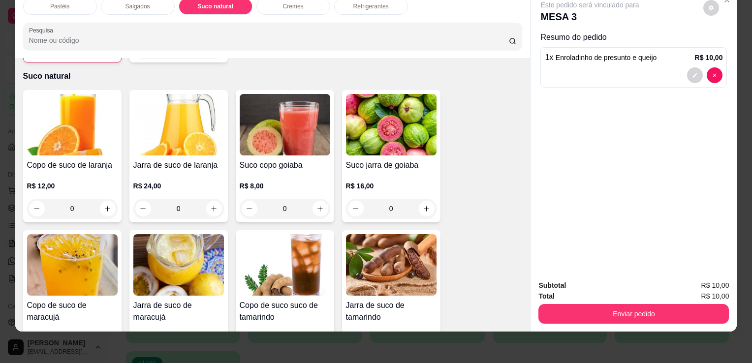
click at [69, 129] on img at bounding box center [72, 125] width 91 height 62
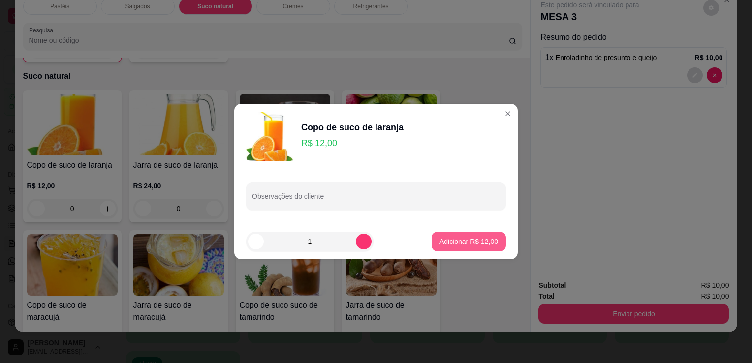
click at [468, 242] on p "Adicionar R$ 12,00" at bounding box center [469, 242] width 59 height 10
type input "1"
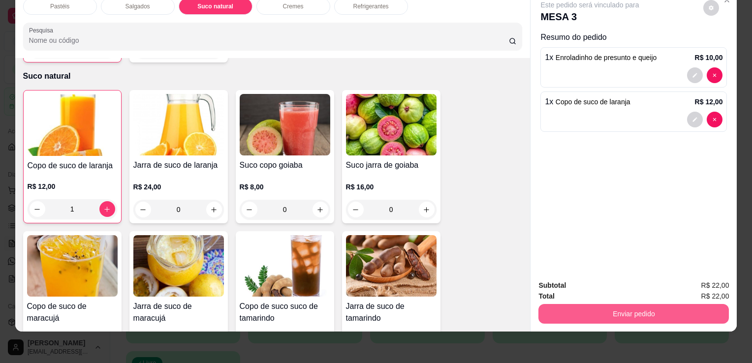
click at [615, 304] on button "Enviar pedido" at bounding box center [634, 314] width 191 height 20
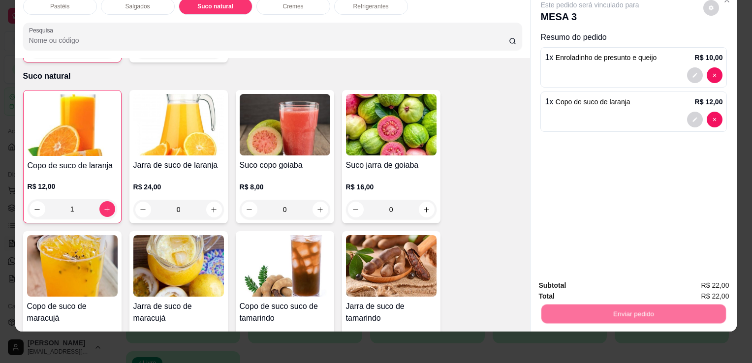
click at [689, 280] on button "Enviar pedido" at bounding box center [704, 282] width 56 height 19
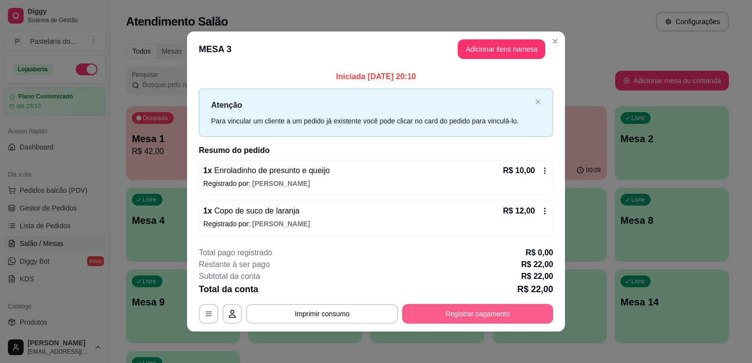
click at [459, 309] on button "Registrar pagamento" at bounding box center [477, 314] width 151 height 20
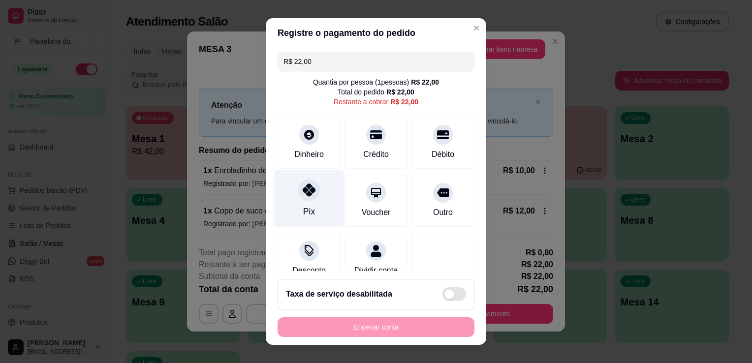
drag, startPoint x: 309, startPoint y: 202, endPoint x: 307, endPoint y: 213, distance: 10.9
click at [309, 201] on div "Pix" at bounding box center [309, 199] width 69 height 58
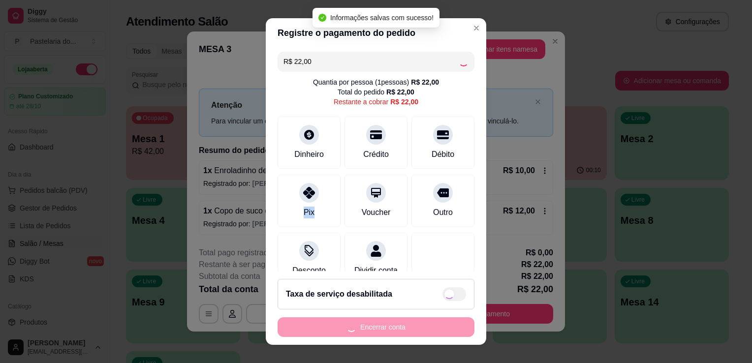
type input "R$ 0,00"
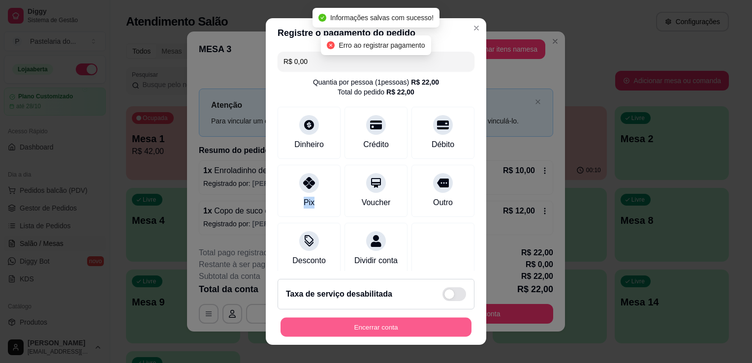
click at [368, 333] on button "Encerrar conta" at bounding box center [376, 327] width 191 height 19
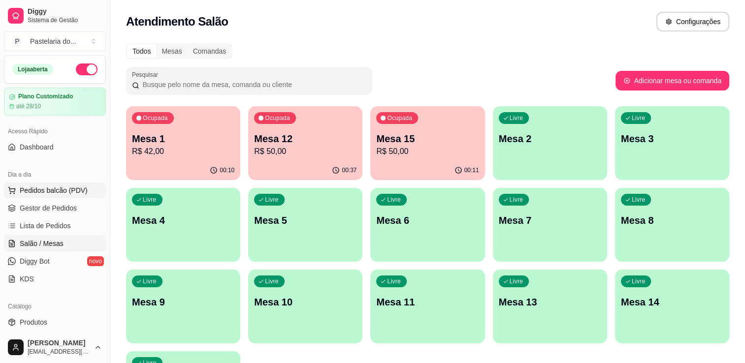
click at [67, 186] on span "Pedidos balcão (PDV)" at bounding box center [54, 191] width 68 height 10
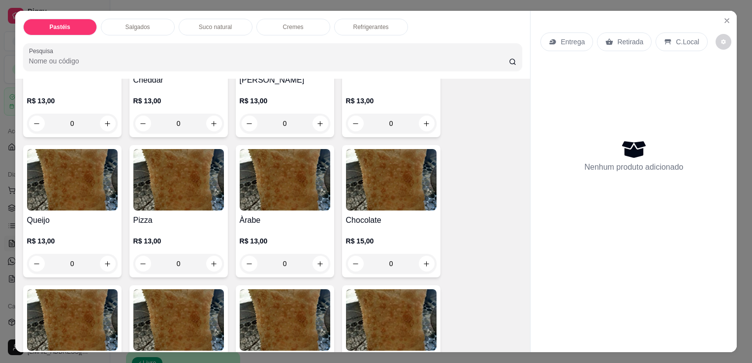
scroll to position [591, 0]
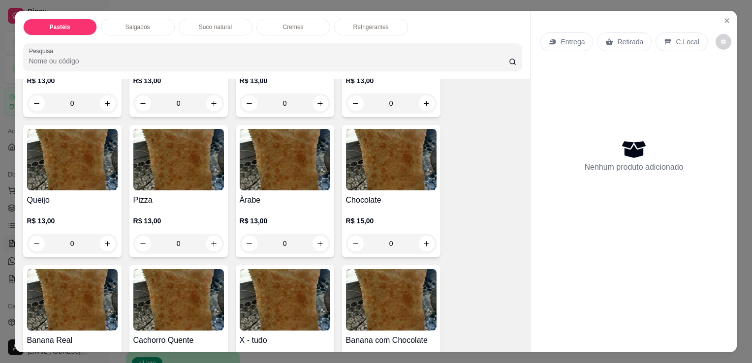
click at [268, 296] on img at bounding box center [285, 300] width 91 height 62
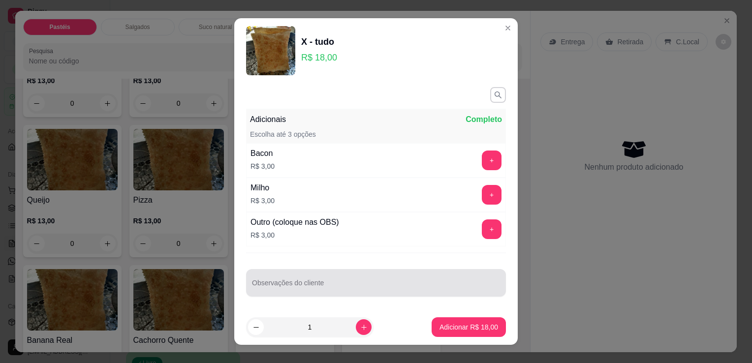
click at [350, 284] on input "Observações do cliente" at bounding box center [376, 287] width 248 height 10
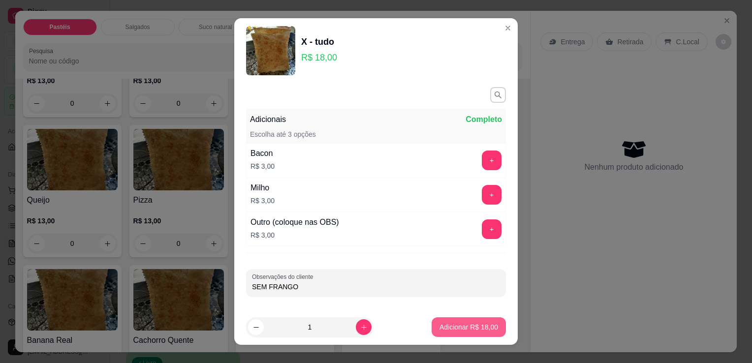
type input "SEM FRANGO"
click at [453, 324] on p "Adicionar R$ 18,00" at bounding box center [469, 327] width 57 height 9
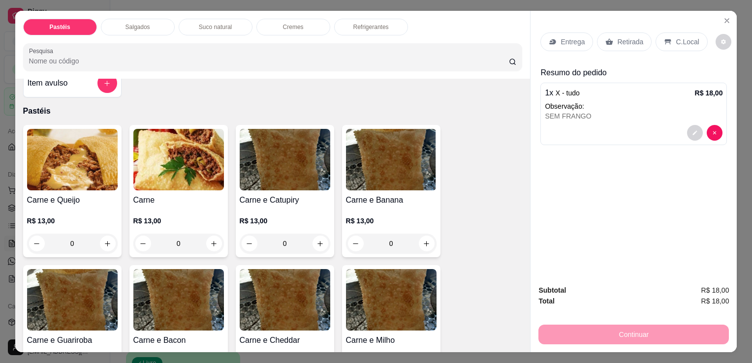
scroll to position [0, 0]
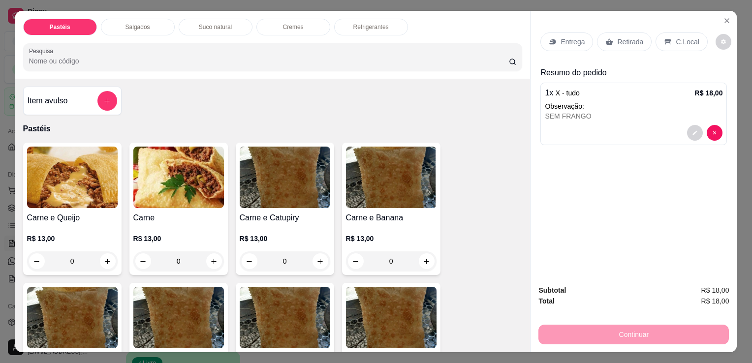
click at [130, 30] on div "Salgados" at bounding box center [138, 27] width 74 height 17
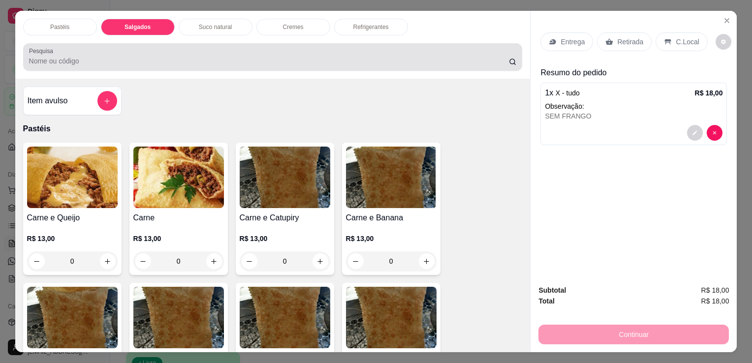
scroll to position [24, 0]
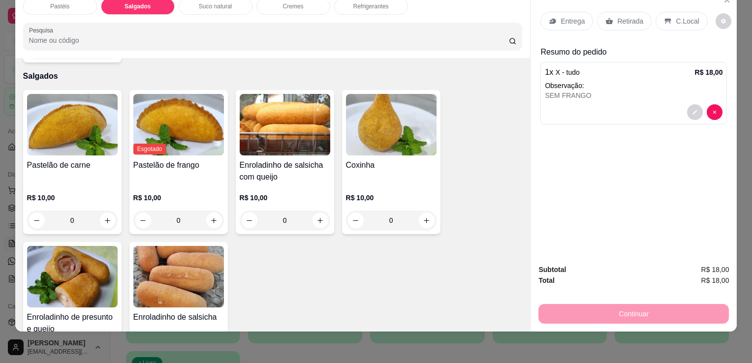
click at [65, 160] on div "Pastelão de carne" at bounding box center [72, 172] width 91 height 24
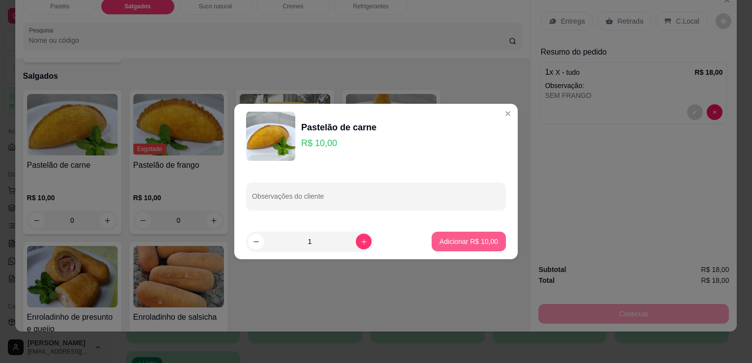
click at [484, 236] on button "Adicionar R$ 10,00" at bounding box center [469, 242] width 74 height 20
type input "1"
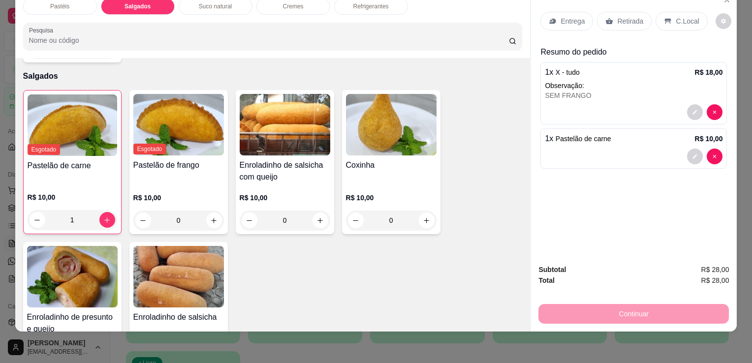
click at [637, 16] on p "Retirada" at bounding box center [630, 21] width 26 height 10
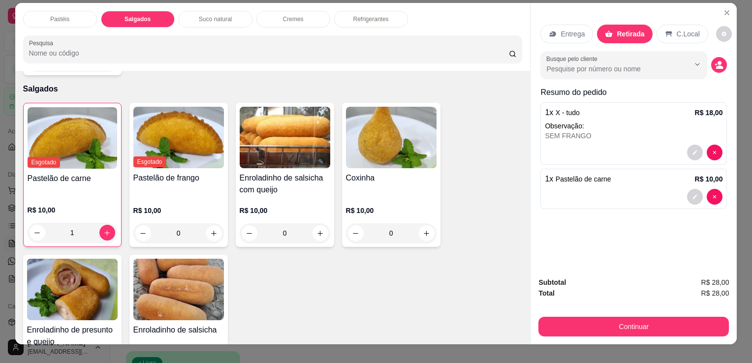
scroll to position [0, 0]
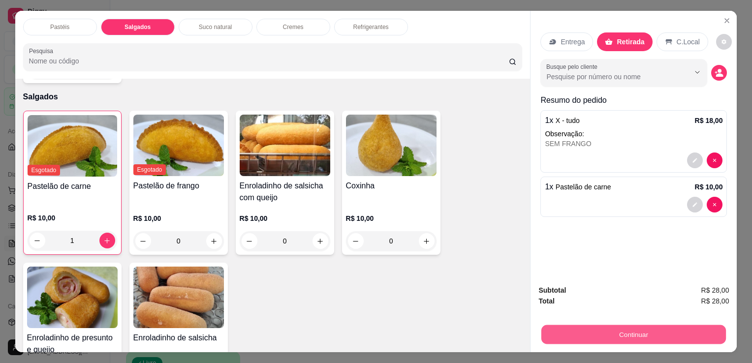
click at [676, 330] on button "Continuar" at bounding box center [634, 334] width 185 height 19
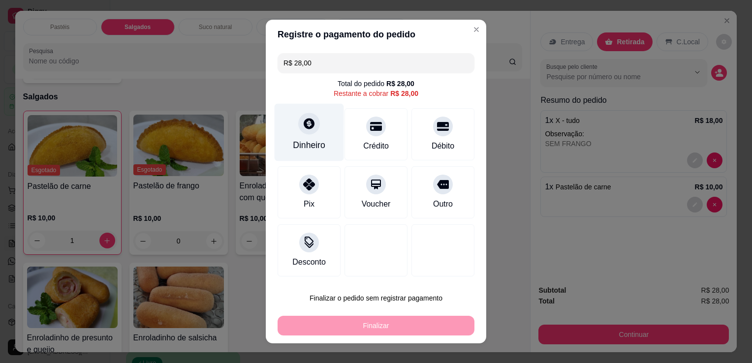
click at [318, 137] on div "Dinheiro" at bounding box center [309, 133] width 69 height 58
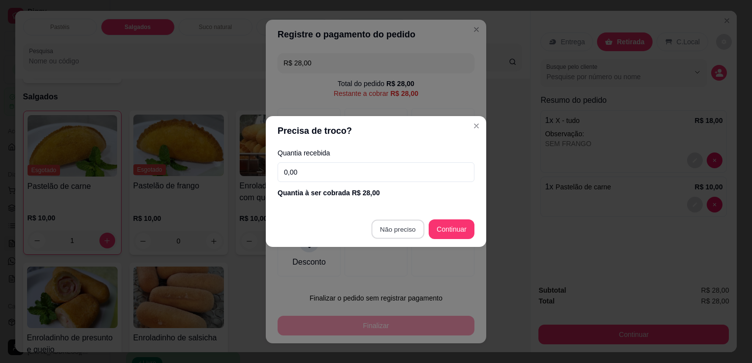
type input "R$ 0,00"
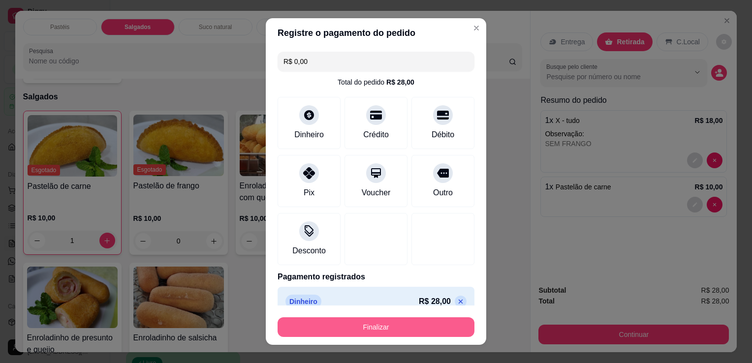
click at [410, 323] on button "Finalizar" at bounding box center [376, 328] width 197 height 20
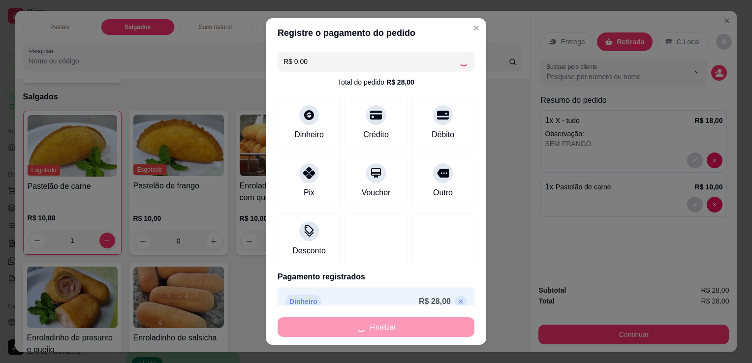
type input "0"
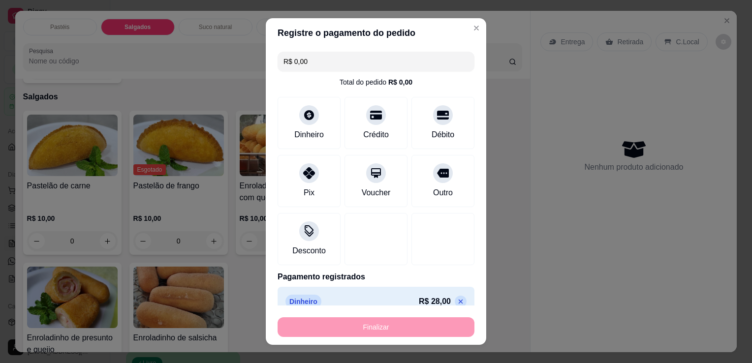
type input "-R$ 28,00"
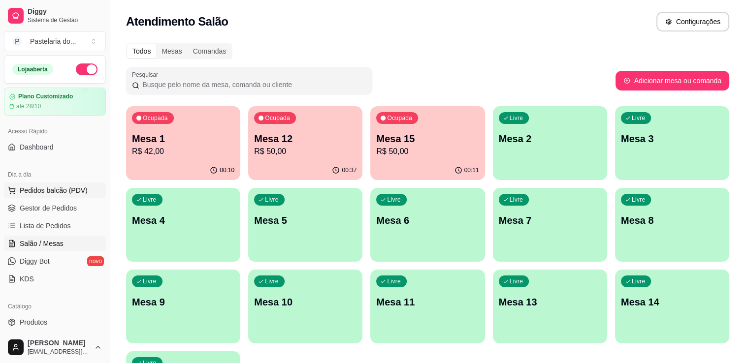
click at [64, 193] on span "Pedidos balcão (PDV)" at bounding box center [54, 191] width 68 height 10
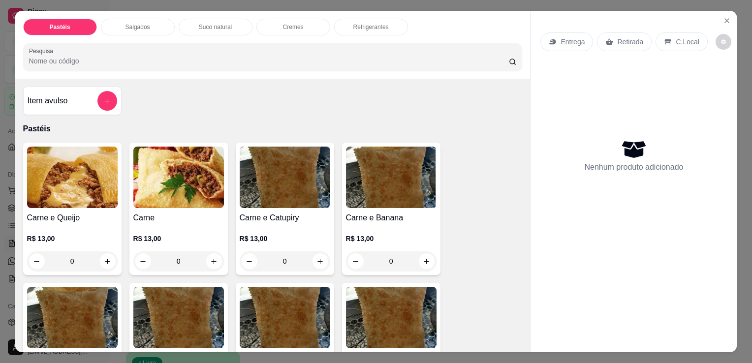
click at [128, 36] on div "Pastéis Salgados Suco natural Cremes Refrigerantes Pesquisa" at bounding box center [273, 45] width 516 height 68
click at [134, 23] on p "Salgados" at bounding box center [138, 27] width 25 height 8
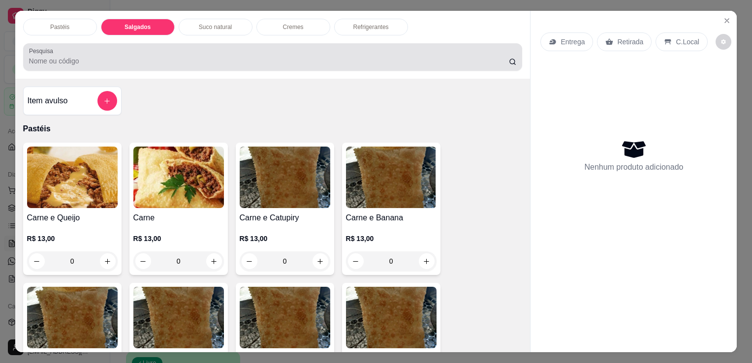
scroll to position [24, 0]
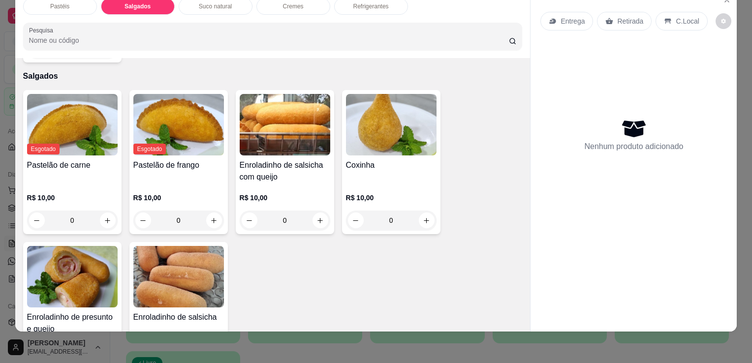
click at [377, 137] on div "Coxinha R$ 10,00 0" at bounding box center [391, 162] width 98 height 144
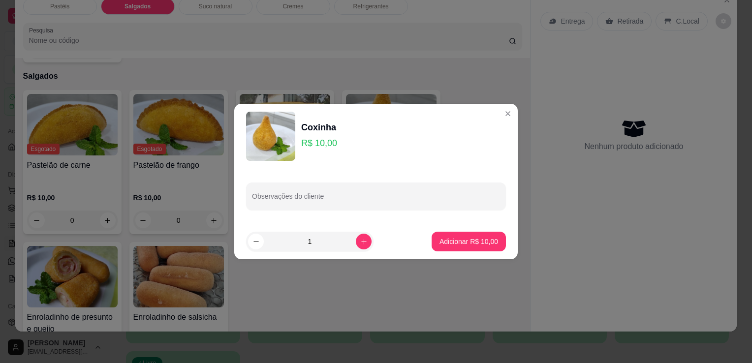
click at [483, 251] on button "Adicionar R$ 10,00" at bounding box center [469, 242] width 74 height 20
type input "1"
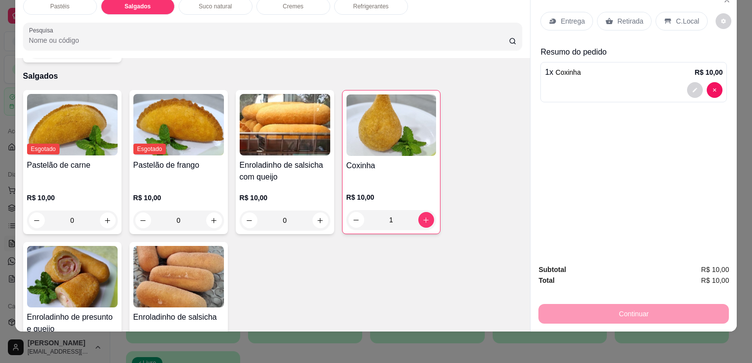
click at [305, 160] on h4 "Enroladinho de salsicha com queijo" at bounding box center [285, 172] width 91 height 24
click at [116, 265] on div "Enroladinho de presunto e queijo R$ 10,00 0" at bounding box center [72, 314] width 98 height 144
click at [77, 270] on img at bounding box center [72, 277] width 91 height 62
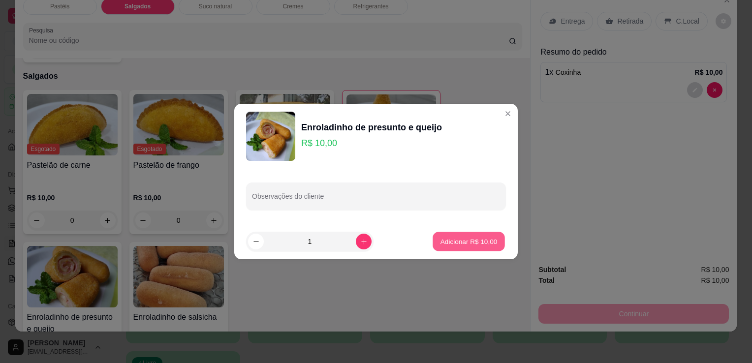
click at [488, 245] on p "Adicionar R$ 10,00" at bounding box center [469, 241] width 57 height 9
type input "1"
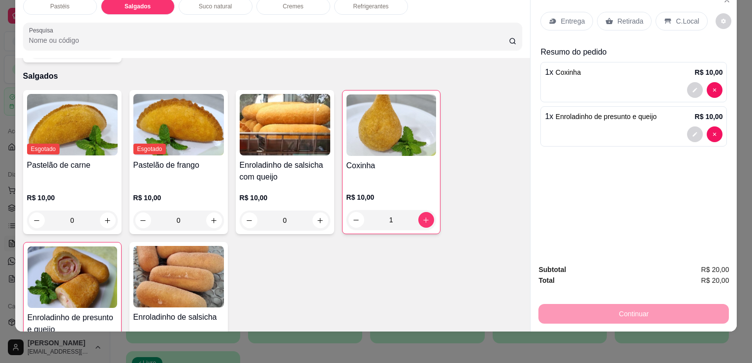
click at [606, 18] on icon at bounding box center [609, 21] width 7 height 6
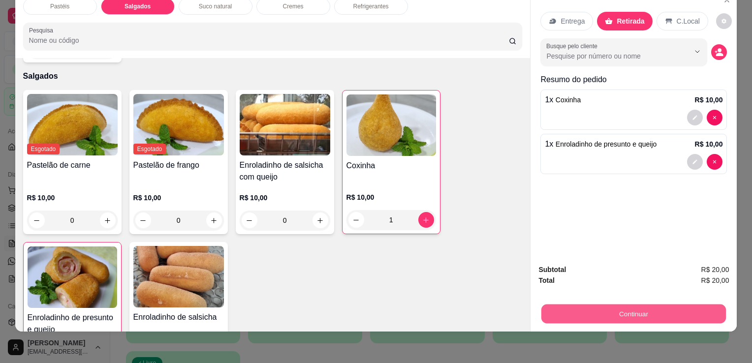
click at [608, 312] on button "Continuar" at bounding box center [634, 313] width 185 height 19
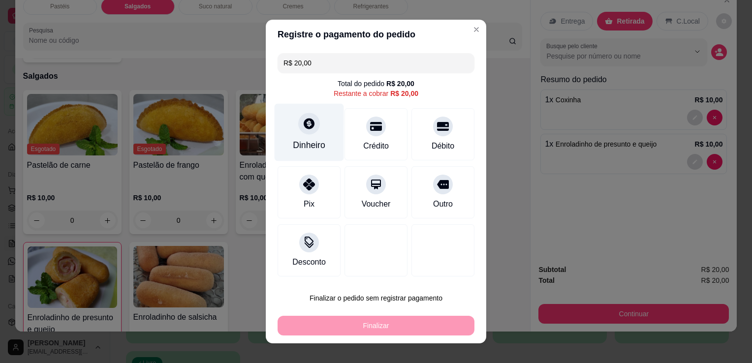
click at [304, 128] on icon at bounding box center [309, 123] width 11 height 11
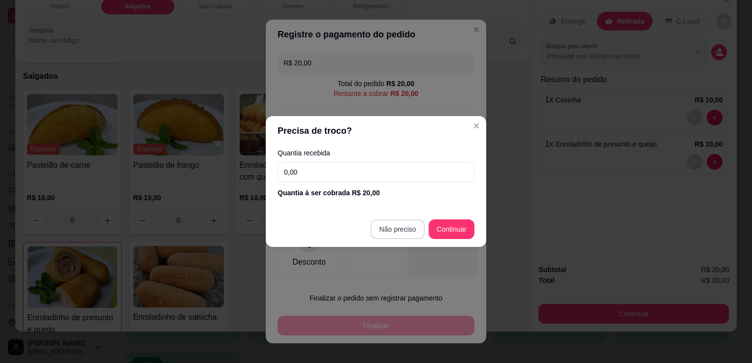
type input "R$ 0,00"
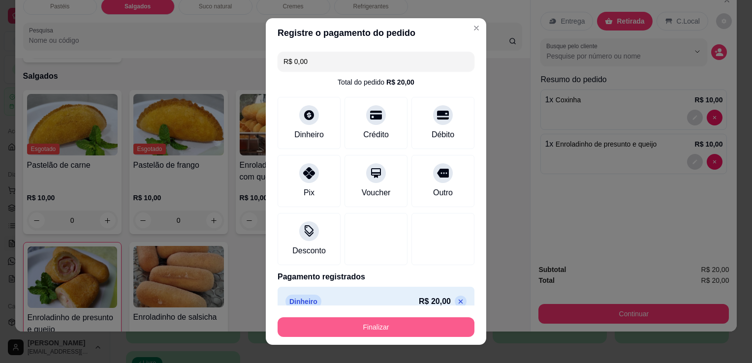
click at [419, 327] on button "Finalizar" at bounding box center [376, 328] width 197 height 20
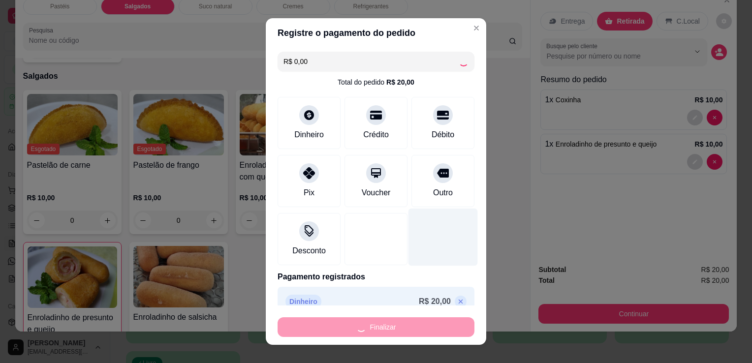
type input "0"
type input "-R$ 20,00"
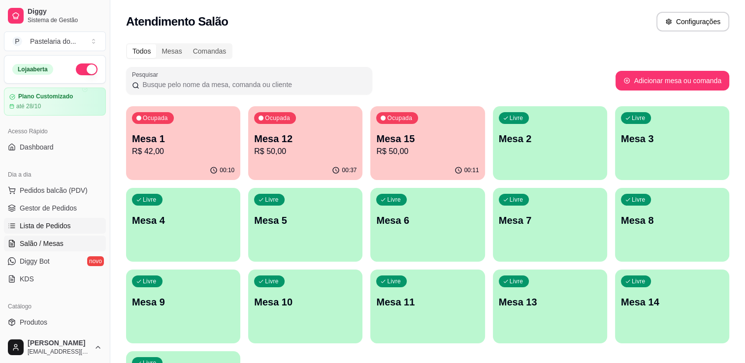
click at [32, 222] on span "Lista de Pedidos" at bounding box center [45, 226] width 51 height 10
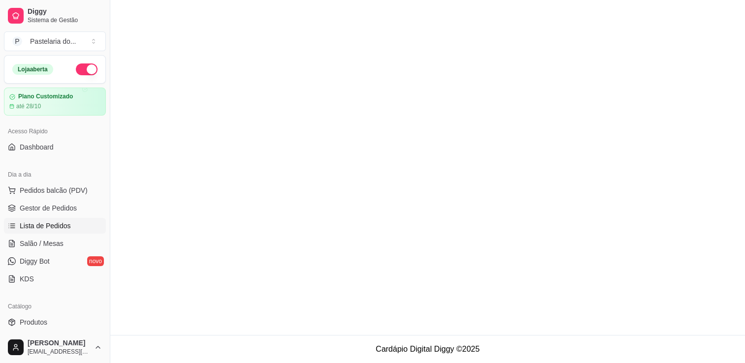
click at [32, 222] on span "Lista de Pedidos" at bounding box center [45, 226] width 51 height 10
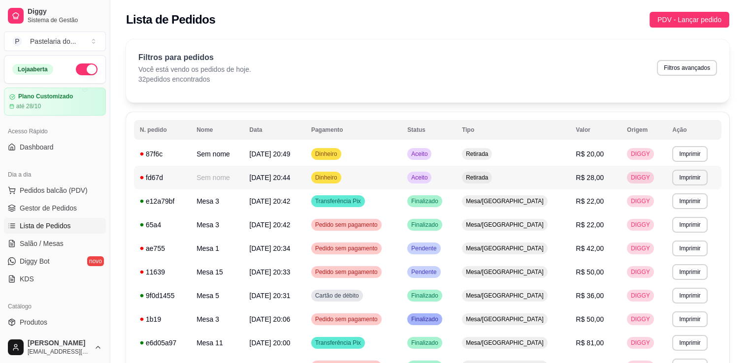
click at [585, 174] on span "R$ 28,00" at bounding box center [590, 178] width 28 height 8
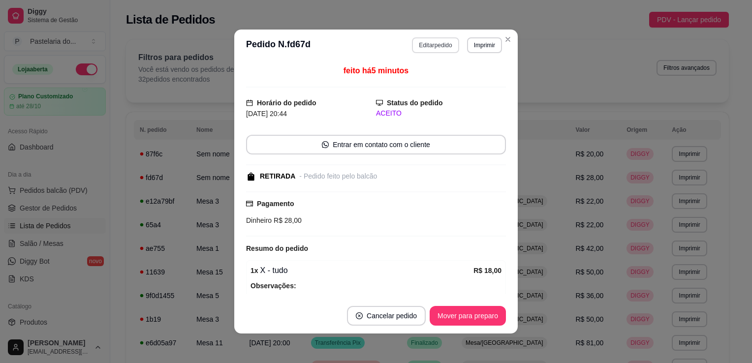
click at [430, 40] on button "Editar pedido" at bounding box center [435, 45] width 47 height 16
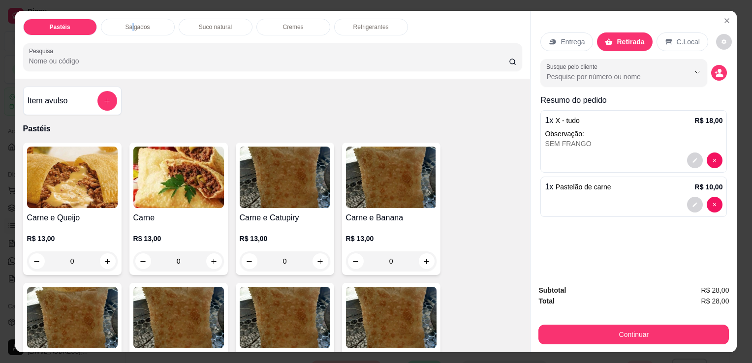
click at [130, 11] on div "Pastéis Salgados Suco natural Cremes Refrigerantes Pesquisa" at bounding box center [273, 45] width 516 height 68
click at [128, 29] on div "Salgados" at bounding box center [138, 27] width 74 height 17
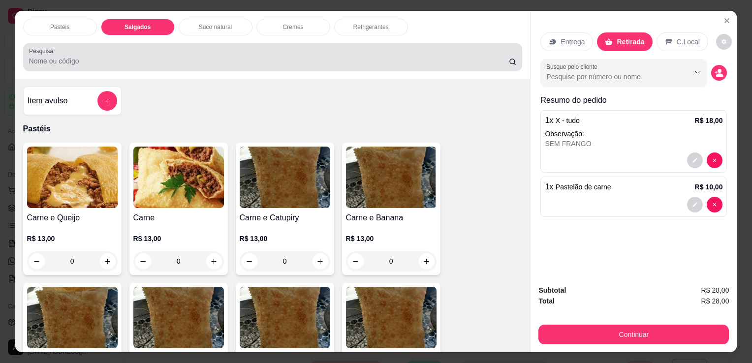
scroll to position [24, 0]
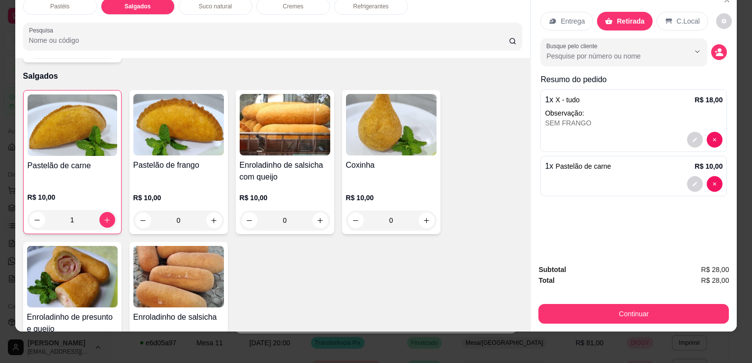
click at [74, 256] on img at bounding box center [72, 277] width 91 height 62
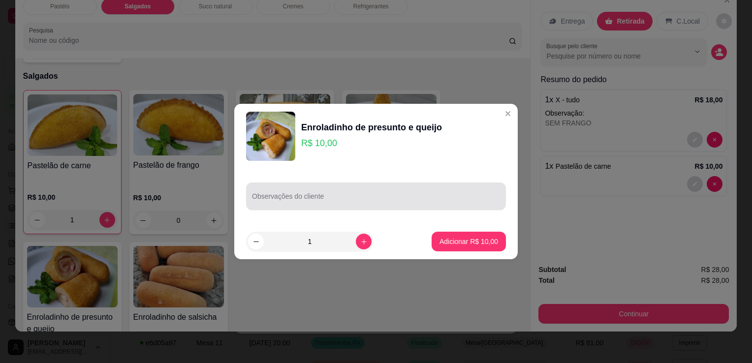
click at [408, 188] on div at bounding box center [376, 197] width 248 height 20
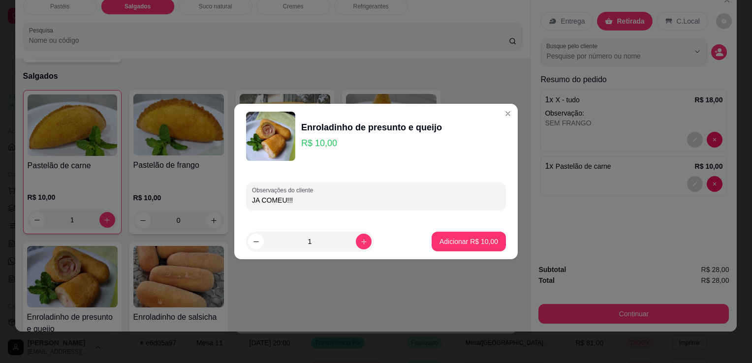
type input "JA COMEU!!!!"
click at [473, 241] on p "Adicionar R$ 10,00" at bounding box center [469, 241] width 57 height 9
click at [473, 241] on div "Pastelão de carne R$ 10,00 1 Pastelão de frango R$ 10,00 0 Enroladinho de salsi…" at bounding box center [273, 238] width 500 height 296
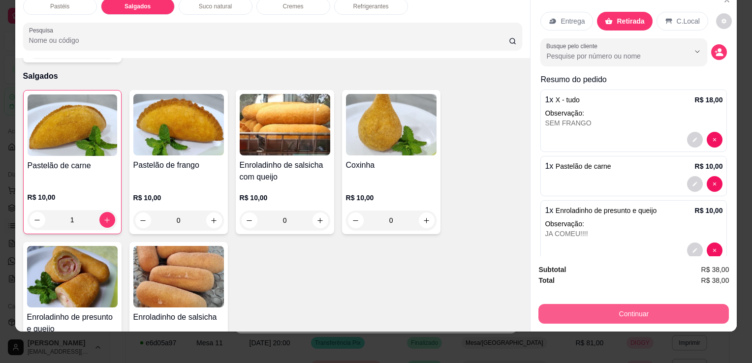
click at [614, 310] on button "Continuar" at bounding box center [634, 314] width 191 height 20
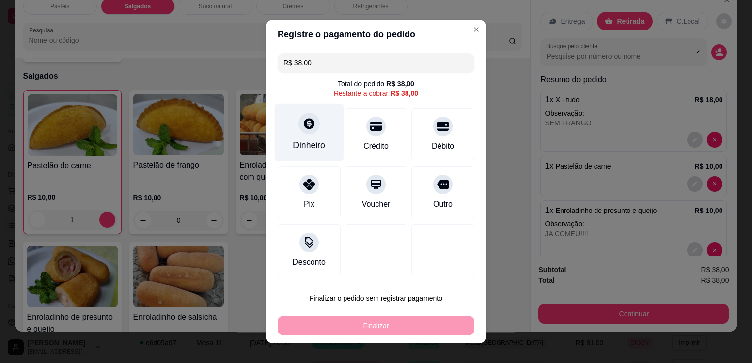
click at [308, 133] on div at bounding box center [309, 124] width 22 height 22
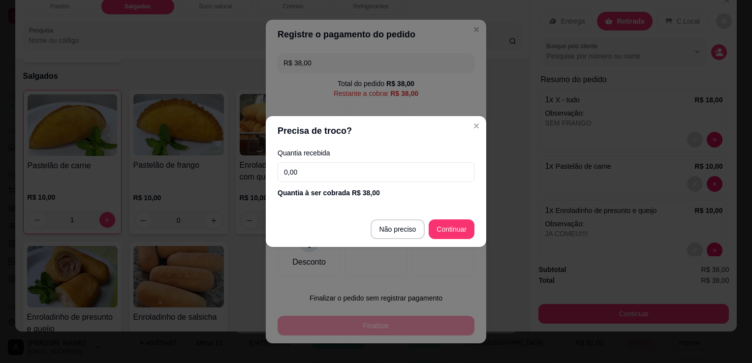
drag, startPoint x: 377, startPoint y: 219, endPoint x: 386, endPoint y: 257, distance: 38.9
click at [378, 220] on footer "Não preciso Continuar" at bounding box center [376, 229] width 221 height 35
type input "R$ 0,00"
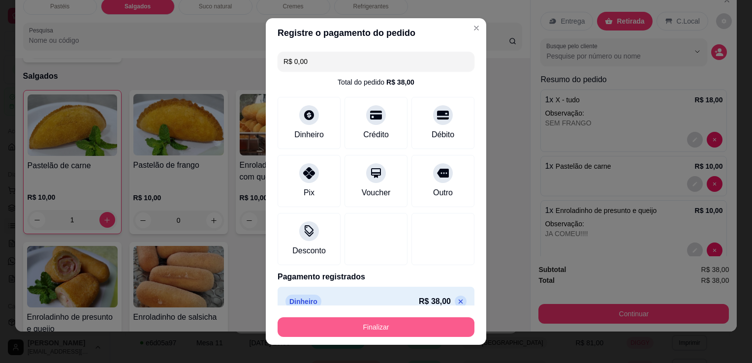
click at [386, 334] on button "Finalizar" at bounding box center [376, 328] width 197 height 20
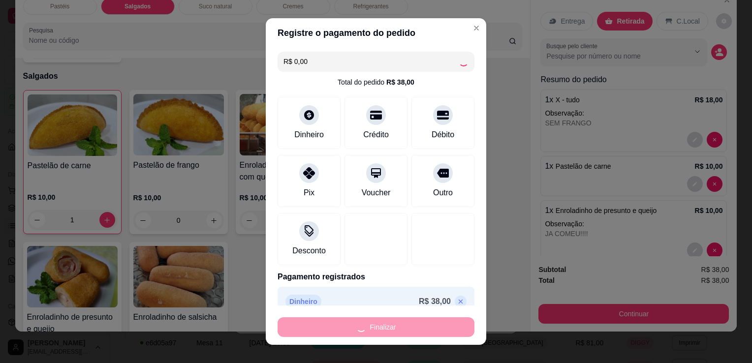
type input "0"
type input "-R$ 38,00"
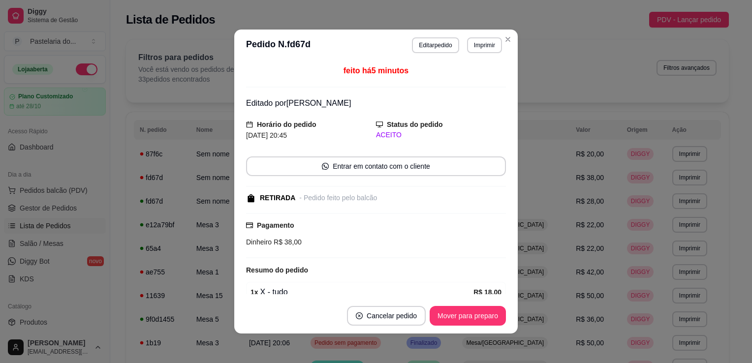
click at [248, 258] on div "feito há 5 minutos Editado por [PERSON_NAME] do pedido [DATE] 20:45 Status do p…" at bounding box center [376, 179] width 260 height 229
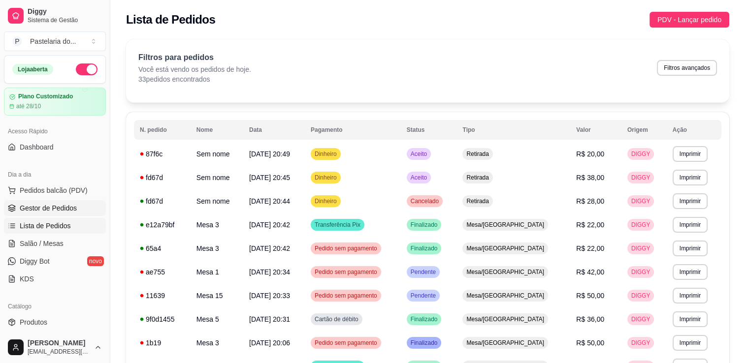
click at [57, 204] on span "Gestor de Pedidos" at bounding box center [48, 208] width 57 height 10
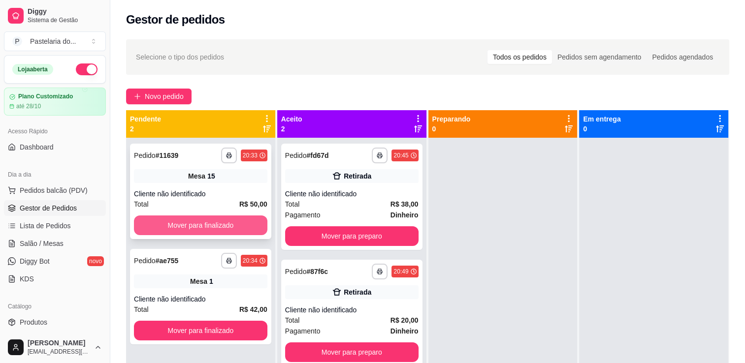
click at [222, 221] on button "Mover para finalizado" at bounding box center [200, 226] width 133 height 20
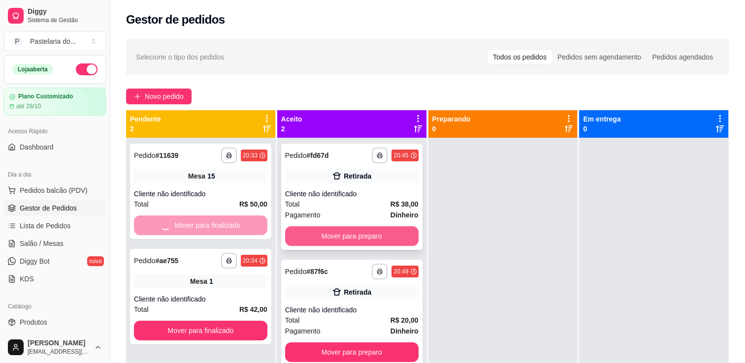
click at [324, 235] on button "Mover para preparo" at bounding box center [351, 237] width 133 height 20
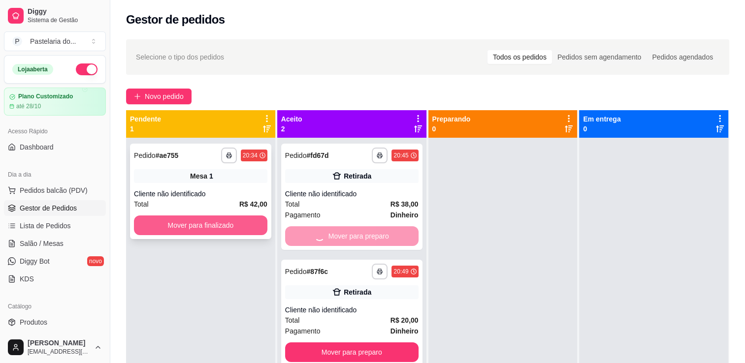
click at [232, 224] on button "Mover para finalizado" at bounding box center [200, 226] width 133 height 20
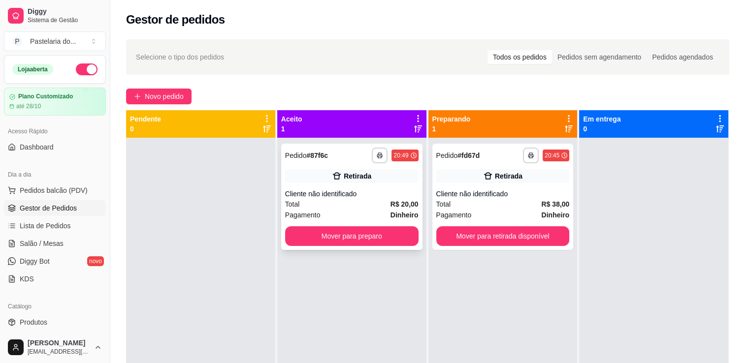
drag, startPoint x: 379, startPoint y: 247, endPoint x: 384, endPoint y: 247, distance: 5.4
click at [384, 247] on div "**********" at bounding box center [351, 197] width 141 height 106
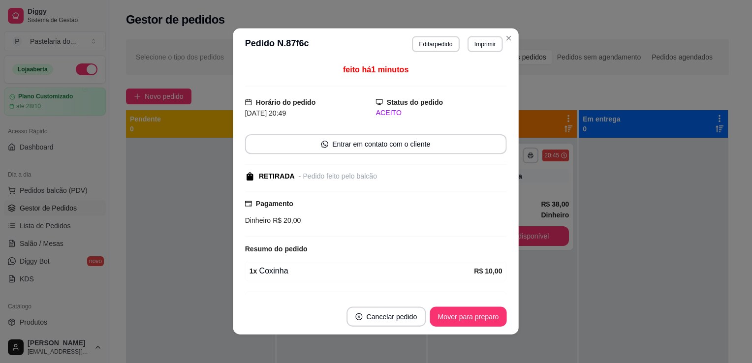
click at [506, 242] on div "feito há 1 minutos Horário do pedido [DATE] 20:49 Status do pedido ACEITO Entra…" at bounding box center [376, 179] width 286 height 239
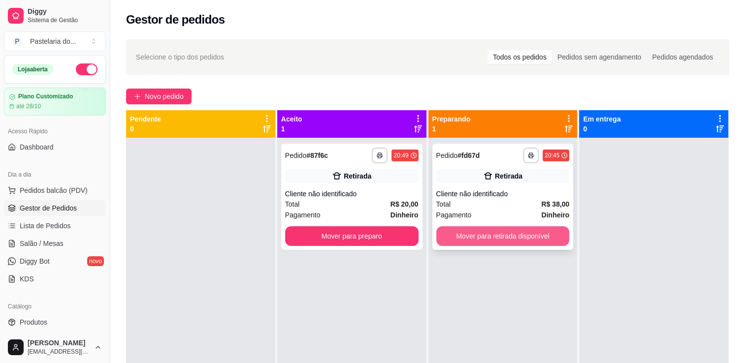
click at [531, 241] on button "Mover para retirada disponível" at bounding box center [502, 237] width 133 height 20
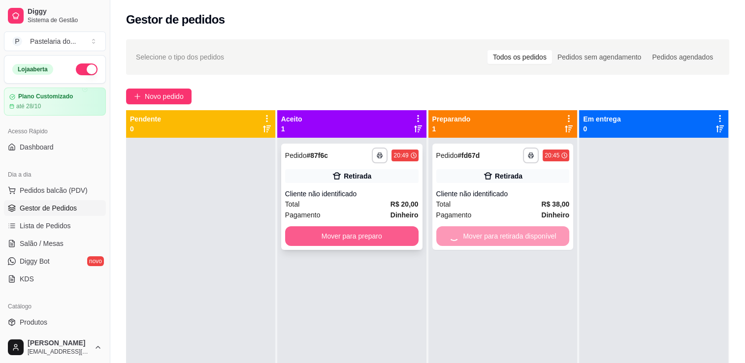
click at [404, 241] on button "Mover para preparo" at bounding box center [351, 237] width 133 height 20
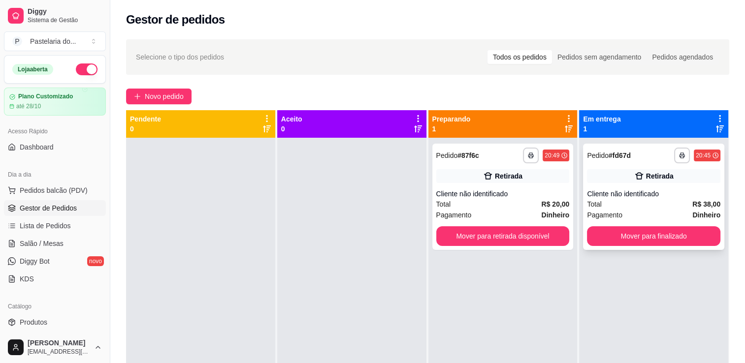
click at [609, 247] on div "**********" at bounding box center [653, 197] width 141 height 106
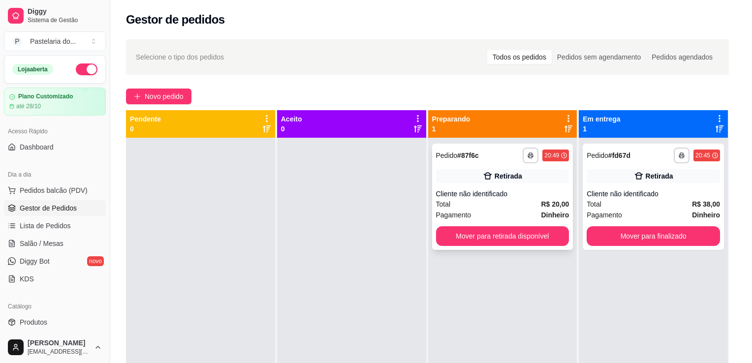
click at [534, 245] on button "Mover para retirada disponível" at bounding box center [502, 237] width 133 height 20
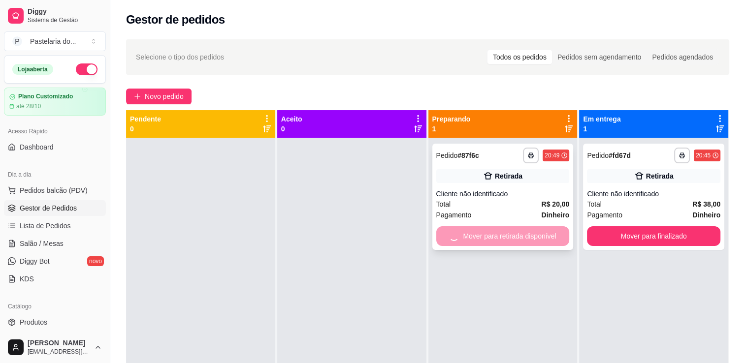
drag, startPoint x: 538, startPoint y: 244, endPoint x: 543, endPoint y: 241, distance: 5.5
click at [543, 241] on div "Mover para retirada disponível" at bounding box center [502, 237] width 133 height 20
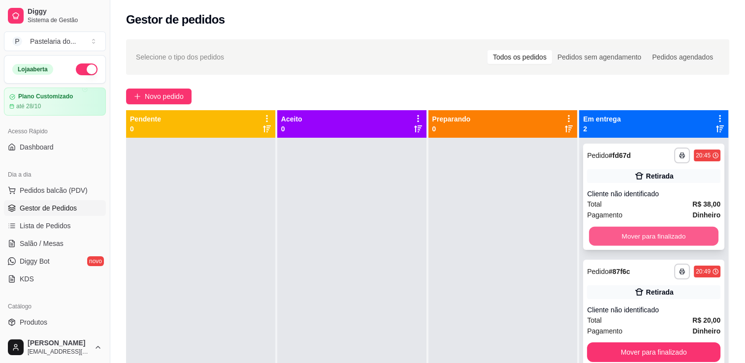
click at [648, 237] on button "Mover para finalizado" at bounding box center [654, 236] width 130 height 19
click at [648, 237] on div "Mover para finalizado" at bounding box center [653, 237] width 133 height 20
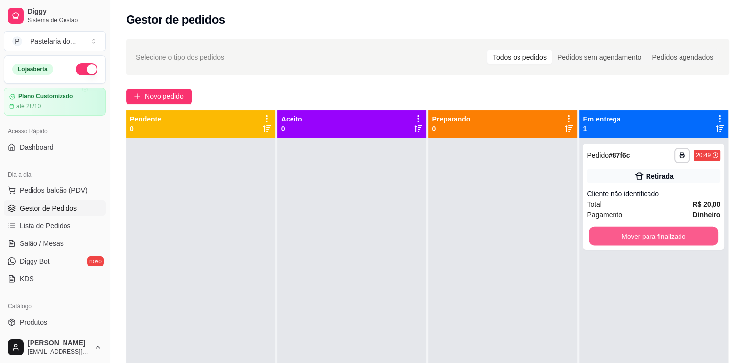
click at [648, 237] on button "Mover para finalizado" at bounding box center [654, 236] width 130 height 19
click at [648, 237] on div "Mover para finalizado" at bounding box center [653, 237] width 133 height 20
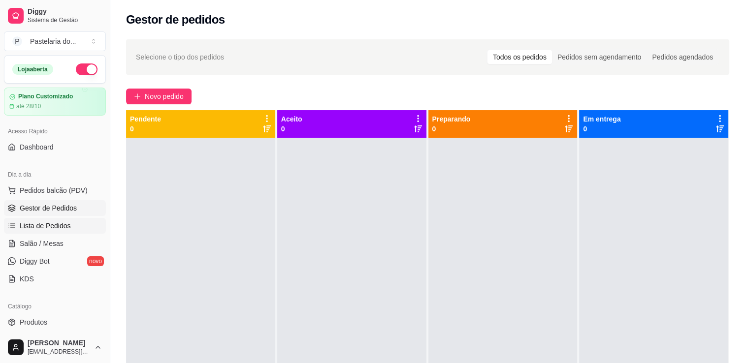
click at [40, 224] on span "Lista de Pedidos" at bounding box center [45, 226] width 51 height 10
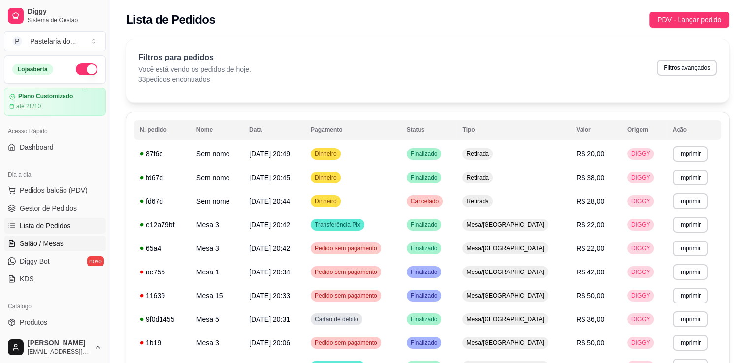
click at [49, 245] on span "Salão / Mesas" at bounding box center [42, 244] width 44 height 10
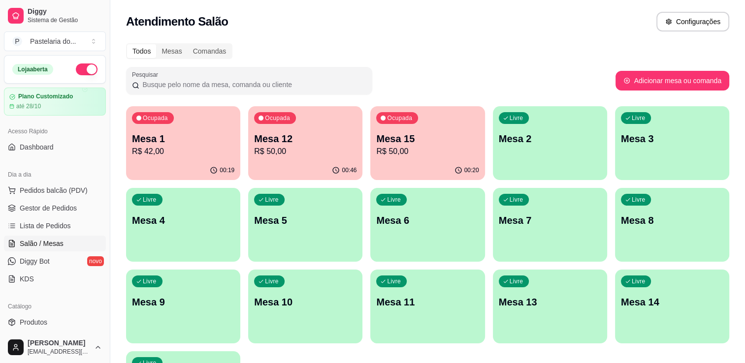
click at [331, 164] on div "00:46" at bounding box center [305, 170] width 114 height 19
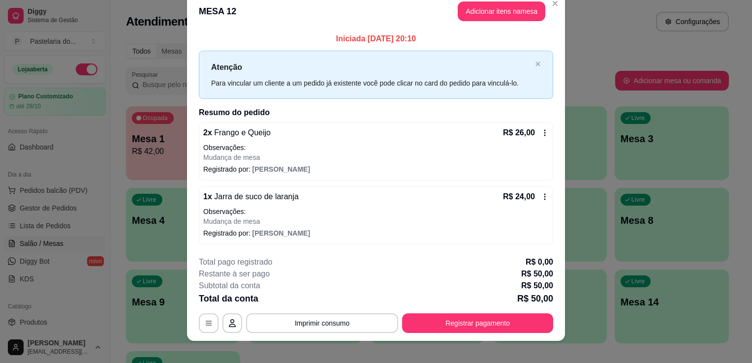
scroll to position [23, 0]
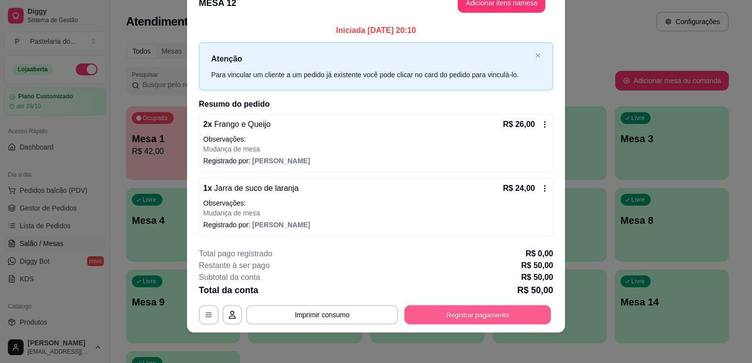
click at [469, 315] on button "Registrar pagamento" at bounding box center [478, 314] width 147 height 19
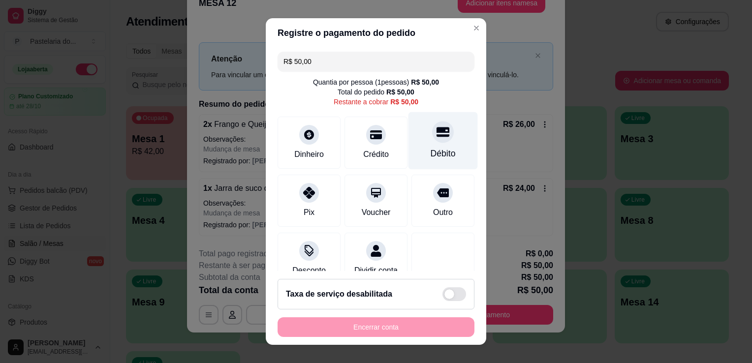
click at [431, 154] on div "Débito" at bounding box center [443, 153] width 25 height 13
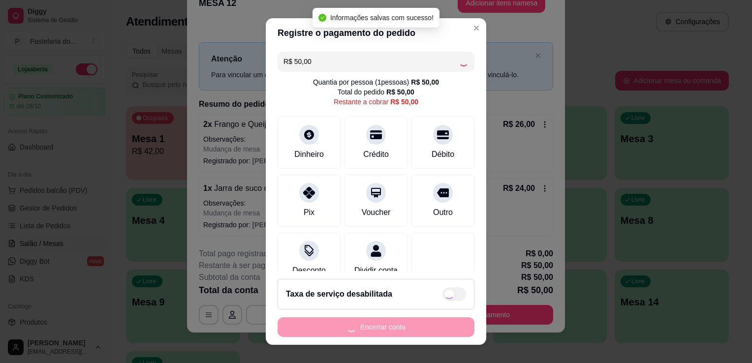
type input "R$ 0,00"
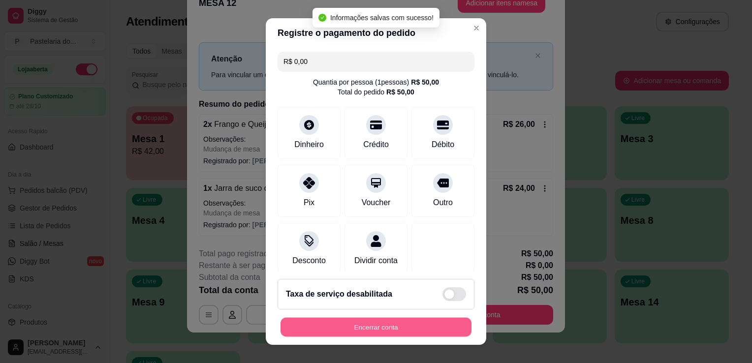
click at [396, 324] on button "Encerrar conta" at bounding box center [376, 327] width 191 height 19
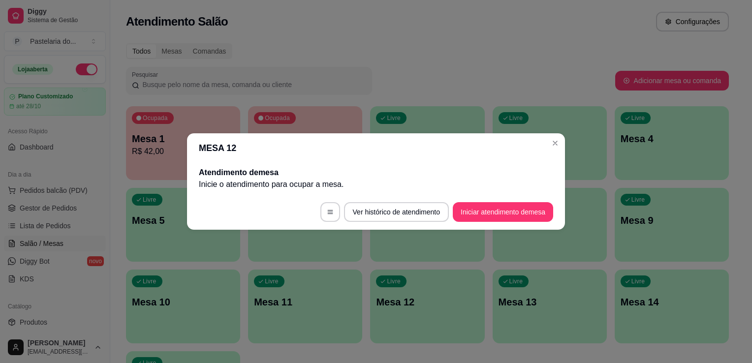
scroll to position [0, 0]
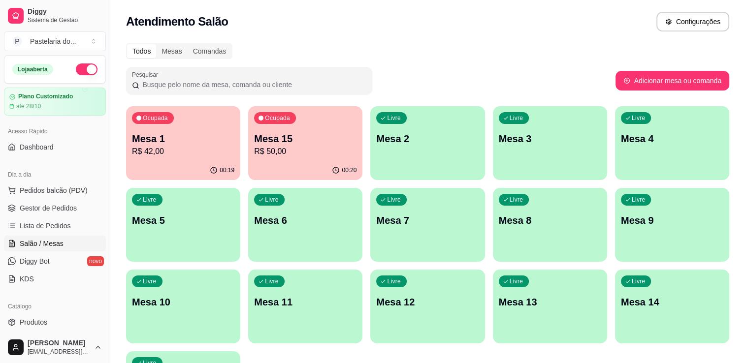
click at [154, 133] on p "Mesa 1" at bounding box center [183, 139] width 102 height 14
click at [23, 224] on span "Lista de Pedidos" at bounding box center [45, 226] width 51 height 10
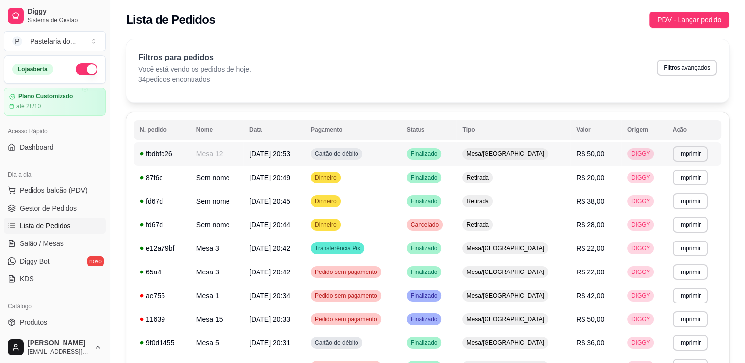
click at [360, 152] on span "Cartão de débito" at bounding box center [337, 154] width 48 height 8
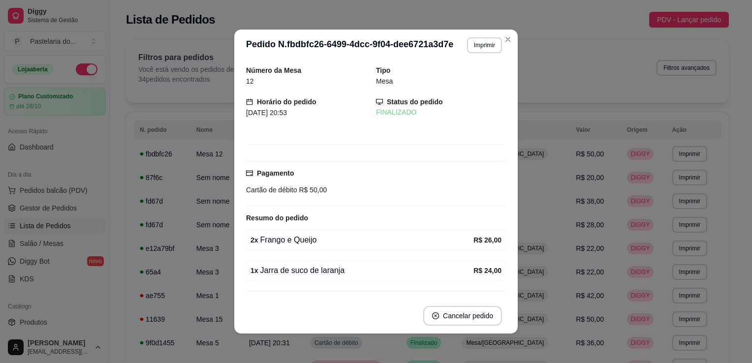
scroll to position [24, 0]
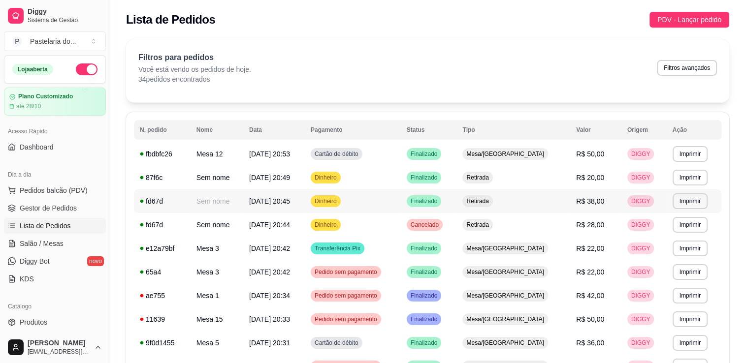
click at [576, 198] on span "R$ 38,00" at bounding box center [590, 201] width 28 height 8
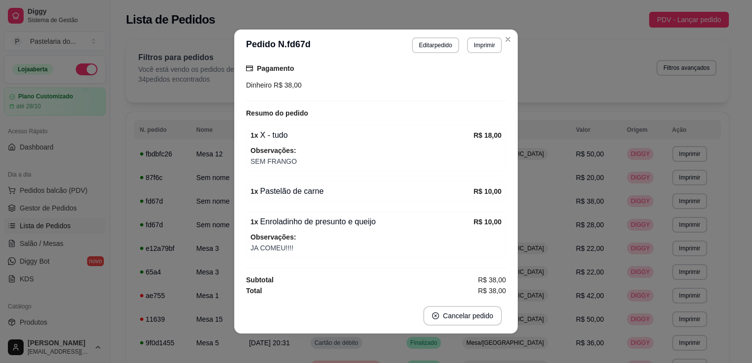
scroll to position [2, 0]
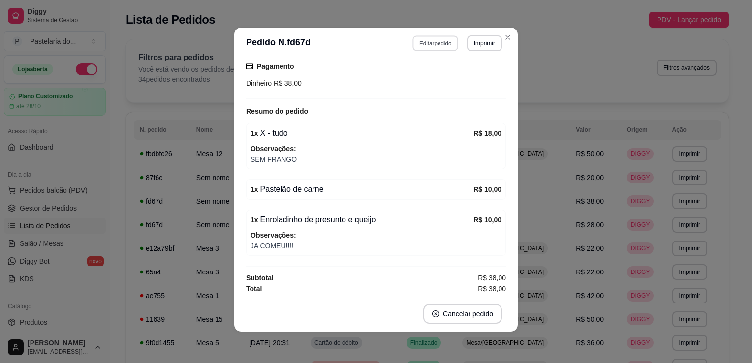
click at [446, 45] on button "Editar pedido" at bounding box center [436, 42] width 46 height 15
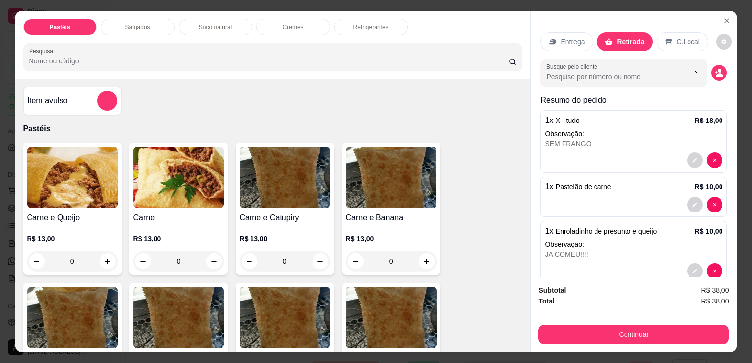
click at [209, 23] on p "Suco natural" at bounding box center [215, 27] width 33 height 8
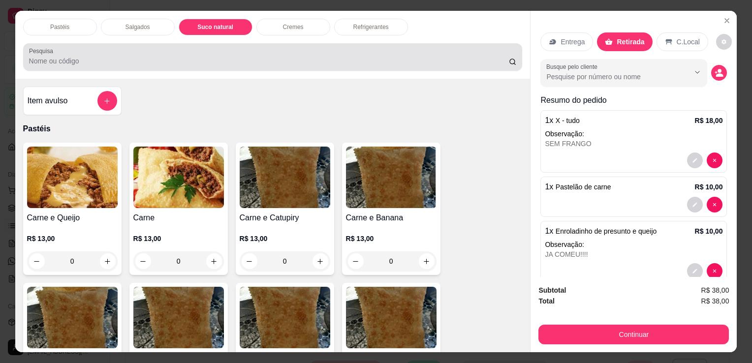
scroll to position [24, 0]
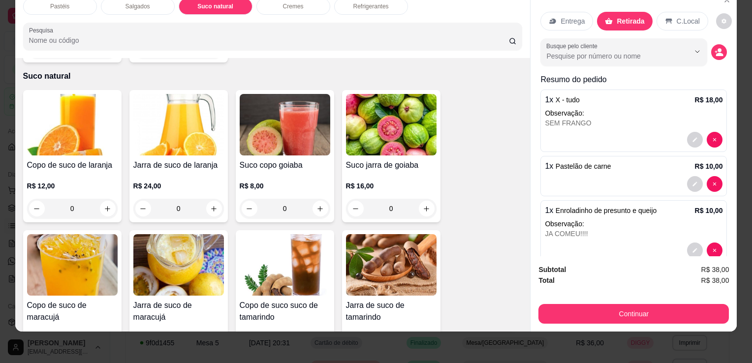
click at [156, 131] on img at bounding box center [178, 125] width 91 height 62
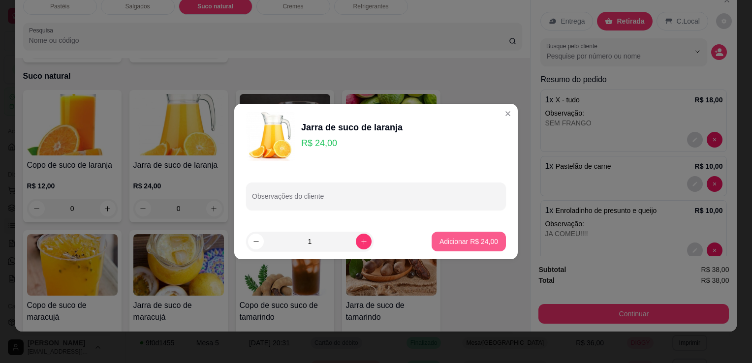
click at [472, 241] on p "Adicionar R$ 24,00" at bounding box center [469, 242] width 59 height 10
type input "1"
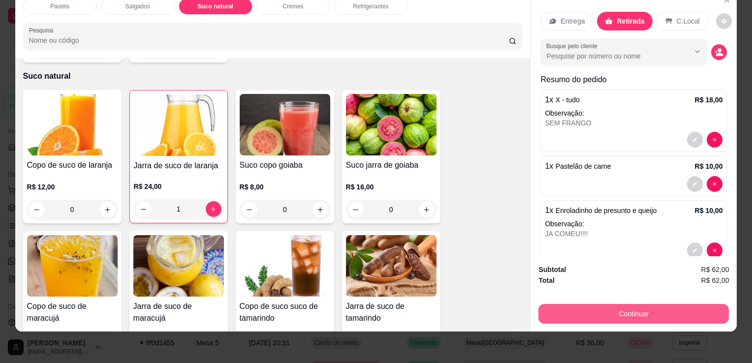
click at [617, 304] on button "Continuar" at bounding box center [634, 314] width 191 height 20
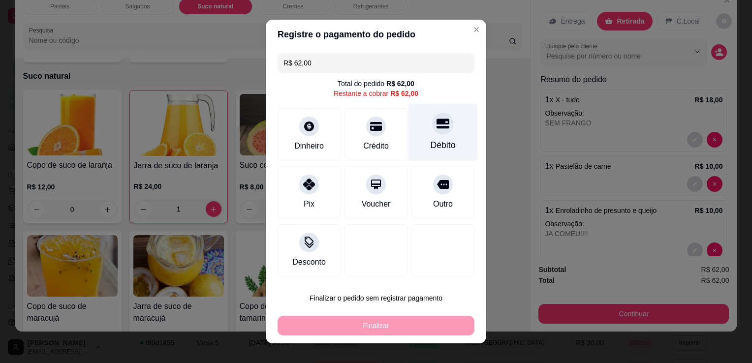
click at [431, 137] on div "Débito" at bounding box center [443, 133] width 69 height 58
type input "R$ 0,00"
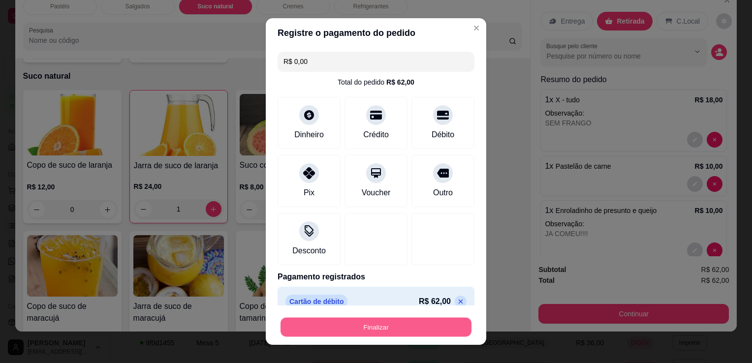
click at [368, 336] on button "Finalizar" at bounding box center [376, 327] width 191 height 19
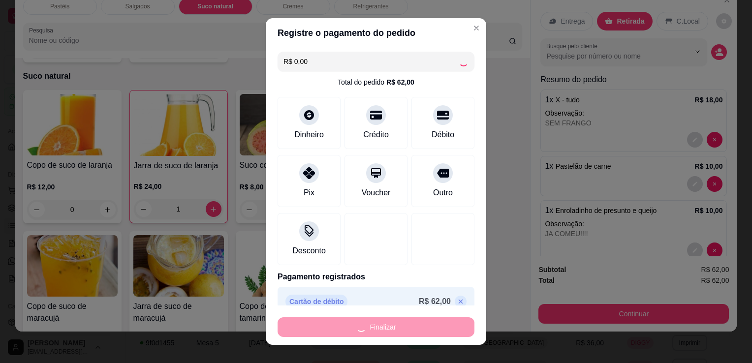
type input "0"
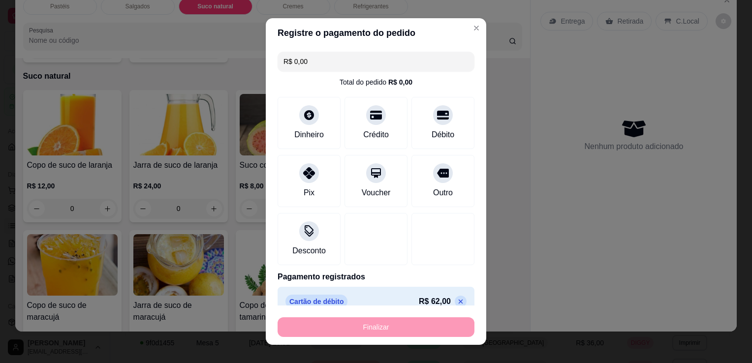
type input "-R$ 62,00"
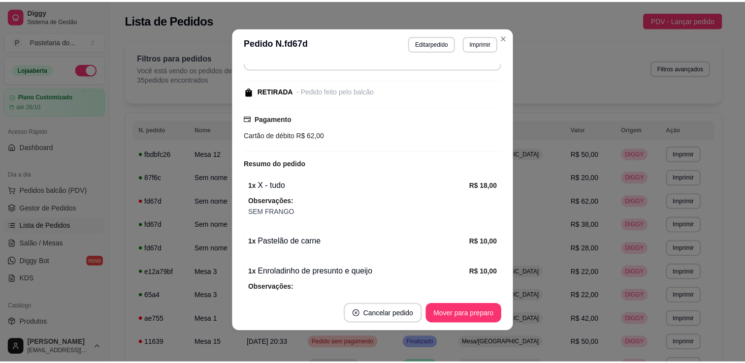
scroll to position [157, 0]
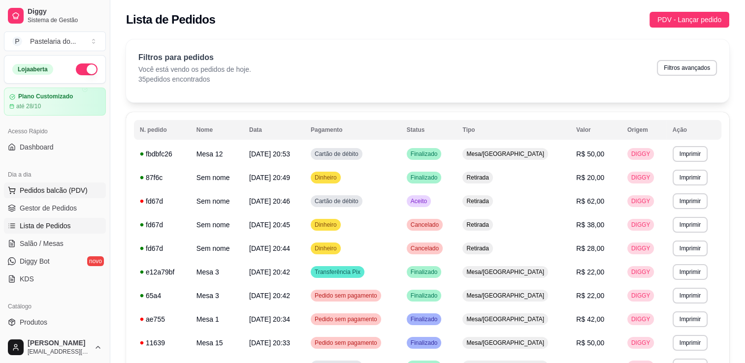
click at [70, 196] on button "Pedidos balcão (PDV)" at bounding box center [55, 191] width 102 height 16
click at [59, 206] on span "Gestor de Pedidos" at bounding box center [48, 208] width 57 height 10
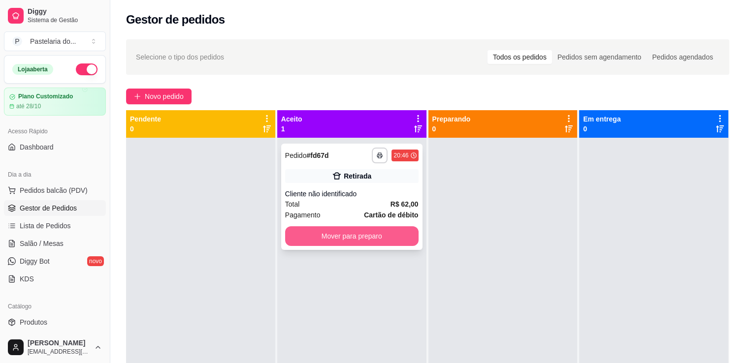
click at [349, 235] on button "Mover para preparo" at bounding box center [351, 237] width 133 height 20
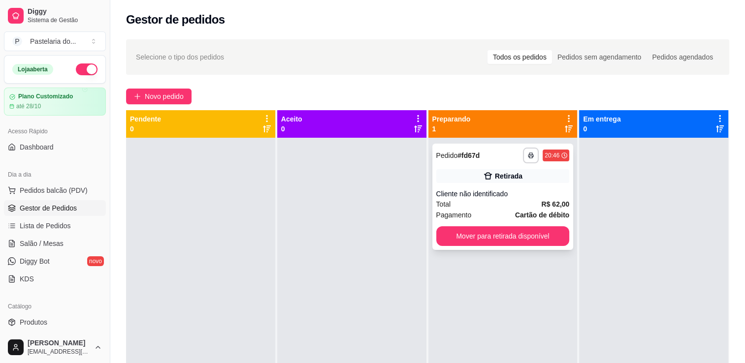
click at [551, 236] on button "Mover para retirada disponível" at bounding box center [502, 237] width 133 height 20
click at [551, 236] on div "Mover para retirada disponível" at bounding box center [502, 237] width 133 height 20
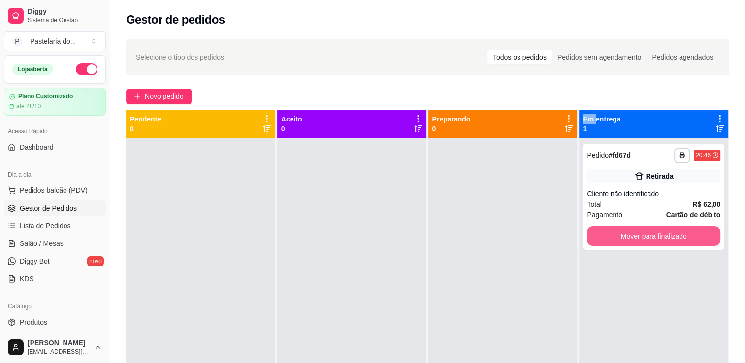
click at [624, 237] on button "Mover para finalizado" at bounding box center [653, 237] width 133 height 20
click at [624, 237] on div "Mover para finalizado" at bounding box center [653, 237] width 133 height 20
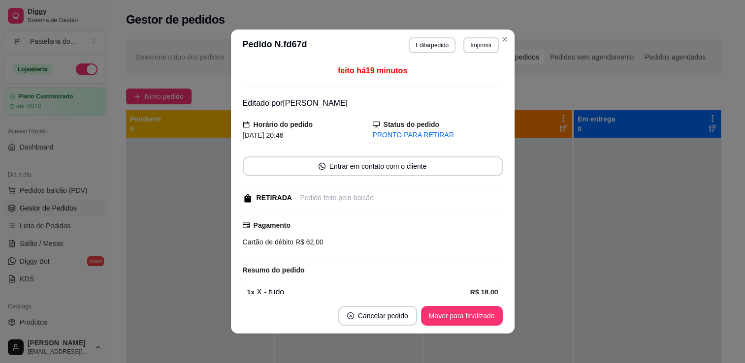
click at [532, 242] on div at bounding box center [497, 319] width 147 height 363
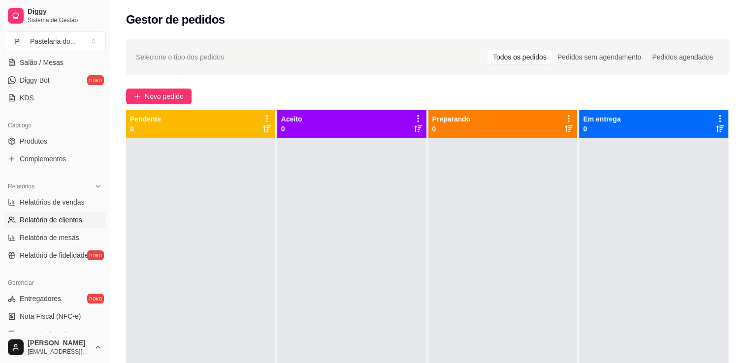
scroll to position [197, 0]
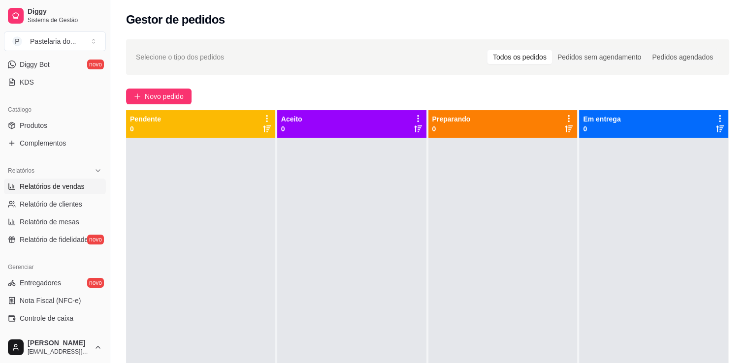
click at [53, 184] on span "Relatórios de vendas" at bounding box center [52, 187] width 65 height 10
select select "ALL"
select select "0"
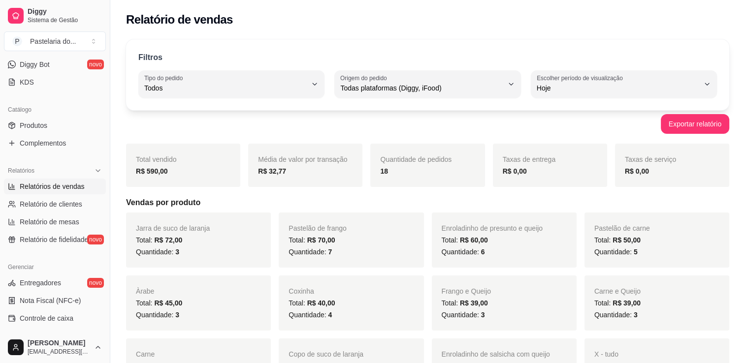
click at [193, 161] on div "Total vendido R$ 590,00" at bounding box center [183, 165] width 114 height 43
drag, startPoint x: 204, startPoint y: 180, endPoint x: 209, endPoint y: 180, distance: 4.9
click at [204, 180] on div "Total vendido R$ 590,00" at bounding box center [183, 165] width 114 height 43
click at [238, 220] on div "Jarra de suco de laranja Total: R$ 72,00 Quantidade: 3" at bounding box center [198, 240] width 145 height 55
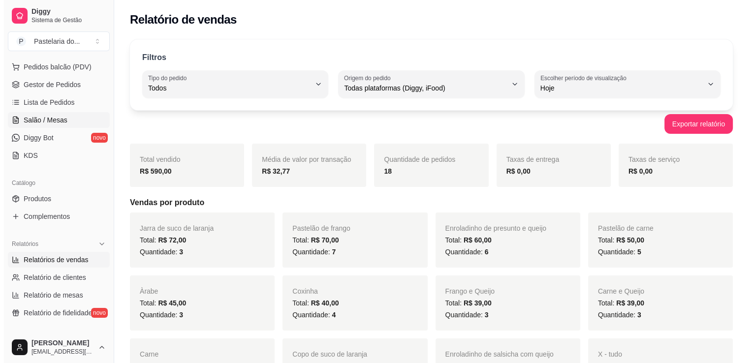
scroll to position [49, 0]
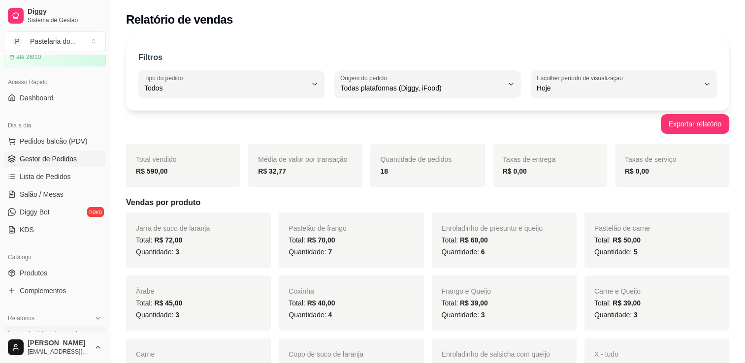
click at [32, 161] on span "Gestor de Pedidos" at bounding box center [48, 159] width 57 height 10
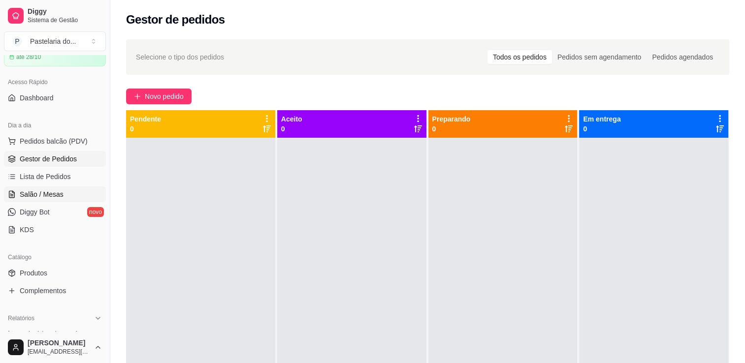
click at [25, 199] on link "Salão / Mesas" at bounding box center [55, 195] width 102 height 16
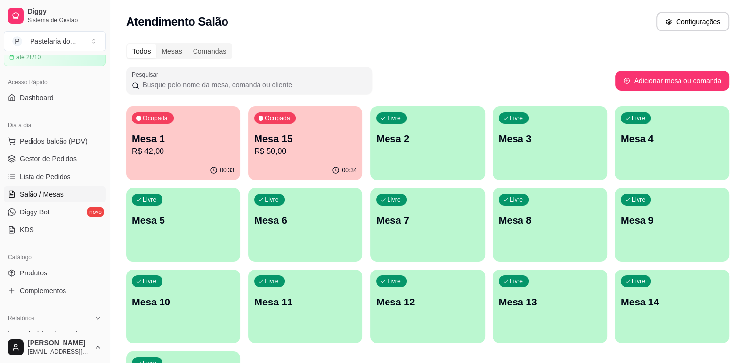
click at [165, 166] on div "00:33" at bounding box center [183, 170] width 114 height 19
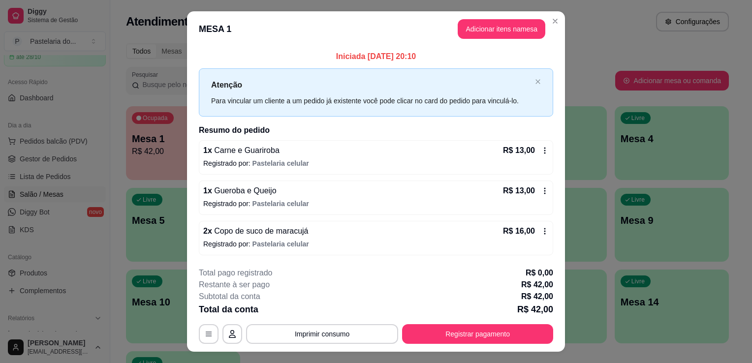
click at [453, 323] on div "**********" at bounding box center [376, 305] width 355 height 77
click at [453, 330] on button "Registrar pagamento" at bounding box center [477, 335] width 151 height 20
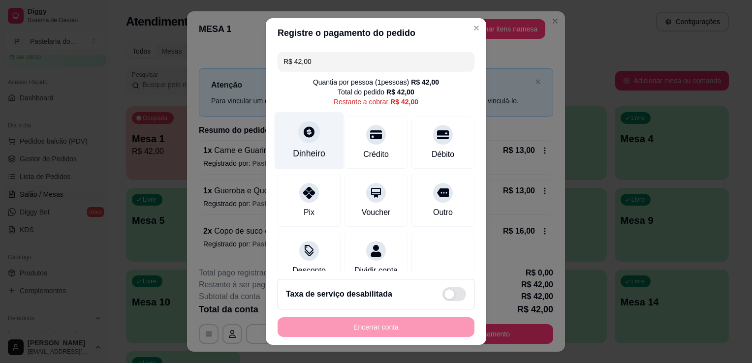
click at [317, 147] on div "Dinheiro" at bounding box center [309, 153] width 32 height 13
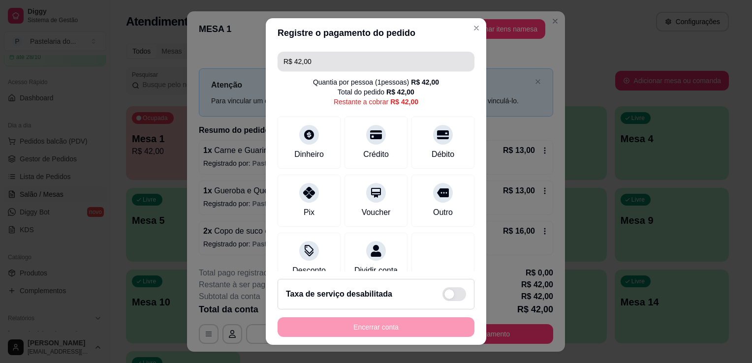
click at [342, 67] on input "R$ 42,00" at bounding box center [376, 62] width 185 height 20
type input "R$ 0,00"
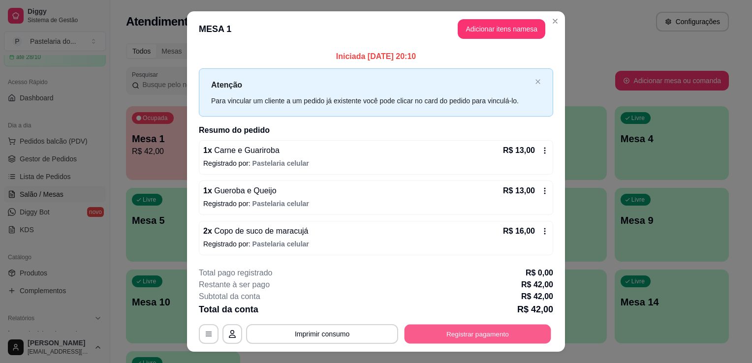
click at [467, 334] on button "Registrar pagamento" at bounding box center [478, 334] width 147 height 19
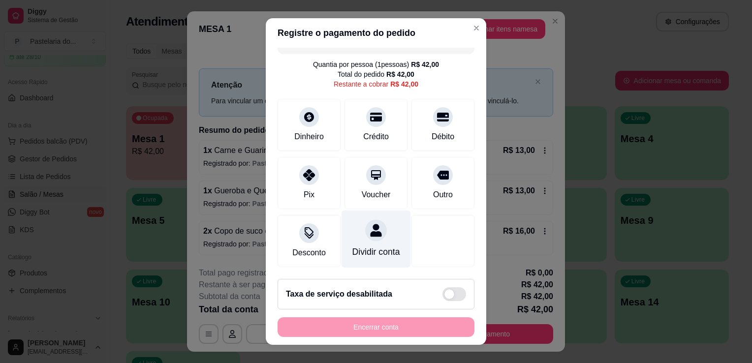
scroll to position [28, 0]
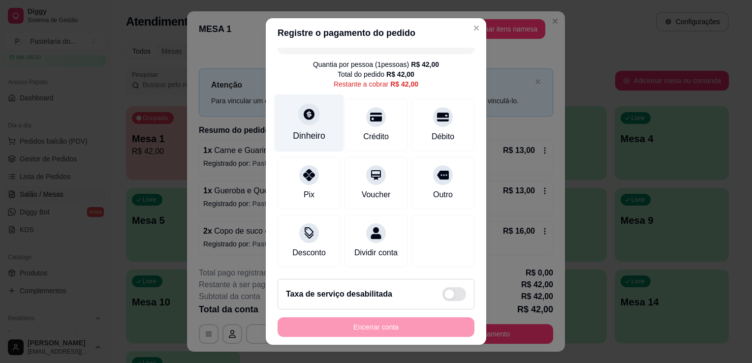
click at [319, 115] on div "Dinheiro" at bounding box center [309, 124] width 69 height 58
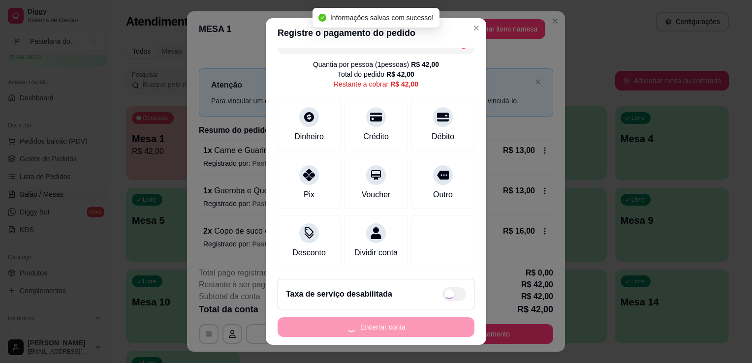
type input "R$ 0,00"
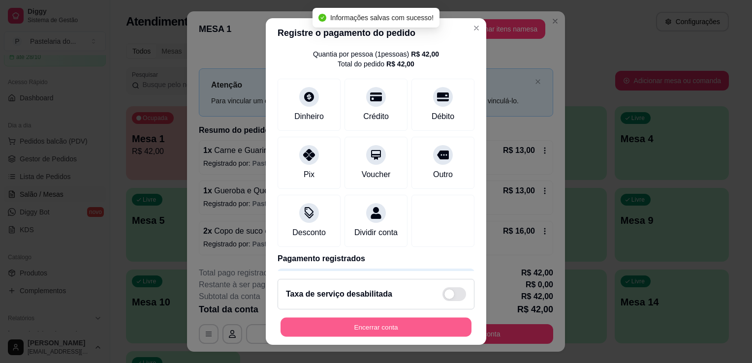
click at [400, 325] on button "Encerrar conta" at bounding box center [376, 327] width 191 height 19
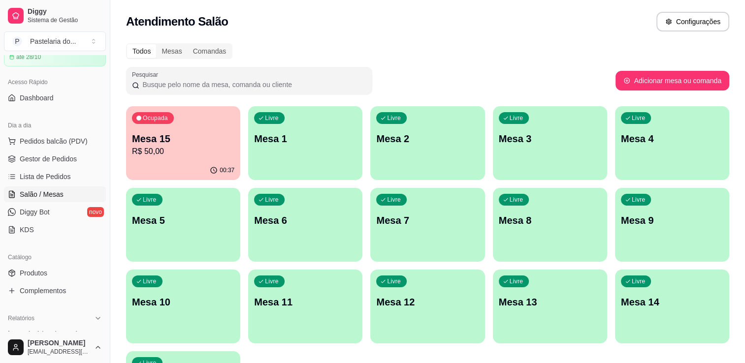
click at [45, 129] on div "Dia a dia" at bounding box center [55, 126] width 102 height 16
drag, startPoint x: 45, startPoint y: 140, endPoint x: 41, endPoint y: 138, distance: 5.1
click at [45, 140] on span "Pedidos balcão (PDV)" at bounding box center [54, 141] width 68 height 10
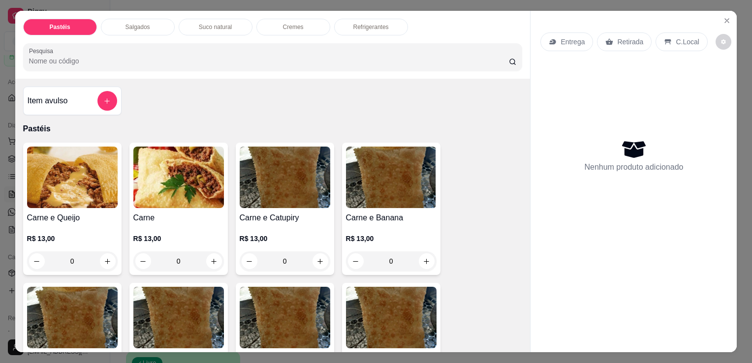
click at [112, 23] on div "Salgados" at bounding box center [138, 27] width 74 height 17
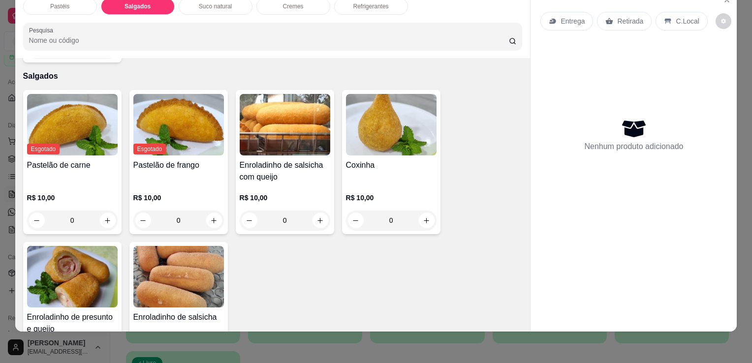
click at [303, 135] on img at bounding box center [285, 125] width 91 height 62
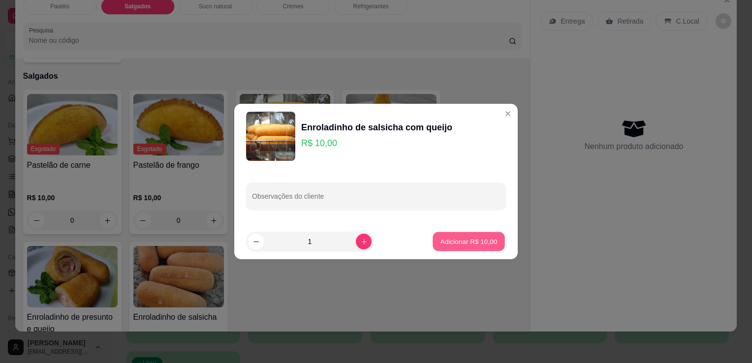
click at [447, 242] on p "Adicionar R$ 10,00" at bounding box center [469, 241] width 57 height 9
type input "1"
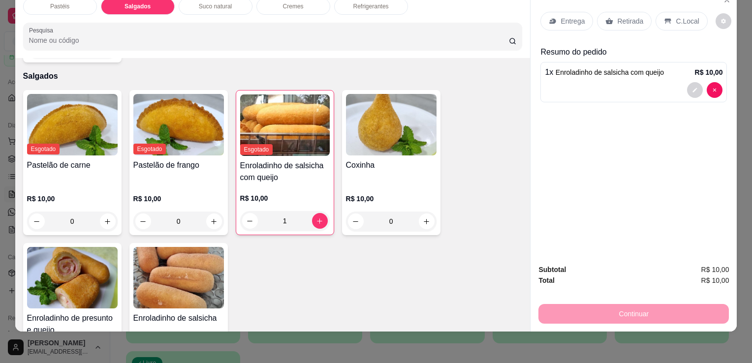
click at [98, 273] on img at bounding box center [72, 278] width 91 height 62
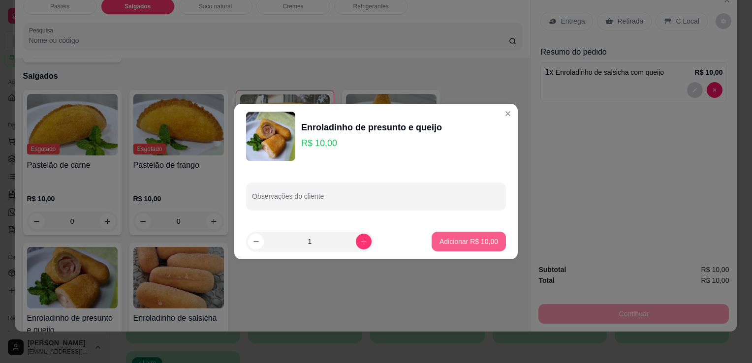
click at [466, 246] on p "Adicionar R$ 10,00" at bounding box center [469, 242] width 59 height 10
type input "1"
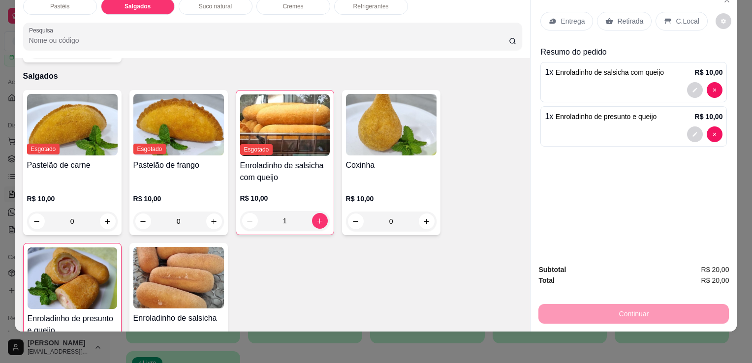
click at [629, 19] on div "Retirada" at bounding box center [624, 21] width 55 height 19
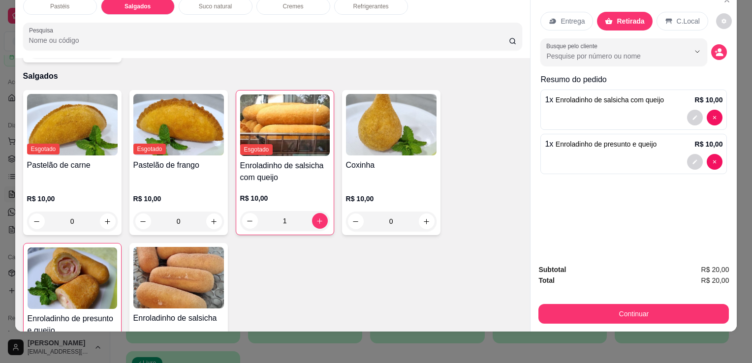
click at [590, 320] on div "Subtotal R$ 20,00 Total R$ 20,00 Continuar" at bounding box center [634, 294] width 206 height 75
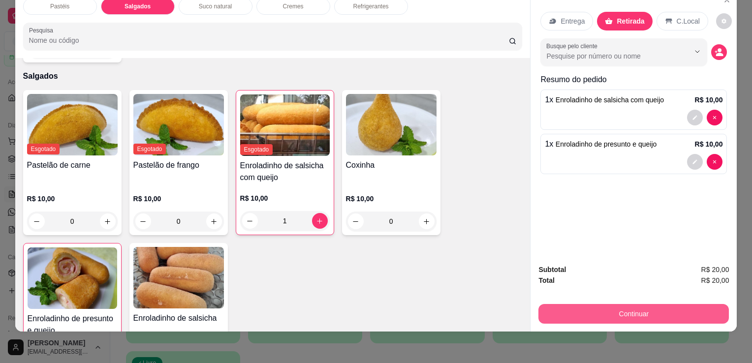
click at [593, 309] on button "Continuar" at bounding box center [634, 314] width 191 height 20
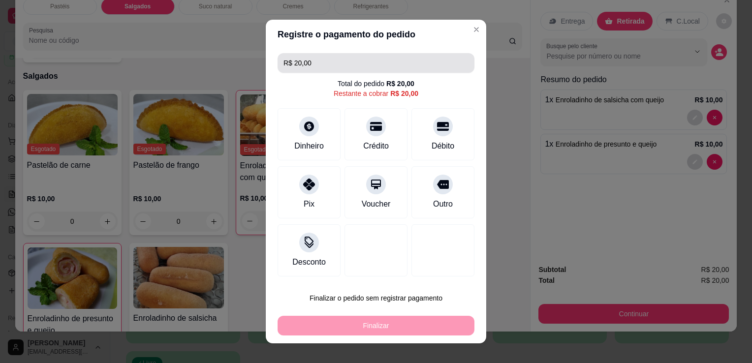
click at [339, 61] on input "R$ 20,00" at bounding box center [376, 63] width 185 height 20
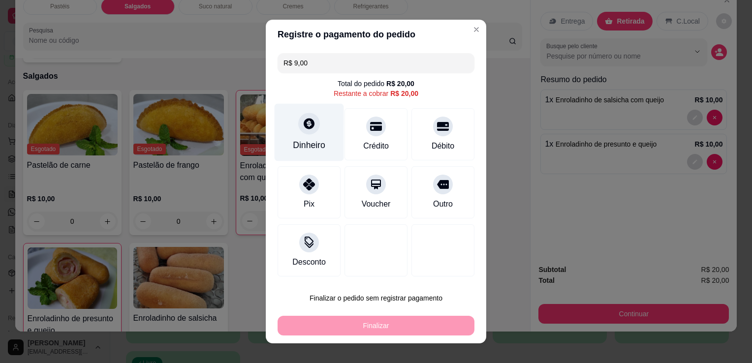
click at [317, 135] on div "Dinheiro" at bounding box center [309, 133] width 69 height 58
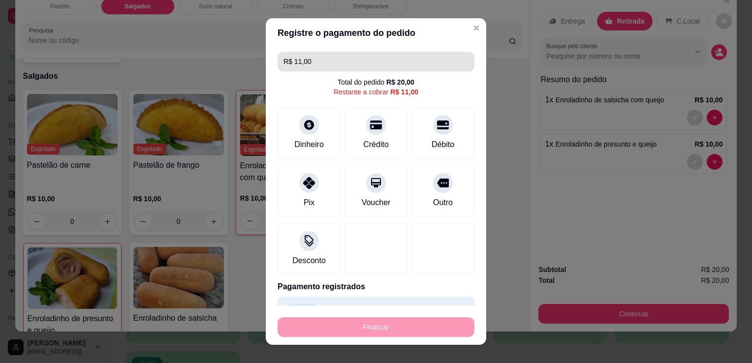
click at [333, 62] on input "R$ 11,00" at bounding box center [376, 62] width 185 height 20
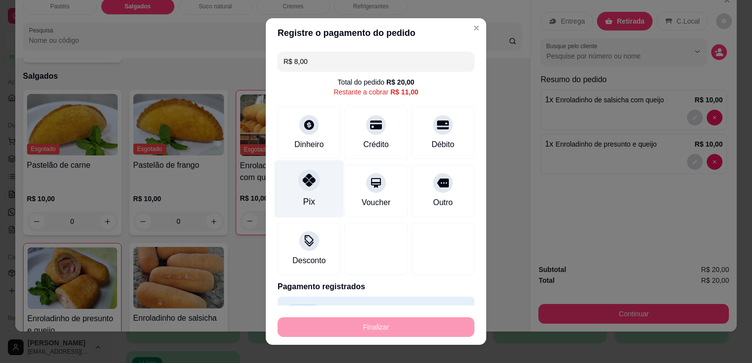
click at [307, 184] on icon at bounding box center [309, 180] width 13 height 13
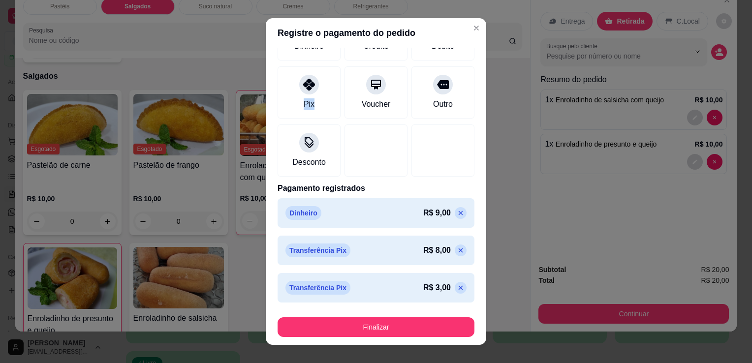
scroll to position [13, 0]
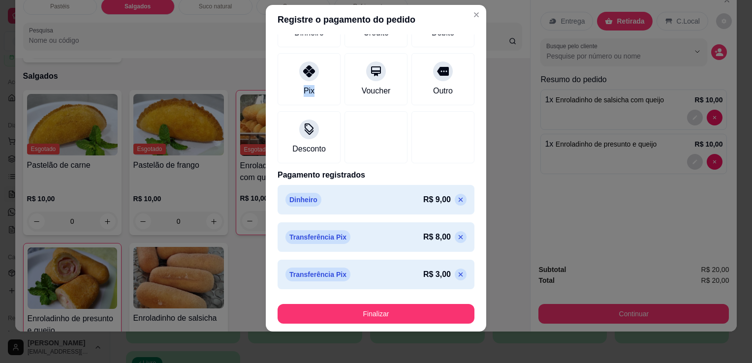
click at [455, 279] on p at bounding box center [461, 275] width 12 height 12
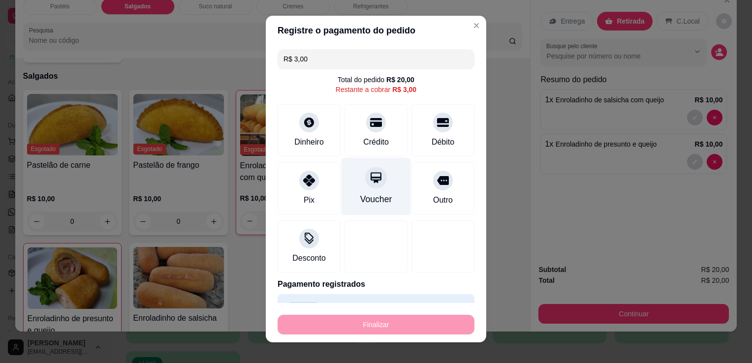
scroll to position [0, 0]
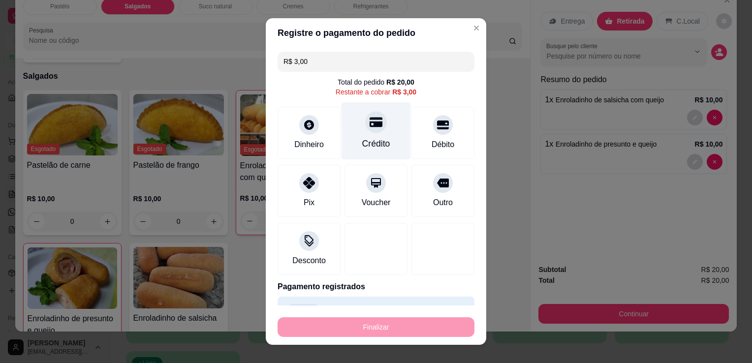
click at [366, 137] on div "Crédito" at bounding box center [376, 143] width 28 height 13
type input "R$ 0,00"
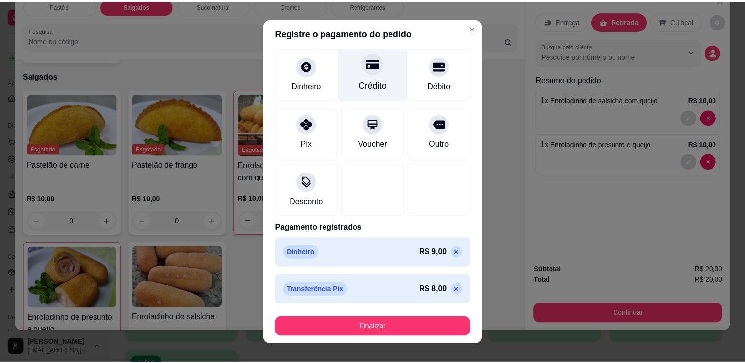
scroll to position [89, 0]
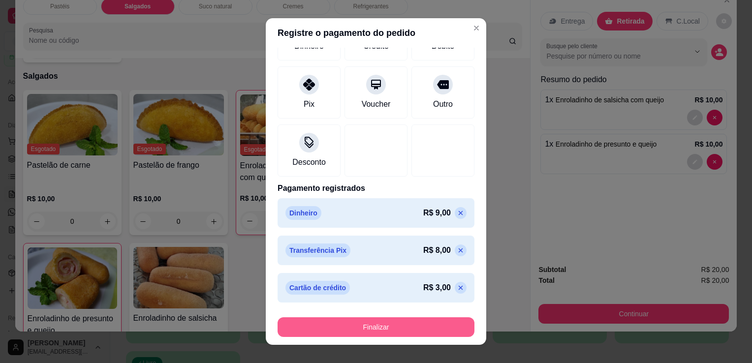
click at [391, 334] on button "Finalizar" at bounding box center [376, 328] width 197 height 20
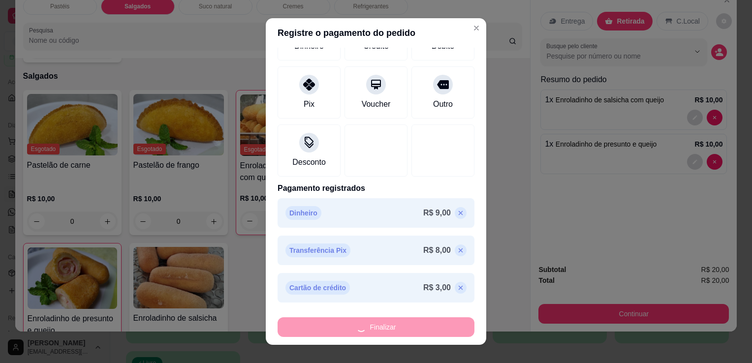
type input "0"
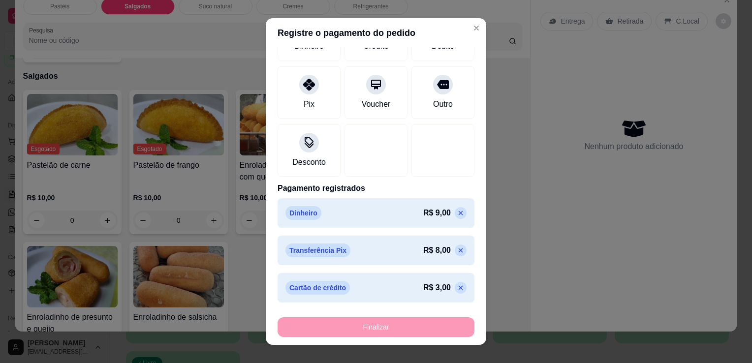
type input "-R$ 20,00"
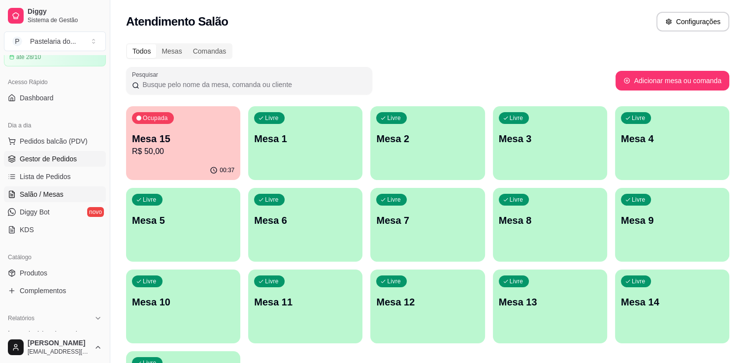
click at [44, 161] on span "Gestor de Pedidos" at bounding box center [48, 159] width 57 height 10
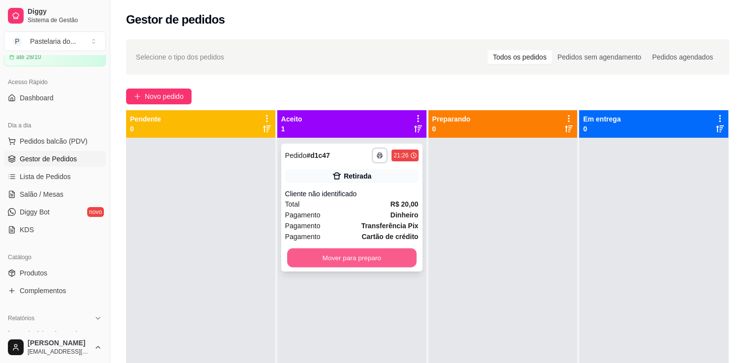
click at [371, 257] on button "Mover para preparo" at bounding box center [352, 258] width 130 height 19
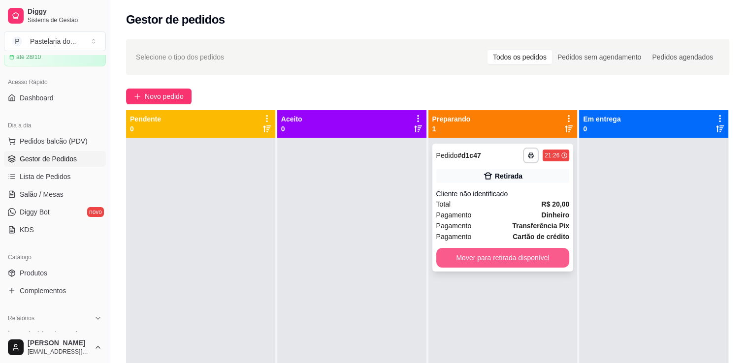
click at [505, 265] on button "Mover para retirada disponível" at bounding box center [502, 258] width 133 height 20
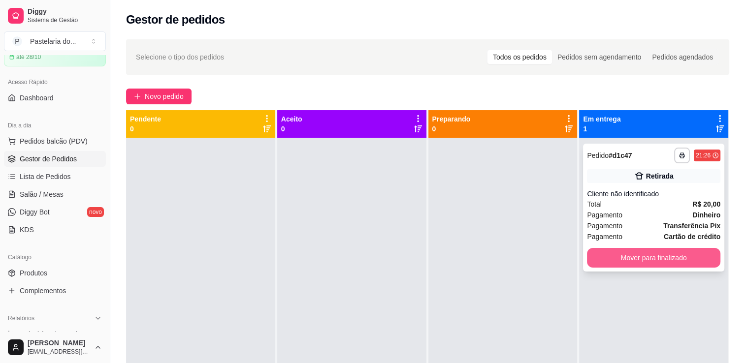
click at [671, 260] on button "Mover para finalizado" at bounding box center [653, 258] width 133 height 20
click at [671, 260] on div "Mover para finalizado" at bounding box center [653, 258] width 133 height 20
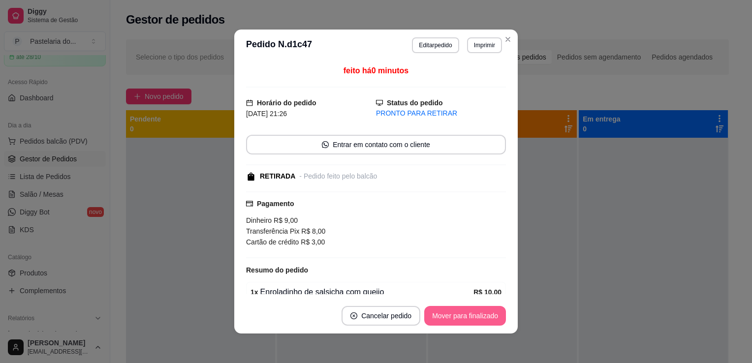
click at [475, 310] on button "Mover para finalizado" at bounding box center [465, 316] width 82 height 20
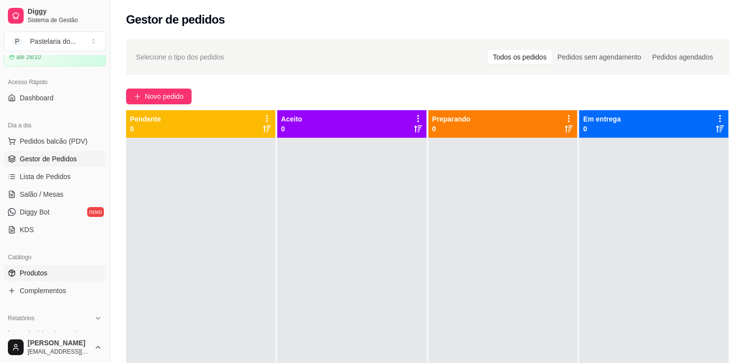
scroll to position [98, 0]
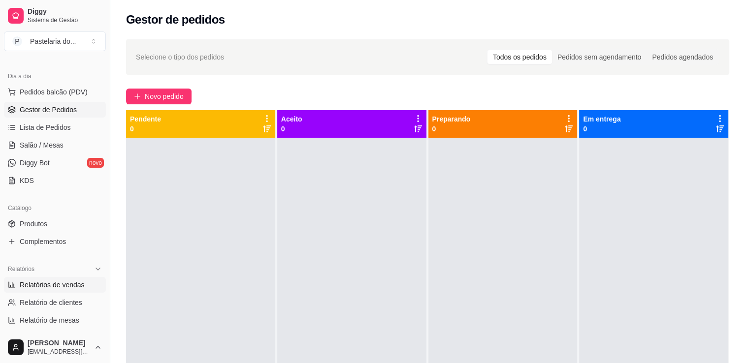
click at [45, 288] on span "Relatórios de vendas" at bounding box center [52, 285] width 65 height 10
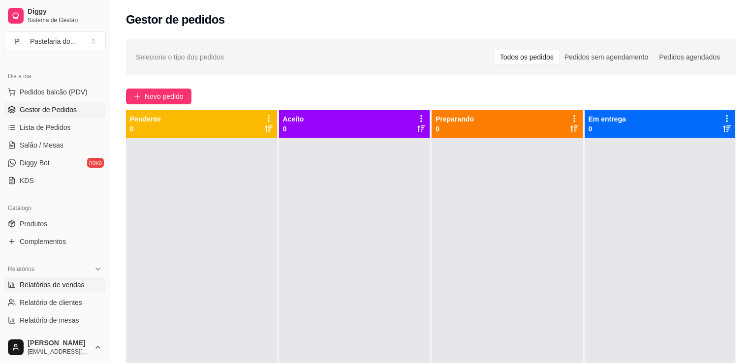
select select "ALL"
select select "0"
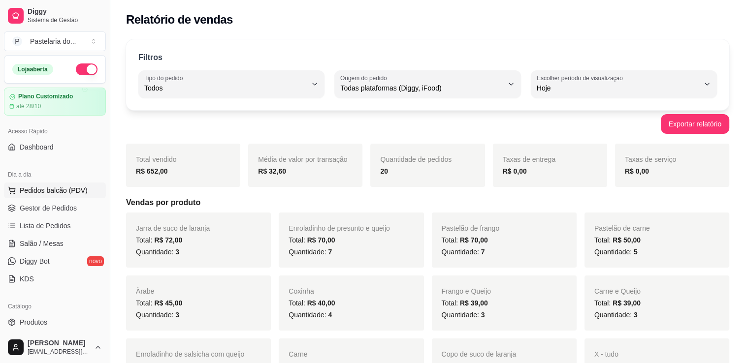
click at [58, 196] on button "Pedidos balcão (PDV)" at bounding box center [55, 191] width 102 height 16
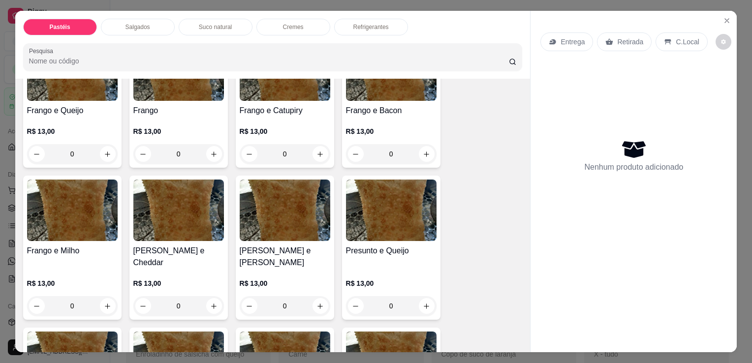
scroll to position [394, 0]
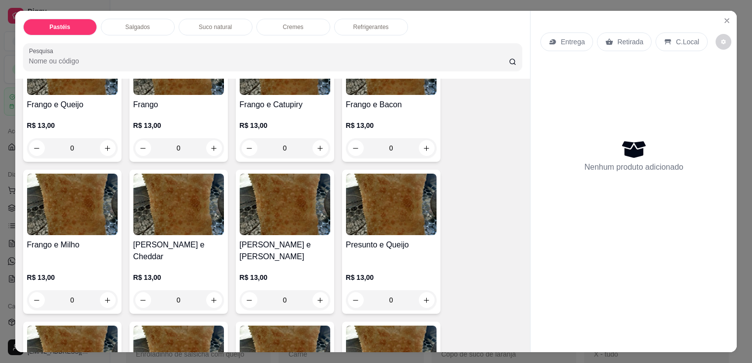
click at [99, 139] on div "0" at bounding box center [72, 148] width 91 height 20
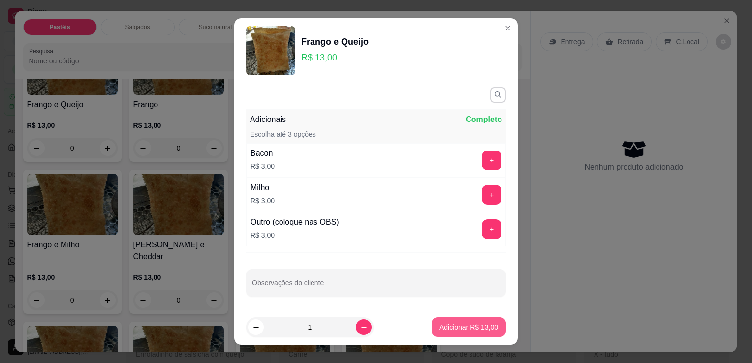
click at [440, 325] on p "Adicionar R$ 13,00" at bounding box center [469, 328] width 59 height 10
type input "1"
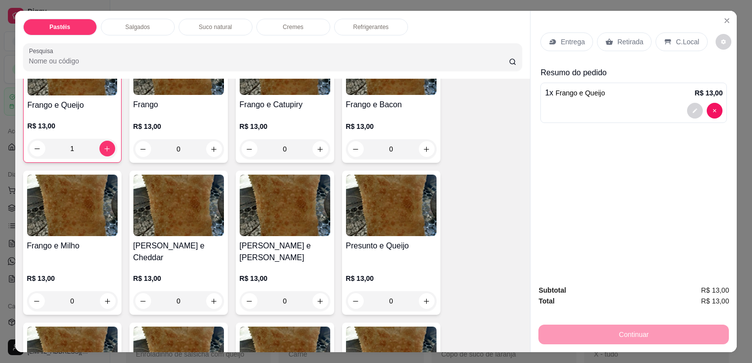
click at [346, 19] on div "Refrigerantes" at bounding box center [371, 27] width 74 height 17
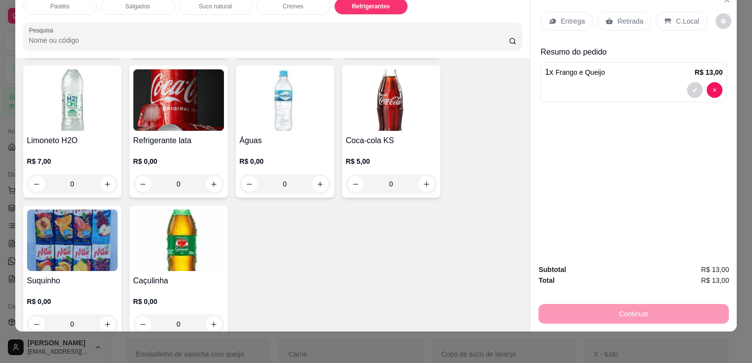
scroll to position [2723, 0]
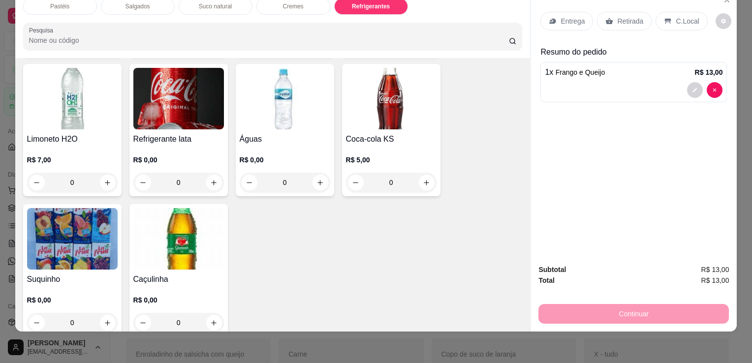
click at [177, 212] on img at bounding box center [178, 239] width 91 height 62
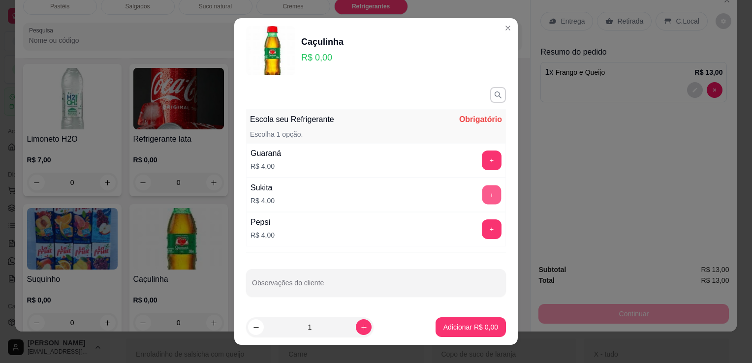
click at [483, 200] on button "+" at bounding box center [492, 195] width 19 height 19
click at [478, 200] on div "+" at bounding box center [492, 195] width 28 height 20
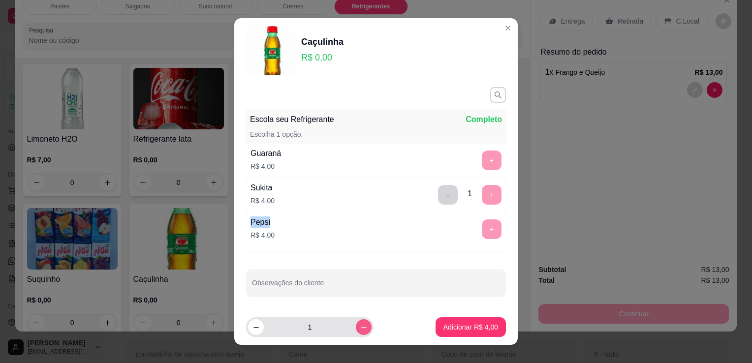
click at [360, 327] on icon "increase-product-quantity" at bounding box center [363, 327] width 7 height 7
type input "2"
click at [422, 328] on footer "2 Adicionar R$ 8,00" at bounding box center [376, 327] width 284 height 35
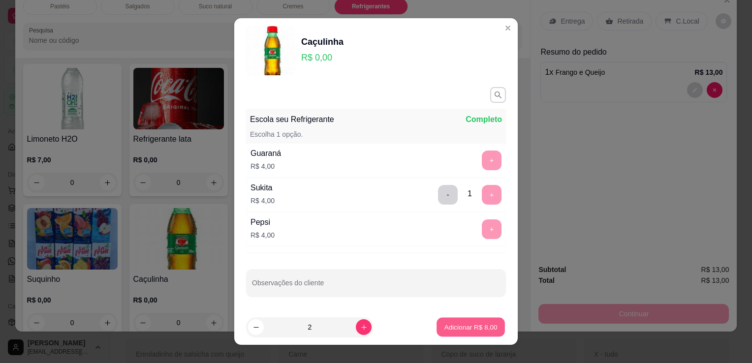
click at [451, 330] on p "Adicionar R$ 8,00" at bounding box center [470, 327] width 53 height 9
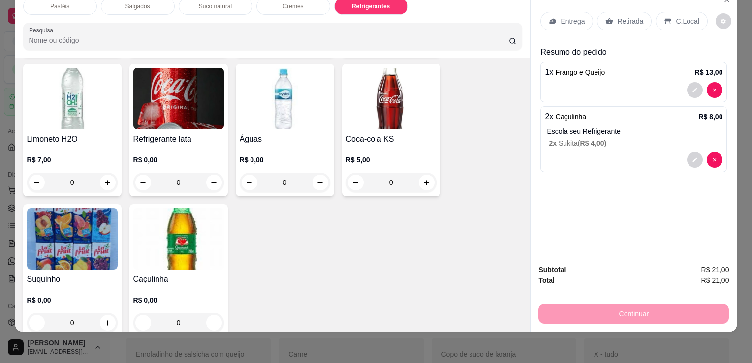
click at [606, 18] on icon at bounding box center [609, 21] width 7 height 6
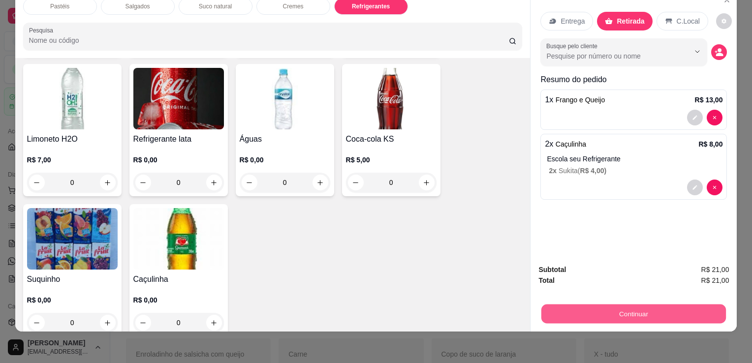
click at [625, 304] on button "Continuar" at bounding box center [634, 313] width 185 height 19
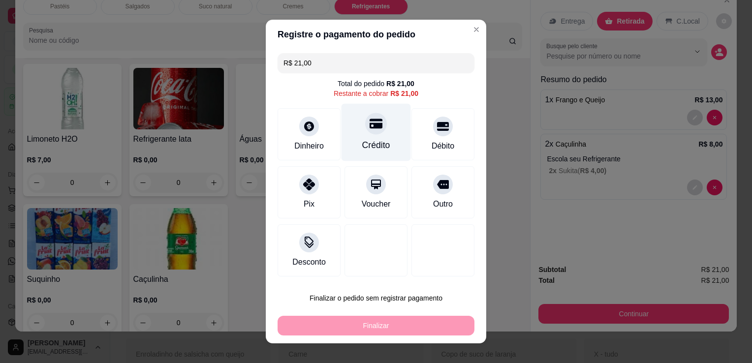
click at [363, 139] on div "Crédito" at bounding box center [376, 133] width 69 height 58
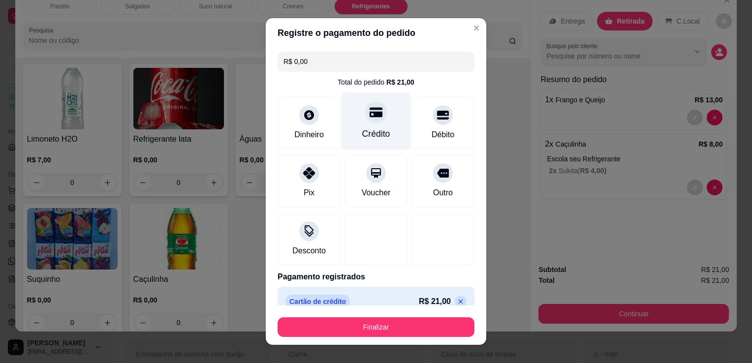
click at [363, 139] on div "Crédito" at bounding box center [376, 134] width 28 height 13
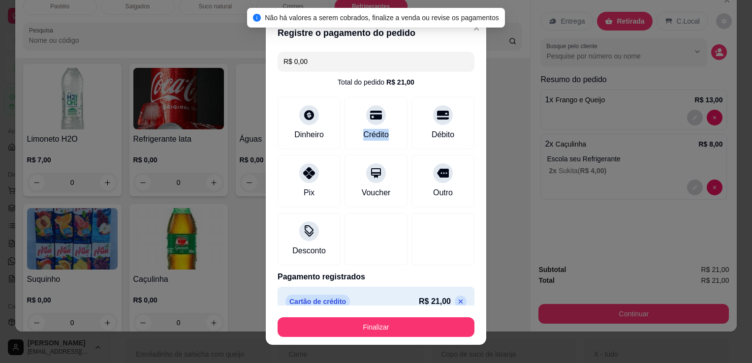
click at [457, 301] on icon at bounding box center [461, 302] width 8 height 8
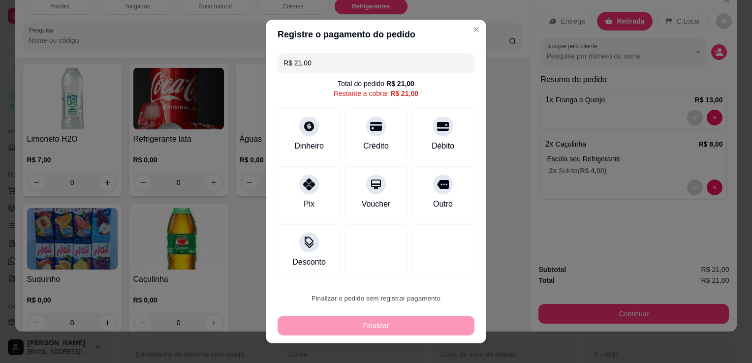
click at [401, 265] on button "Cancelar" at bounding box center [396, 268] width 34 height 15
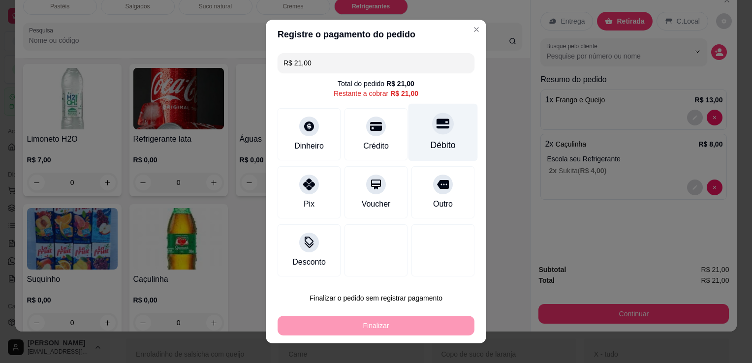
click at [435, 135] on div "Débito" at bounding box center [443, 133] width 69 height 58
type input "R$ 0,00"
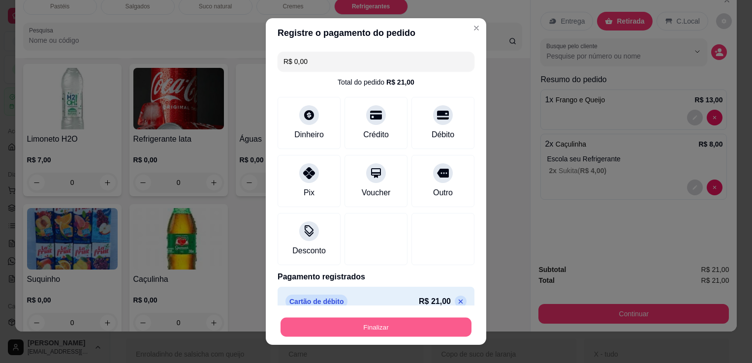
click at [394, 328] on button "Finalizar" at bounding box center [376, 327] width 191 height 19
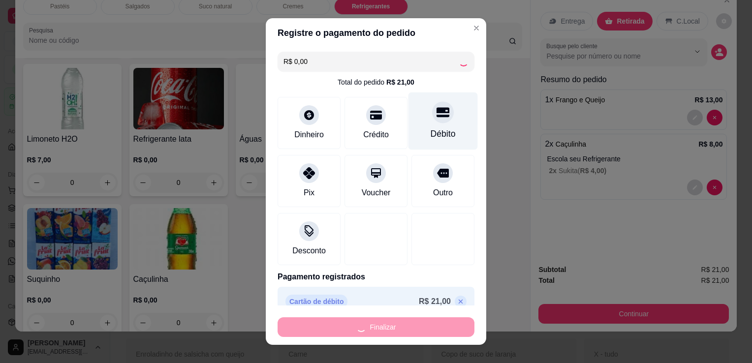
type input "0"
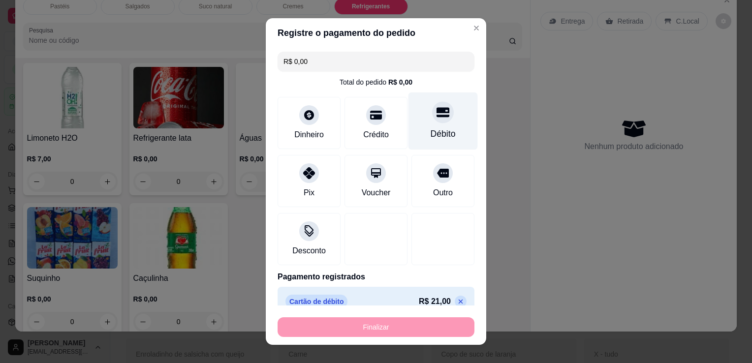
type input "-R$ 21,00"
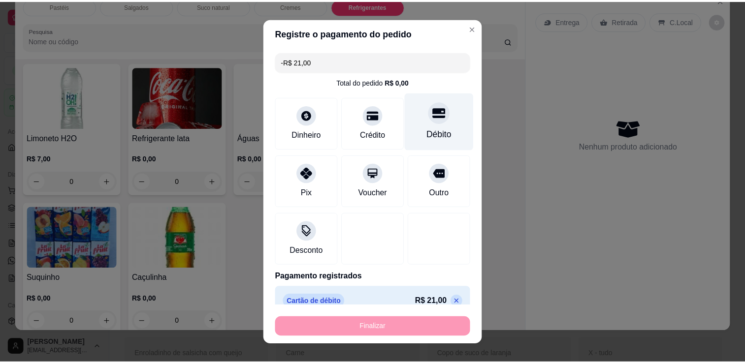
scroll to position [2722, 0]
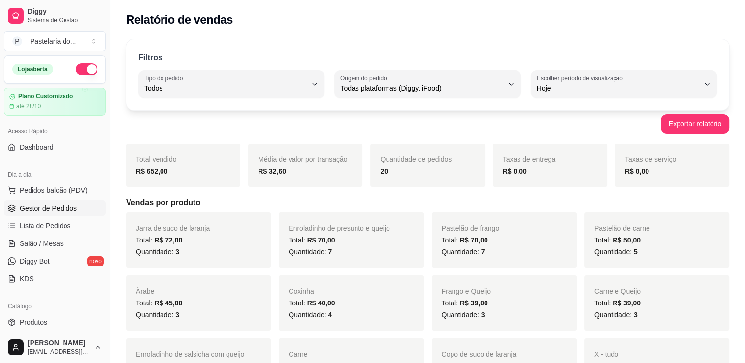
click at [58, 214] on link "Gestor de Pedidos" at bounding box center [55, 208] width 102 height 16
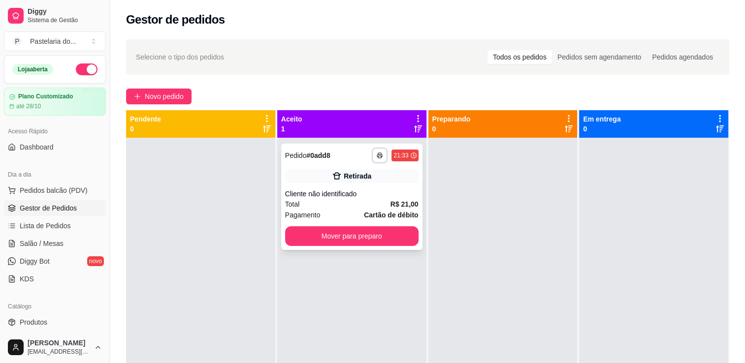
click at [410, 239] on button "Mover para preparo" at bounding box center [351, 237] width 133 height 20
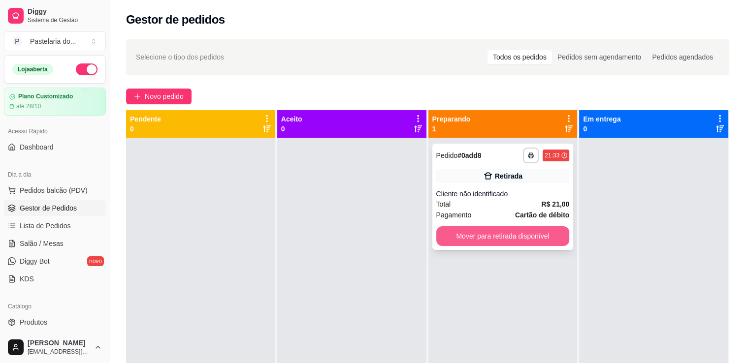
click at [492, 243] on button "Mover para retirada disponível" at bounding box center [502, 237] width 133 height 20
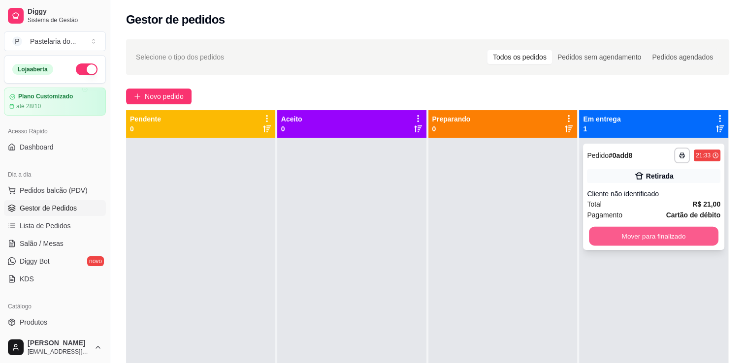
click at [590, 238] on button "Mover para finalizado" at bounding box center [654, 236] width 130 height 19
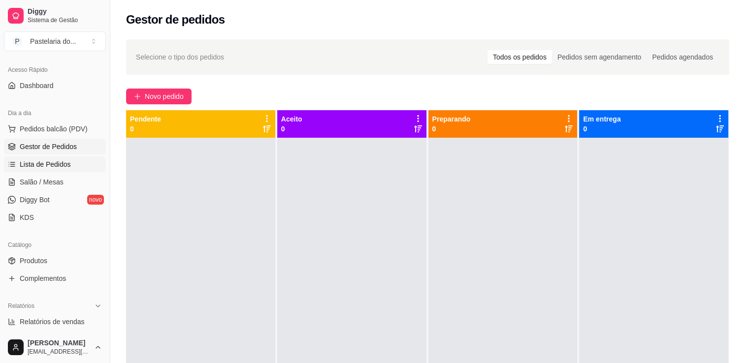
scroll to position [148, 0]
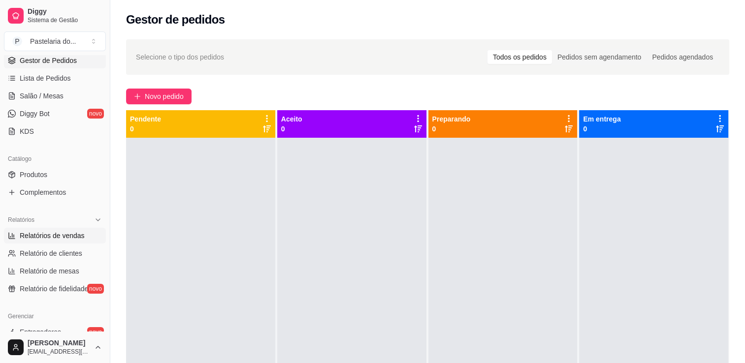
click at [53, 240] on link "Relatórios de vendas" at bounding box center [55, 236] width 102 height 16
select select "ALL"
select select "0"
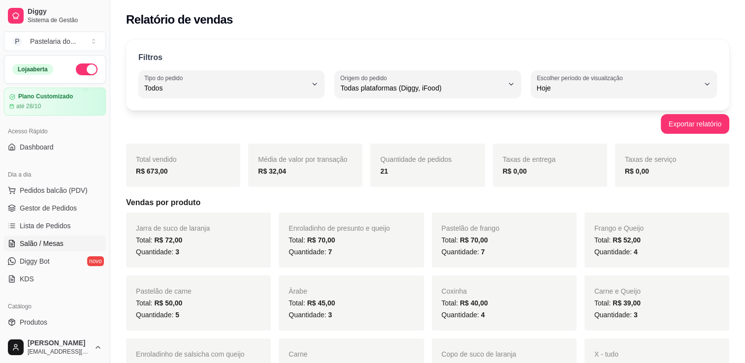
click at [59, 247] on span "Salão / Mesas" at bounding box center [42, 244] width 44 height 10
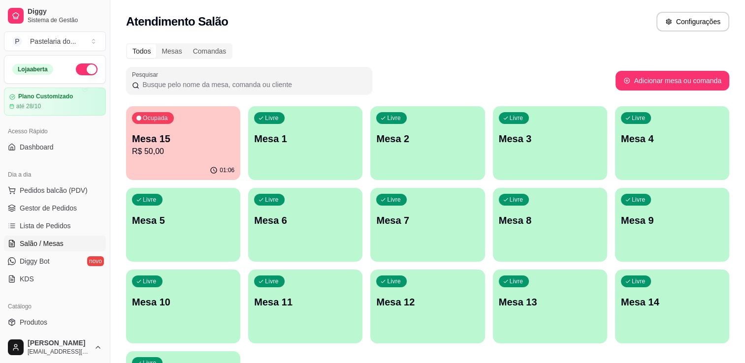
click at [197, 128] on div "Ocupada Mesa 15 R$ 50,00" at bounding box center [183, 133] width 114 height 55
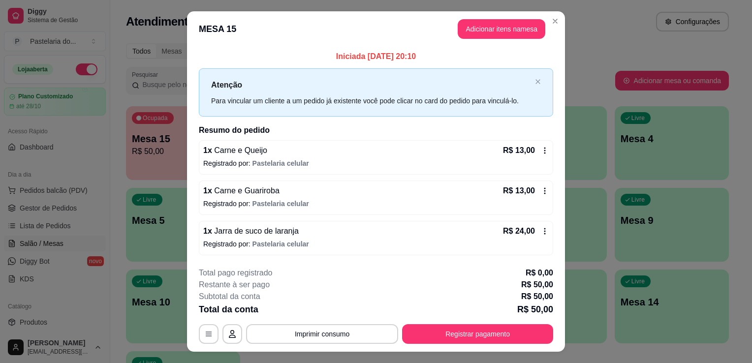
scroll to position [19, 0]
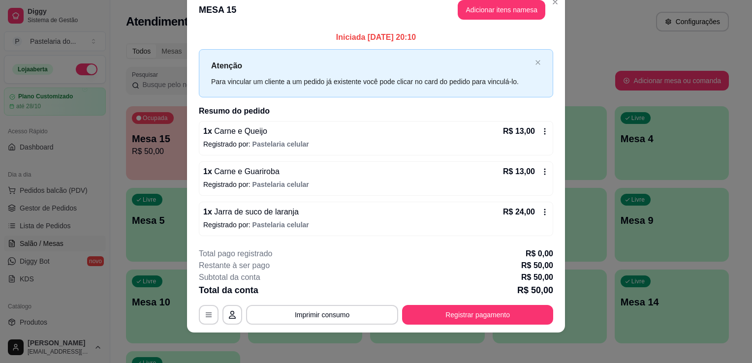
click at [509, 323] on button "Registrar pagamento" at bounding box center [477, 315] width 151 height 20
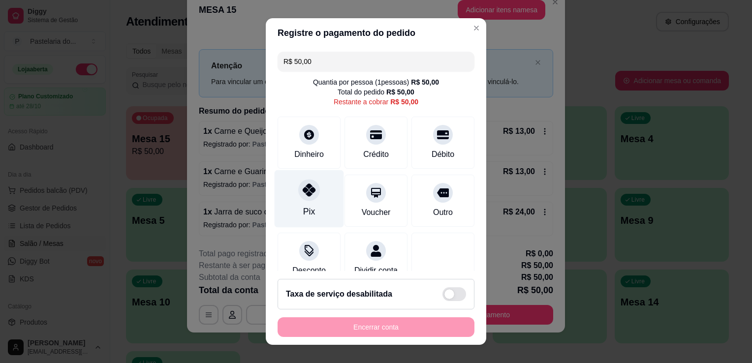
click at [315, 205] on div "Pix" at bounding box center [309, 199] width 69 height 58
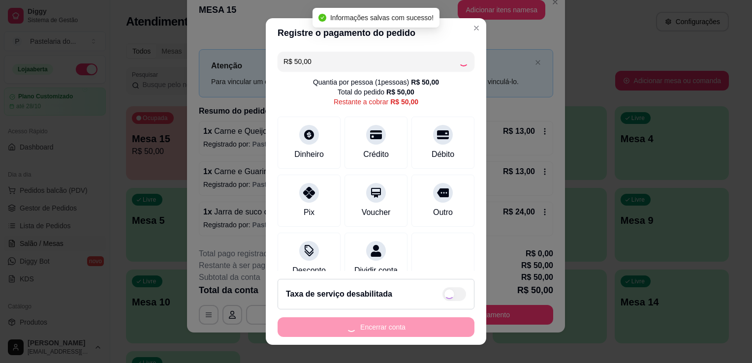
type input "R$ 0,00"
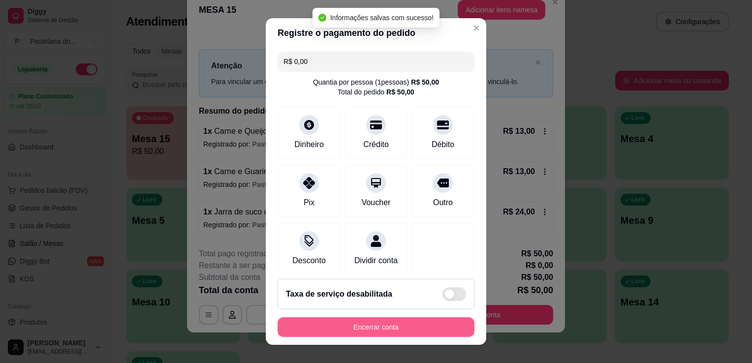
click at [389, 337] on button "Encerrar conta" at bounding box center [376, 328] width 197 height 20
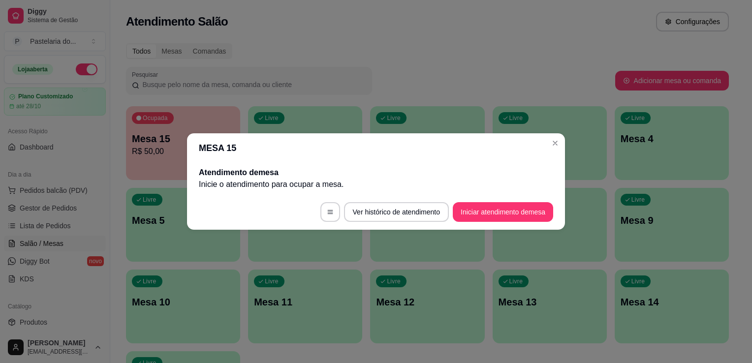
scroll to position [0, 0]
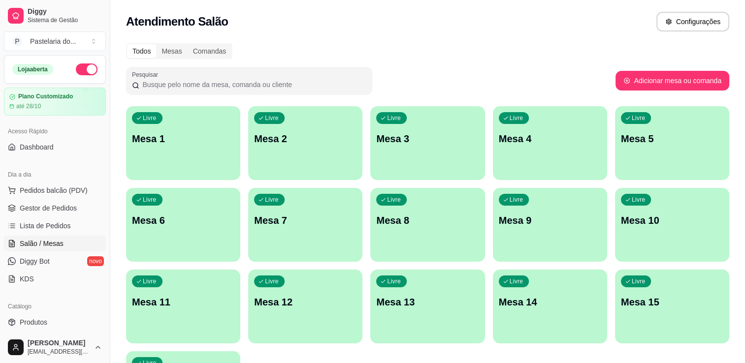
click at [455, 87] on div "Pesquisar" at bounding box center [370, 81] width 489 height 28
click at [55, 188] on span "Pedidos balcão (PDV)" at bounding box center [54, 191] width 68 height 10
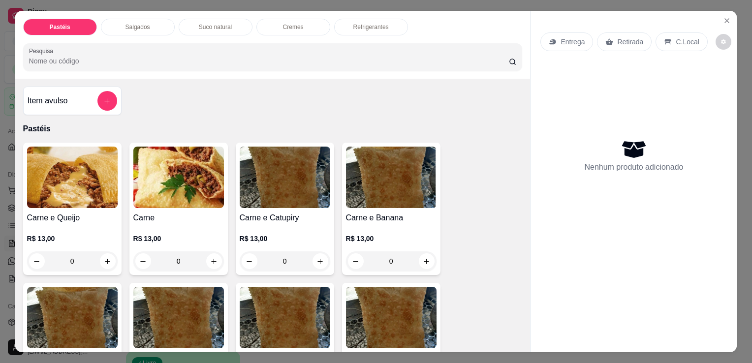
click at [137, 32] on div "Pastéis Salgados Suco natural Cremes Refrigerantes Pesquisa" at bounding box center [273, 45] width 516 height 68
click at [140, 26] on p "Salgados" at bounding box center [138, 27] width 25 height 8
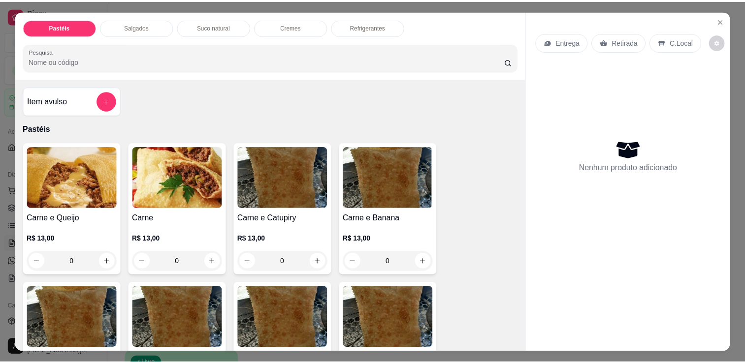
scroll to position [24, 0]
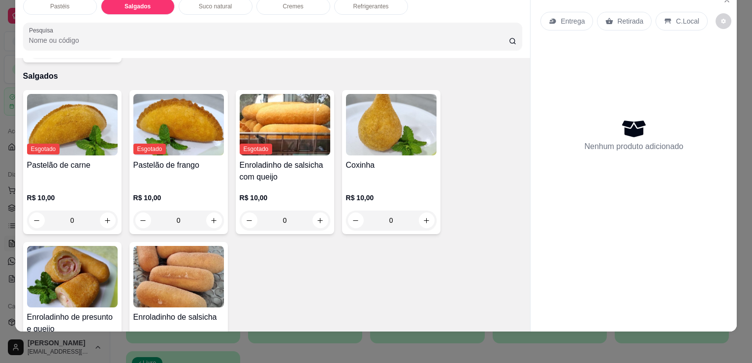
click at [412, 160] on h4 "Coxinha" at bounding box center [391, 166] width 91 height 12
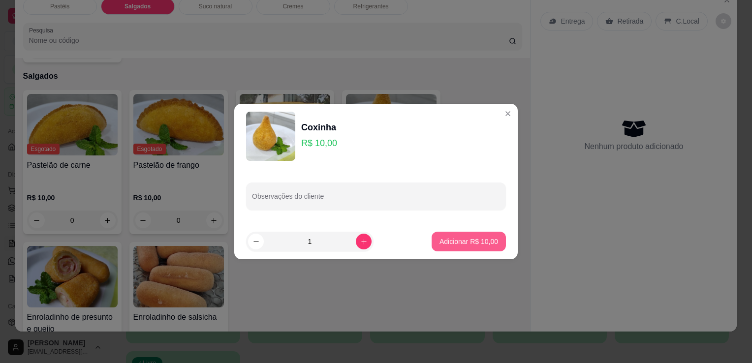
click at [467, 245] on p "Adicionar R$ 10,00" at bounding box center [469, 242] width 59 height 10
type input "1"
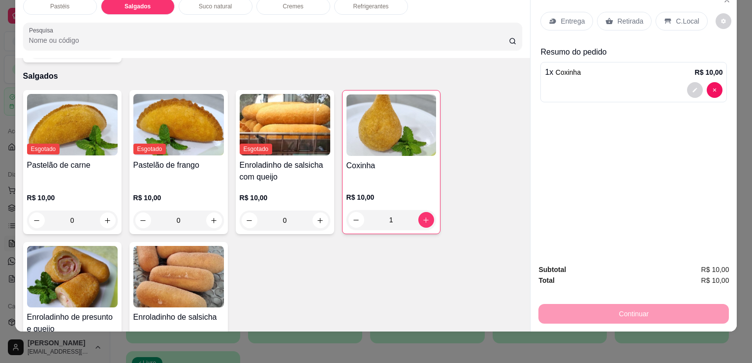
click at [617, 16] on p "Retirada" at bounding box center [630, 21] width 26 height 10
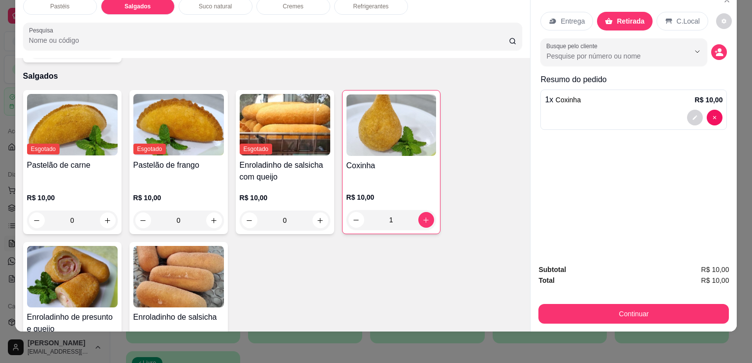
click at [622, 302] on div "Continuar" at bounding box center [634, 313] width 191 height 22
click at [621, 307] on button "Continuar" at bounding box center [634, 314] width 191 height 20
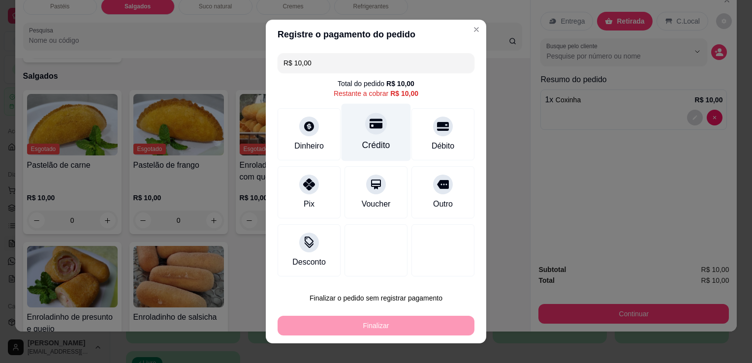
click at [377, 134] on div "Crédito" at bounding box center [376, 133] width 69 height 58
type input "R$ 0,00"
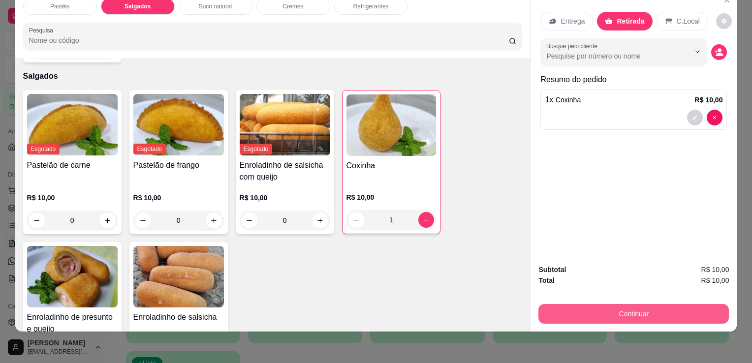
click at [579, 308] on button "Continuar" at bounding box center [634, 314] width 191 height 20
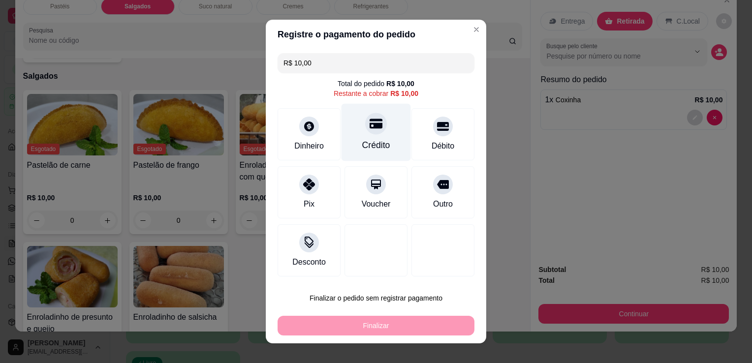
click at [368, 134] on div at bounding box center [376, 124] width 22 height 22
type input "R$ 0,00"
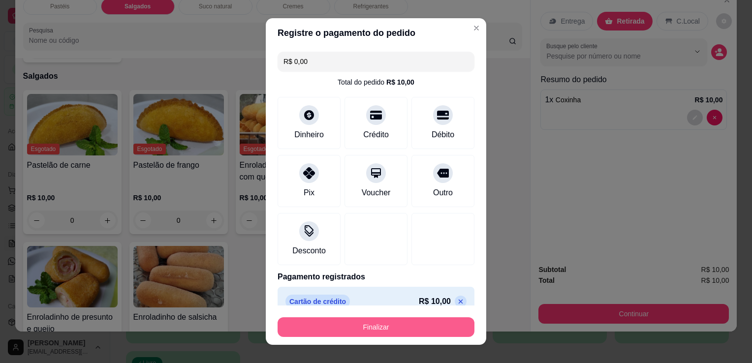
click at [380, 326] on button "Finalizar" at bounding box center [376, 328] width 197 height 20
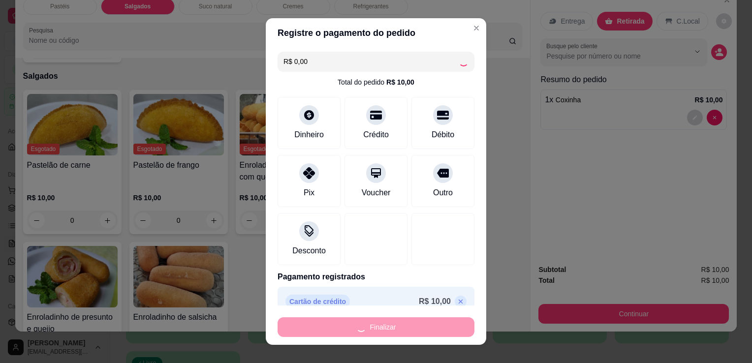
type input "0"
type input "-R$ 10,00"
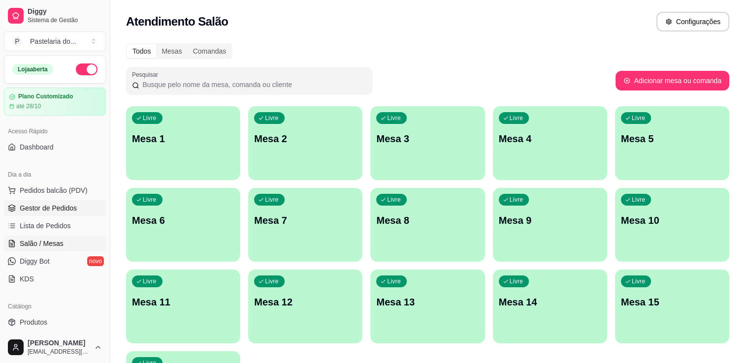
click at [55, 210] on span "Gestor de Pedidos" at bounding box center [48, 208] width 57 height 10
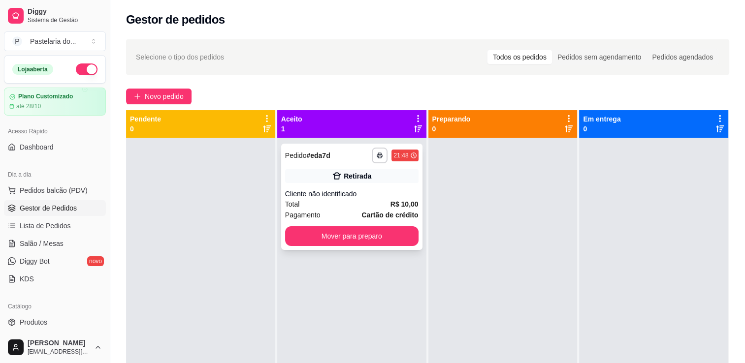
click at [317, 246] on div "**********" at bounding box center [351, 197] width 141 height 106
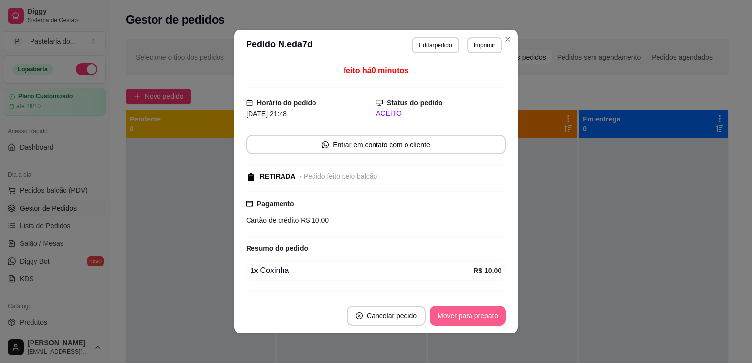
click at [455, 312] on button "Mover para preparo" at bounding box center [468, 316] width 76 height 20
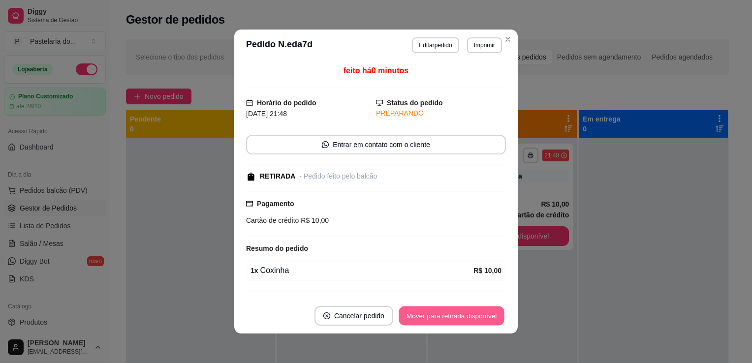
click at [481, 314] on button "Mover para retirada disponível" at bounding box center [451, 316] width 105 height 19
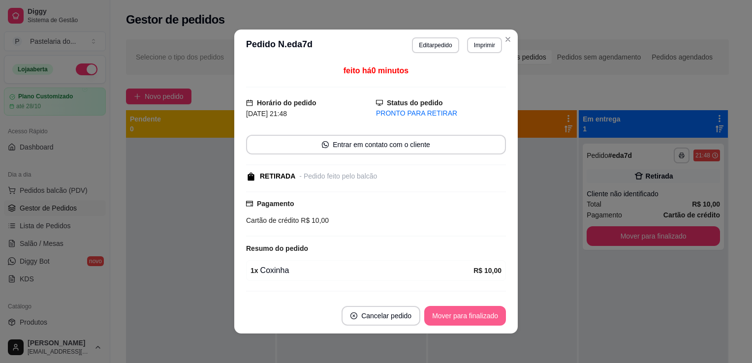
click at [482, 315] on button "Mover para finalizado" at bounding box center [465, 316] width 82 height 20
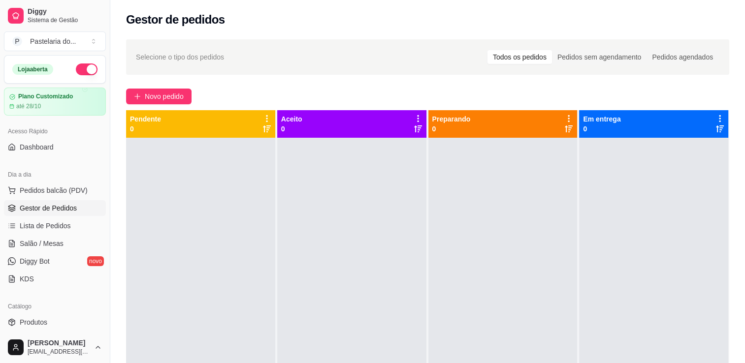
scroll to position [197, 0]
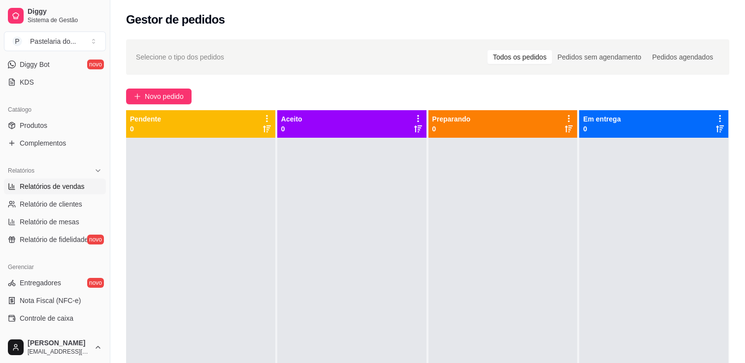
click at [38, 192] on link "Relatórios de vendas" at bounding box center [55, 187] width 102 height 16
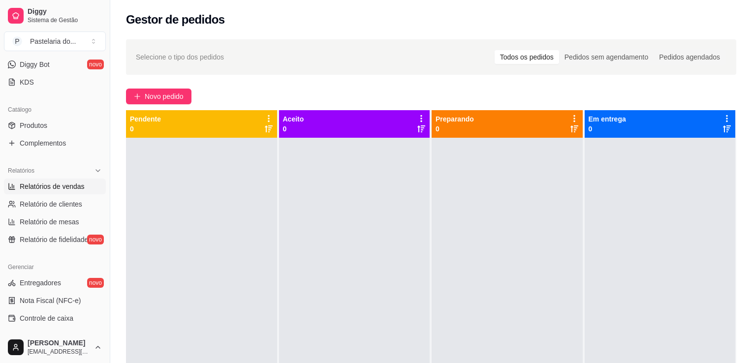
select select "ALL"
select select "0"
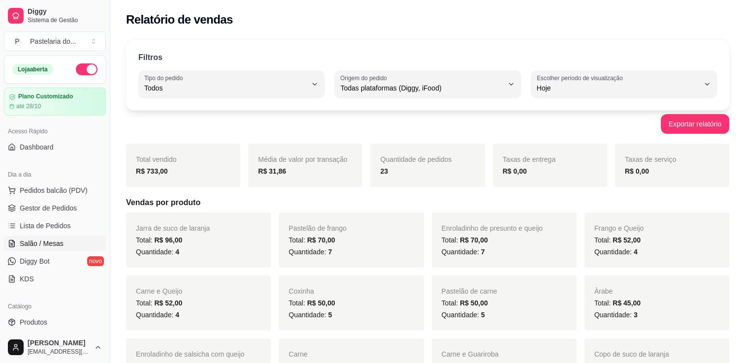
click at [45, 239] on span "Salão / Mesas" at bounding box center [42, 244] width 44 height 10
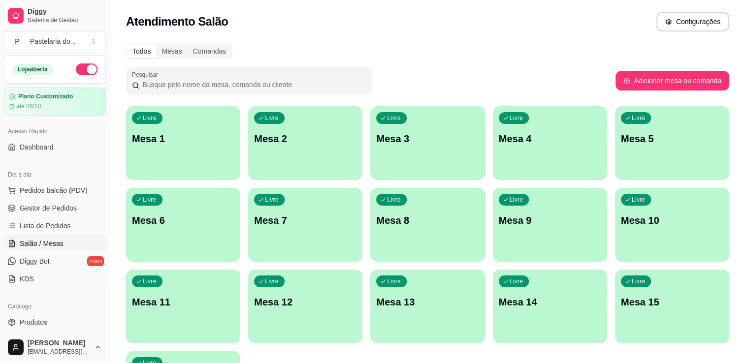
click at [566, 139] on p "Mesa 4" at bounding box center [550, 139] width 102 height 14
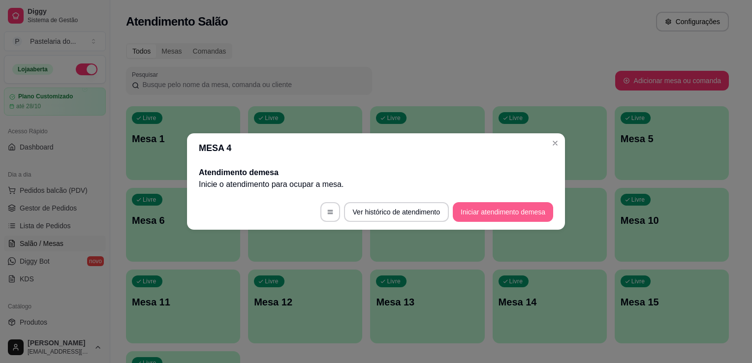
click at [532, 208] on button "Iniciar atendimento de mesa" at bounding box center [503, 212] width 100 height 20
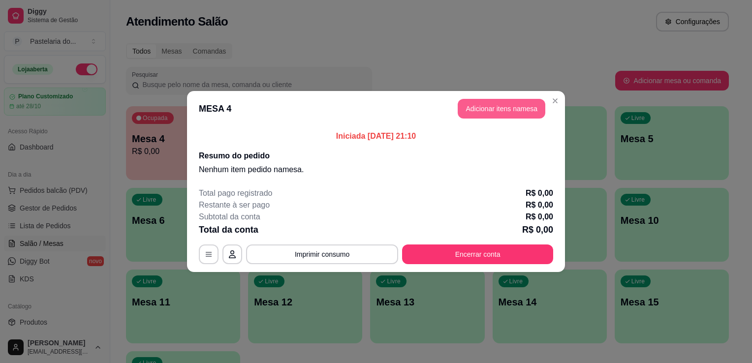
click at [479, 111] on button "Adicionar itens na mesa" at bounding box center [502, 109] width 88 height 20
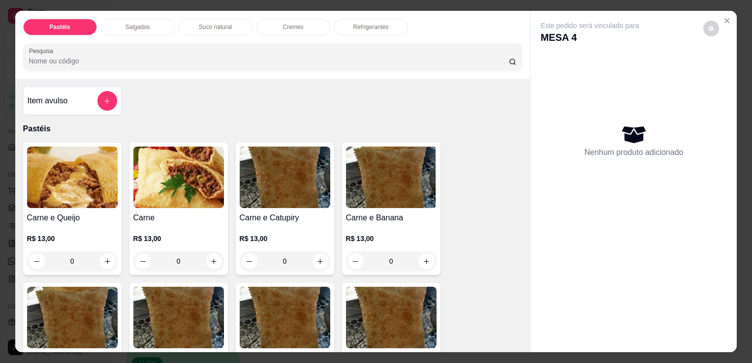
drag, startPoint x: 447, startPoint y: 78, endPoint x: 187, endPoint y: 60, distance: 260.6
click at [187, 60] on input "Pesquisa" at bounding box center [269, 61] width 480 height 10
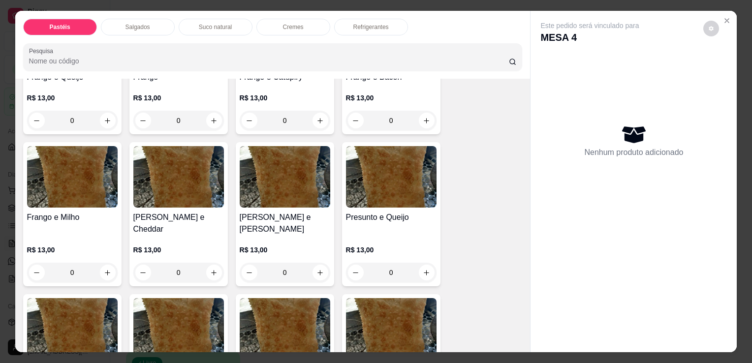
scroll to position [443, 0]
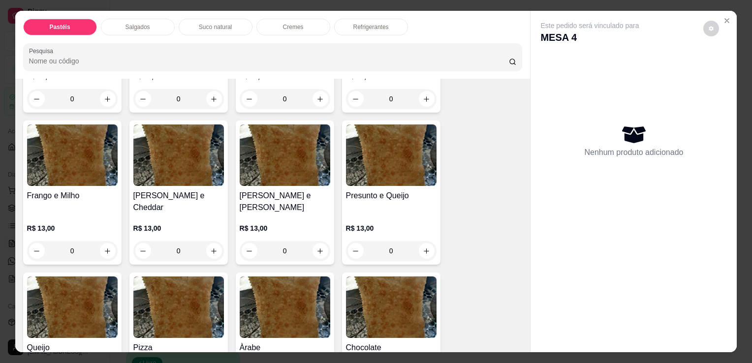
click at [173, 194] on h4 "[PERSON_NAME] e Cheddar" at bounding box center [178, 202] width 91 height 24
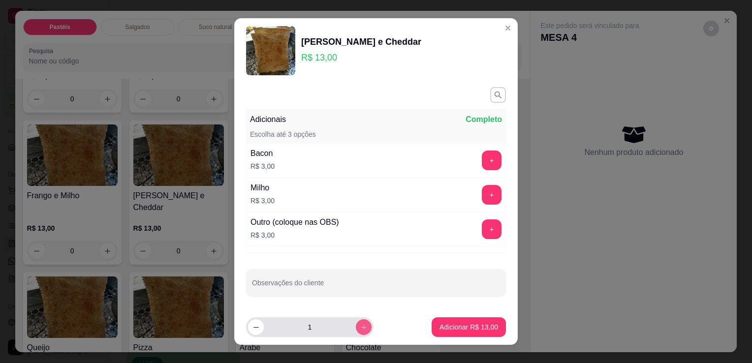
click at [360, 328] on icon "increase-product-quantity" at bounding box center [363, 327] width 7 height 7
type input "2"
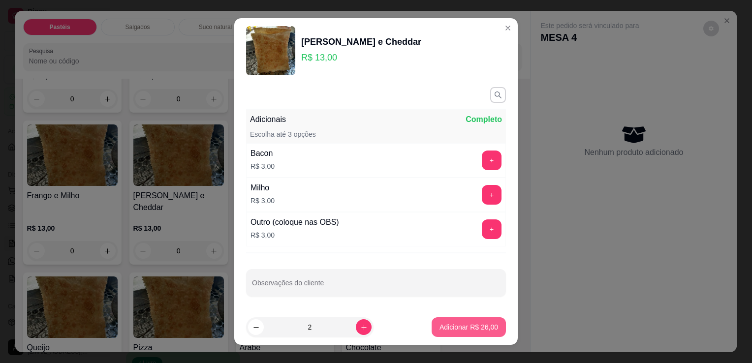
click at [459, 331] on p "Adicionar R$ 26,00" at bounding box center [469, 328] width 59 height 10
type input "2"
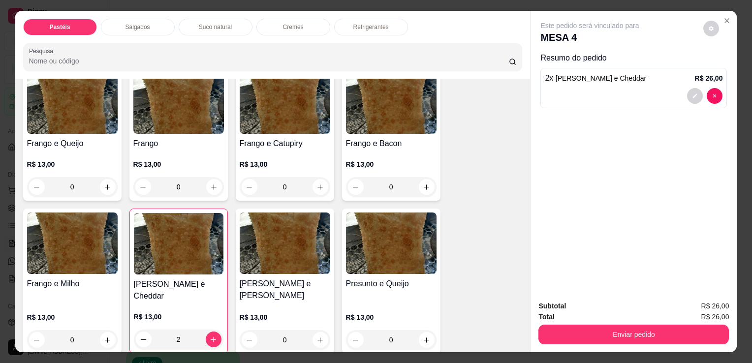
scroll to position [345, 0]
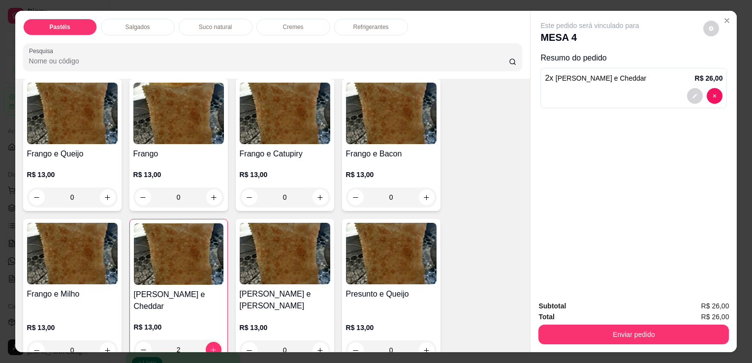
click at [195, 31] on div "Suco natural" at bounding box center [216, 27] width 74 height 17
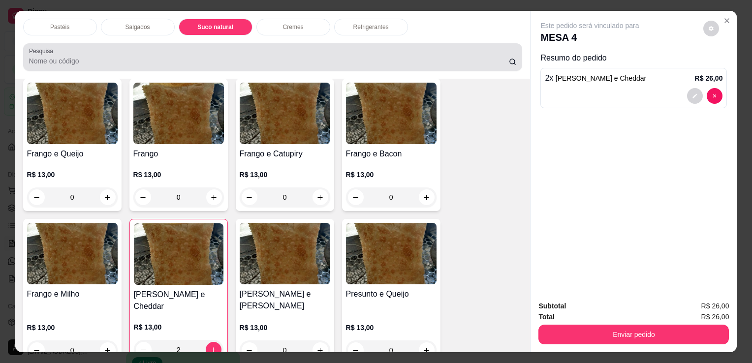
scroll to position [24, 0]
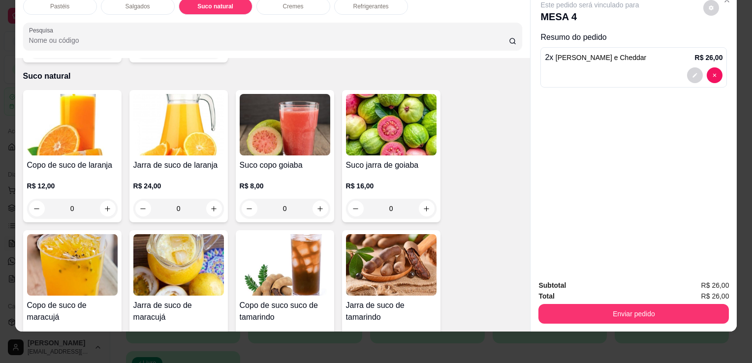
click at [174, 120] on img at bounding box center [178, 125] width 91 height 62
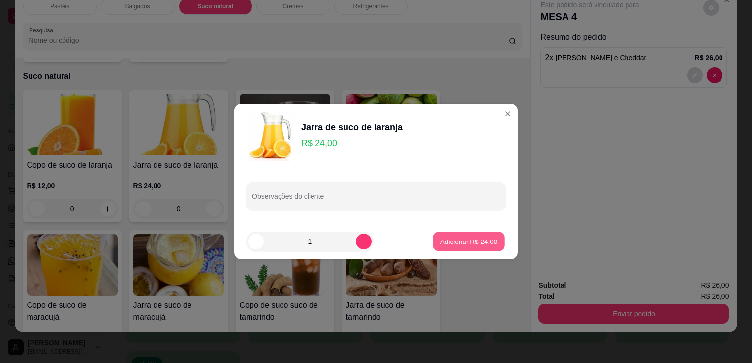
click at [441, 246] on p "Adicionar R$ 24,00" at bounding box center [469, 241] width 57 height 9
type input "1"
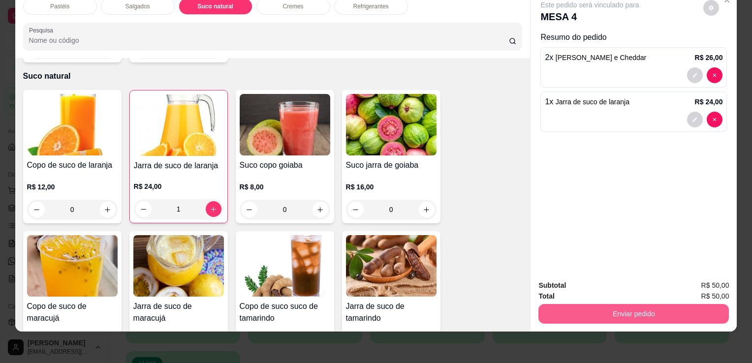
click at [586, 306] on button "Enviar pedido" at bounding box center [634, 314] width 191 height 20
click at [630, 304] on button "Enviar pedido" at bounding box center [634, 314] width 191 height 20
click at [630, 304] on button "Enviar pedido" at bounding box center [634, 313] width 185 height 19
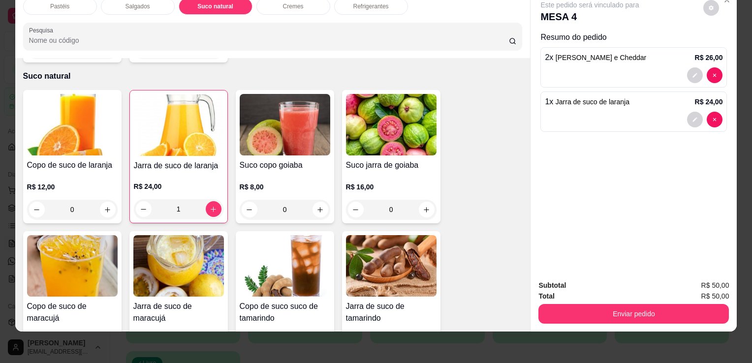
click at [638, 304] on button "Enviar pedido" at bounding box center [634, 314] width 191 height 20
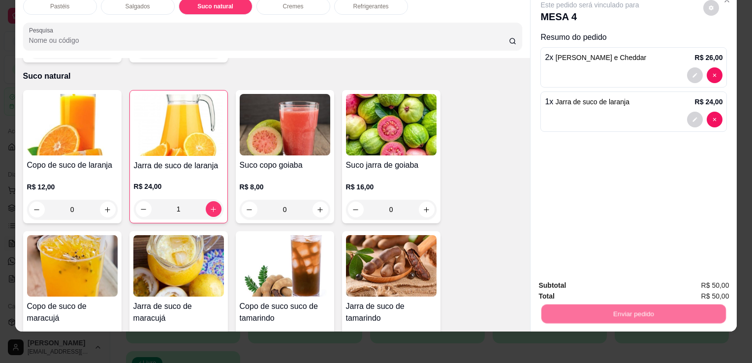
click at [688, 289] on button "Enviar pedido" at bounding box center [704, 282] width 56 height 19
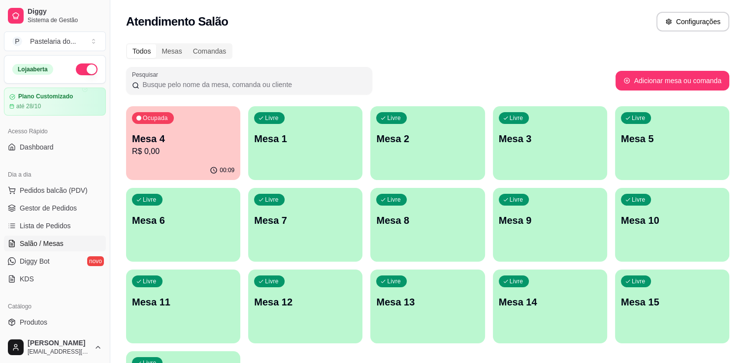
click at [295, 241] on div "Livre Mesa 7" at bounding box center [305, 219] width 114 height 62
click at [295, 241] on body "Diggy Sistema de Gestão P Pastelaria do ... Loja aberta Plano Customizado até 2…" at bounding box center [372, 181] width 745 height 363
click at [304, 241] on div "Livre Mesa 7" at bounding box center [305, 219] width 114 height 62
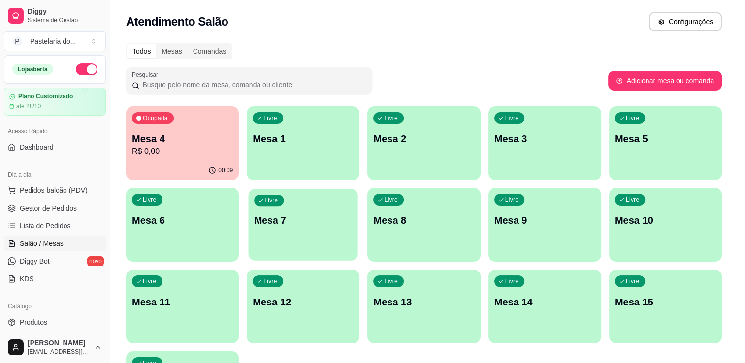
click at [304, 241] on body "Diggy Sistema de Gestão P Pastelaria do ... Loja aberta Plano Customizado até 2…" at bounding box center [369, 181] width 738 height 363
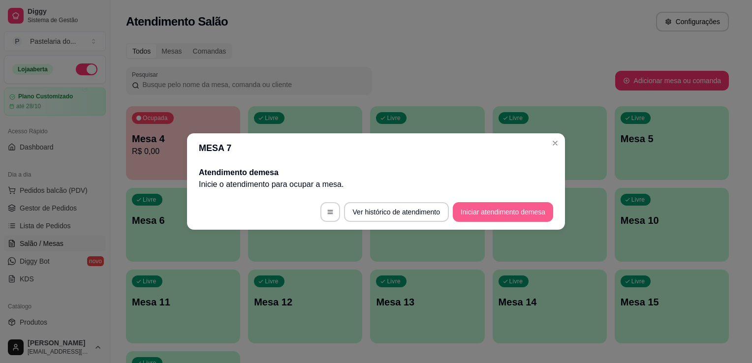
click at [463, 214] on button "Iniciar atendimento de mesa" at bounding box center [503, 212] width 100 height 20
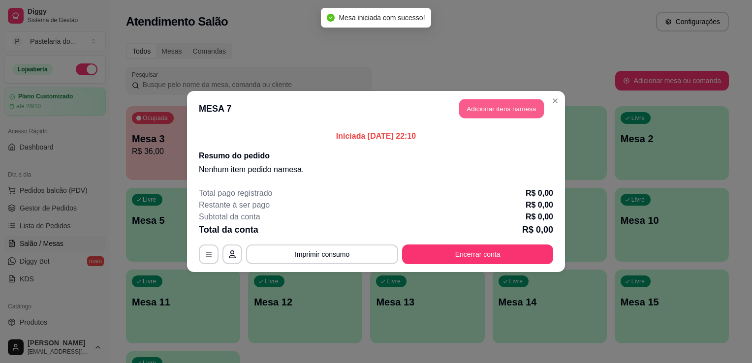
click at [497, 107] on button "Adicionar itens na mesa" at bounding box center [501, 108] width 85 height 19
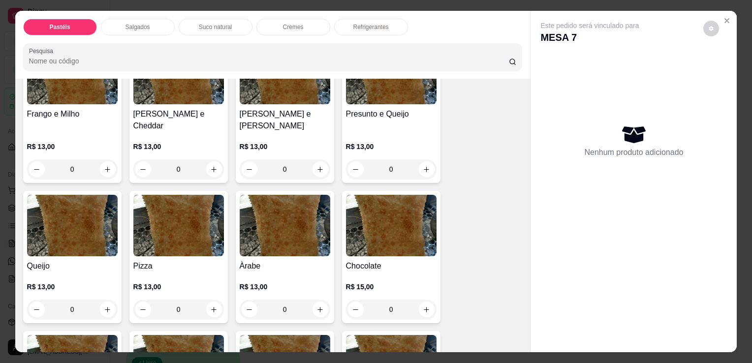
scroll to position [542, 0]
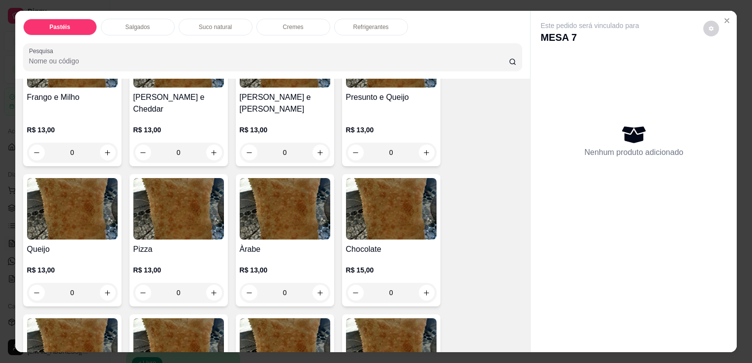
click at [321, 283] on div "0" at bounding box center [285, 293] width 91 height 20
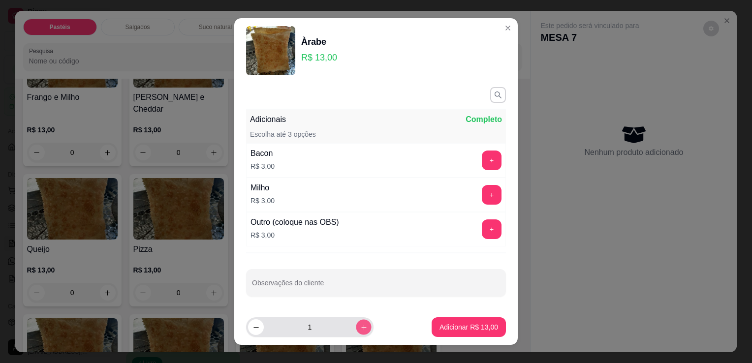
click at [360, 328] on icon "increase-product-quantity" at bounding box center [363, 327] width 7 height 7
type input "2"
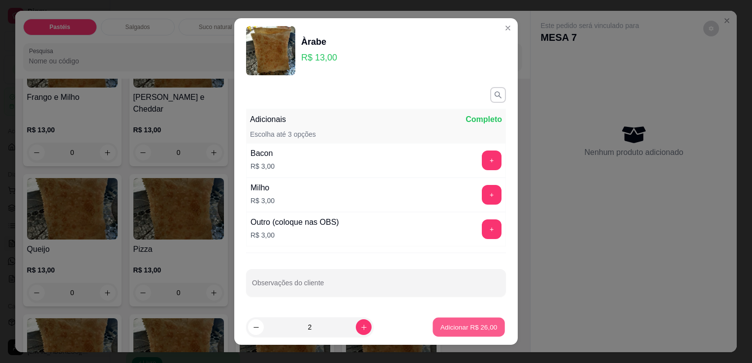
click at [445, 327] on p "Adicionar R$ 26,00" at bounding box center [469, 327] width 57 height 9
type input "2"
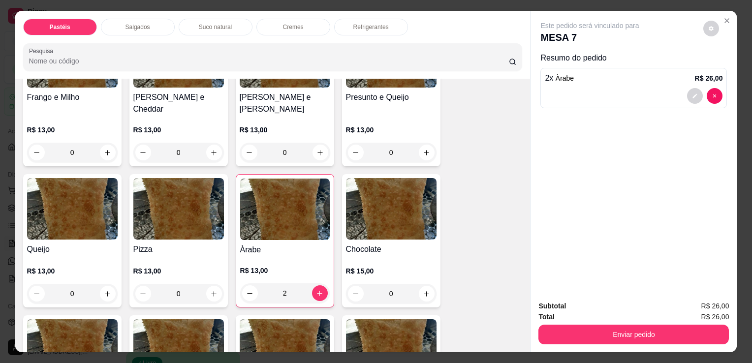
click at [227, 27] on p "Suco natural" at bounding box center [215, 27] width 33 height 8
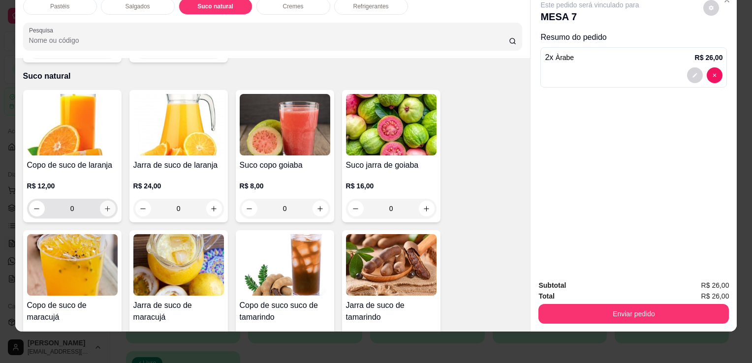
click at [104, 205] on icon "increase-product-quantity" at bounding box center [107, 208] width 7 height 7
type input "1"
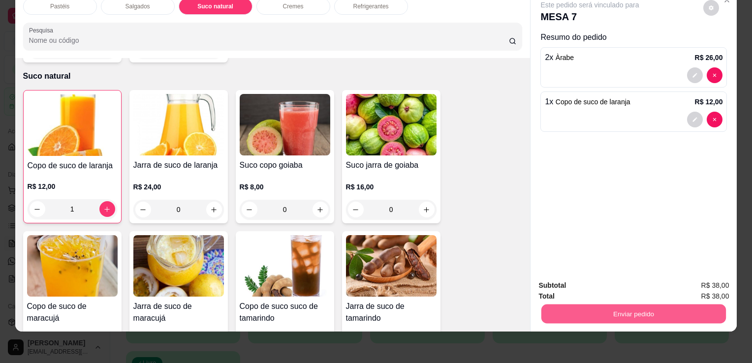
click at [657, 305] on button "Enviar pedido" at bounding box center [634, 313] width 185 height 19
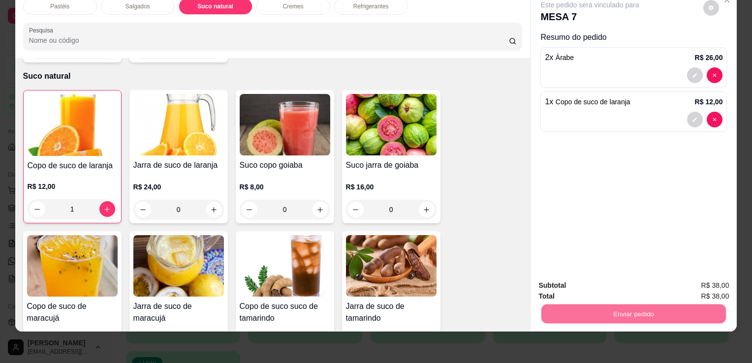
click at [717, 288] on button "Enviar pedido" at bounding box center [704, 282] width 54 height 18
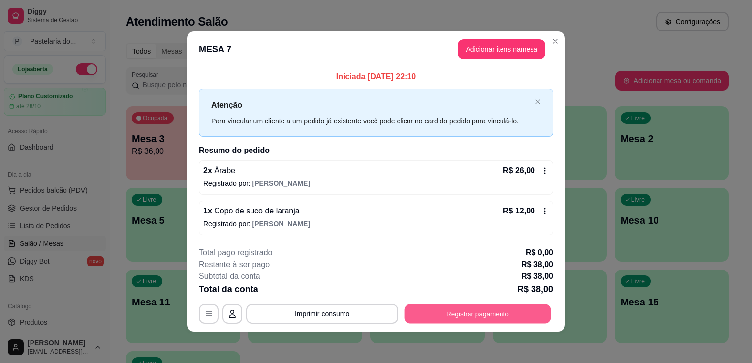
click at [507, 311] on button "Registrar pagamento" at bounding box center [478, 313] width 147 height 19
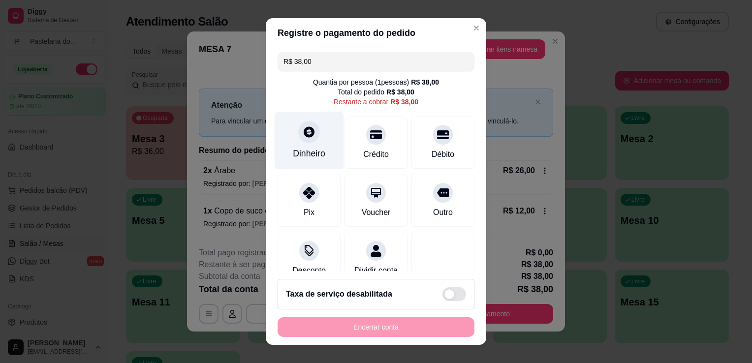
click at [305, 142] on div at bounding box center [309, 132] width 22 height 22
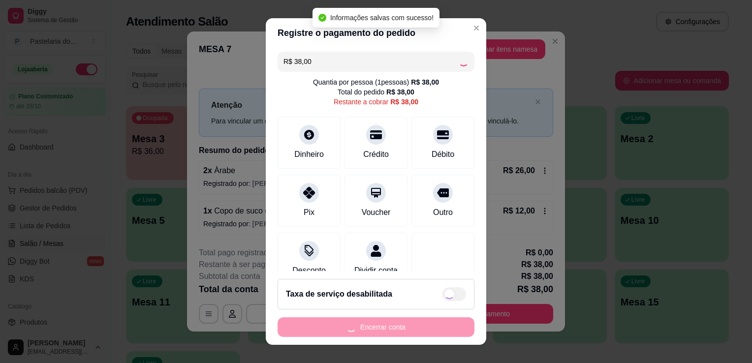
type input "R$ 0,00"
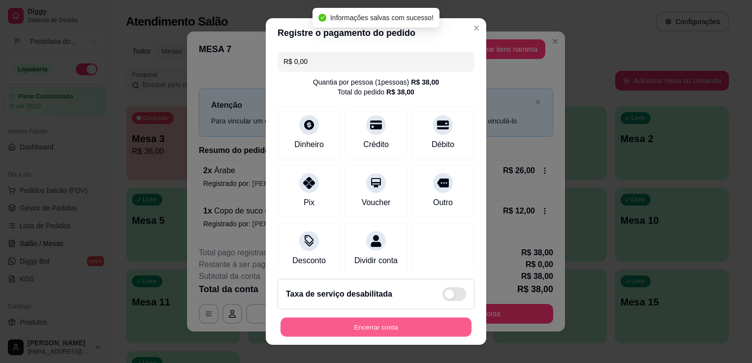
click at [414, 324] on button "Encerrar conta" at bounding box center [376, 327] width 191 height 19
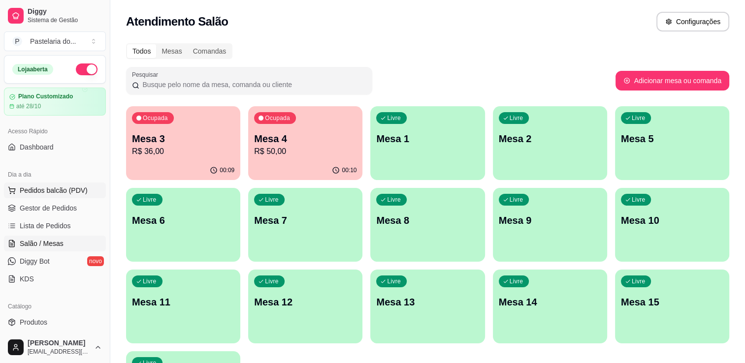
click at [36, 192] on span "Pedidos balcão (PDV)" at bounding box center [54, 191] width 68 height 10
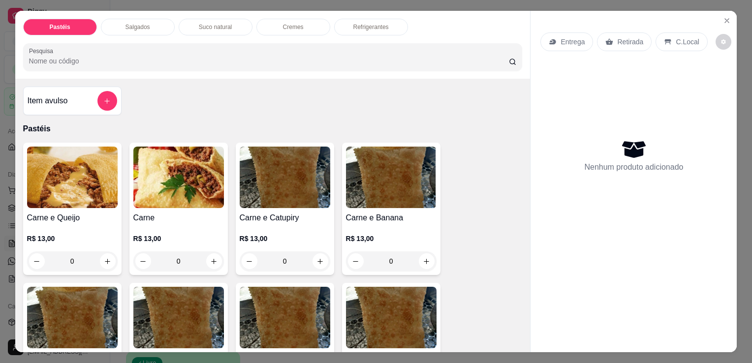
click at [153, 28] on div "Salgados" at bounding box center [138, 27] width 74 height 17
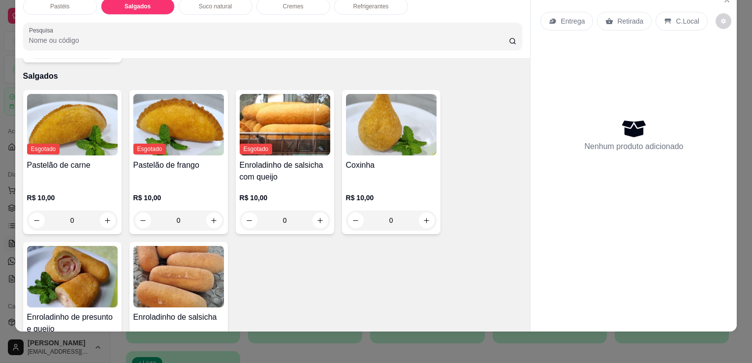
scroll to position [1144, 0]
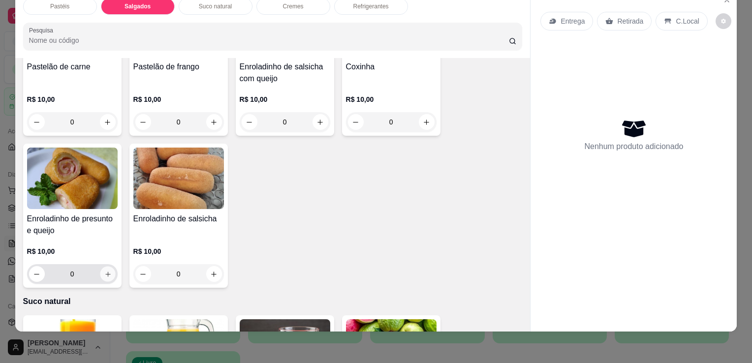
click at [104, 271] on icon "increase-product-quantity" at bounding box center [107, 274] width 7 height 7
type input "1"
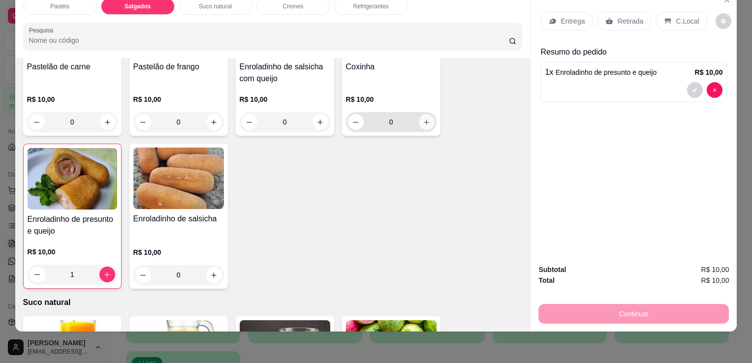
click at [427, 114] on button "increase-product-quantity" at bounding box center [427, 122] width 16 height 16
type input "1"
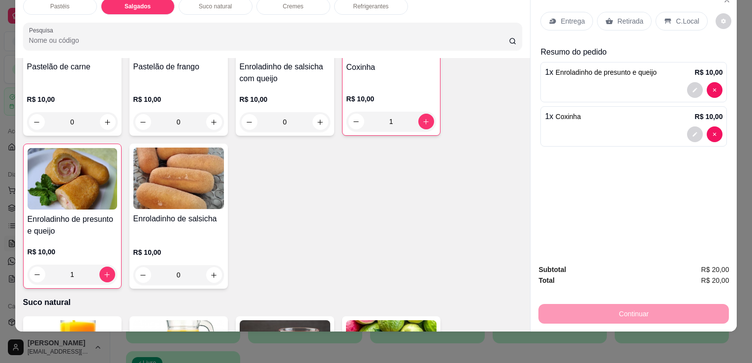
click at [617, 16] on p "Retirada" at bounding box center [630, 21] width 26 height 10
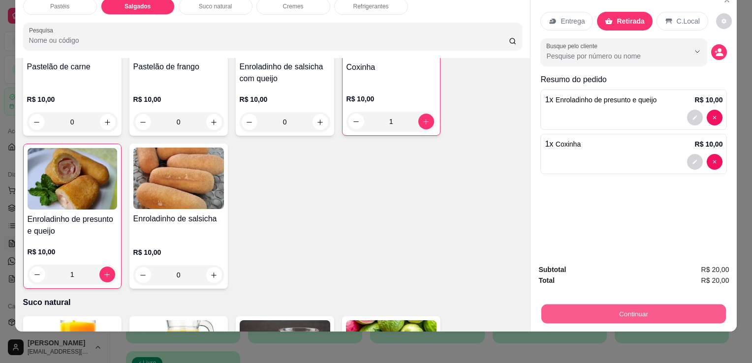
click at [620, 304] on button "Continuar" at bounding box center [634, 313] width 185 height 19
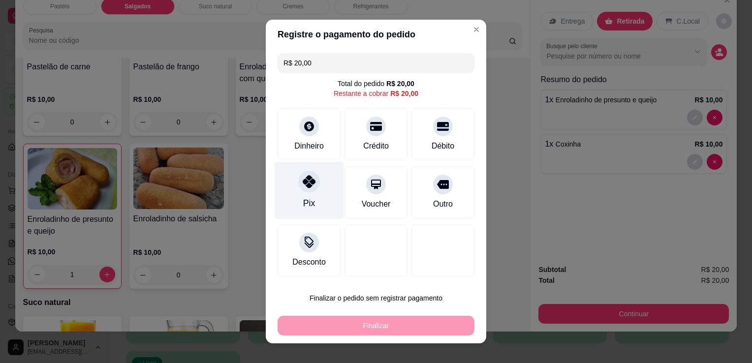
click at [299, 192] on div "Pix" at bounding box center [309, 191] width 69 height 58
type input "R$ 0,00"
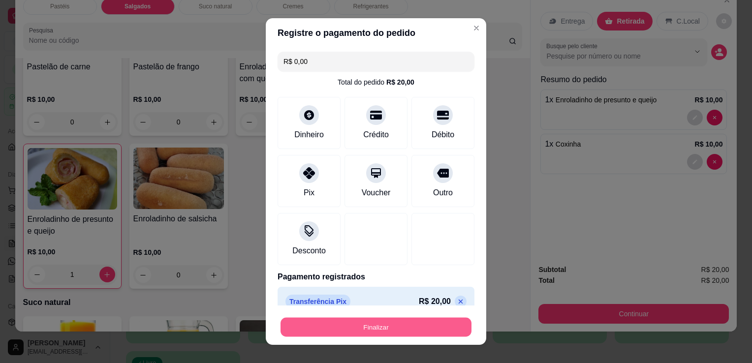
click at [336, 328] on button "Finalizar" at bounding box center [376, 327] width 191 height 19
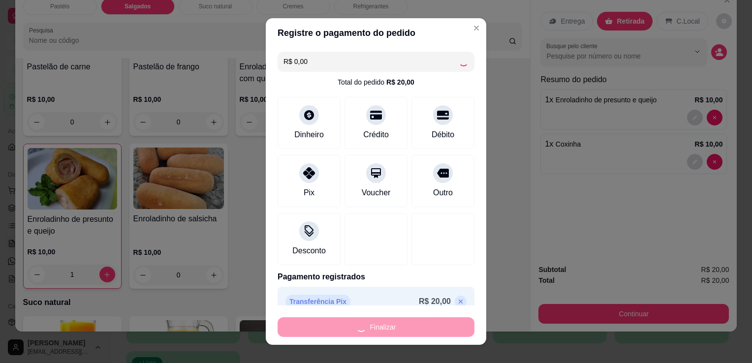
type input "0"
type input "-R$ 20,00"
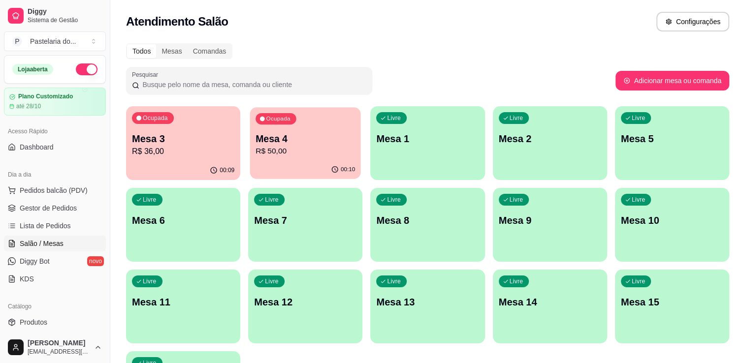
click at [267, 133] on p "Mesa 4" at bounding box center [305, 138] width 99 height 13
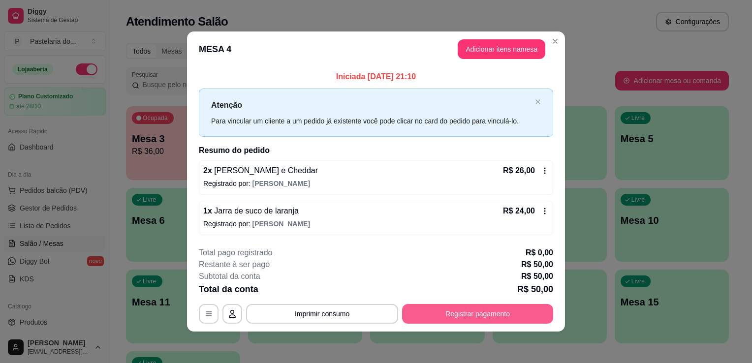
click at [483, 300] on div "**********" at bounding box center [376, 285] width 355 height 77
click at [481, 312] on button "Registrar pagamento" at bounding box center [477, 314] width 151 height 20
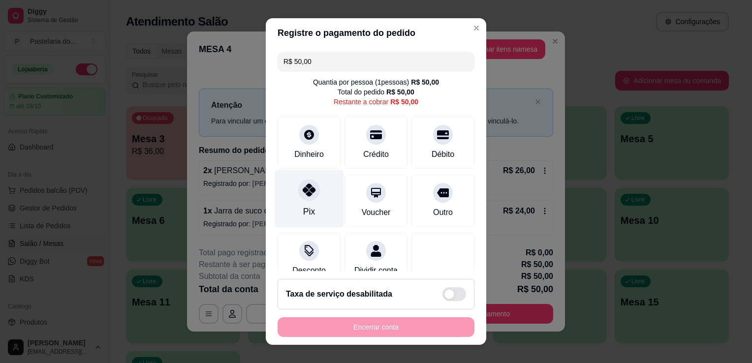
click at [308, 204] on div "Pix" at bounding box center [309, 199] width 69 height 58
type input "R$ 0,00"
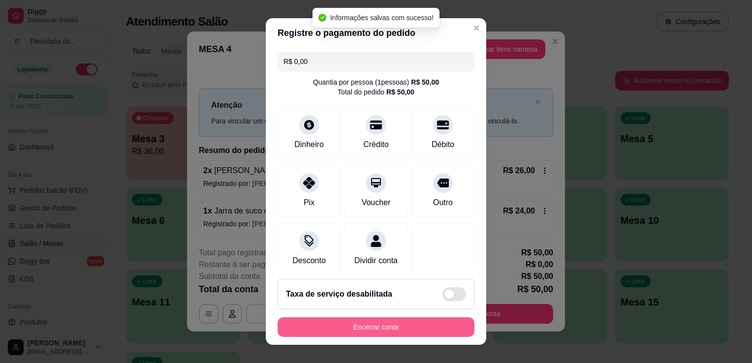
click at [354, 325] on button "Encerrar conta" at bounding box center [376, 328] width 197 height 20
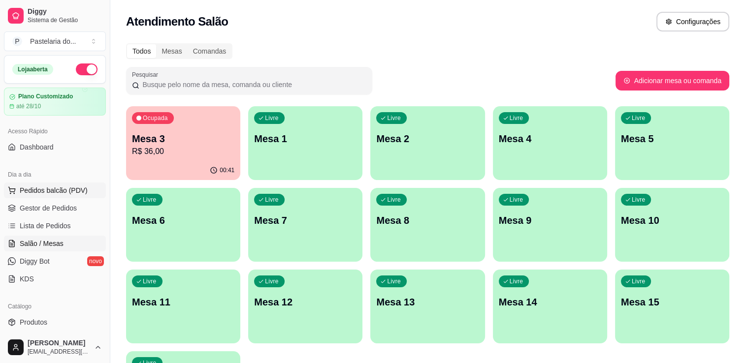
click at [52, 184] on button "Pedidos balcão (PDV)" at bounding box center [55, 191] width 102 height 16
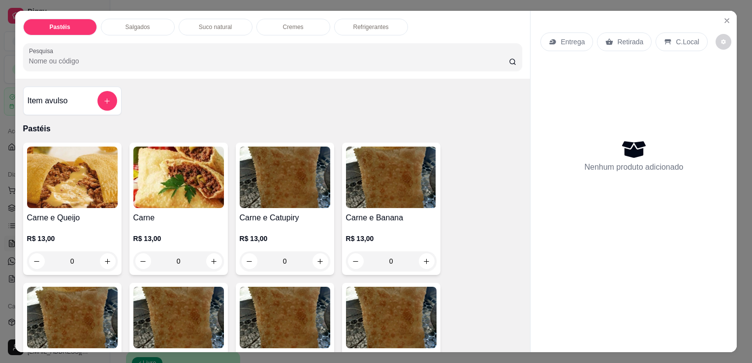
click at [108, 28] on div "Salgados" at bounding box center [138, 27] width 74 height 17
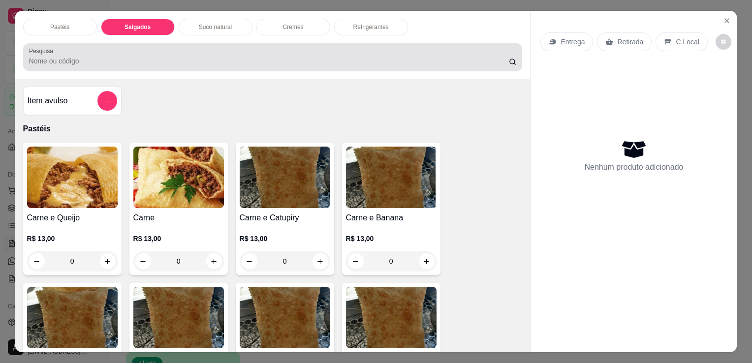
scroll to position [24, 0]
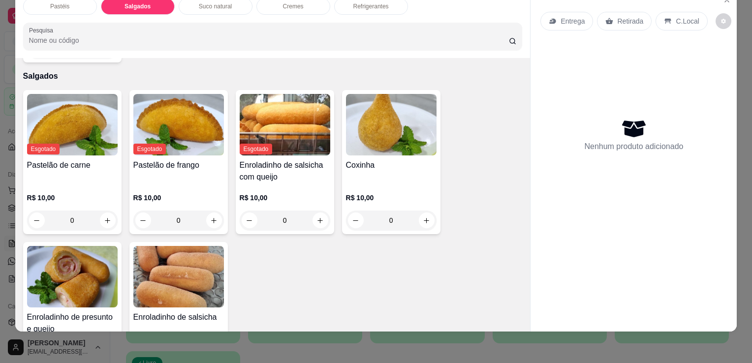
click at [386, 113] on img at bounding box center [391, 125] width 91 height 62
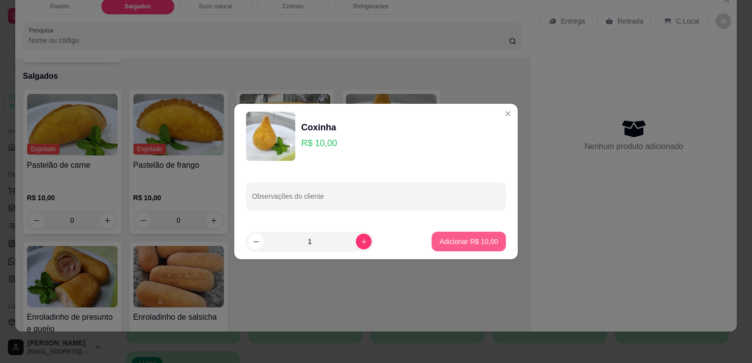
click at [460, 238] on p "Adicionar R$ 10,00" at bounding box center [469, 242] width 59 height 10
type input "1"
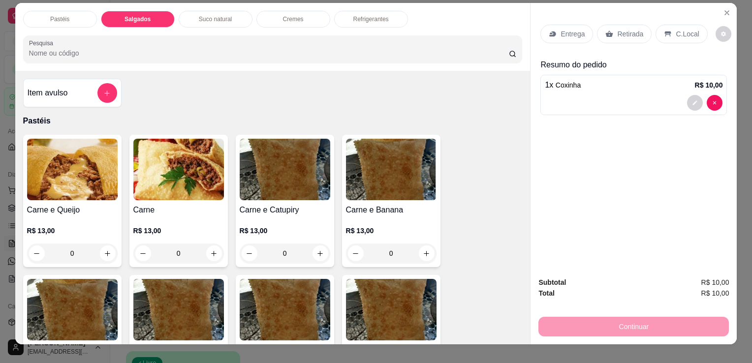
scroll to position [0, 0]
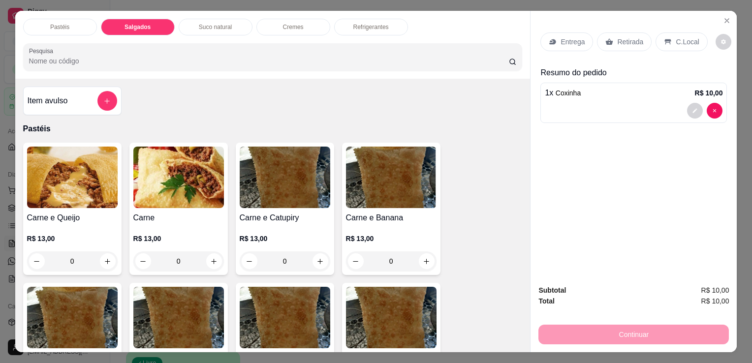
click at [139, 58] on input "Pesquisa" at bounding box center [269, 61] width 480 height 10
click at [105, 97] on icon "add-separate-item" at bounding box center [106, 100] width 7 height 7
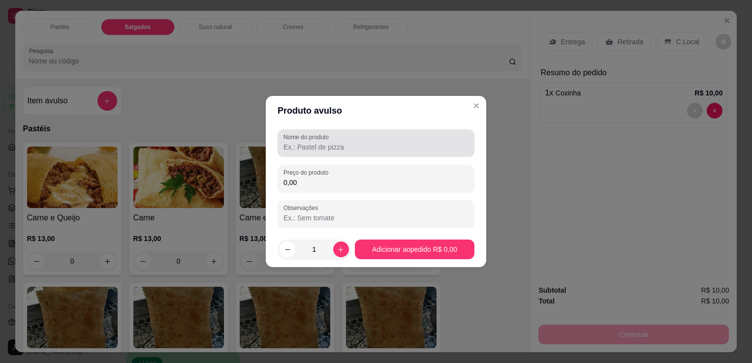
click at [400, 152] on input "Nome do produto" at bounding box center [376, 147] width 185 height 10
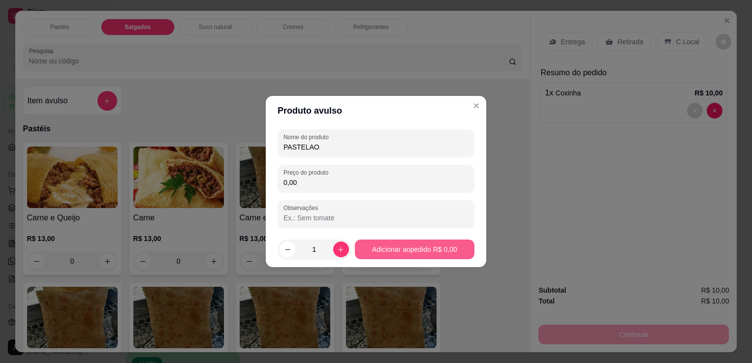
type input "PASTELAO"
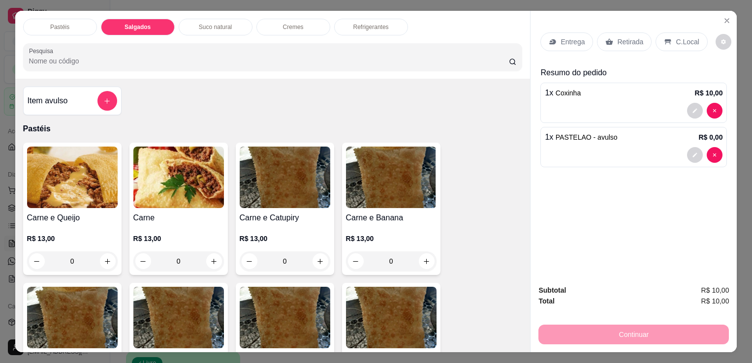
click at [348, 24] on div "Refrigerantes" at bounding box center [371, 27] width 74 height 17
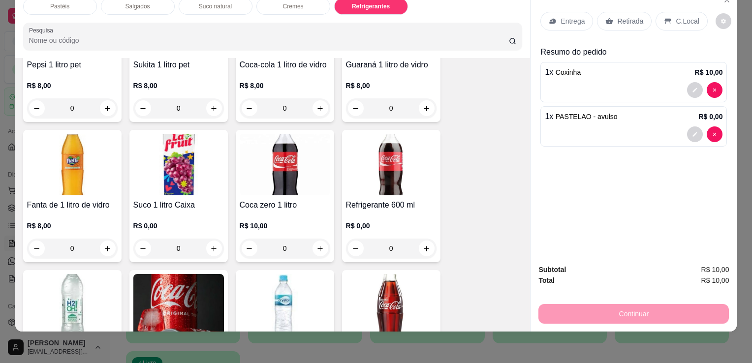
scroll to position [2570, 0]
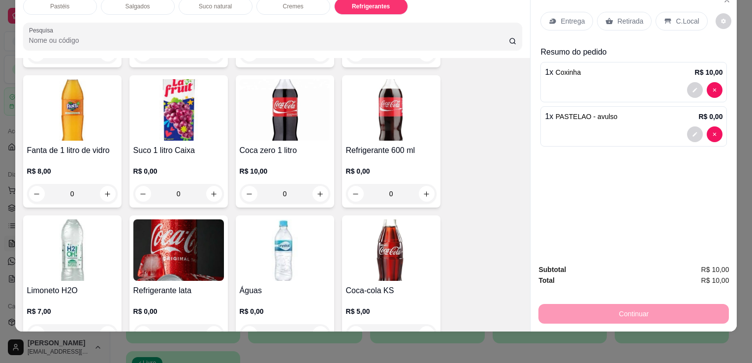
click at [384, 121] on div "Refrigerante 600 ml R$ 0,00 0" at bounding box center [391, 141] width 98 height 132
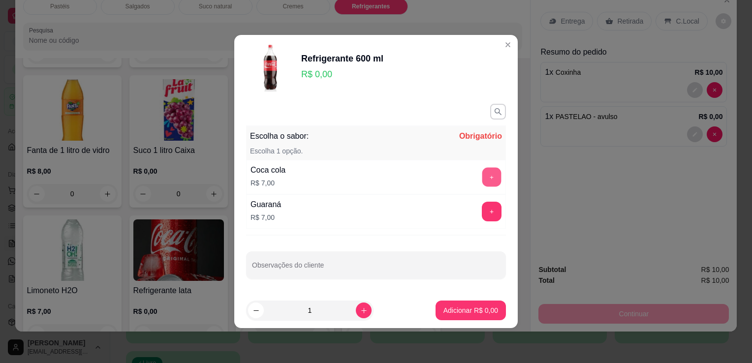
click at [493, 179] on button "+" at bounding box center [492, 177] width 19 height 19
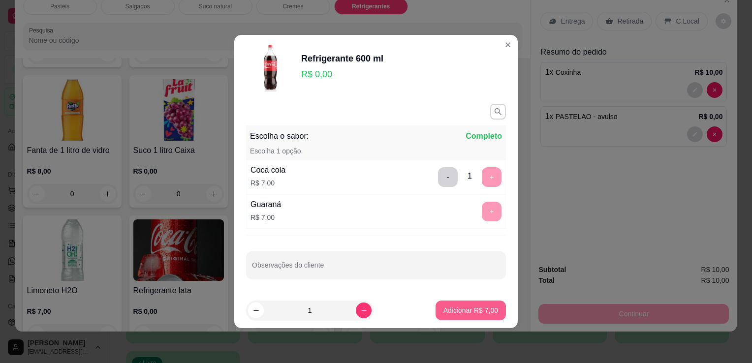
click at [461, 322] on footer "1 Adicionar R$ 7,00" at bounding box center [376, 310] width 284 height 35
click at [477, 309] on p "Adicionar R$ 7,00" at bounding box center [471, 311] width 55 height 10
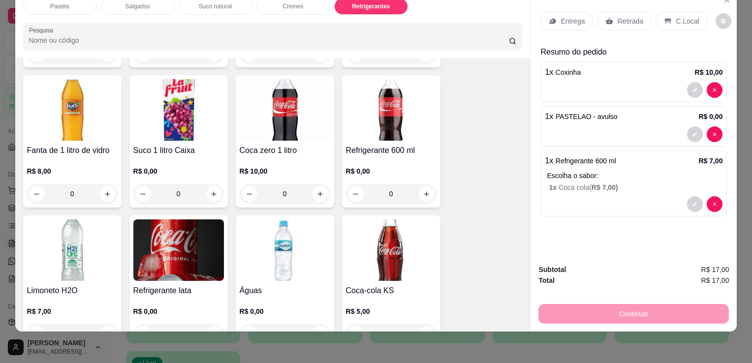
click at [642, 128] on div at bounding box center [634, 135] width 178 height 16
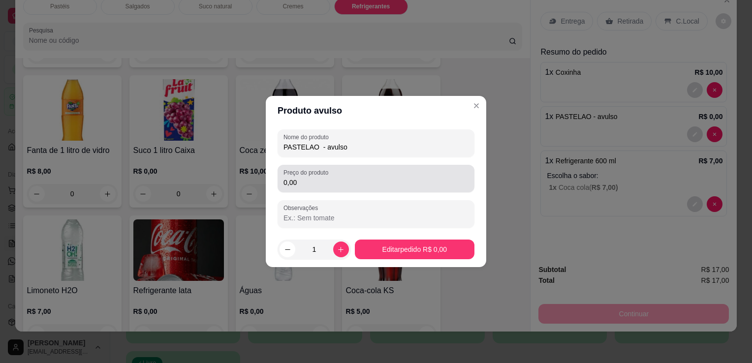
click at [371, 182] on input "0,00" at bounding box center [376, 183] width 185 height 10
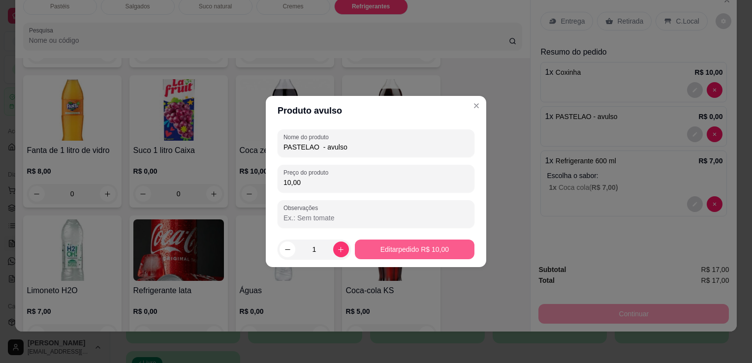
type input "10,00"
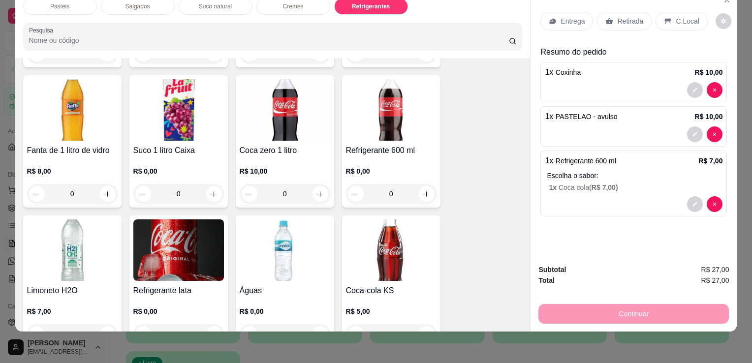
click at [633, 16] on p "Retirada" at bounding box center [630, 21] width 26 height 10
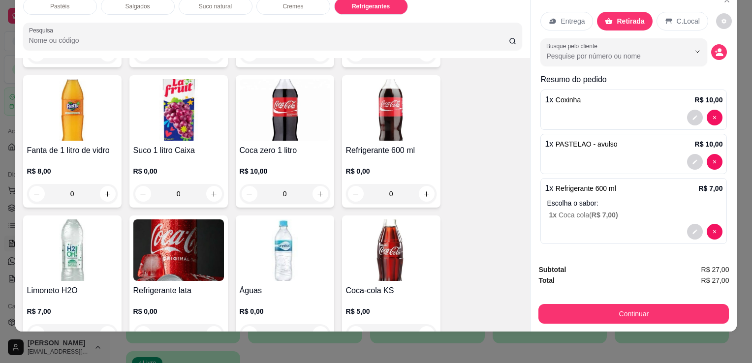
click at [594, 304] on button "Continuar" at bounding box center [634, 314] width 191 height 20
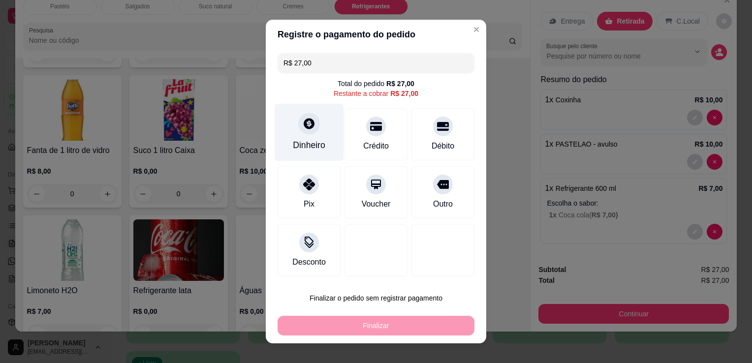
click at [310, 135] on div "Dinheiro" at bounding box center [309, 133] width 69 height 58
click at [317, 176] on input "0,00" at bounding box center [376, 172] width 197 height 20
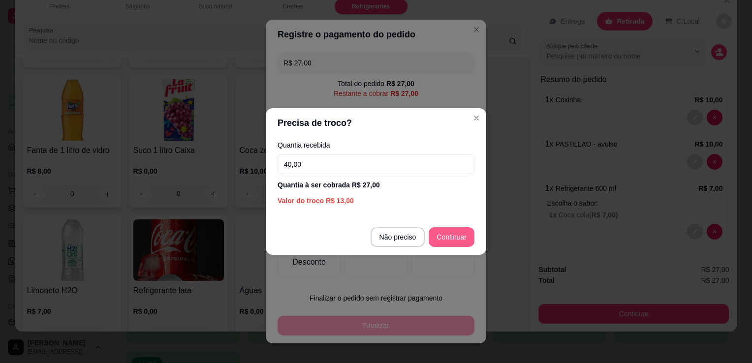
type input "40,00"
type input "R$ 0,00"
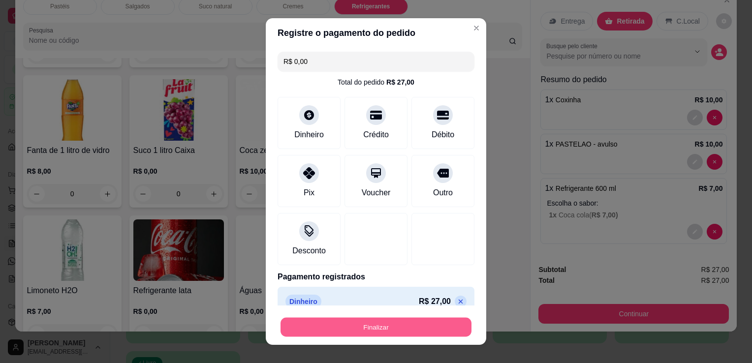
click at [378, 322] on button "Finalizar" at bounding box center [376, 327] width 191 height 19
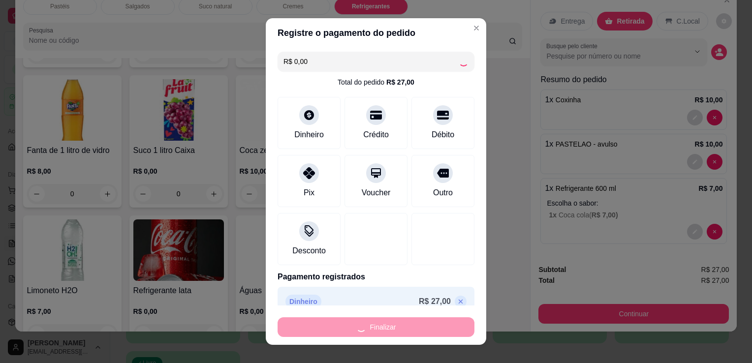
type input "0"
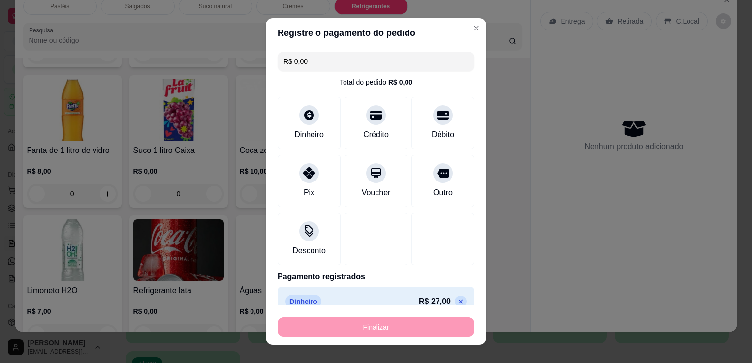
type input "-R$ 27,00"
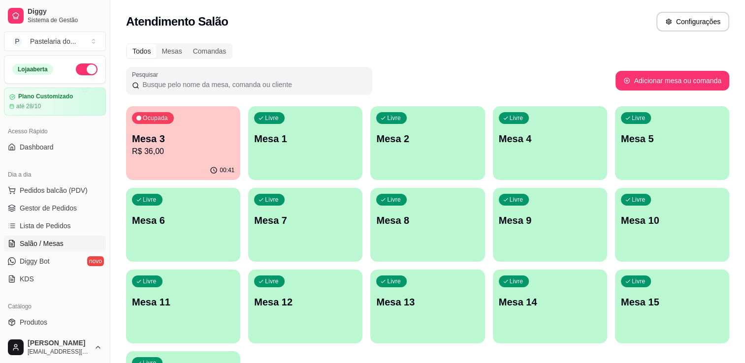
click at [40, 182] on div "Dia a dia" at bounding box center [55, 175] width 102 height 16
click at [39, 193] on span "Pedidos balcão (PDV)" at bounding box center [54, 191] width 68 height 10
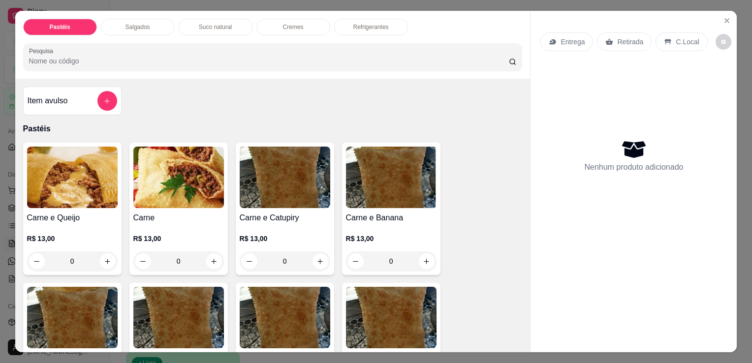
click at [66, 179] on img at bounding box center [72, 178] width 91 height 62
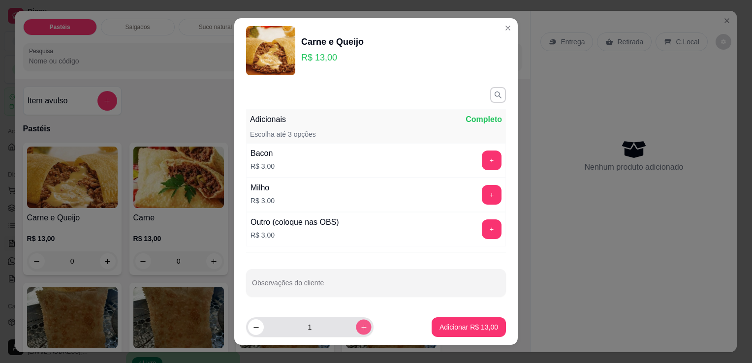
click at [360, 328] on icon "increase-product-quantity" at bounding box center [363, 327] width 7 height 7
type input "3"
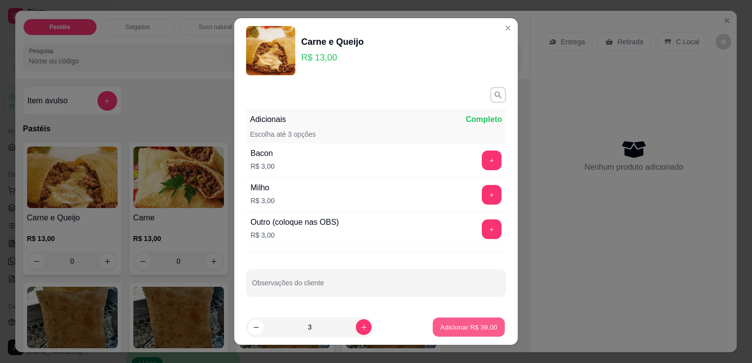
click at [445, 322] on button "Adicionar R$ 39,00" at bounding box center [469, 327] width 72 height 19
type input "3"
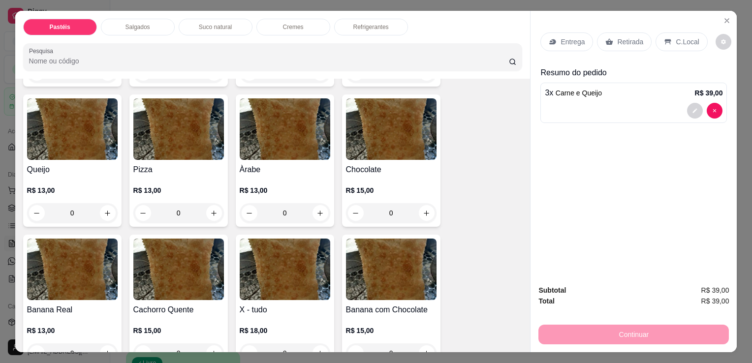
scroll to position [591, 0]
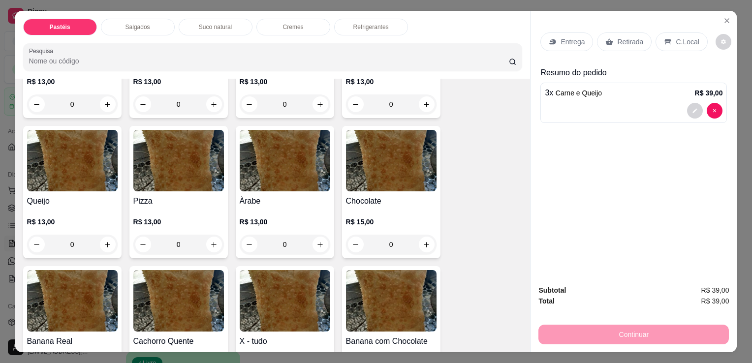
click at [269, 167] on img at bounding box center [285, 161] width 91 height 62
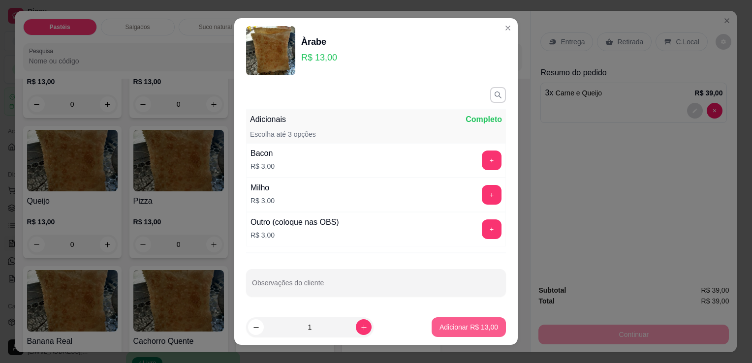
click at [447, 323] on p "Adicionar R$ 13,00" at bounding box center [469, 328] width 59 height 10
type input "1"
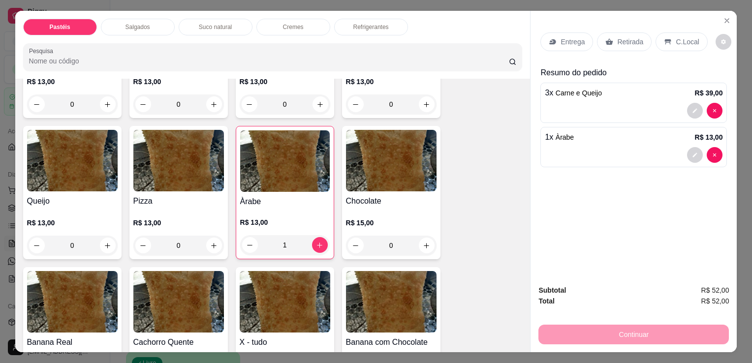
click at [626, 32] on div "Retirada" at bounding box center [624, 41] width 55 height 19
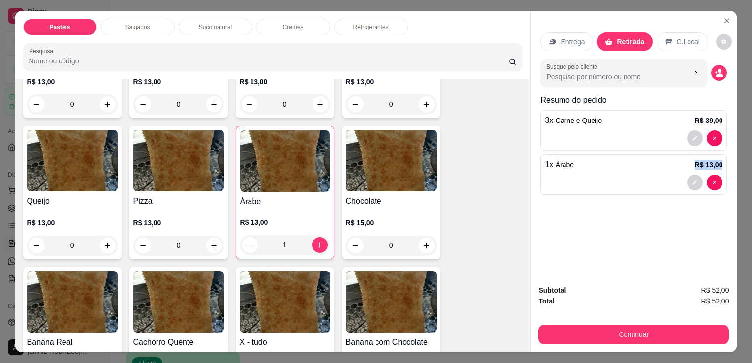
drag, startPoint x: 584, startPoint y: 159, endPoint x: 572, endPoint y: 197, distance: 40.5
click at [572, 197] on div "Entrega Retirada C.Local Busque pelo cliente Resumo do pedido 3 x Carne e Queij…" at bounding box center [634, 144] width 206 height 266
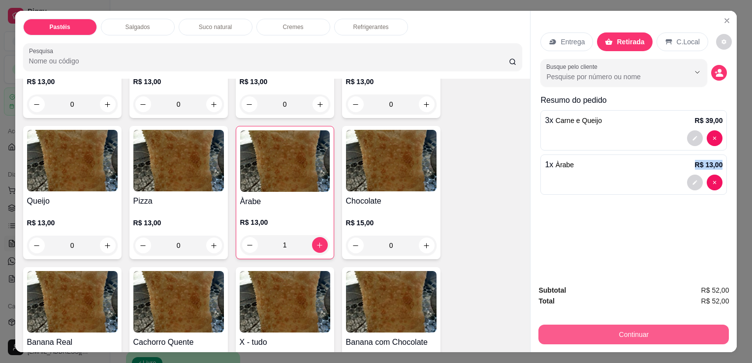
click at [557, 330] on button "Continuar" at bounding box center [634, 335] width 191 height 20
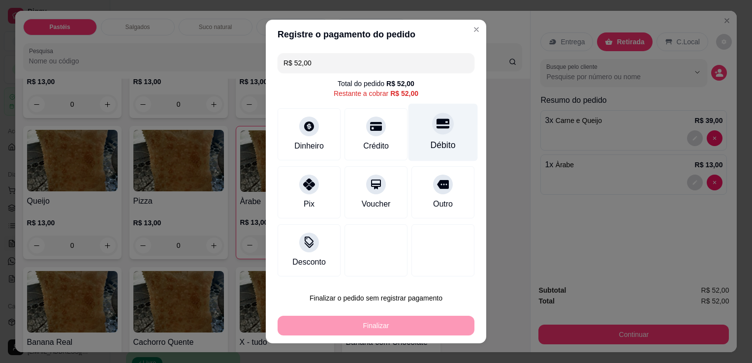
click at [442, 140] on div "Débito" at bounding box center [443, 145] width 25 height 13
type input "R$ 0,00"
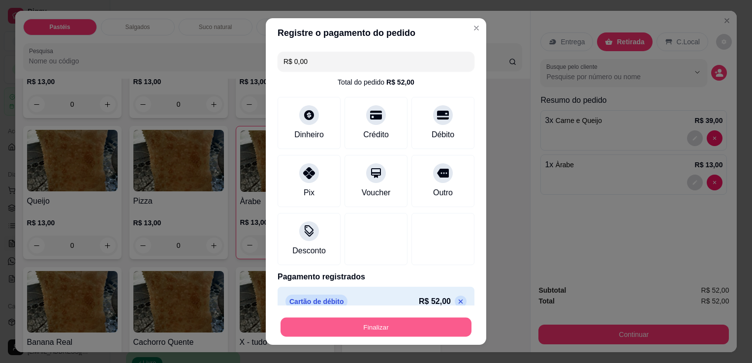
click at [394, 328] on button "Finalizar" at bounding box center [376, 327] width 191 height 19
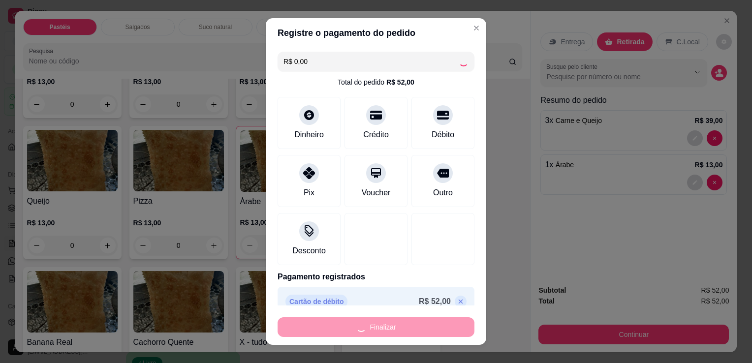
type input "0"
type input "-R$ 52,00"
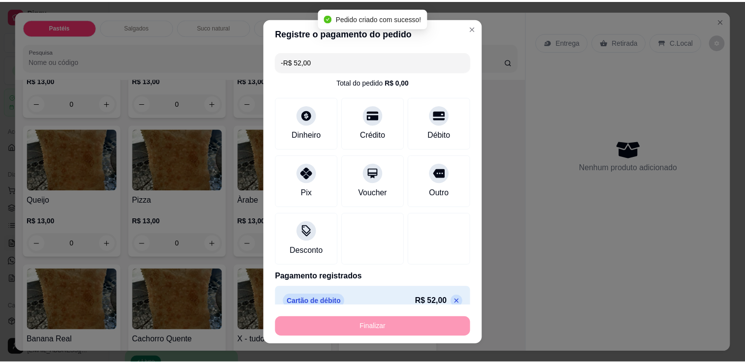
scroll to position [590, 0]
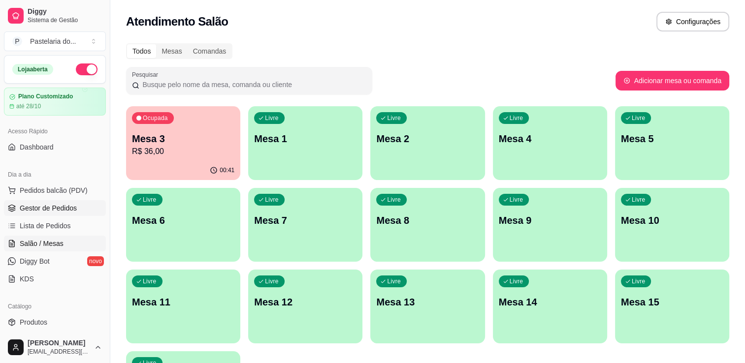
click at [47, 213] on link "Gestor de Pedidos" at bounding box center [55, 208] width 102 height 16
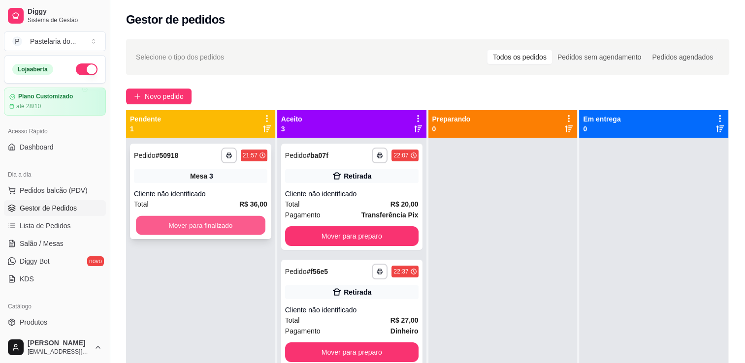
click at [228, 226] on button "Mover para finalizado" at bounding box center [201, 225] width 130 height 19
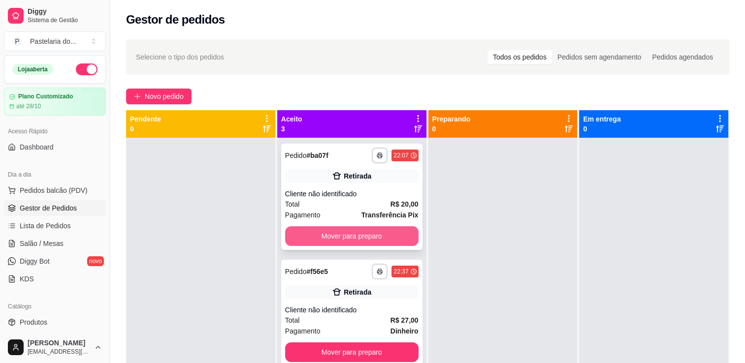
click at [388, 239] on button "Mover para preparo" at bounding box center [351, 237] width 133 height 20
click at [388, 343] on button "Mover para preparo" at bounding box center [351, 353] width 133 height 20
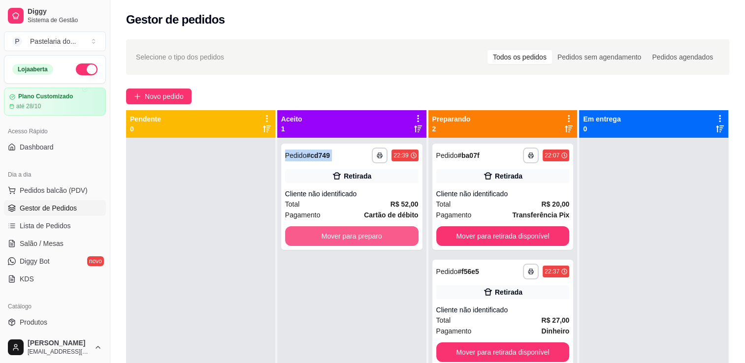
click at [388, 239] on button "Mover para preparo" at bounding box center [351, 237] width 133 height 20
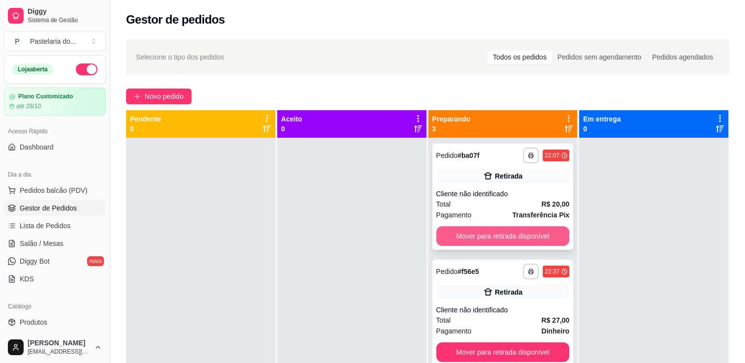
click at [457, 238] on button "Mover para retirada disponível" at bounding box center [502, 237] width 133 height 20
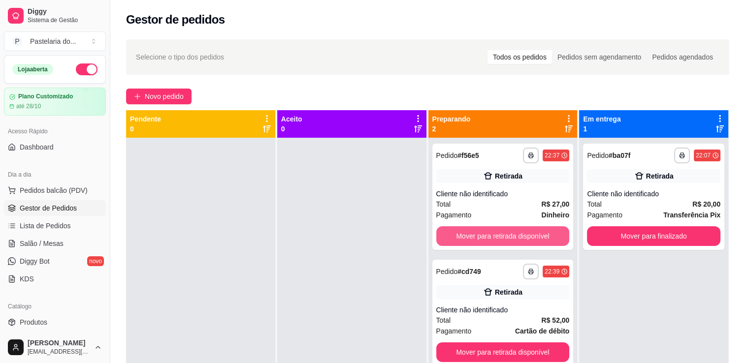
click at [457, 238] on button "Mover para retirada disponível" at bounding box center [502, 237] width 133 height 20
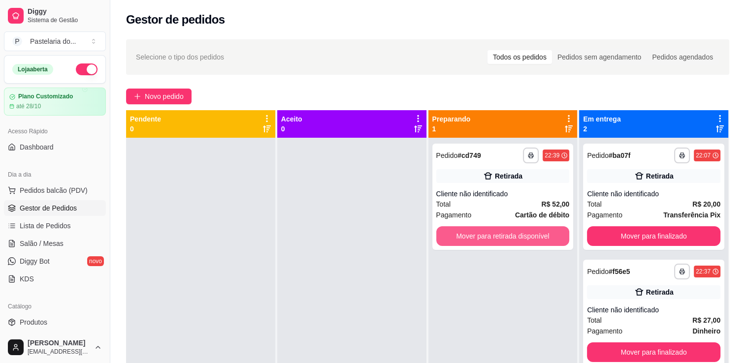
click at [457, 238] on button "Mover para retirada disponível" at bounding box center [502, 237] width 133 height 20
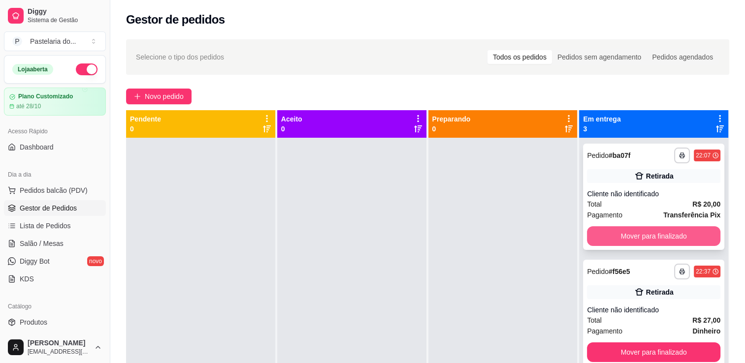
click at [621, 234] on button "Mover para finalizado" at bounding box center [653, 237] width 133 height 20
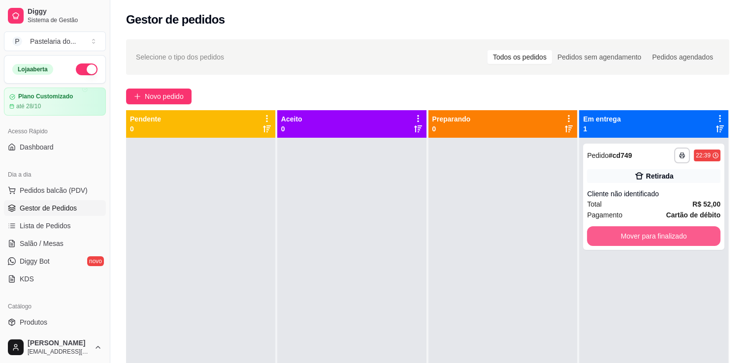
click at [621, 234] on button "Mover para finalizado" at bounding box center [653, 237] width 133 height 20
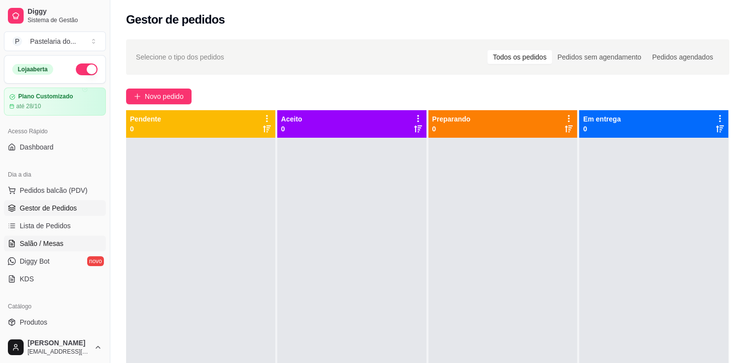
scroll to position [148, 0]
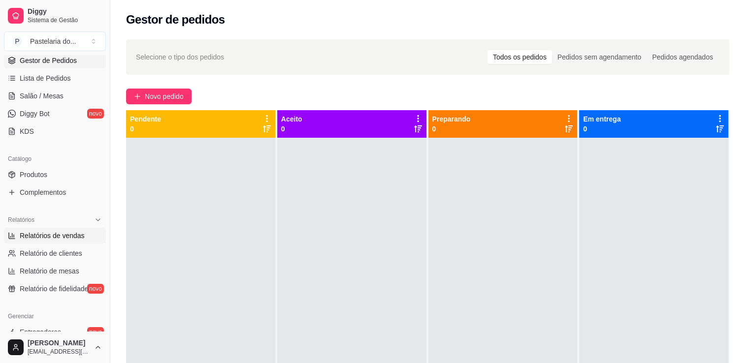
click at [56, 240] on span "Relatórios de vendas" at bounding box center [52, 236] width 65 height 10
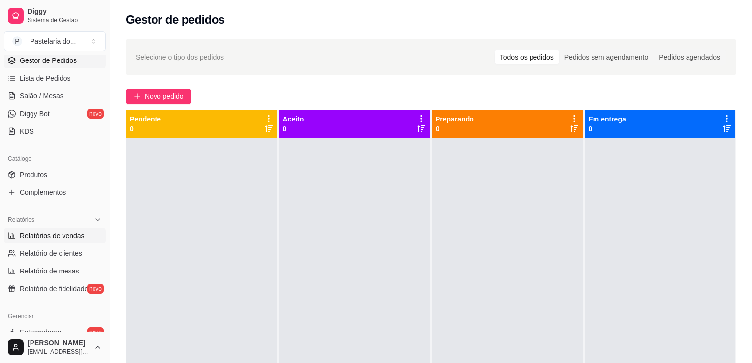
select select "ALL"
select select "0"
